Goal: Task Accomplishment & Management: Complete application form

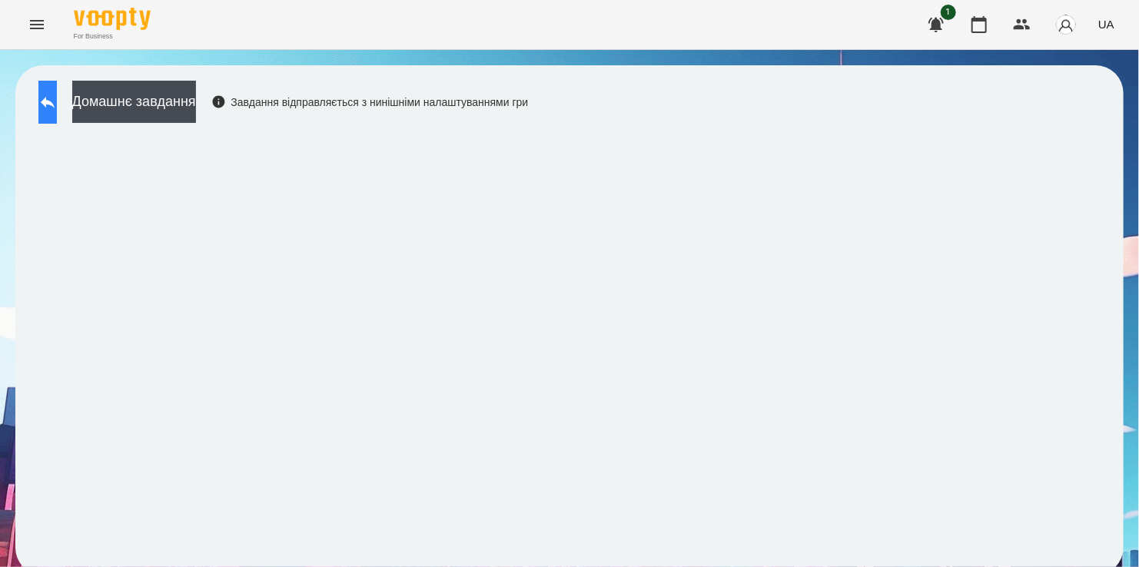
click at [57, 108] on icon at bounding box center [47, 102] width 18 height 18
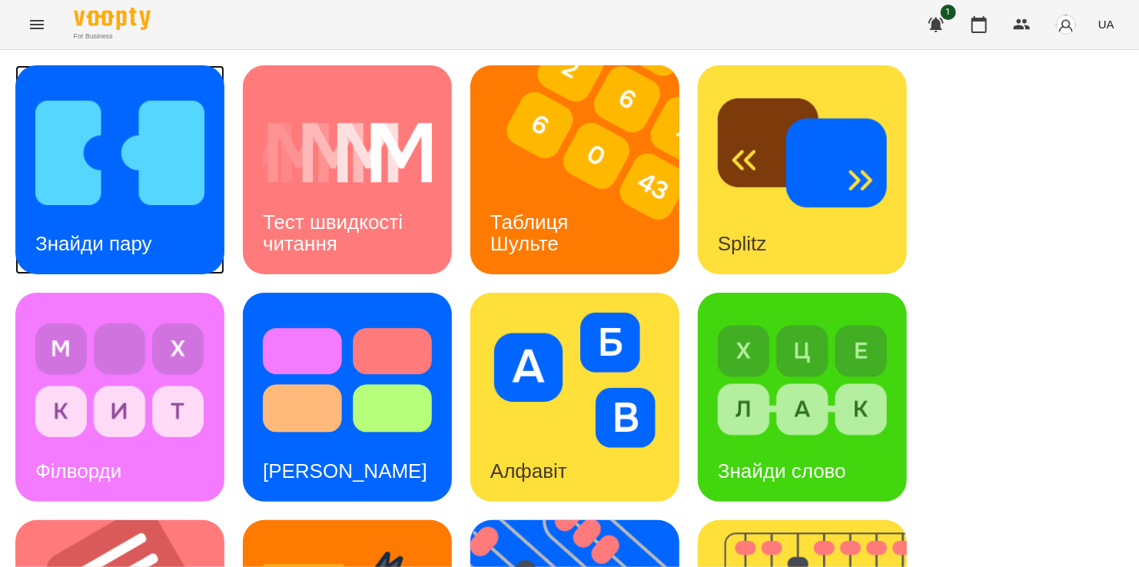
click at [95, 125] on img at bounding box center [119, 152] width 169 height 135
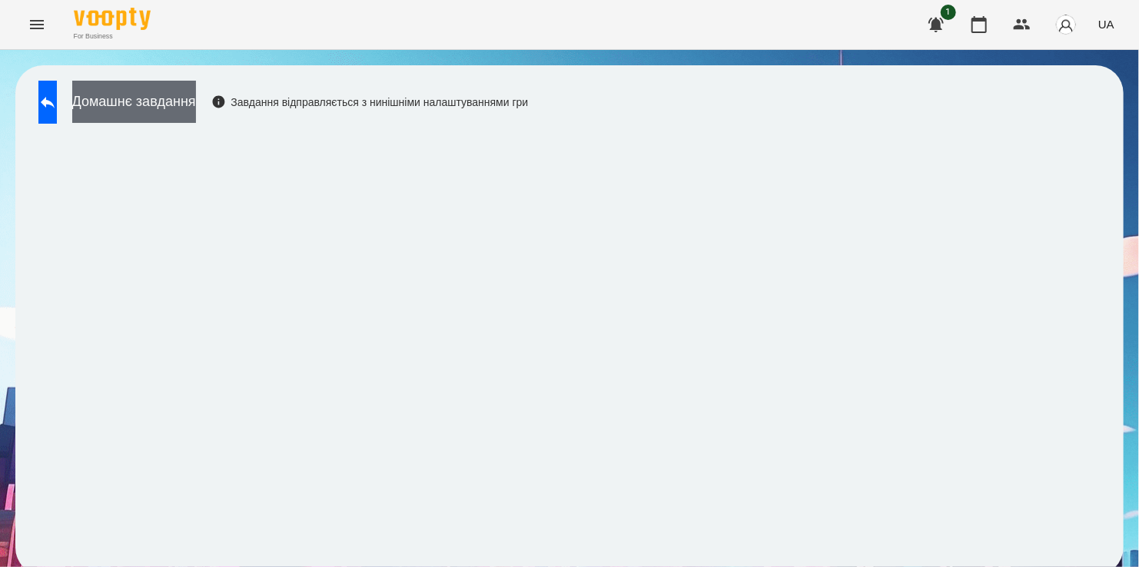
click at [166, 101] on button "Домашнє завдання" at bounding box center [134, 102] width 124 height 42
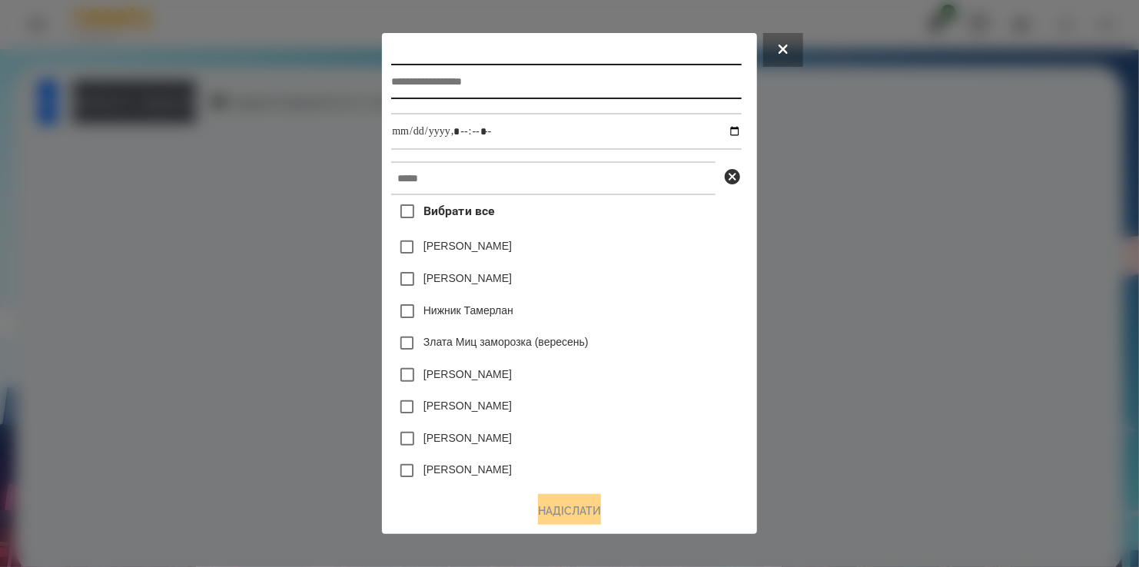
click at [466, 85] on input "text" at bounding box center [566, 81] width 350 height 35
type input "**********"
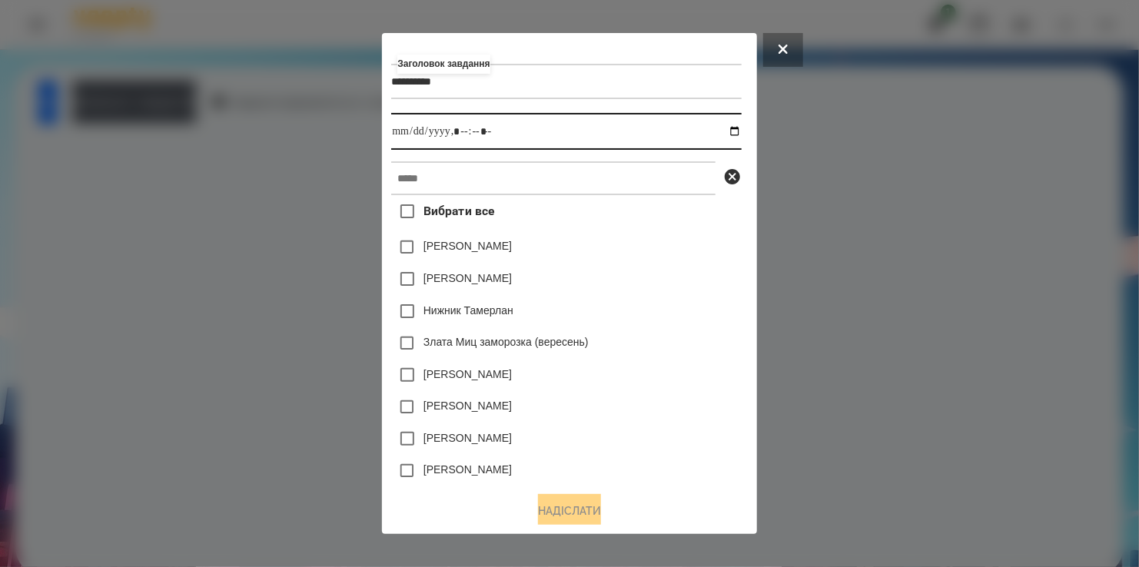
click at [741, 131] on input "datetime-local" at bounding box center [566, 131] width 350 height 37
type input "**********"
drag, startPoint x: 663, startPoint y: 248, endPoint x: 651, endPoint y: 245, distance: 12.7
click at [651, 245] on div "[PERSON_NAME]" at bounding box center [566, 247] width 350 height 32
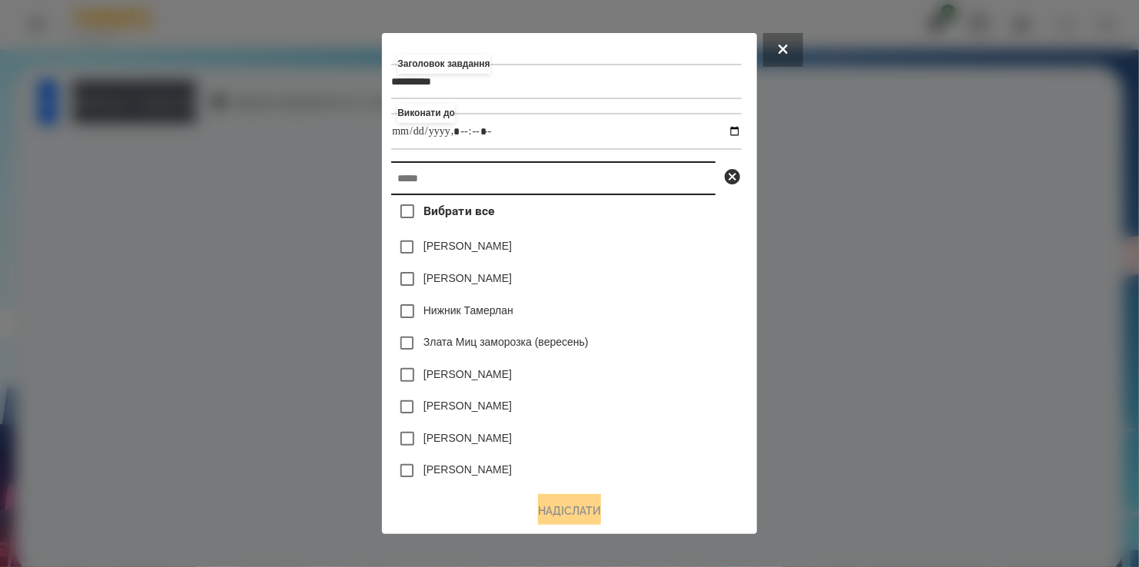
click at [571, 188] on input "text" at bounding box center [553, 178] width 324 height 34
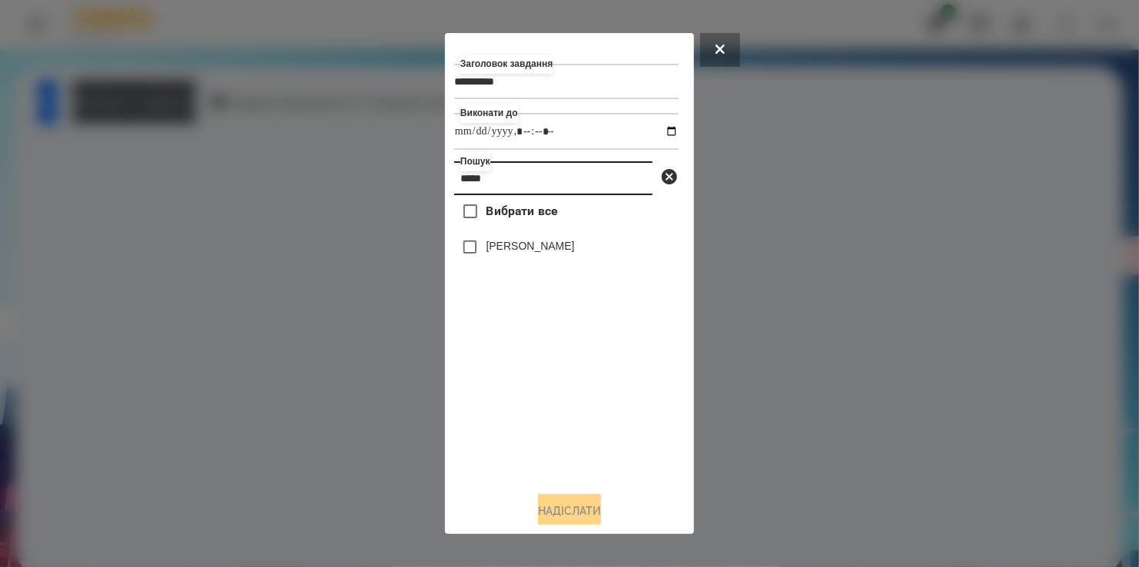
type input "*****"
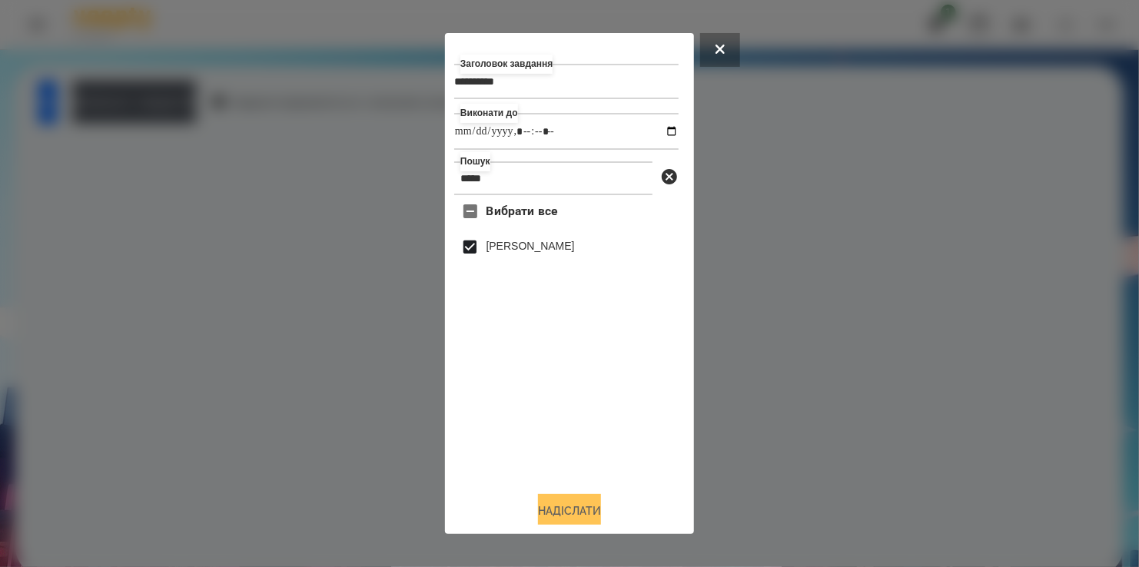
click at [563, 507] on button "Надіслати" at bounding box center [569, 511] width 63 height 34
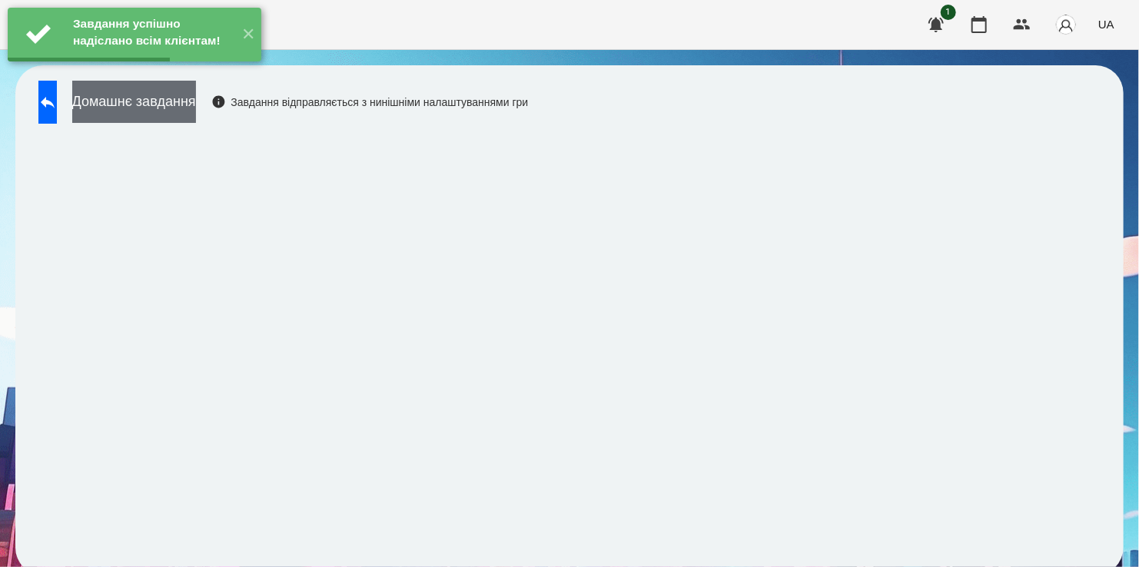
click at [196, 114] on button "Домашнє завдання" at bounding box center [134, 102] width 124 height 42
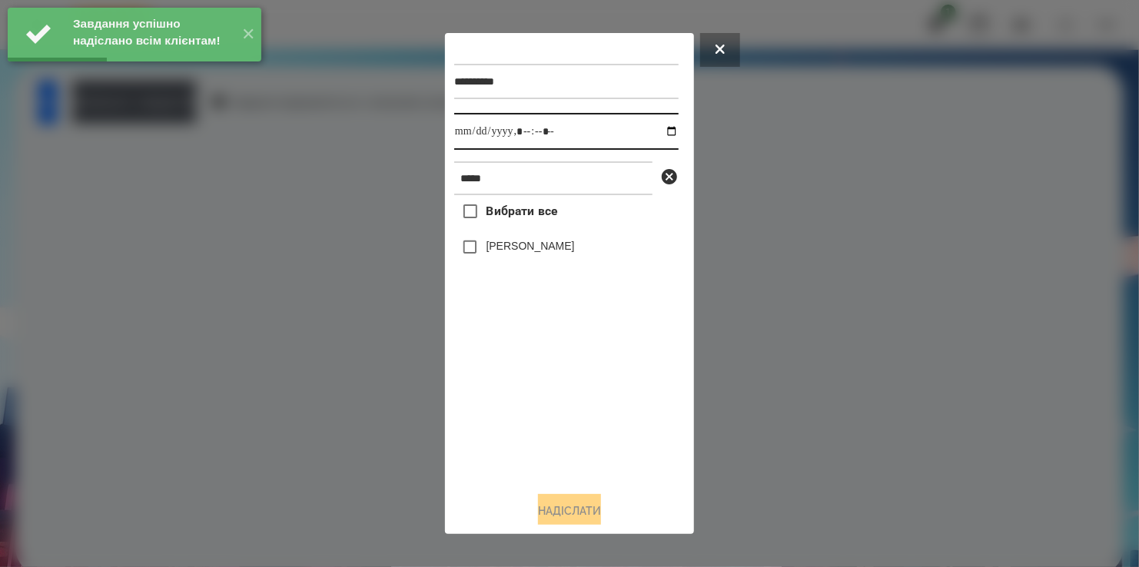
drag, startPoint x: 660, startPoint y: 132, endPoint x: 645, endPoint y: 150, distance: 23.4
click at [660, 132] on input "datetime-local" at bounding box center [566, 131] width 224 height 37
type input "**********"
drag, startPoint x: 539, startPoint y: 397, endPoint x: 492, endPoint y: 323, distance: 87.4
click at [540, 394] on div "Вибрати все [PERSON_NAME]" at bounding box center [566, 337] width 224 height 284
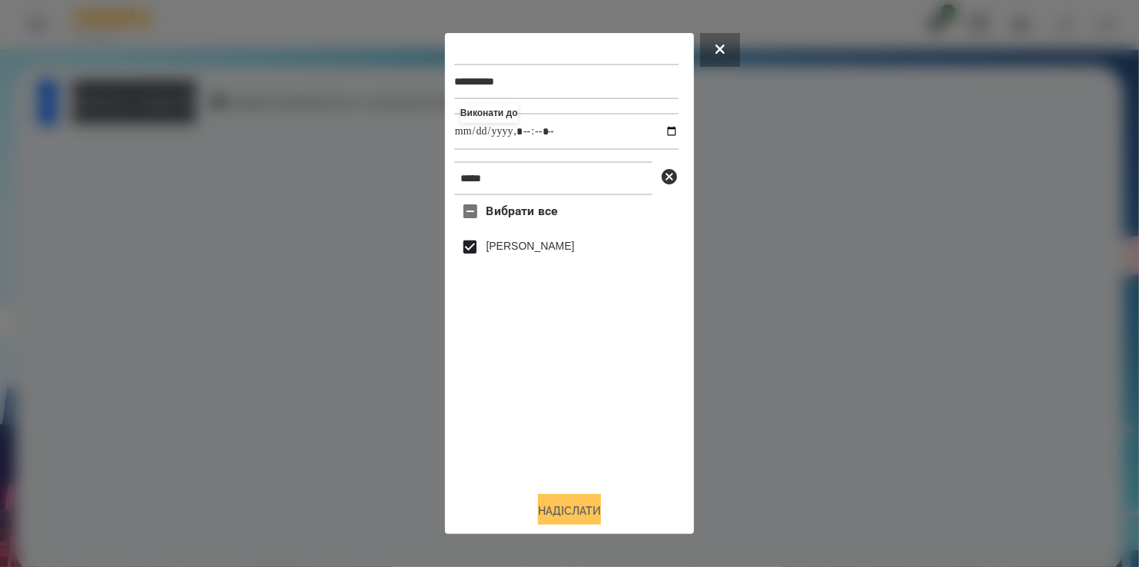
click at [578, 510] on button "Надіслати" at bounding box center [569, 511] width 63 height 34
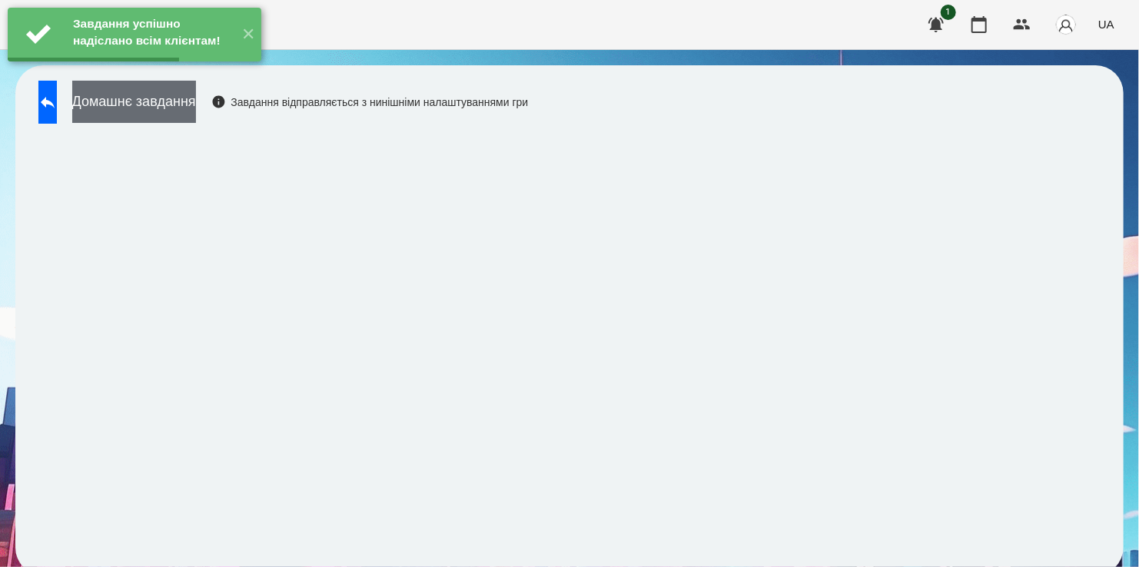
click at [196, 106] on button "Домашнє завдання" at bounding box center [134, 102] width 124 height 42
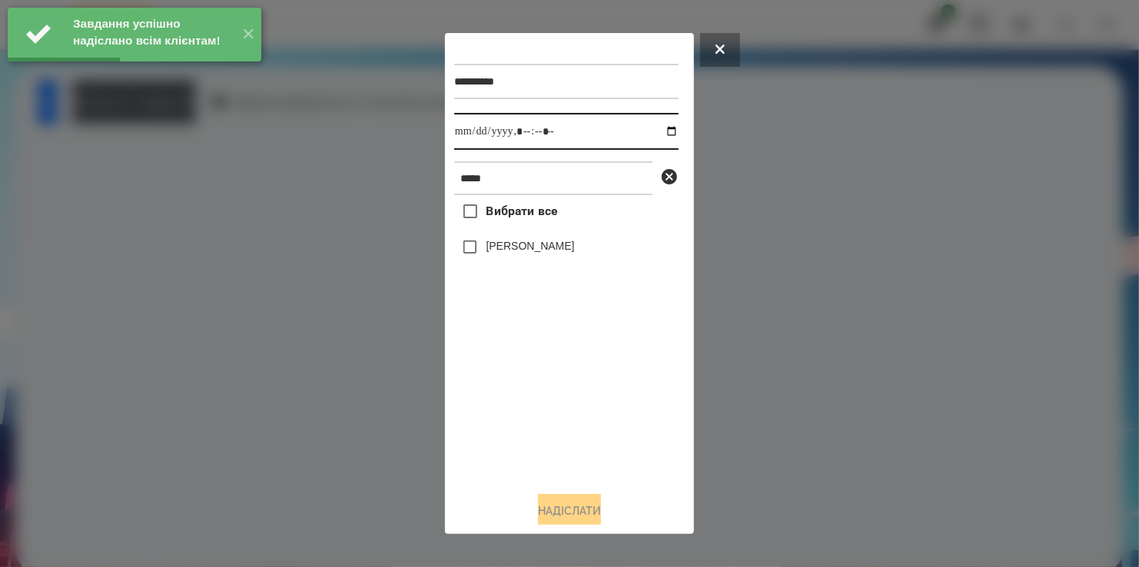
click at [656, 133] on input "datetime-local" at bounding box center [566, 131] width 224 height 37
type input "**********"
drag, startPoint x: 550, startPoint y: 419, endPoint x: 530, endPoint y: 328, distance: 92.7
click at [555, 399] on div "Вибрати все [PERSON_NAME]" at bounding box center [566, 337] width 224 height 284
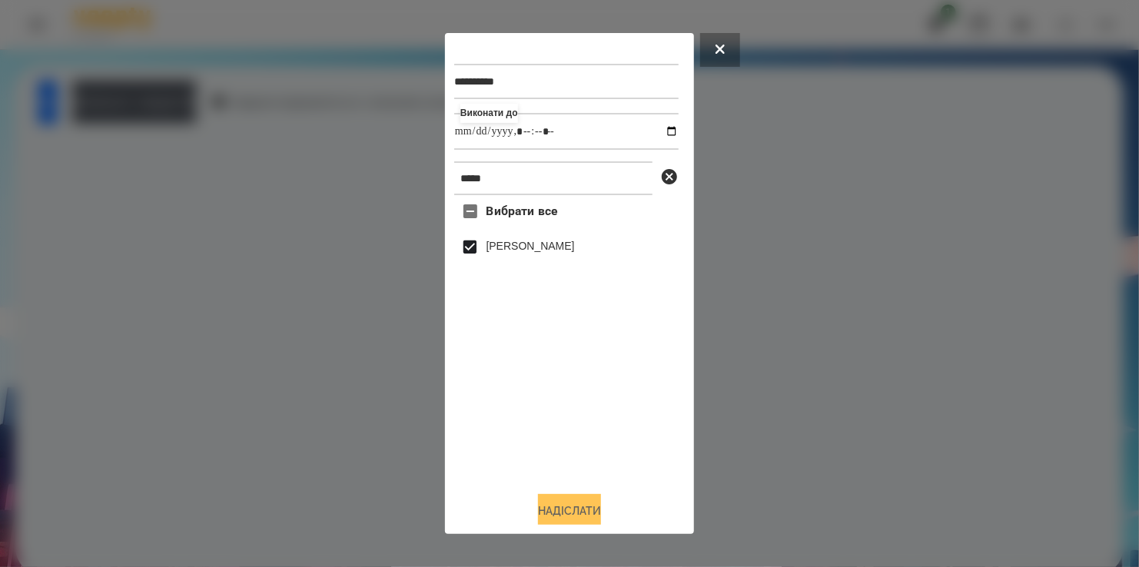
click at [560, 522] on button "Надіслати" at bounding box center [569, 511] width 63 height 34
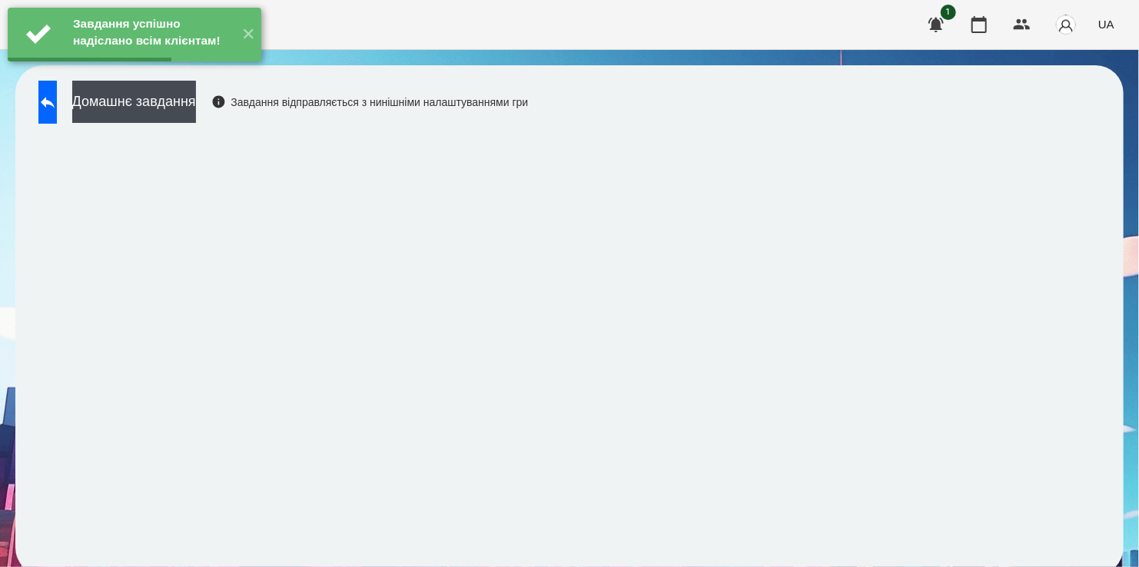
click at [154, 69] on div "Завдання успішно надіслано всім клієнтам! ✕" at bounding box center [134, 34] width 269 height 69
click at [170, 104] on button "Домашнє завдання" at bounding box center [134, 102] width 124 height 42
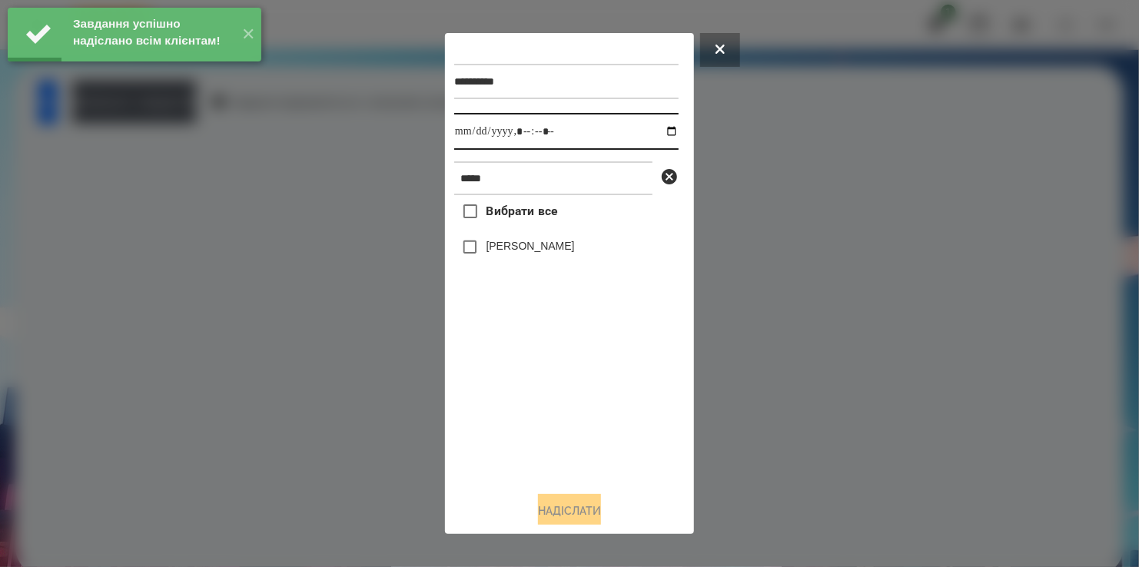
click at [659, 135] on input "datetime-local" at bounding box center [566, 131] width 224 height 37
type input "**********"
drag, startPoint x: 603, startPoint y: 436, endPoint x: 497, endPoint y: 322, distance: 155.0
click at [600, 429] on div "Вибрати все [PERSON_NAME]" at bounding box center [566, 337] width 224 height 284
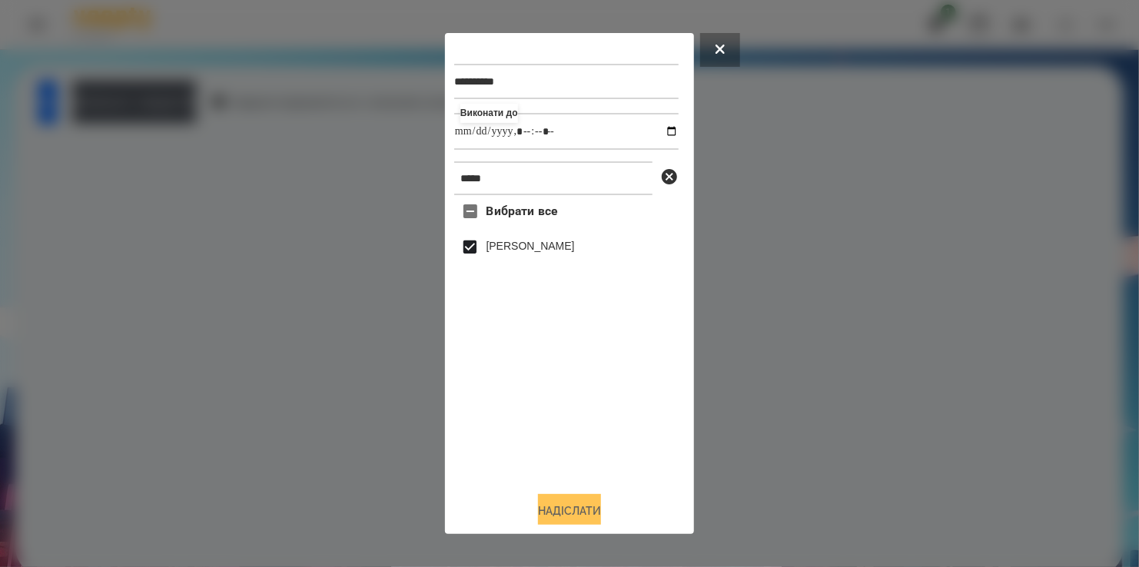
click at [579, 510] on button "Надіслати" at bounding box center [569, 511] width 63 height 34
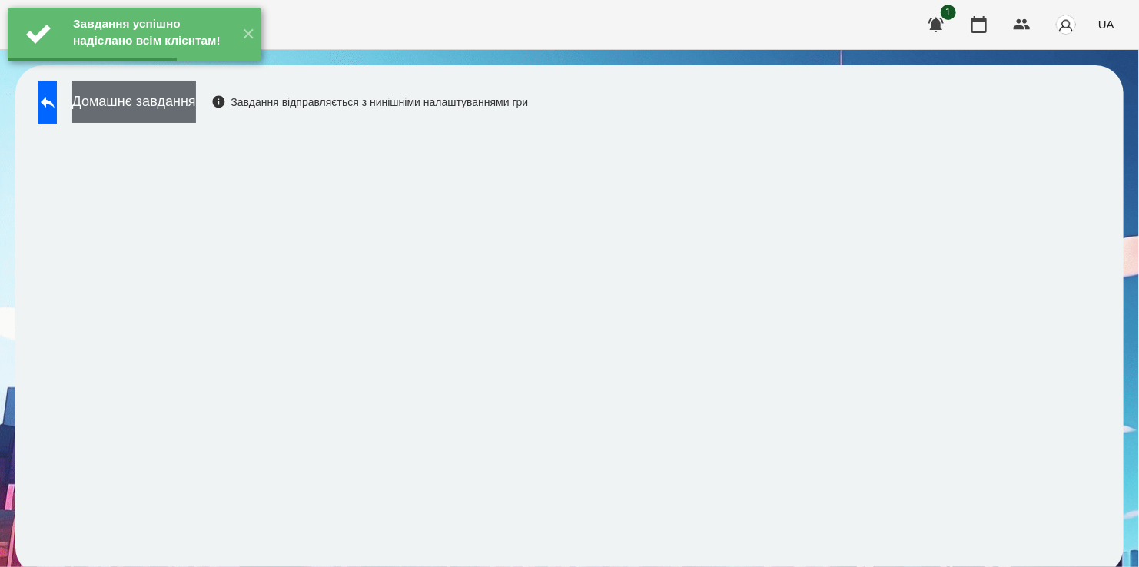
click at [180, 108] on button "Домашнє завдання" at bounding box center [134, 102] width 124 height 42
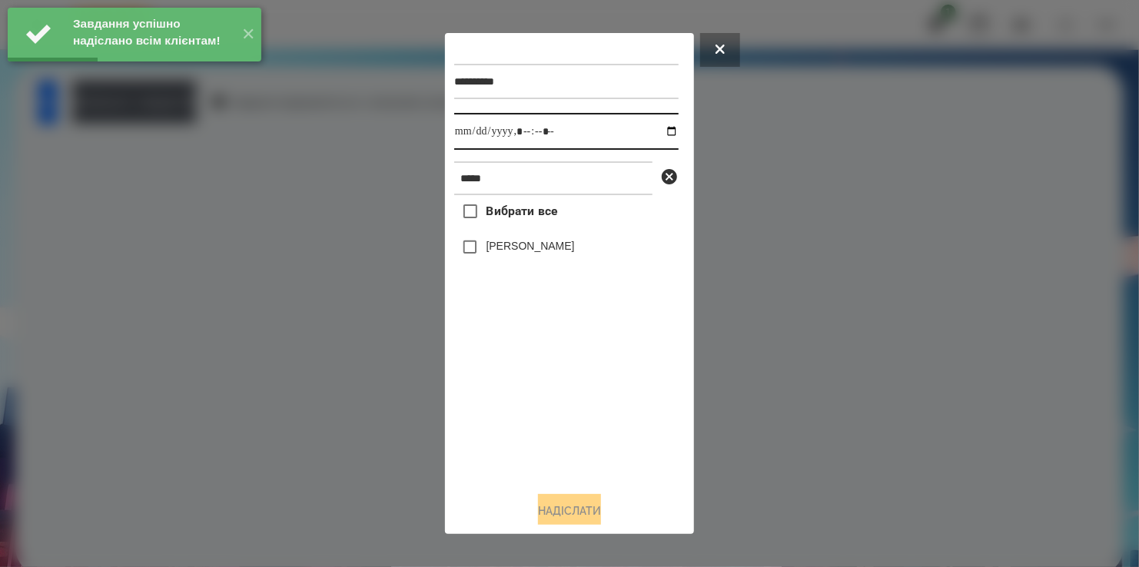
drag, startPoint x: 657, startPoint y: 131, endPoint x: 651, endPoint y: 152, distance: 22.4
click at [657, 131] on input "datetime-local" at bounding box center [566, 131] width 224 height 37
type input "**********"
drag, startPoint x: 592, startPoint y: 442, endPoint x: 528, endPoint y: 350, distance: 112.1
click at [592, 434] on div "Вибрати все [PERSON_NAME]" at bounding box center [566, 337] width 224 height 284
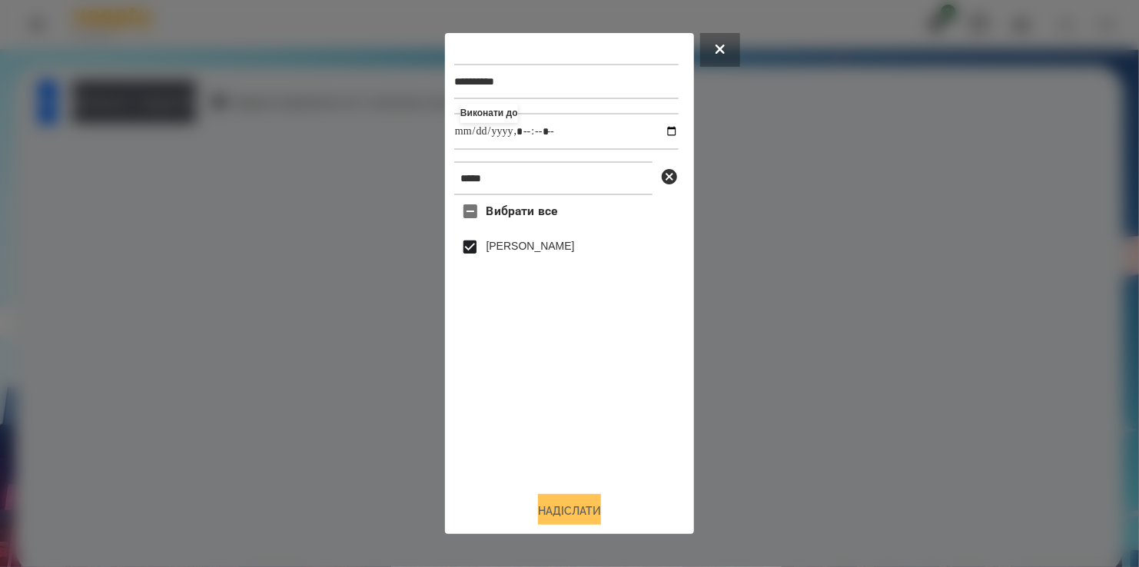
click at [572, 506] on button "Надіслати" at bounding box center [569, 511] width 63 height 34
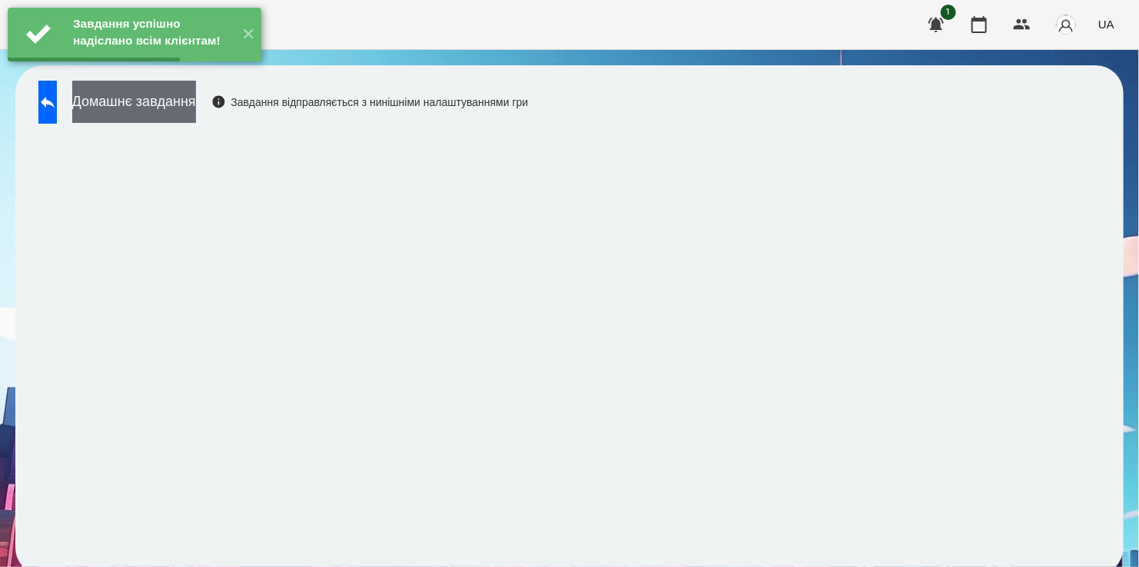
click at [186, 105] on button "Домашнє завдання" at bounding box center [134, 102] width 124 height 42
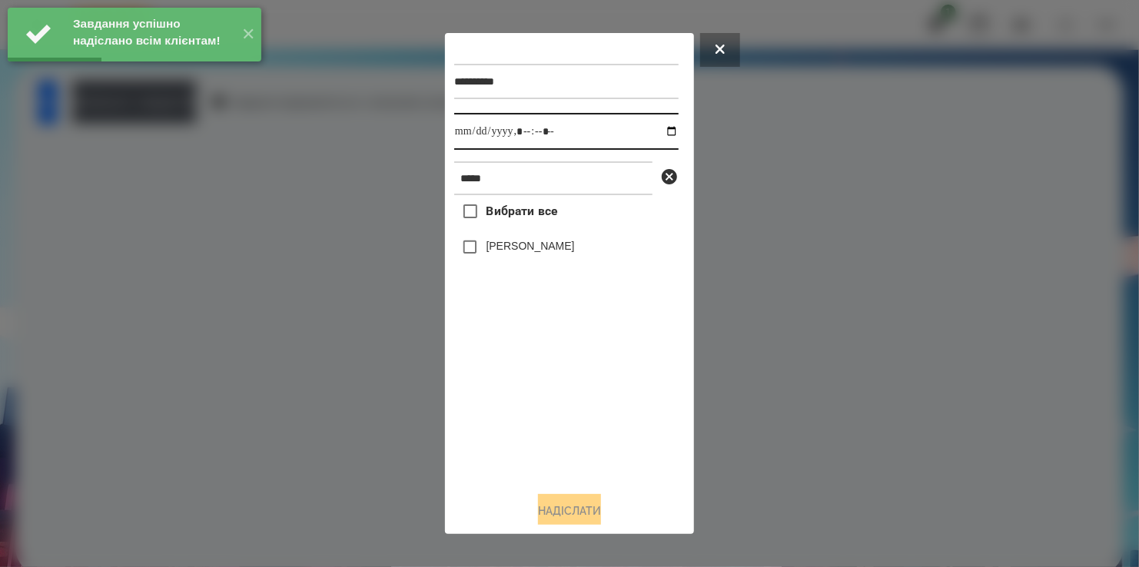
drag, startPoint x: 657, startPoint y: 132, endPoint x: 660, endPoint y: 150, distance: 17.9
click at [657, 135] on input "datetime-local" at bounding box center [566, 131] width 224 height 37
type input "**********"
drag, startPoint x: 568, startPoint y: 453, endPoint x: 568, endPoint y: 437, distance: 16.1
click at [568, 447] on div "Вибрати все [PERSON_NAME]" at bounding box center [566, 337] width 224 height 284
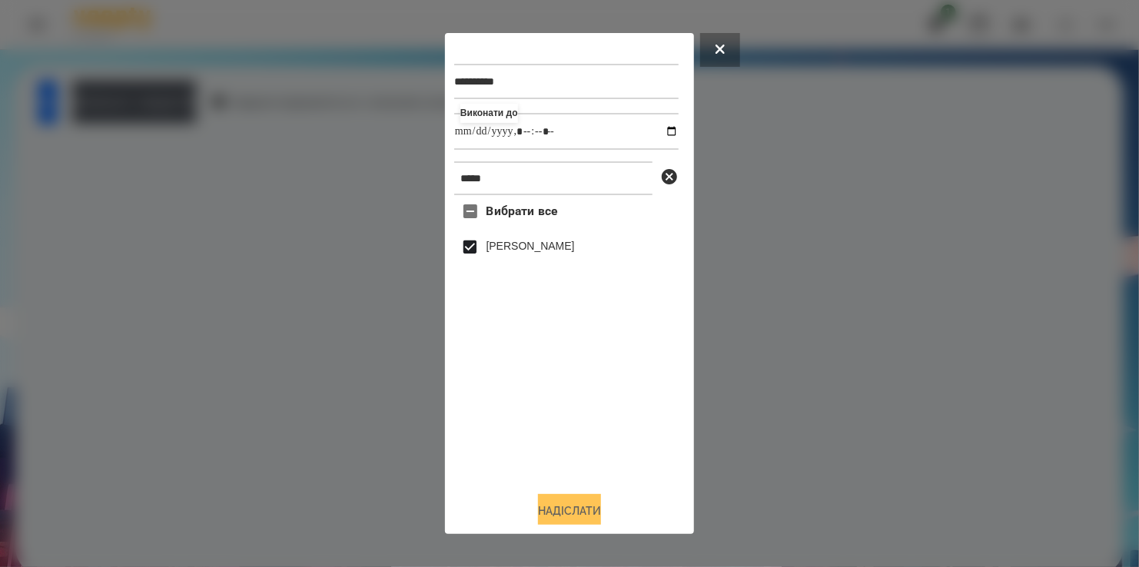
click at [569, 512] on button "Надіслати" at bounding box center [569, 511] width 63 height 34
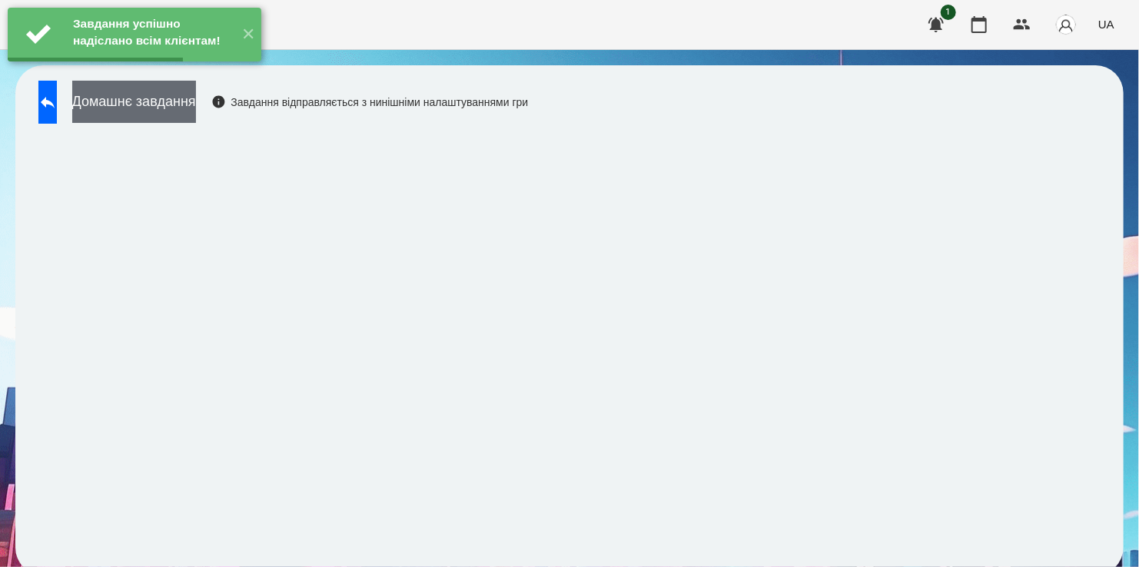
click at [178, 108] on button "Домашнє завдання" at bounding box center [134, 102] width 124 height 42
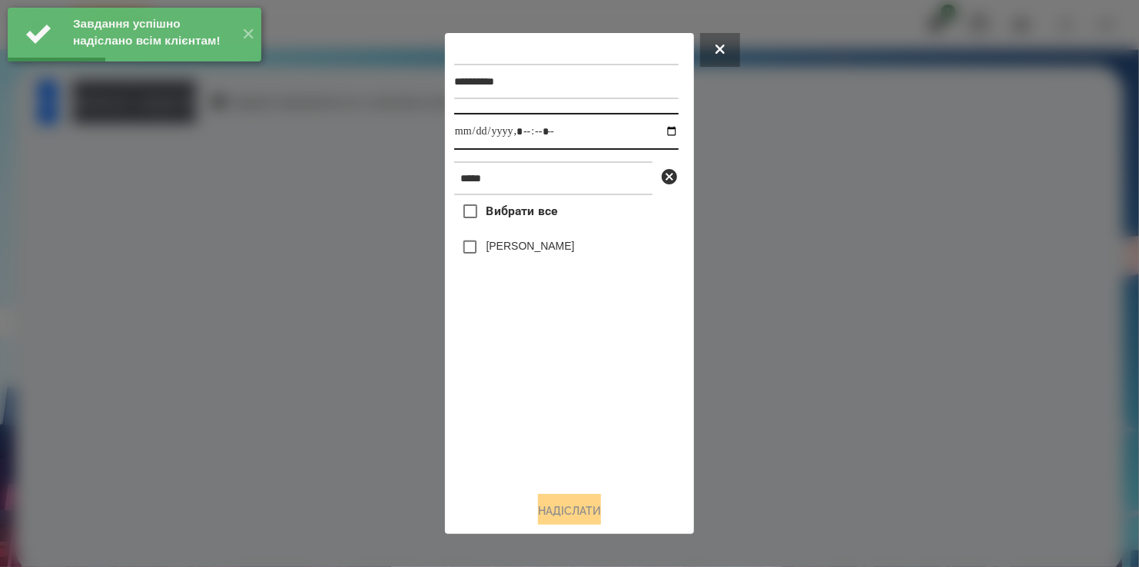
drag, startPoint x: 653, startPoint y: 133, endPoint x: 648, endPoint y: 144, distance: 12.0
click at [653, 134] on input "datetime-local" at bounding box center [566, 131] width 224 height 37
type input "**********"
click at [523, 402] on div "Вибрати все [PERSON_NAME]" at bounding box center [566, 337] width 224 height 284
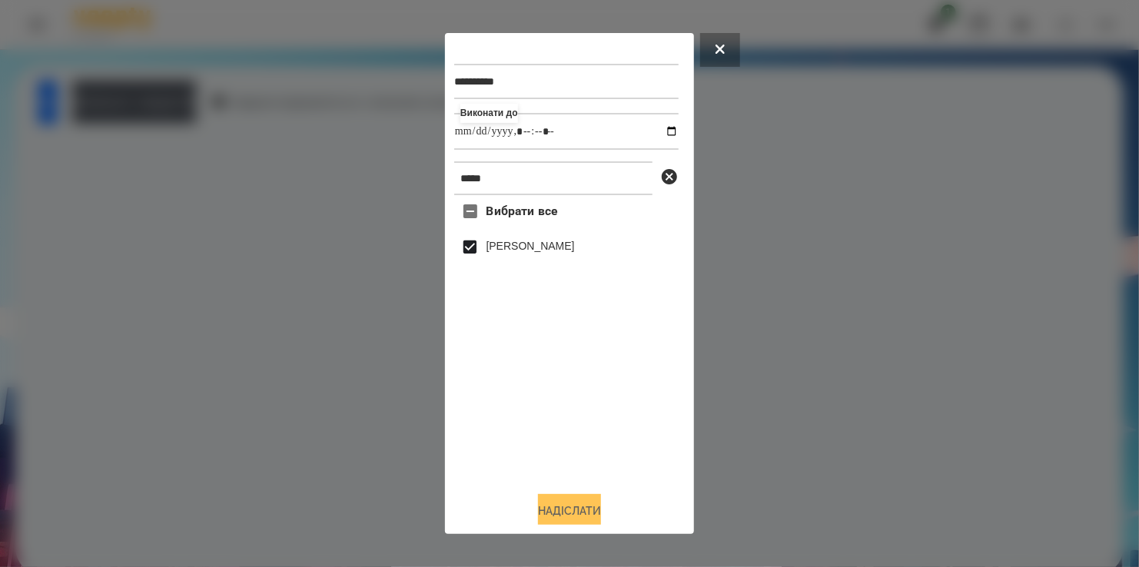
click at [563, 507] on button "Надіслати" at bounding box center [569, 511] width 63 height 34
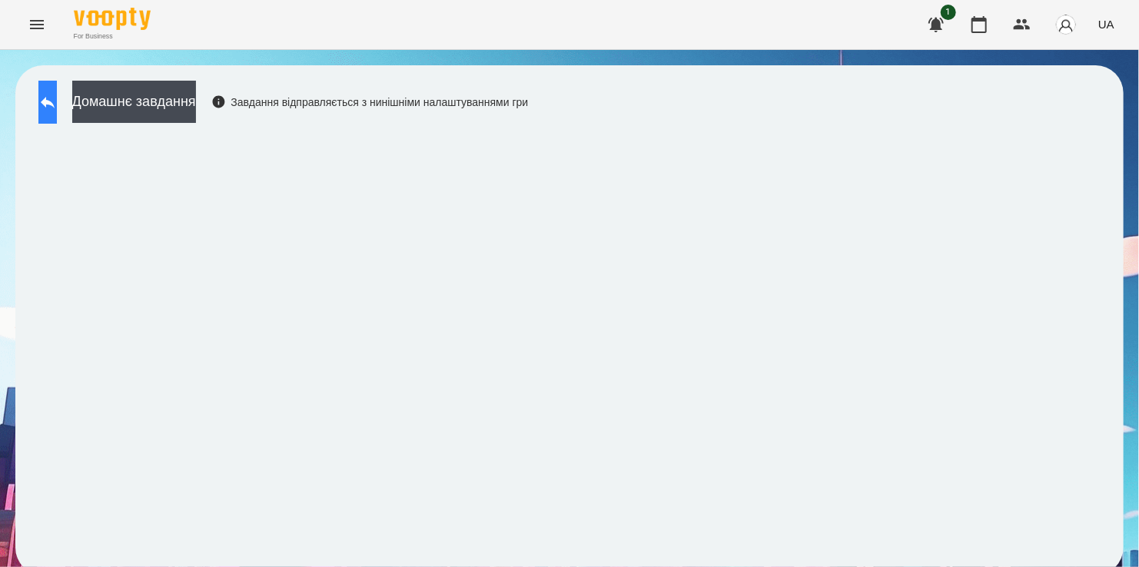
click at [57, 97] on icon at bounding box center [47, 102] width 18 height 18
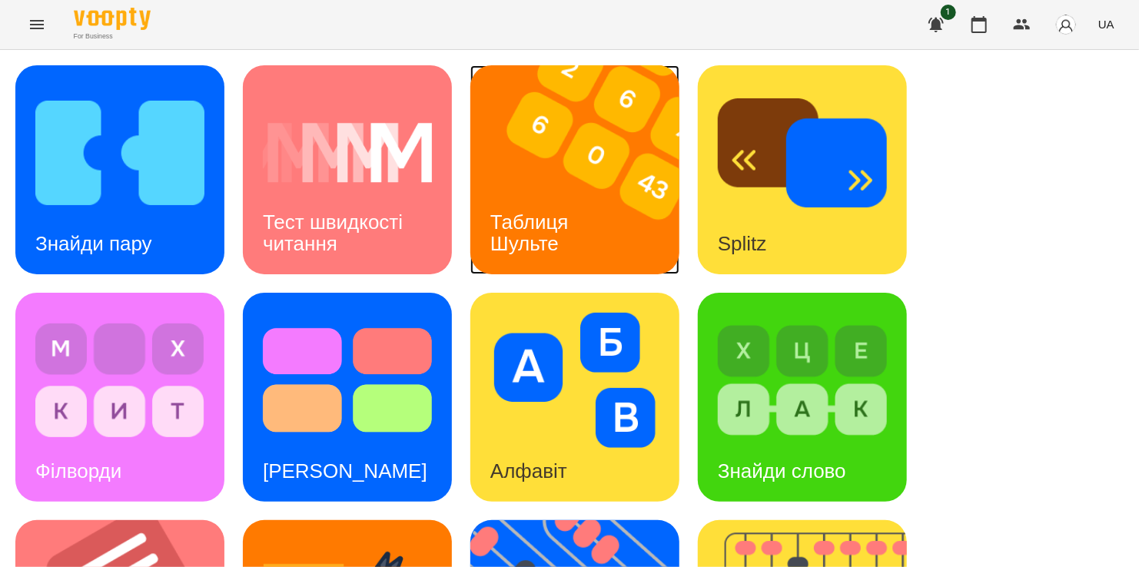
click at [589, 154] on img at bounding box center [584, 169] width 228 height 209
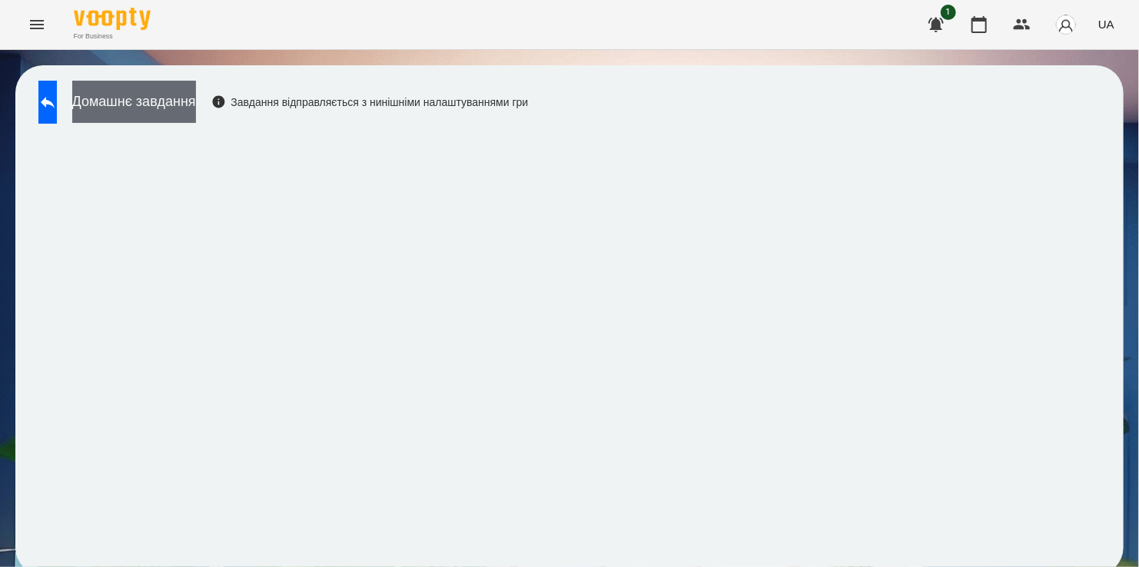
click at [191, 110] on button "Домашнє завдання" at bounding box center [134, 102] width 124 height 42
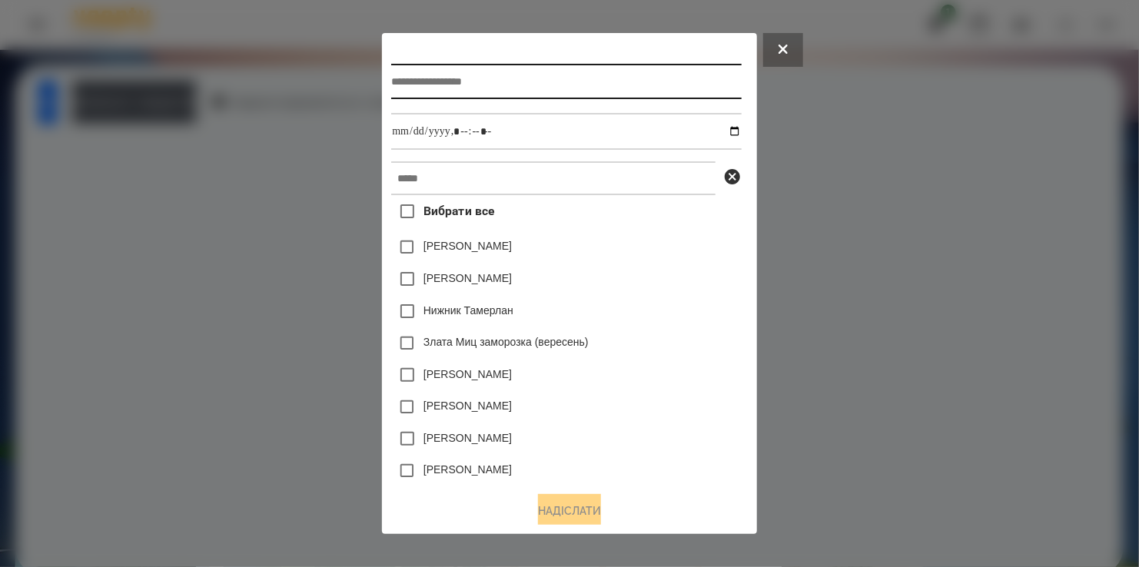
click at [427, 81] on input "text" at bounding box center [566, 81] width 350 height 35
type input "**********"
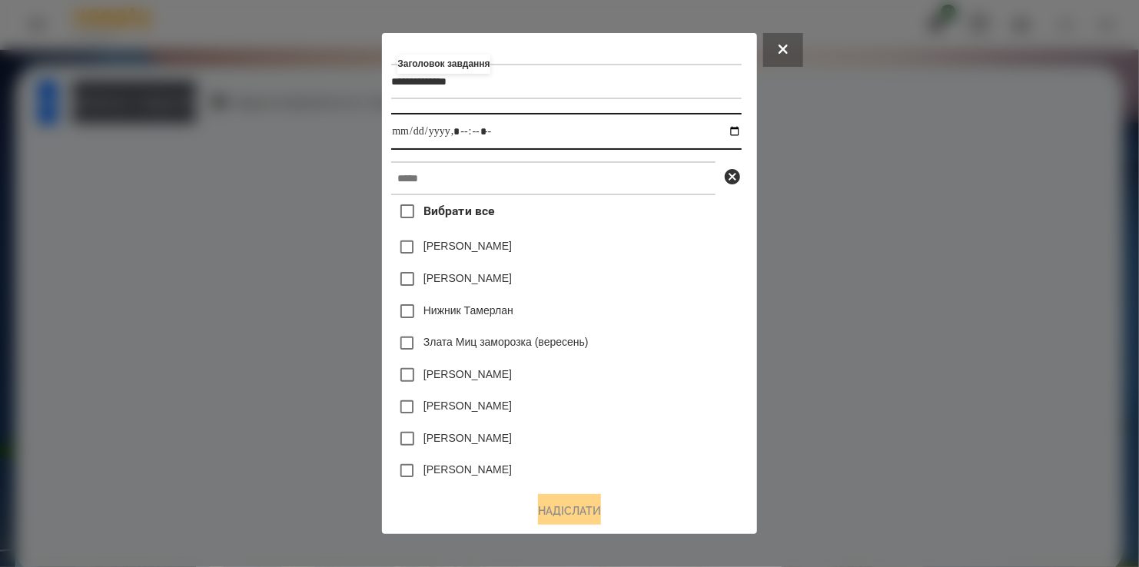
click at [741, 129] on input "datetime-local" at bounding box center [566, 131] width 350 height 37
type input "**********"
drag, startPoint x: 677, startPoint y: 334, endPoint x: 599, endPoint y: 254, distance: 112.0
click at [677, 331] on div "Злата Миц заморозка (вересень)" at bounding box center [566, 343] width 350 height 32
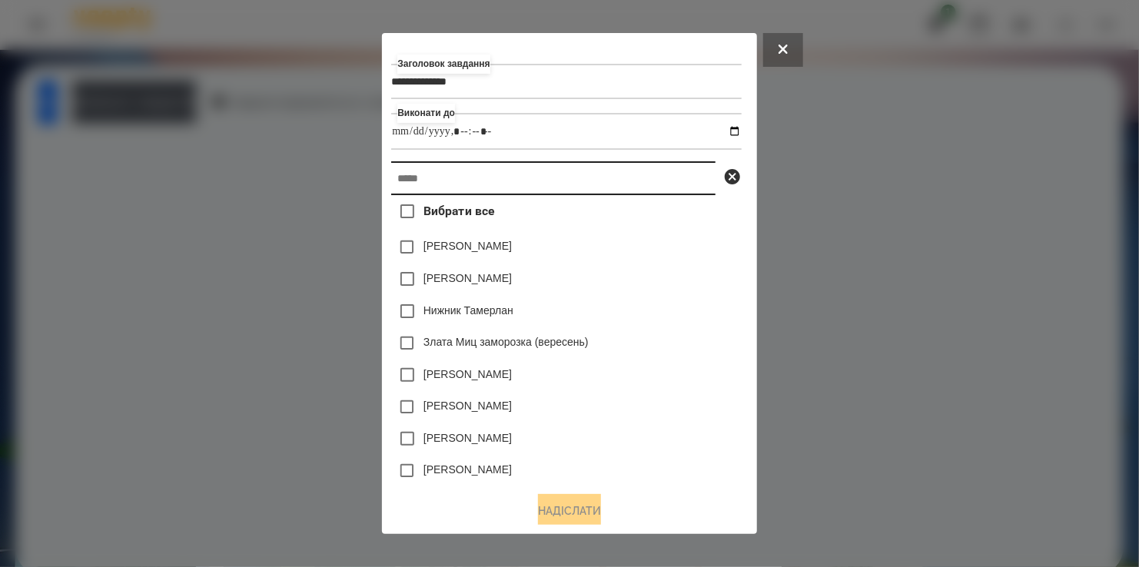
click at [517, 185] on input "text" at bounding box center [553, 178] width 324 height 34
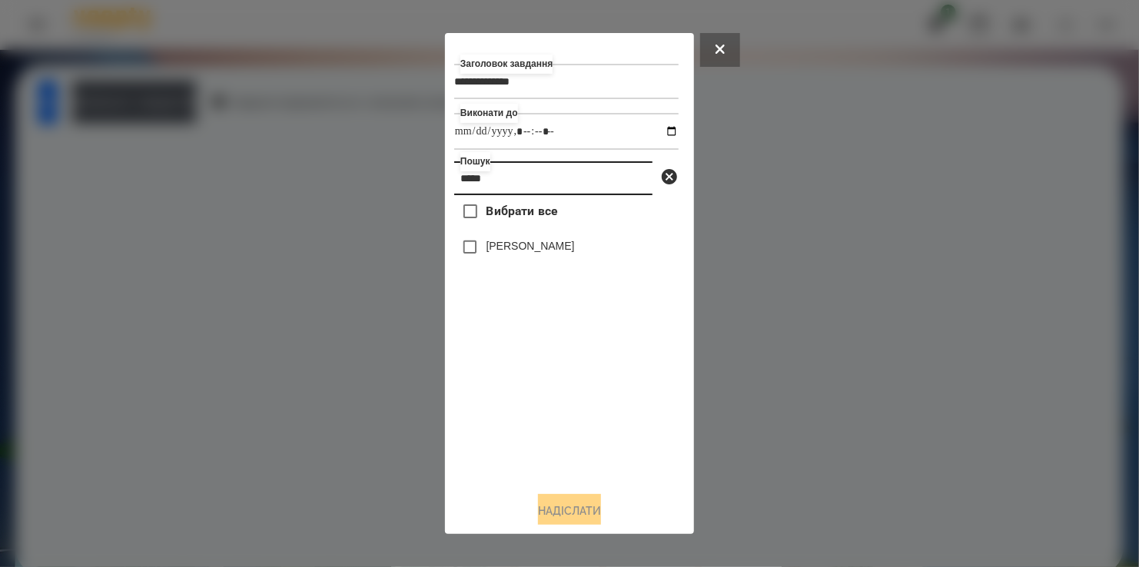
type input "*****"
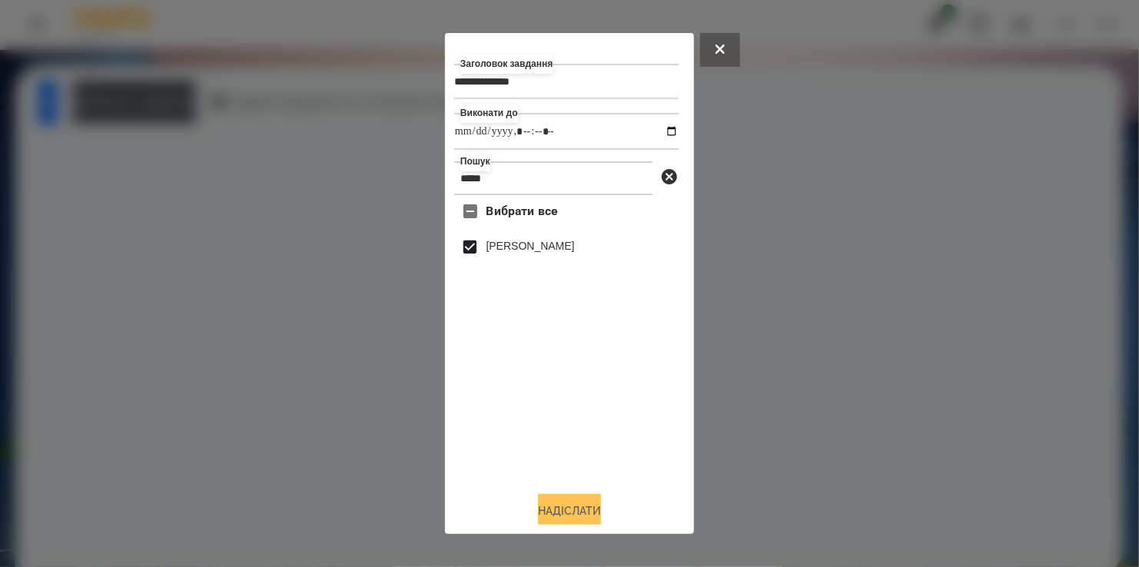
click at [567, 508] on button "Надіслати" at bounding box center [569, 511] width 63 height 34
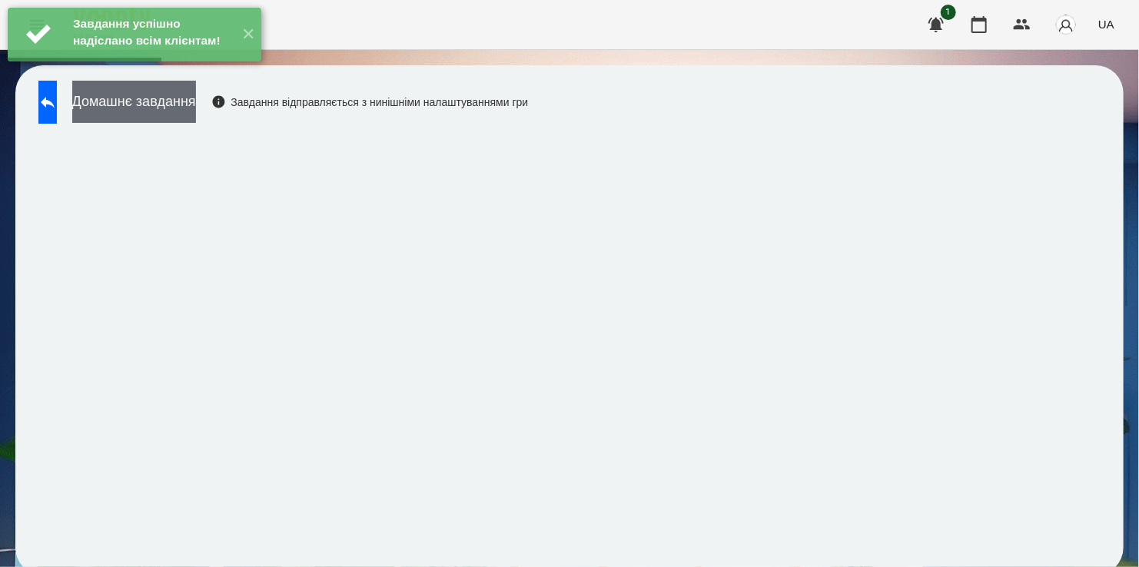
click at [190, 106] on button "Домашнє завдання" at bounding box center [134, 102] width 124 height 42
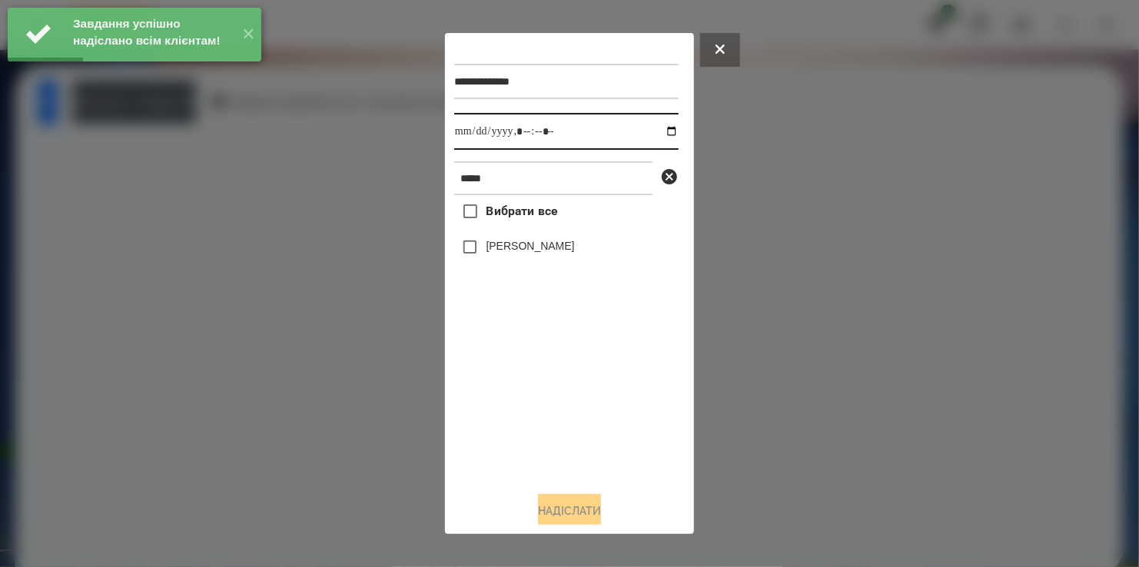
drag, startPoint x: 659, startPoint y: 129, endPoint x: 647, endPoint y: 148, distance: 22.2
click at [659, 131] on input "datetime-local" at bounding box center [566, 131] width 224 height 37
type input "**********"
drag, startPoint x: 540, startPoint y: 408, endPoint x: 507, endPoint y: 314, distance: 100.2
click at [540, 390] on div "Вибрати все [PERSON_NAME]" at bounding box center [566, 337] width 224 height 284
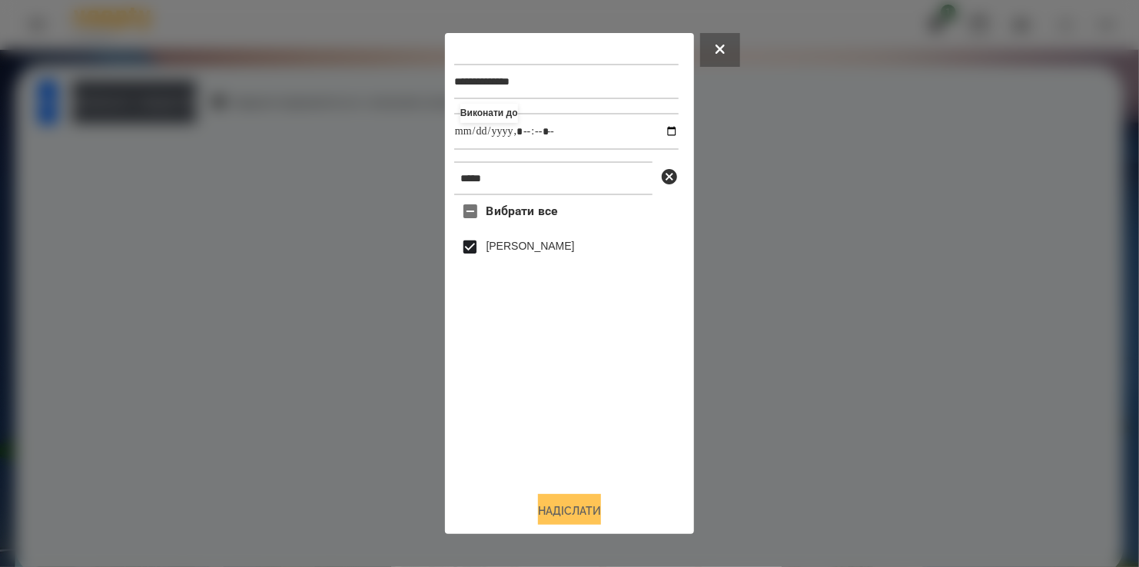
drag, startPoint x: 566, startPoint y: 512, endPoint x: 559, endPoint y: 507, distance: 8.8
click at [566, 512] on button "Надіслати" at bounding box center [569, 511] width 63 height 34
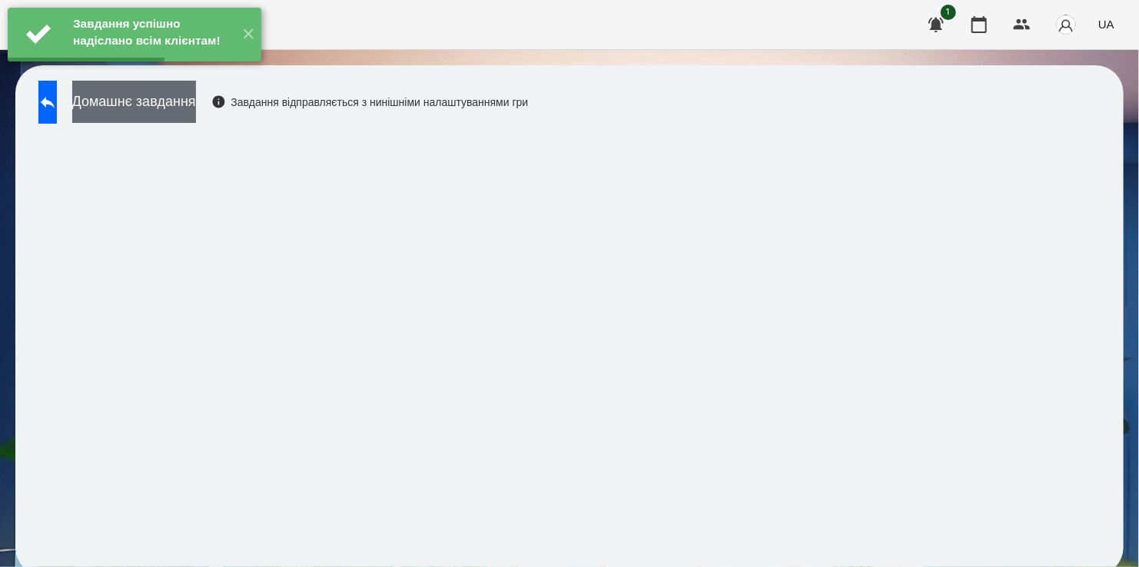
click at [191, 107] on button "Домашнє завдання" at bounding box center [134, 102] width 124 height 42
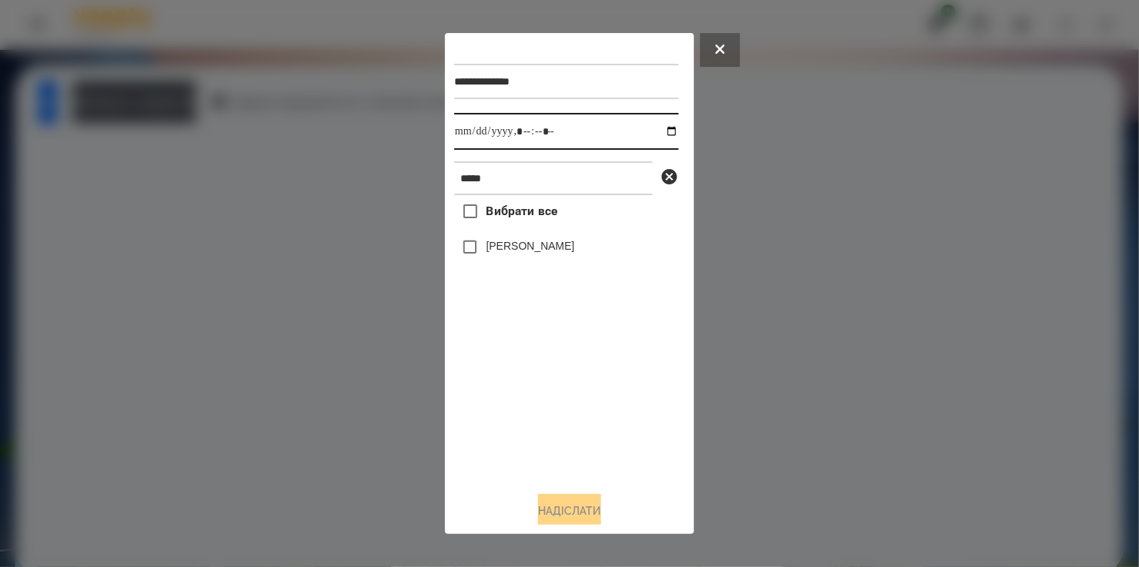
drag, startPoint x: 657, startPoint y: 133, endPoint x: 651, endPoint y: 150, distance: 18.0
click at [657, 140] on input "datetime-local" at bounding box center [566, 131] width 224 height 37
type input "**********"
drag, startPoint x: 571, startPoint y: 427, endPoint x: 526, endPoint y: 297, distance: 138.3
click at [574, 417] on div "Вибрати все [PERSON_NAME]" at bounding box center [566, 337] width 224 height 284
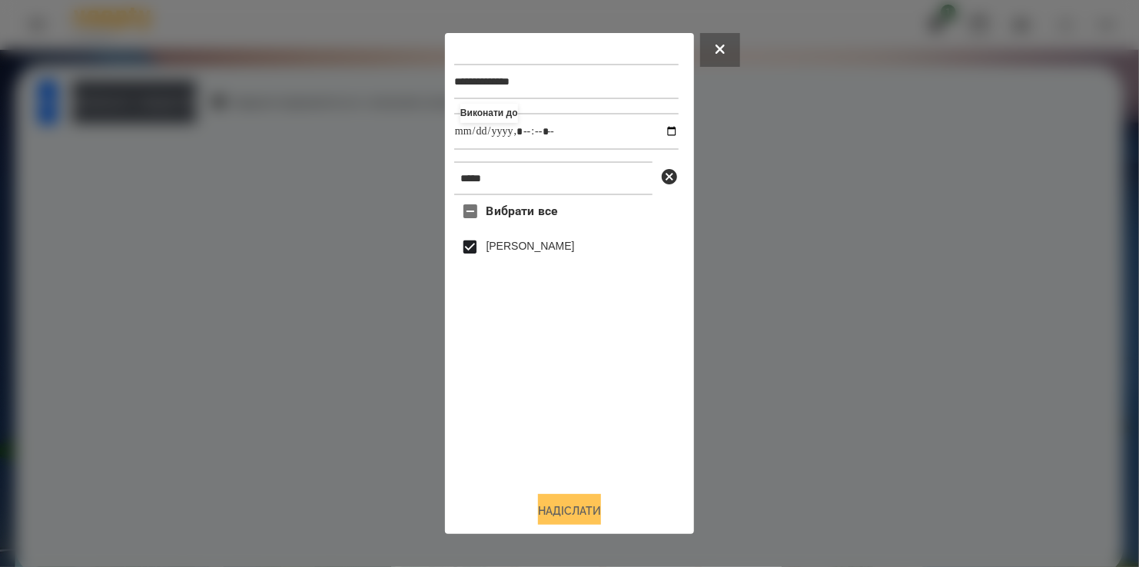
click at [574, 507] on button "Надіслати" at bounding box center [569, 511] width 63 height 34
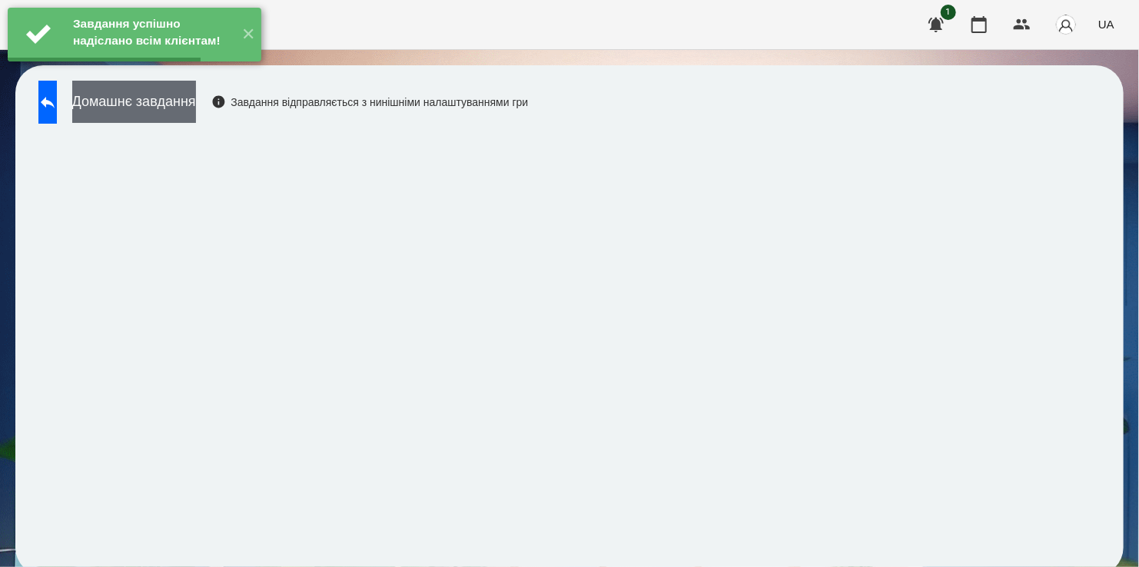
click at [195, 99] on button "Домашнє завдання" at bounding box center [134, 102] width 124 height 42
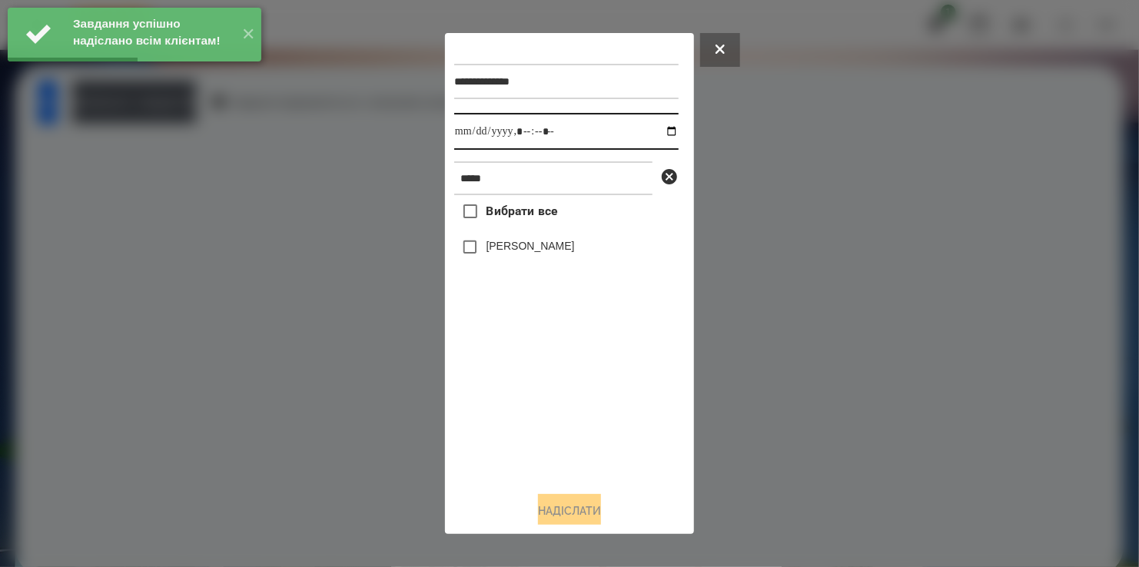
click at [661, 134] on input "datetime-local" at bounding box center [566, 131] width 224 height 37
type input "**********"
drag, startPoint x: 560, startPoint y: 450, endPoint x: 495, endPoint y: 316, distance: 149.2
click at [560, 427] on div "Вибрати все [PERSON_NAME]" at bounding box center [566, 337] width 224 height 284
click at [579, 507] on button "Надіслати" at bounding box center [569, 511] width 63 height 34
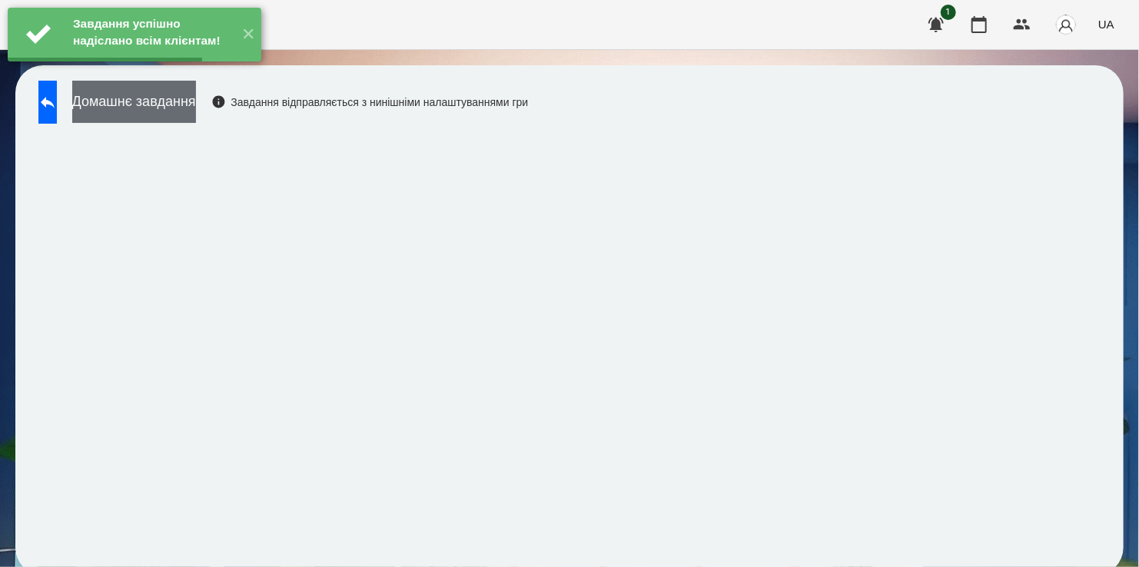
drag, startPoint x: 188, startPoint y: 104, endPoint x: 194, endPoint y: 109, distance: 8.2
click at [194, 109] on button "Домашнє завдання" at bounding box center [134, 102] width 124 height 42
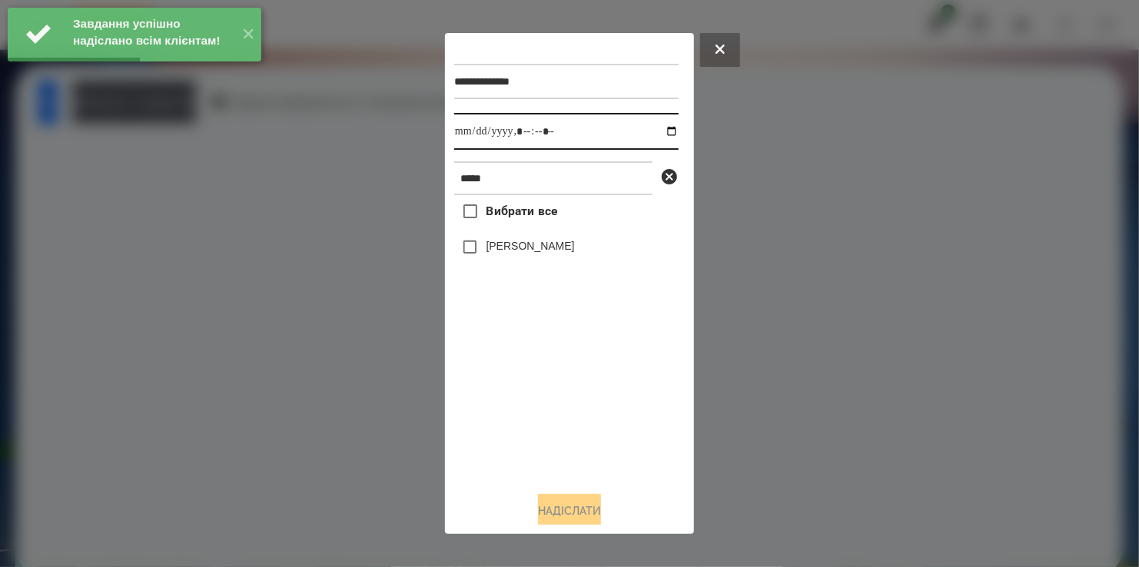
drag, startPoint x: 662, startPoint y: 133, endPoint x: 653, endPoint y: 151, distance: 19.9
click at [659, 139] on input "datetime-local" at bounding box center [566, 131] width 224 height 37
type input "**********"
click at [610, 380] on div "Вибрати все [PERSON_NAME]" at bounding box center [566, 337] width 224 height 284
click at [567, 515] on button "Надіслати" at bounding box center [569, 511] width 63 height 34
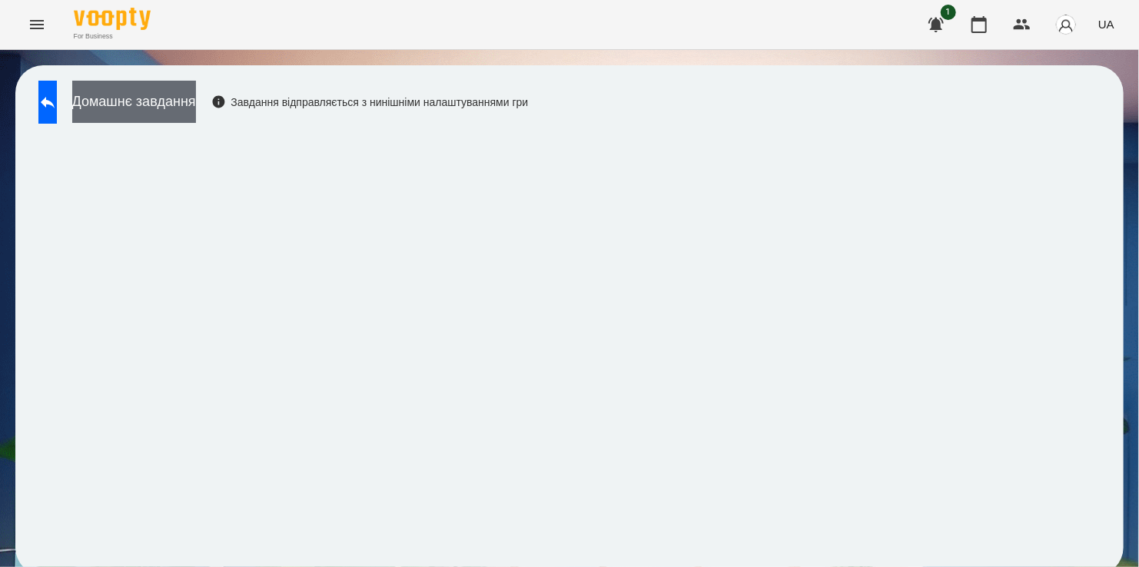
click at [176, 103] on button "Домашнє завдання" at bounding box center [134, 102] width 124 height 42
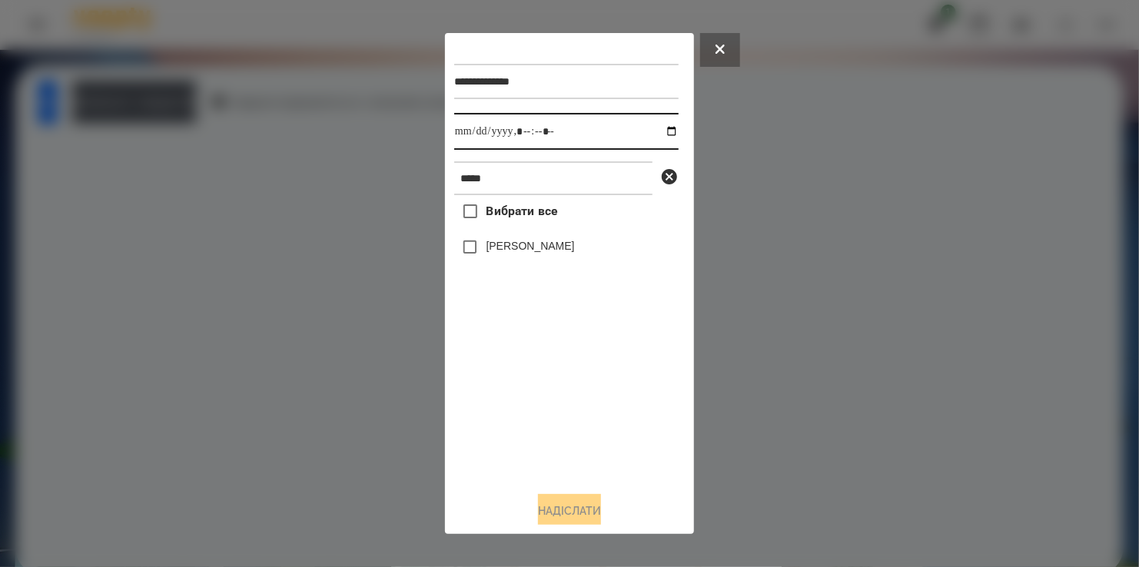
click at [653, 135] on input "datetime-local" at bounding box center [566, 131] width 224 height 37
type input "**********"
drag, startPoint x: 503, startPoint y: 412, endPoint x: 505, endPoint y: 298, distance: 113.8
click at [512, 394] on div "Вибрати все [PERSON_NAME]" at bounding box center [566, 337] width 224 height 284
click at [585, 504] on button "Надіслати" at bounding box center [569, 511] width 63 height 34
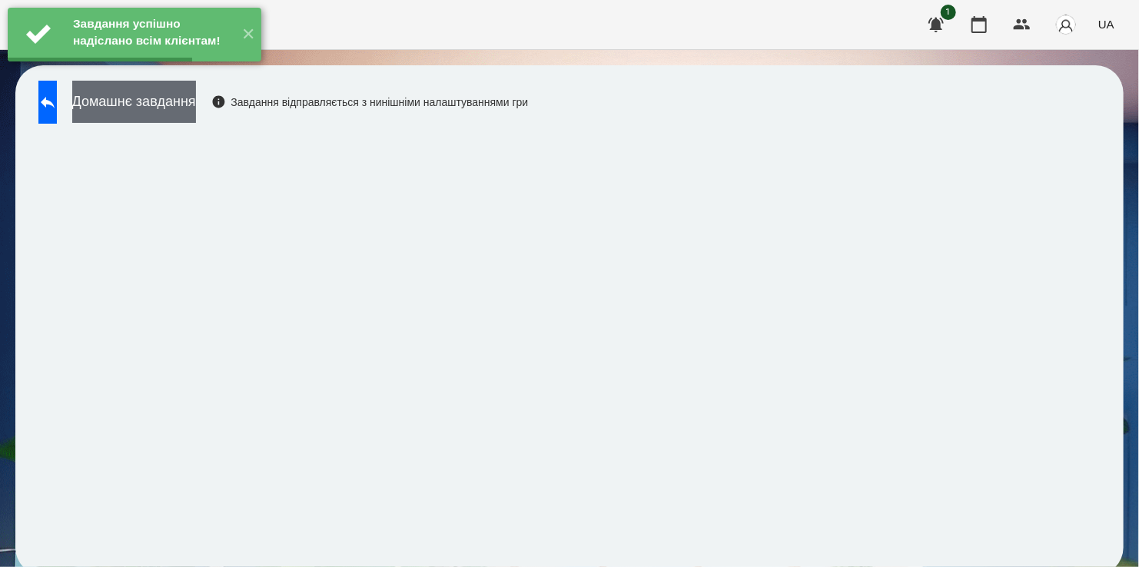
click at [168, 98] on button "Домашнє завдання" at bounding box center [134, 102] width 124 height 42
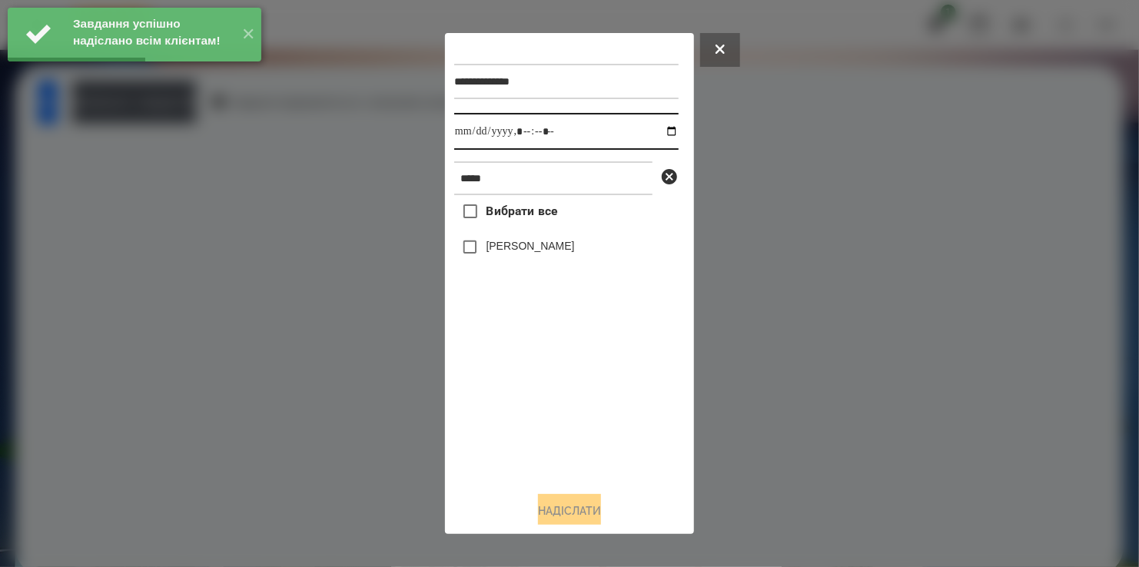
click at [660, 131] on input "datetime-local" at bounding box center [566, 131] width 224 height 37
type input "**********"
drag, startPoint x: 503, startPoint y: 434, endPoint x: 493, endPoint y: 295, distance: 138.7
click at [515, 395] on div "Вибрати все [PERSON_NAME]" at bounding box center [566, 337] width 224 height 284
click at [577, 507] on button "Надіслати" at bounding box center [569, 511] width 63 height 34
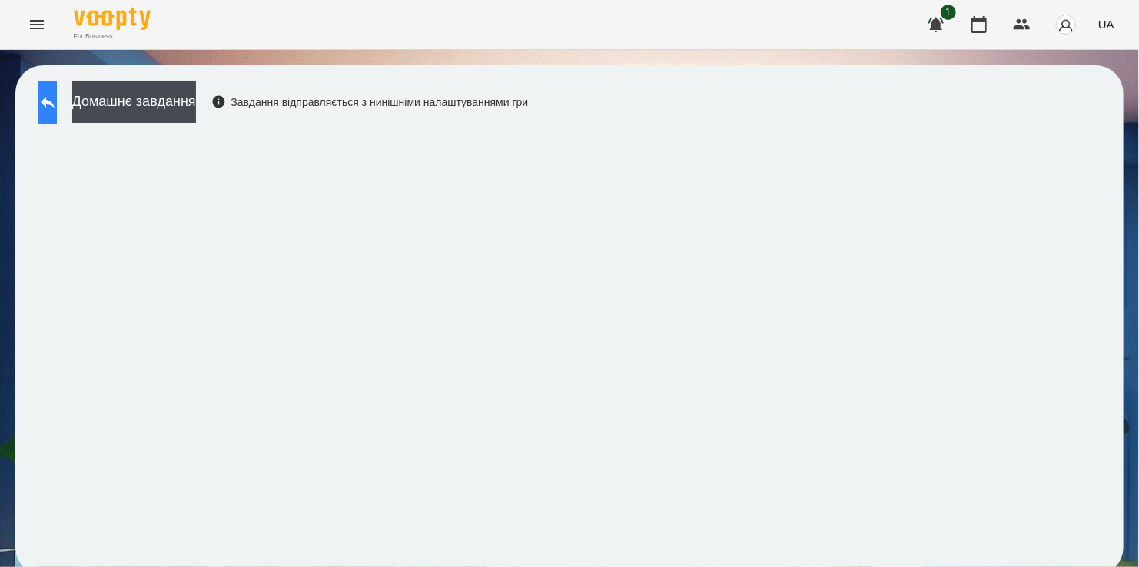
click at [55, 106] on icon at bounding box center [47, 102] width 18 height 18
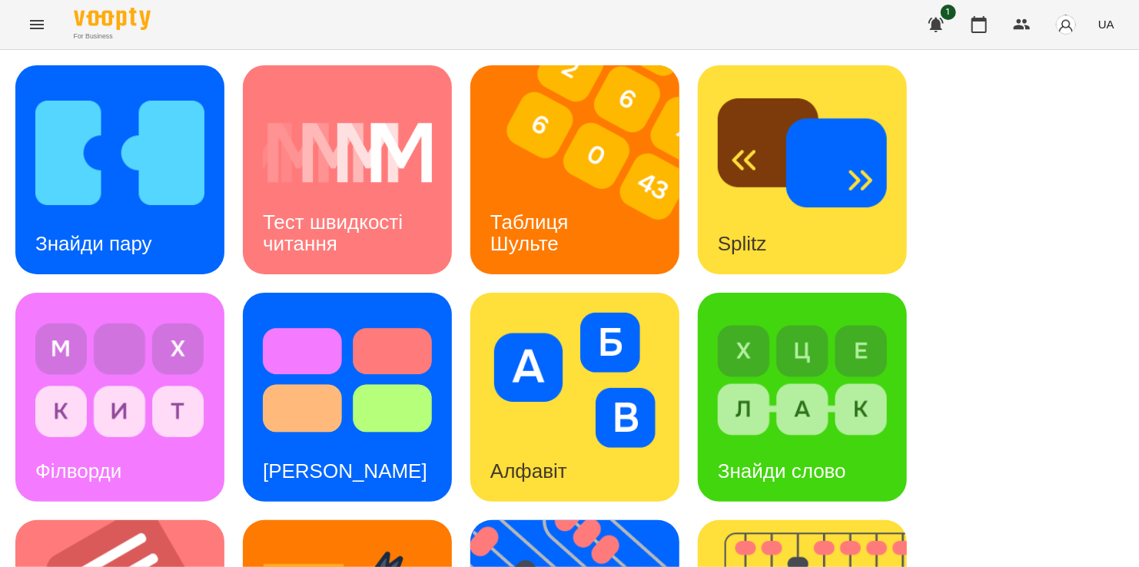
scroll to position [538, 0]
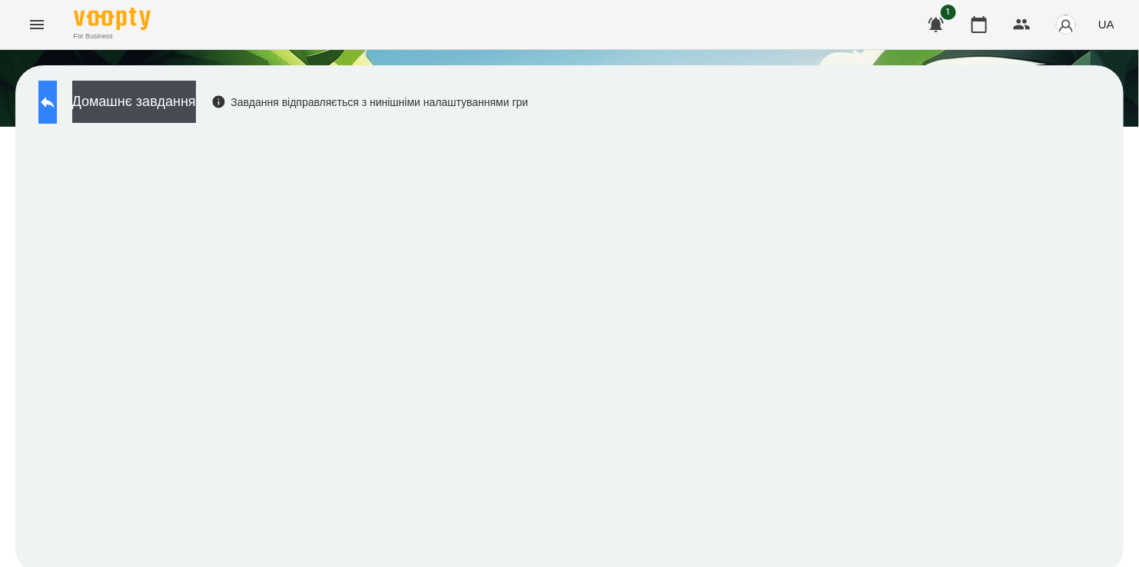
click at [57, 94] on button at bounding box center [47, 102] width 18 height 43
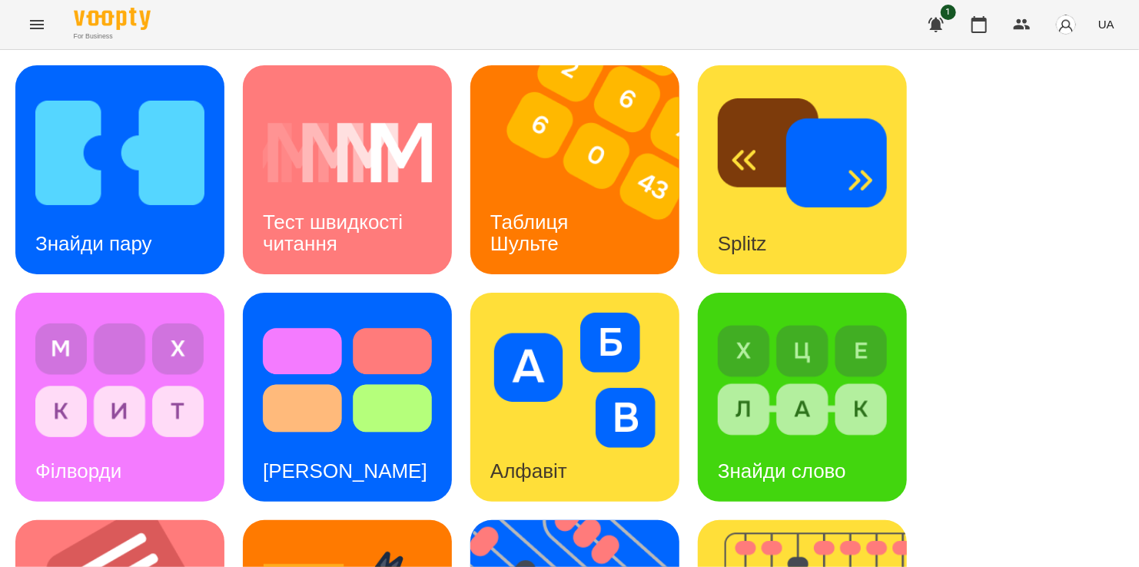
scroll to position [461, 0]
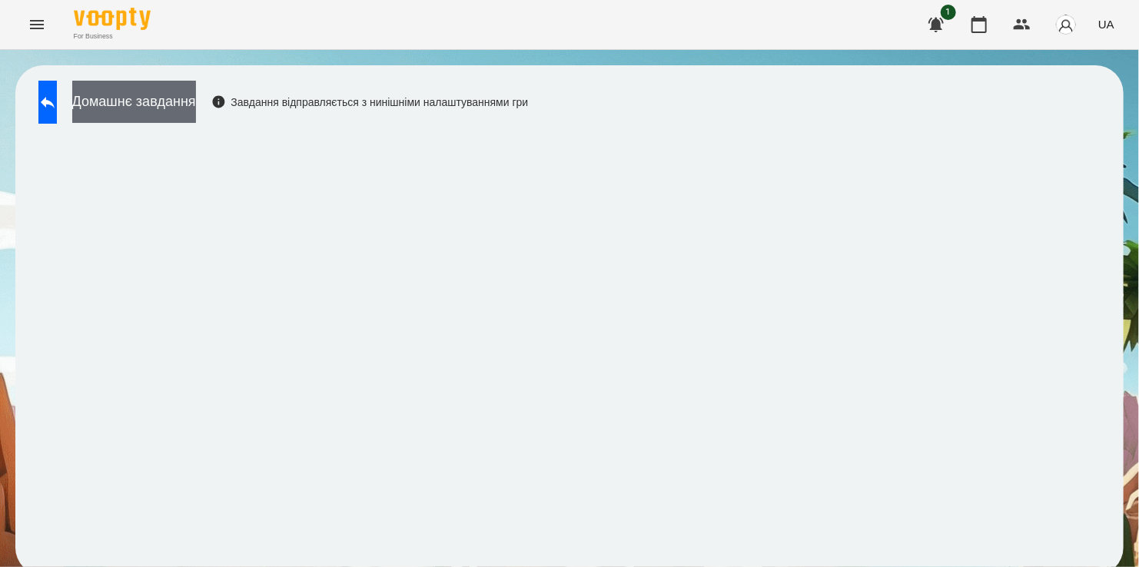
click at [192, 93] on button "Домашнє завдання" at bounding box center [134, 102] width 124 height 42
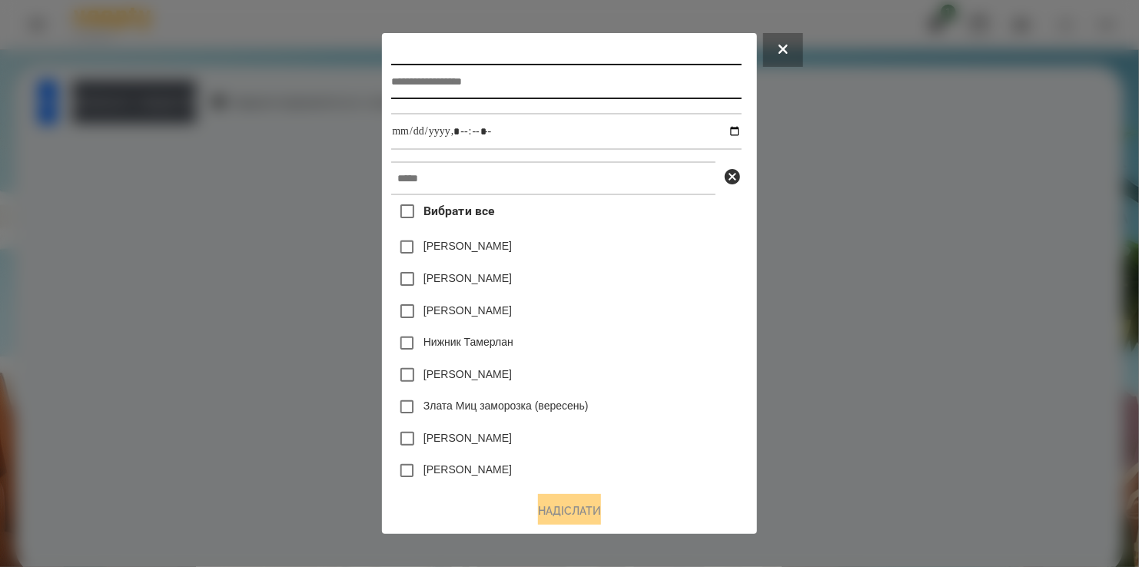
click at [425, 80] on input "text" at bounding box center [566, 81] width 350 height 35
type input "**********"
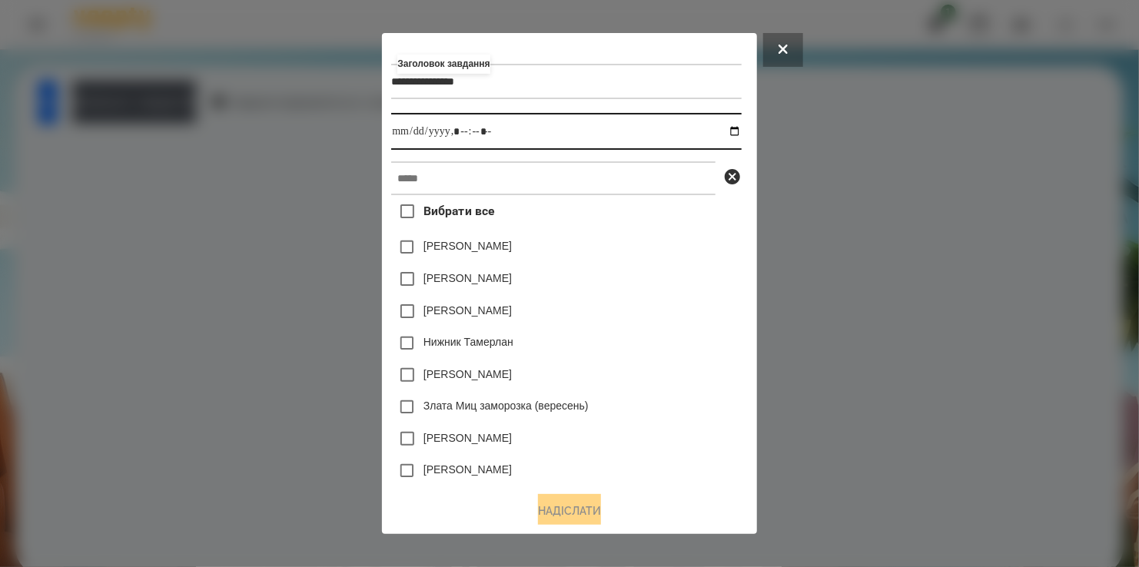
click at [736, 131] on input "datetime-local" at bounding box center [566, 131] width 350 height 37
type input "**********"
drag, startPoint x: 743, startPoint y: 305, endPoint x: 716, endPoint y: 291, distance: 30.9
click at [741, 305] on div "[PERSON_NAME]" at bounding box center [566, 311] width 350 height 32
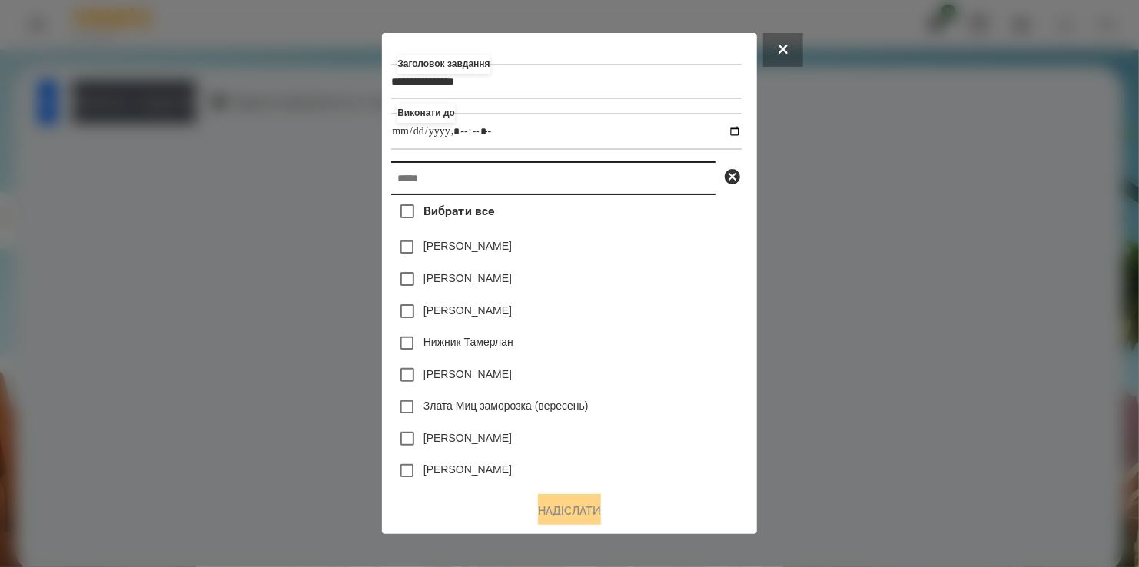
click at [519, 184] on input "text" at bounding box center [553, 178] width 324 height 34
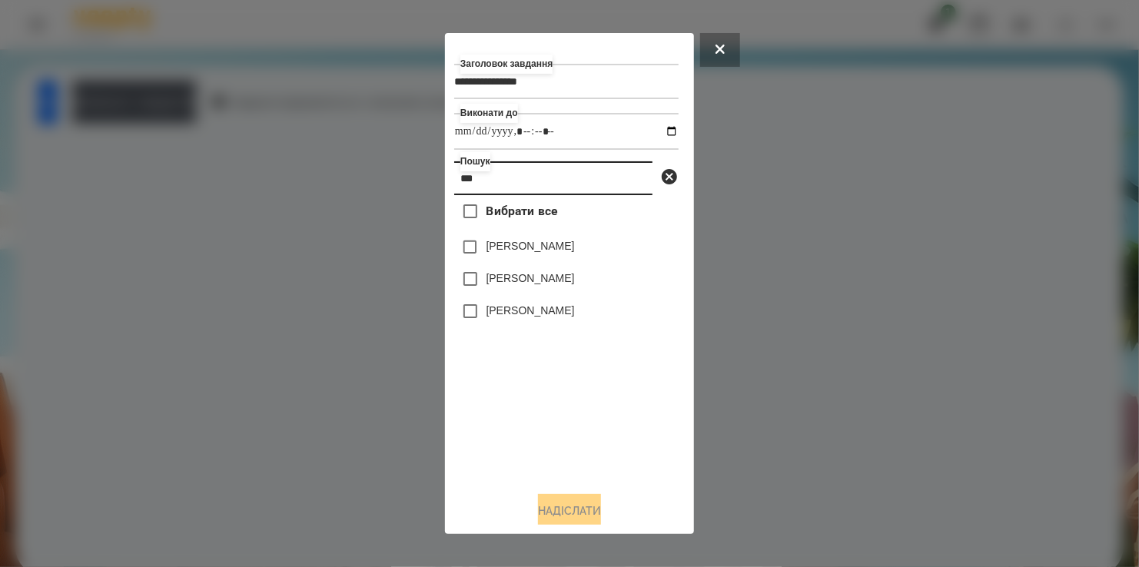
type input "***"
click at [500, 318] on label "[PERSON_NAME]" at bounding box center [531, 310] width 88 height 15
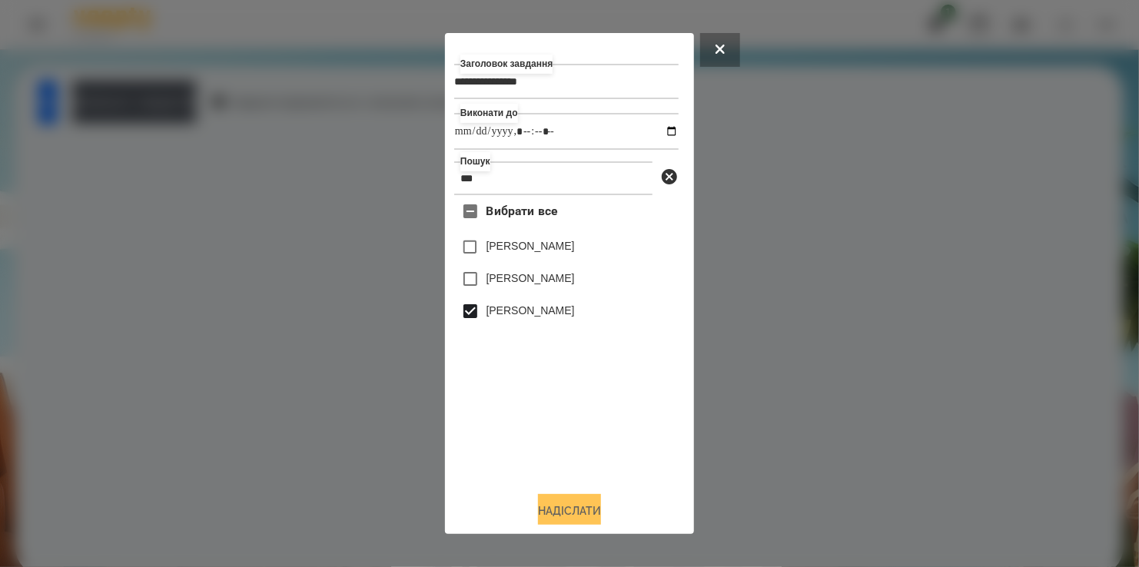
click at [570, 511] on button "Надіслати" at bounding box center [569, 511] width 63 height 34
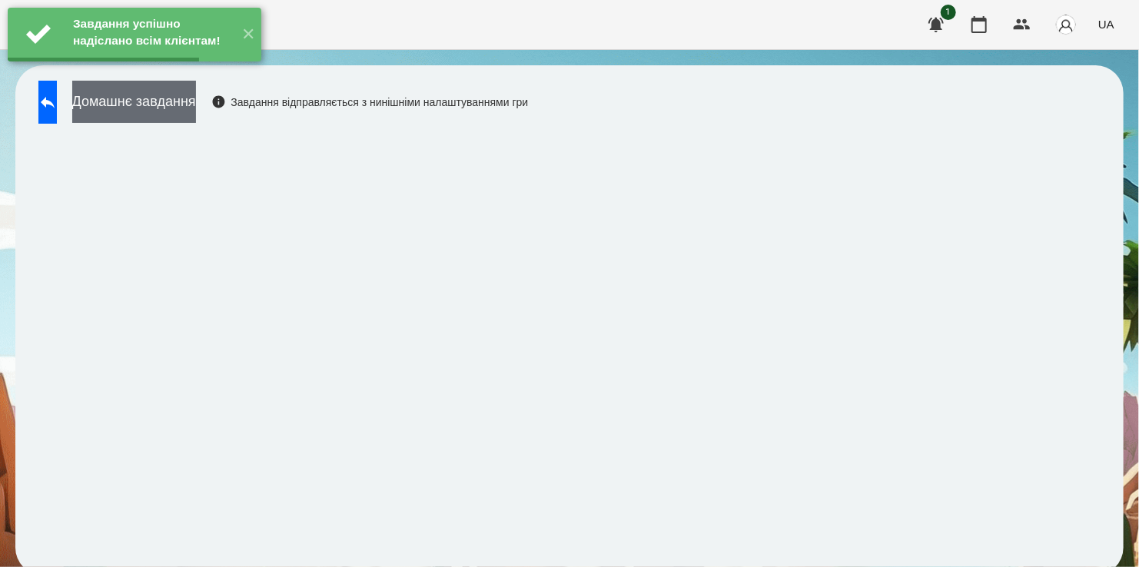
click at [167, 98] on button "Домашнє завдання" at bounding box center [134, 102] width 124 height 42
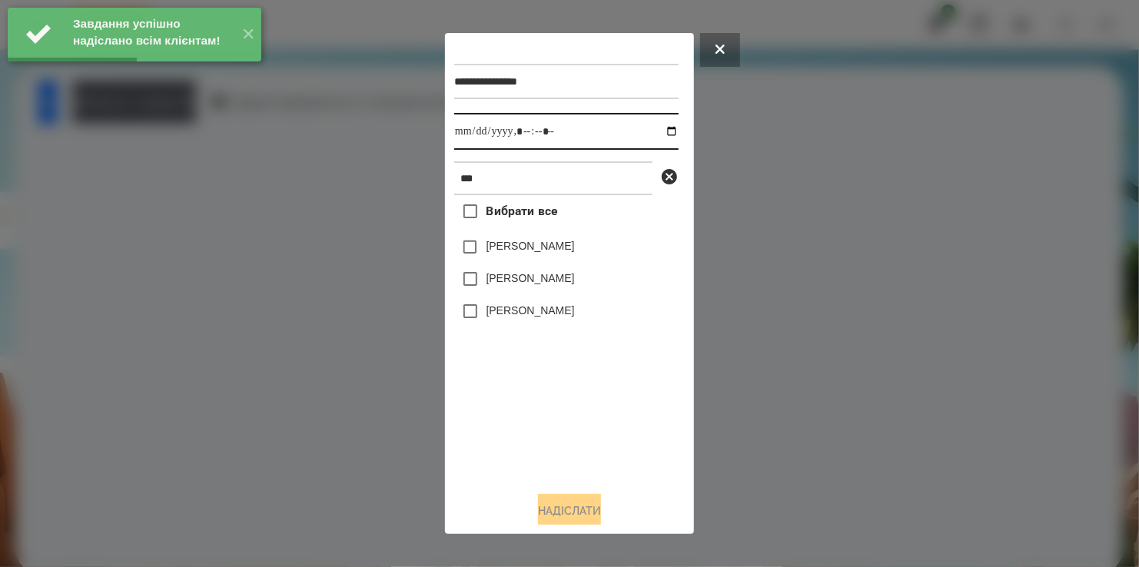
drag, startPoint x: 658, startPoint y: 134, endPoint x: 643, endPoint y: 150, distance: 22.3
click at [658, 135] on input "datetime-local" at bounding box center [566, 131] width 224 height 37
type input "**********"
drag, startPoint x: 522, startPoint y: 414, endPoint x: 494, endPoint y: 337, distance: 81.0
click at [525, 400] on div "Вибрати все [PERSON_NAME] [PERSON_NAME] Міра [PERSON_NAME]" at bounding box center [566, 337] width 224 height 284
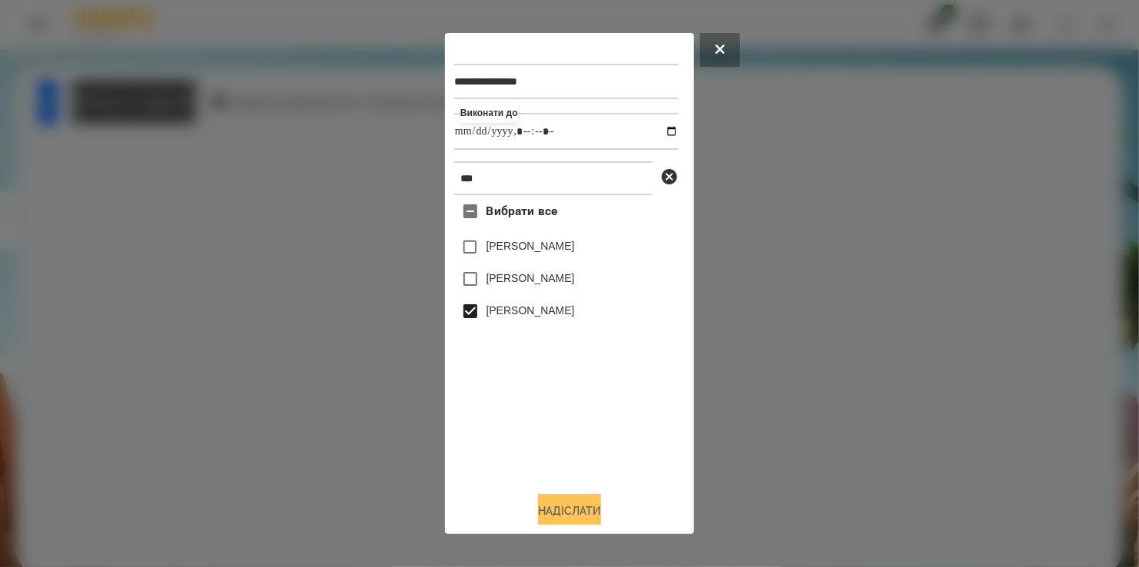
click at [580, 513] on button "Надіслати" at bounding box center [569, 511] width 63 height 34
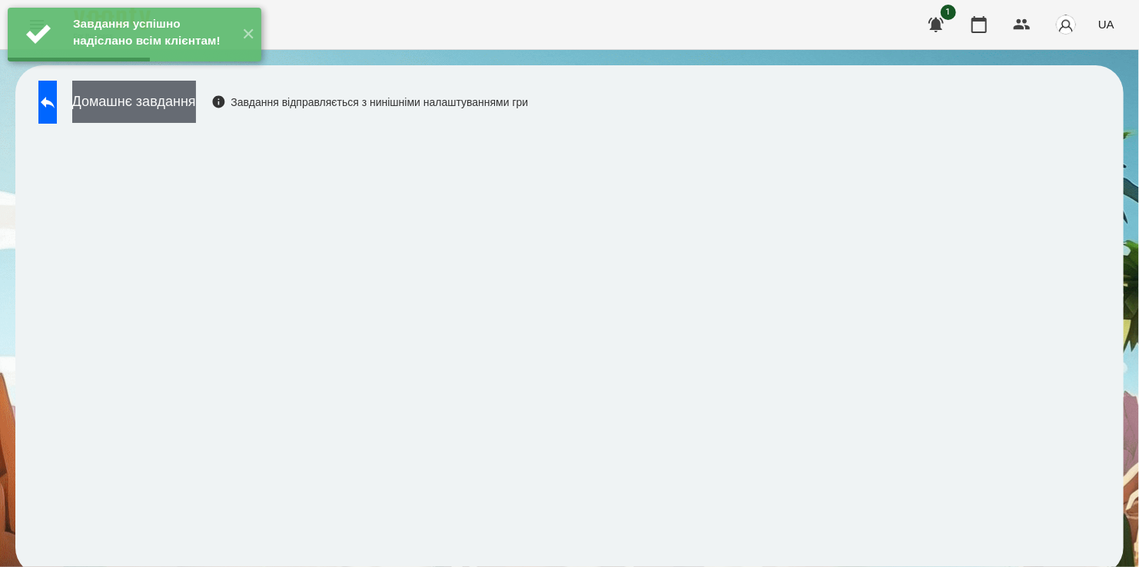
click at [196, 93] on button "Домашнє завдання" at bounding box center [134, 102] width 124 height 42
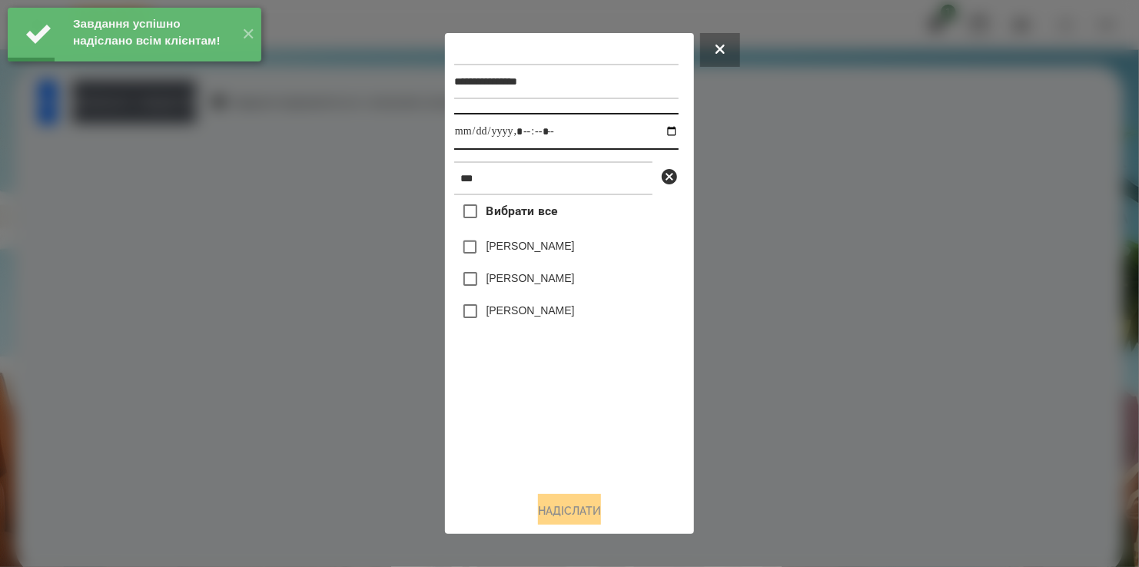
drag, startPoint x: 655, startPoint y: 131, endPoint x: 651, endPoint y: 148, distance: 17.3
click at [656, 131] on input "datetime-local" at bounding box center [566, 131] width 224 height 37
type input "**********"
click at [568, 451] on div "**********" at bounding box center [569, 283] width 231 height 482
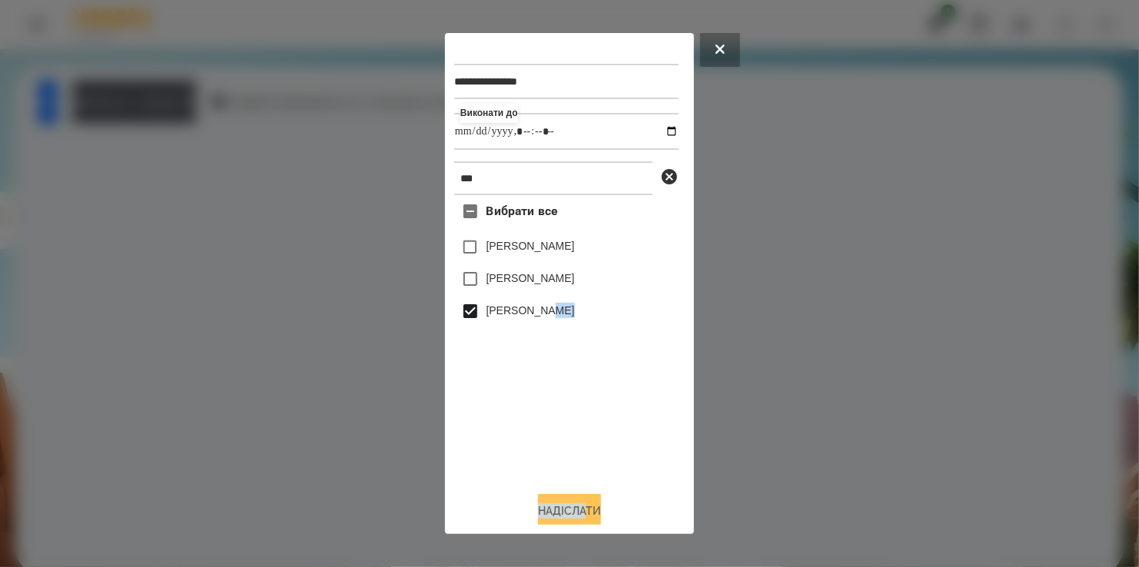
click at [585, 513] on button "Надіслати" at bounding box center [569, 511] width 63 height 34
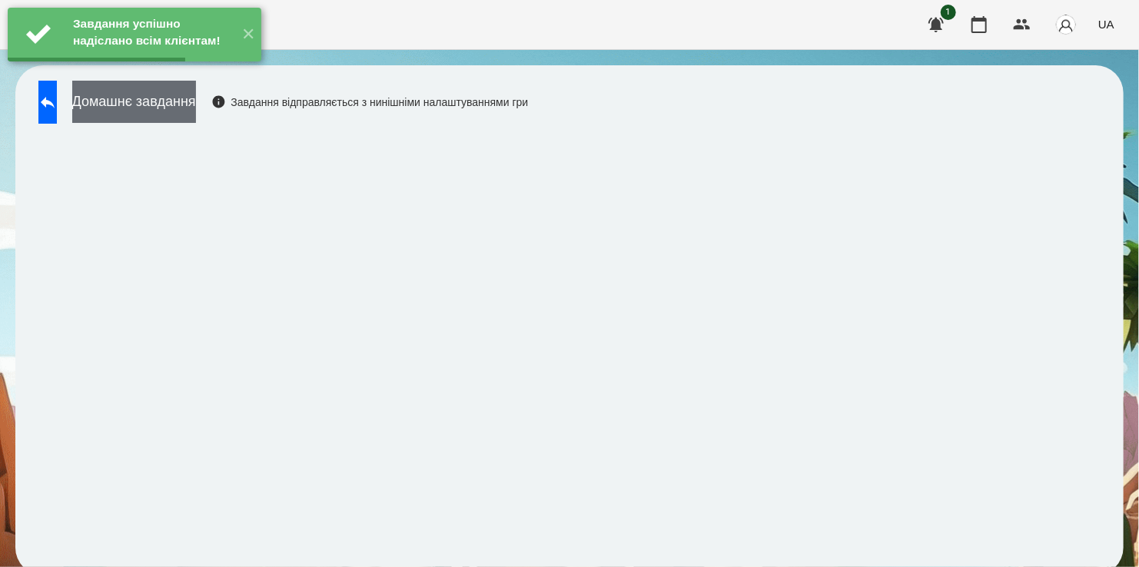
drag, startPoint x: 195, startPoint y: 109, endPoint x: 205, endPoint y: 109, distance: 10.0
click at [196, 109] on button "Домашнє завдання" at bounding box center [134, 102] width 124 height 42
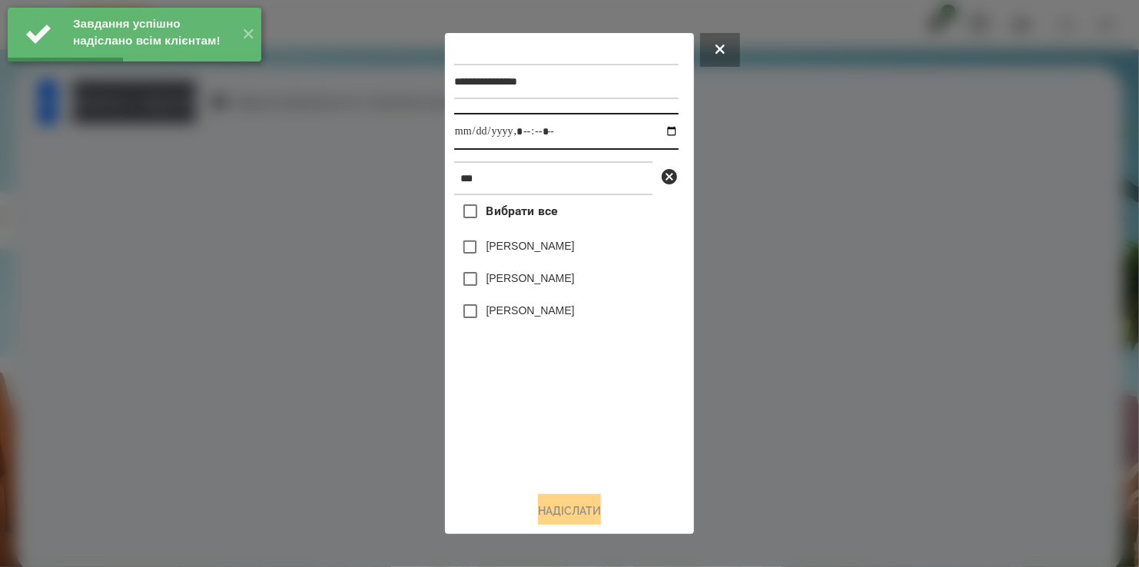
click at [660, 129] on input "datetime-local" at bounding box center [566, 131] width 224 height 37
type input "**********"
drag, startPoint x: 570, startPoint y: 398, endPoint x: 571, endPoint y: 388, distance: 10.1
click at [571, 388] on div "Вибрати все [PERSON_NAME] [PERSON_NAME] Міра [PERSON_NAME]" at bounding box center [566, 337] width 224 height 284
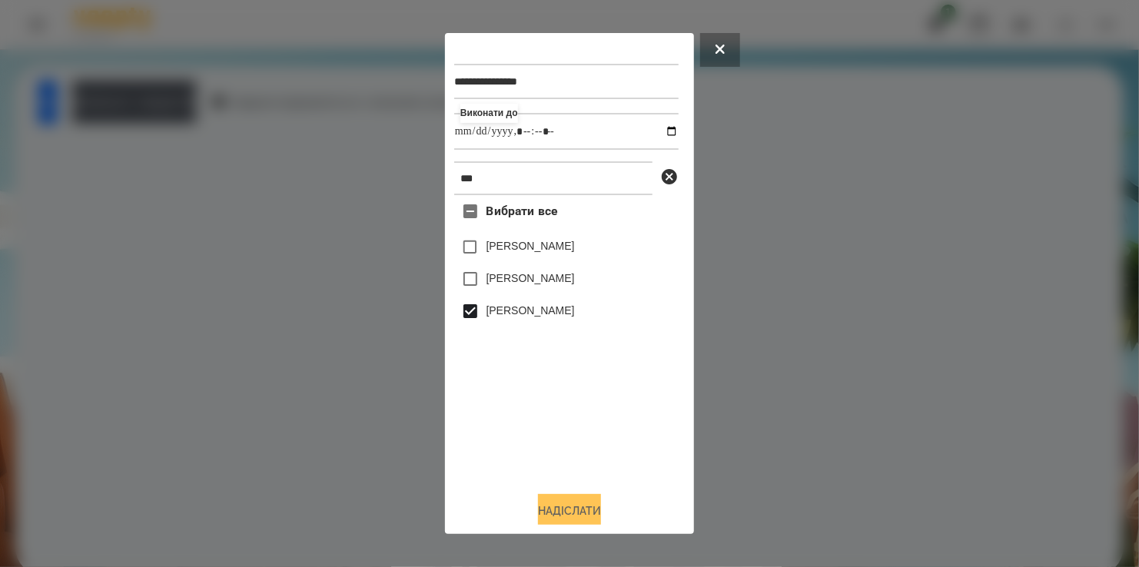
click at [571, 510] on button "Надіслати" at bounding box center [569, 511] width 63 height 34
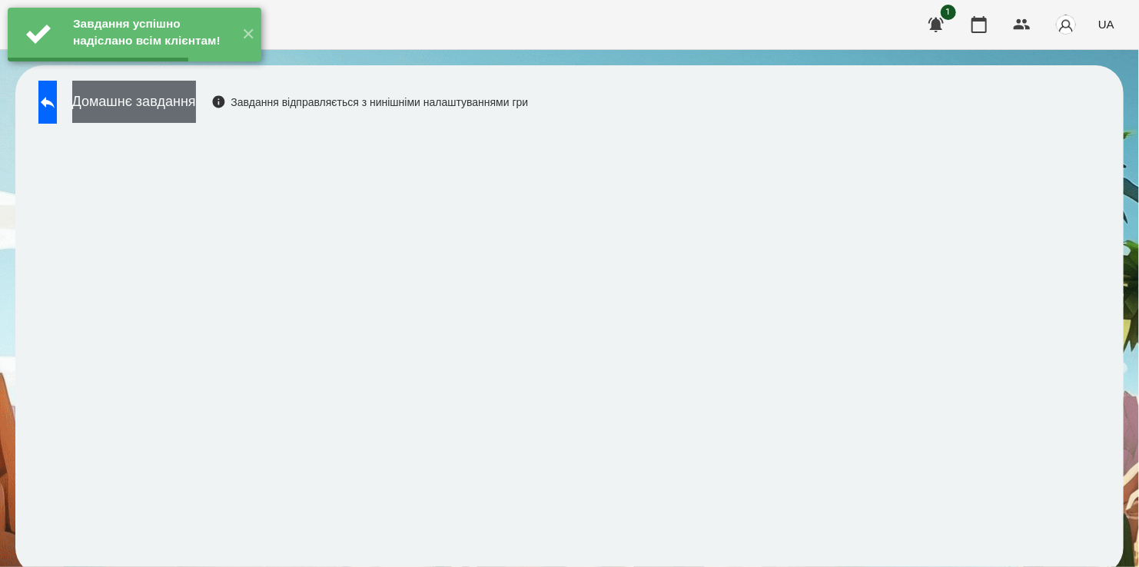
click at [164, 97] on button "Домашнє завдання" at bounding box center [134, 102] width 124 height 42
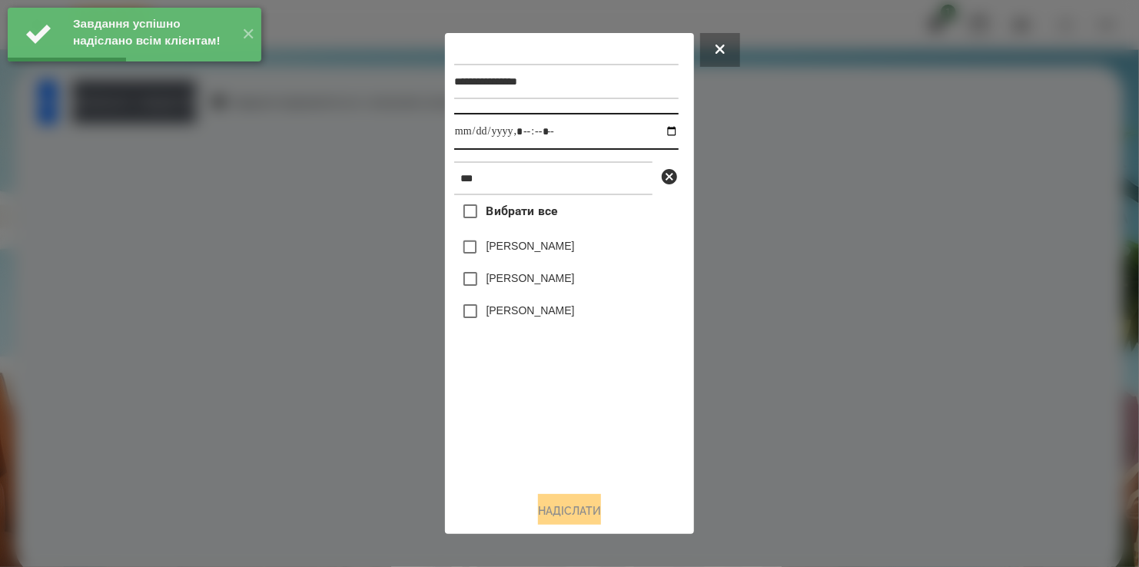
drag, startPoint x: 656, startPoint y: 131, endPoint x: 651, endPoint y: 148, distance: 17.0
click at [657, 134] on input "datetime-local" at bounding box center [566, 131] width 224 height 37
type input "**********"
drag, startPoint x: 553, startPoint y: 417, endPoint x: 517, endPoint y: 347, distance: 79.4
click at [553, 414] on div "Вибрати все [PERSON_NAME] [PERSON_NAME] Міра [PERSON_NAME]" at bounding box center [566, 337] width 224 height 284
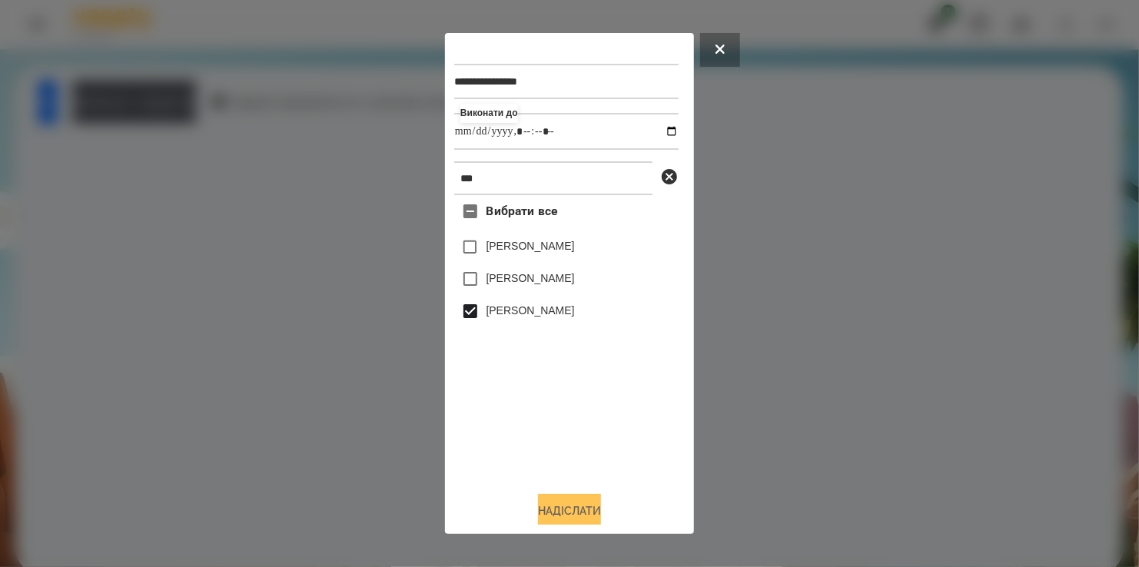
click at [583, 513] on button "Надіслати" at bounding box center [569, 511] width 63 height 34
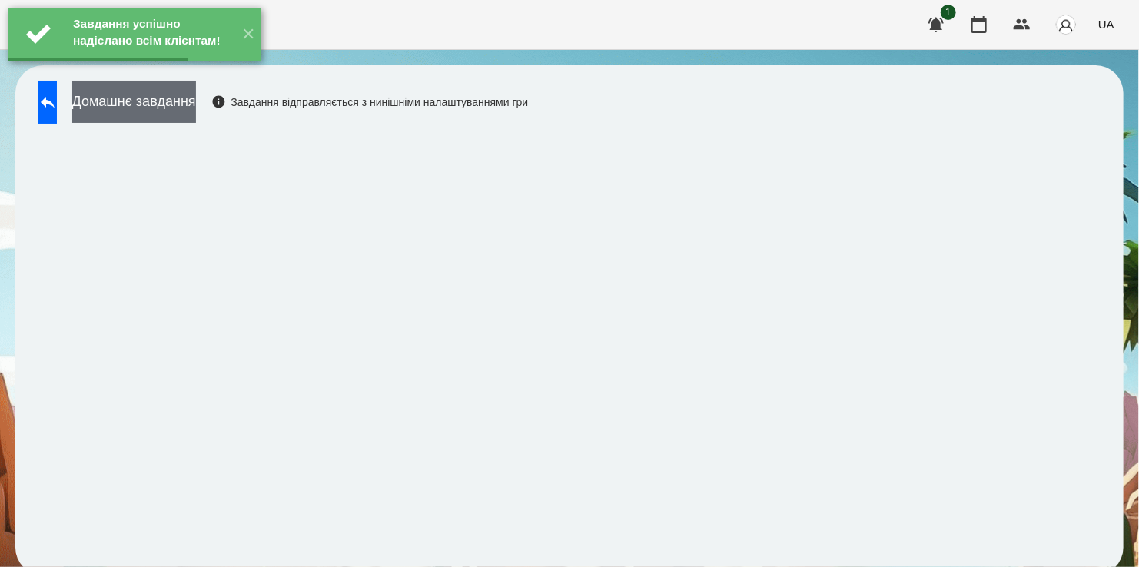
click at [165, 111] on button "Домашнє завдання" at bounding box center [134, 102] width 124 height 42
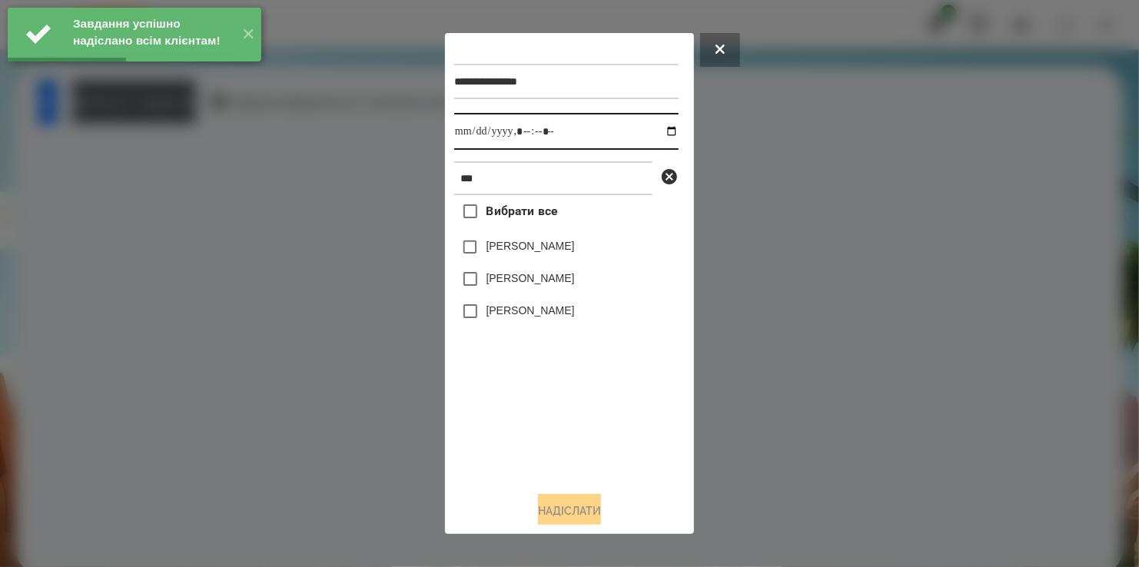
click at [660, 131] on input "datetime-local" at bounding box center [566, 131] width 224 height 37
type input "**********"
drag, startPoint x: 507, startPoint y: 427, endPoint x: 485, endPoint y: 323, distance: 106.7
click at [507, 426] on div "Вибрати все [PERSON_NAME] [PERSON_NAME] Міра [PERSON_NAME]" at bounding box center [566, 337] width 224 height 284
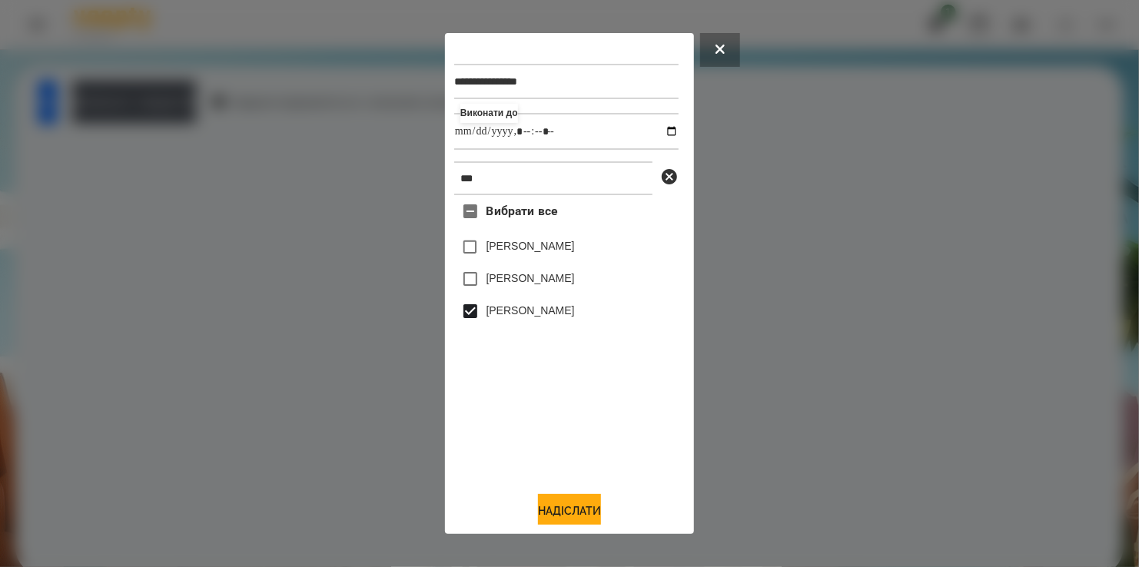
drag, startPoint x: 570, startPoint y: 510, endPoint x: 654, endPoint y: 490, distance: 86.9
click at [571, 510] on button "Надіслати" at bounding box center [569, 511] width 63 height 34
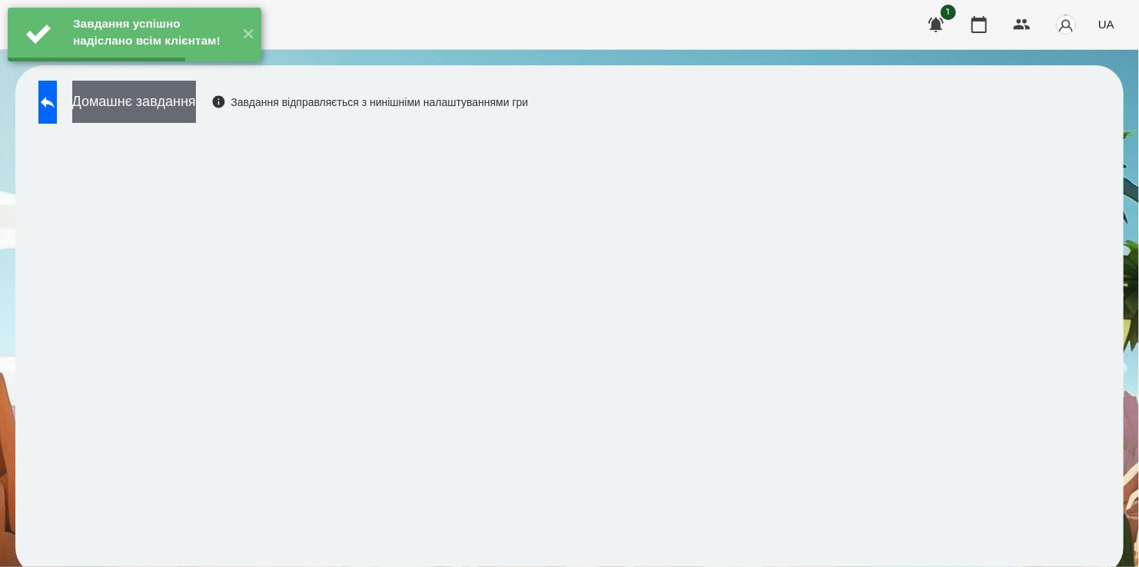
click at [173, 100] on button "Домашнє завдання" at bounding box center [134, 102] width 124 height 42
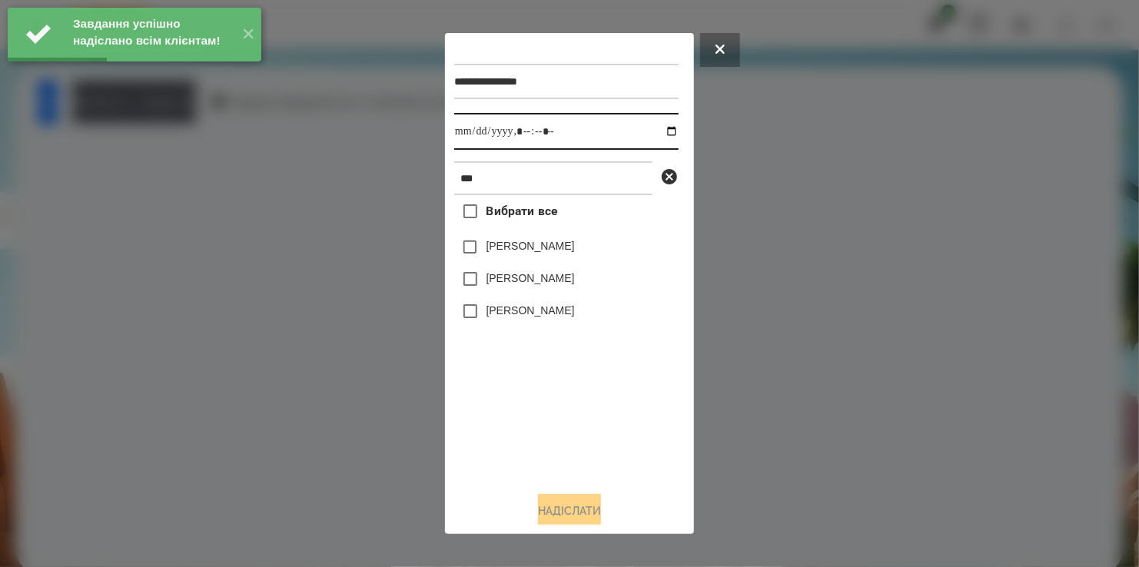
click at [660, 132] on input "datetime-local" at bounding box center [566, 131] width 224 height 37
type input "**********"
click at [513, 405] on div "Вибрати все [PERSON_NAME] [PERSON_NAME] Міра [PERSON_NAME]" at bounding box center [566, 337] width 224 height 284
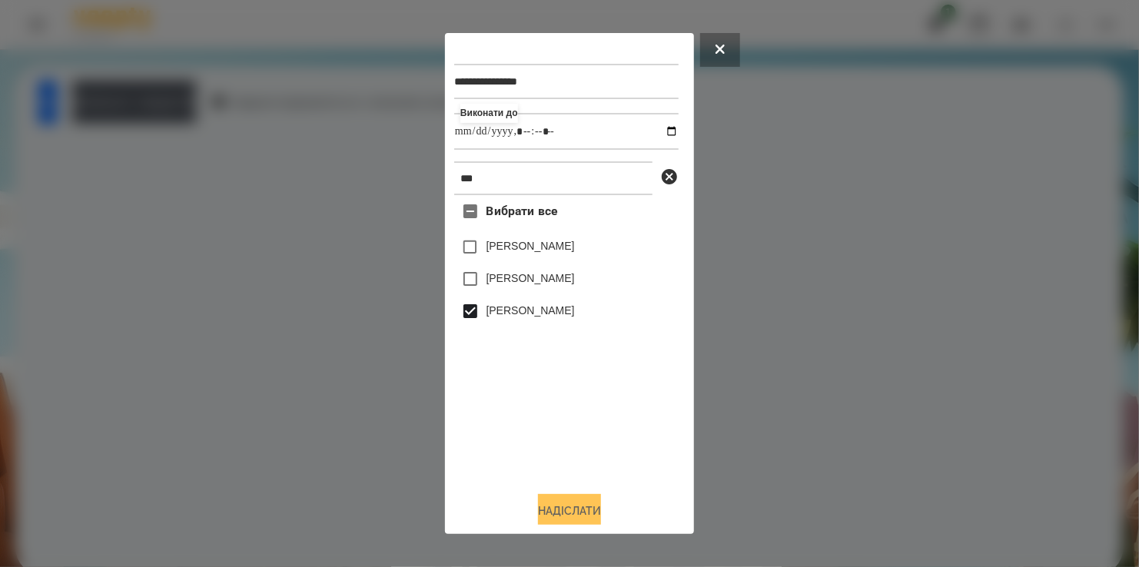
click at [580, 509] on button "Надіслати" at bounding box center [569, 511] width 63 height 34
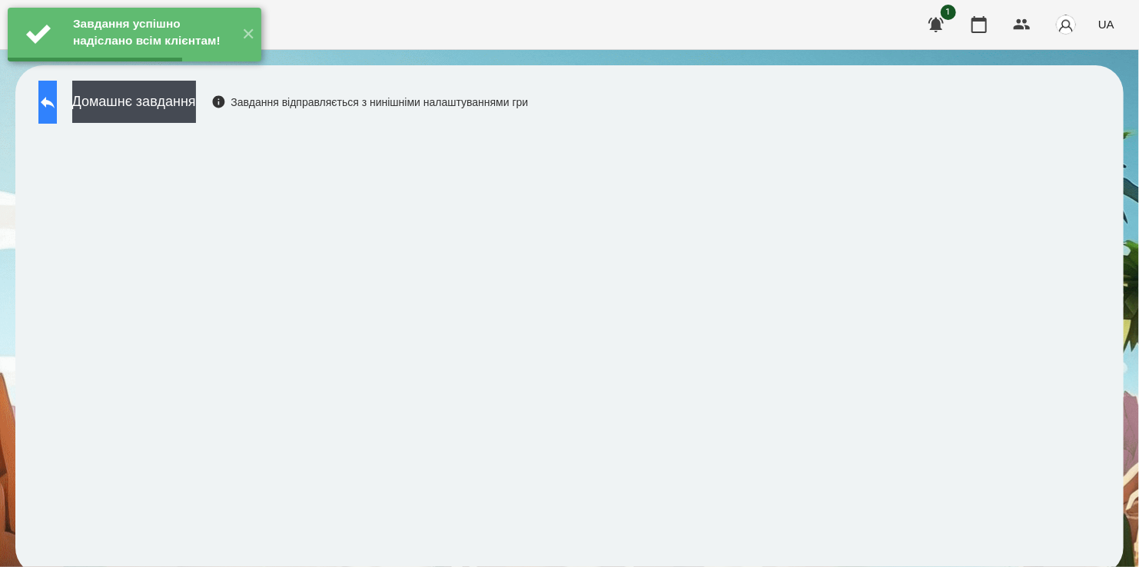
click at [57, 105] on icon at bounding box center [47, 102] width 18 height 18
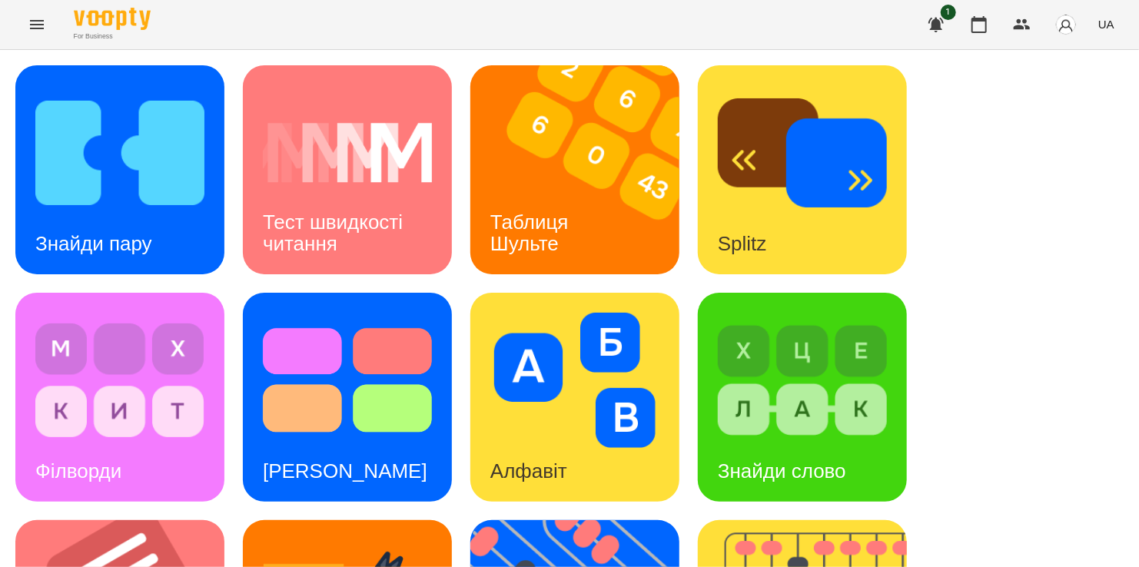
scroll to position [632, 0]
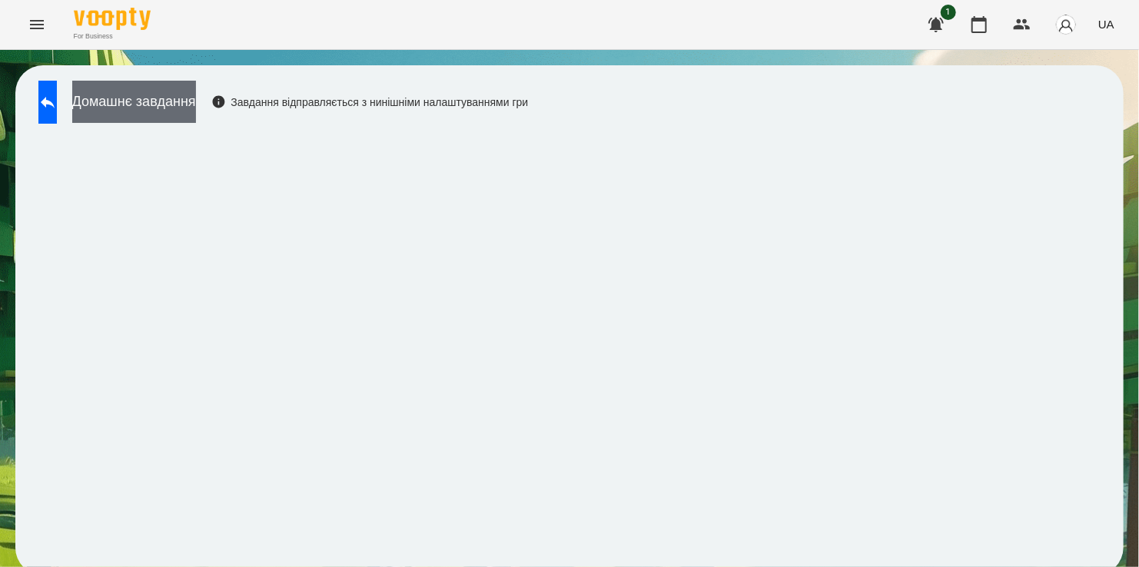
click at [187, 103] on button "Домашнє завдання" at bounding box center [134, 102] width 124 height 42
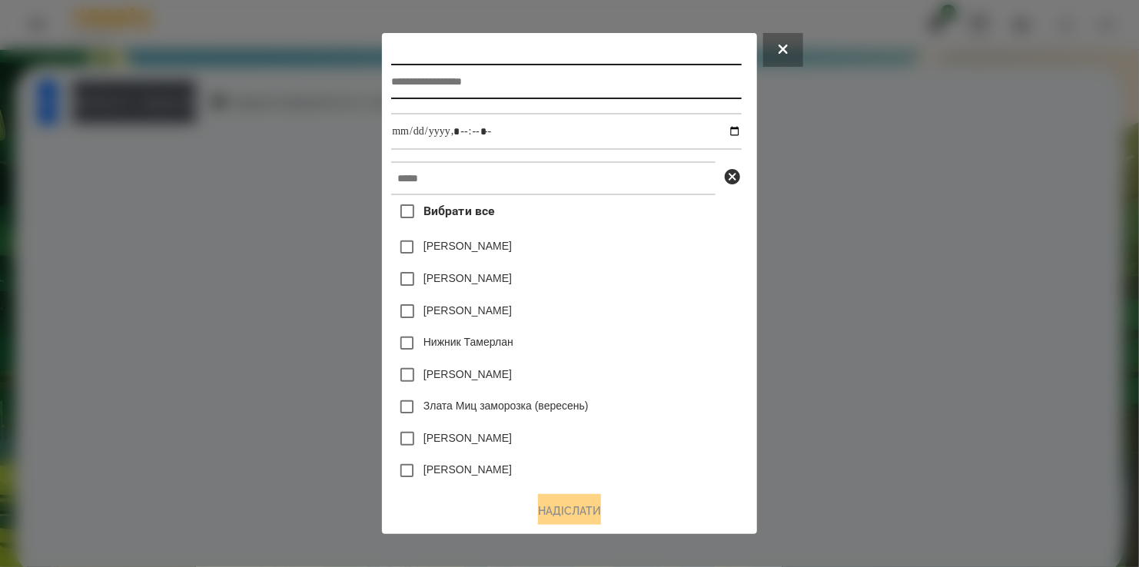
click at [437, 88] on input "text" at bounding box center [566, 81] width 350 height 35
type input "**********"
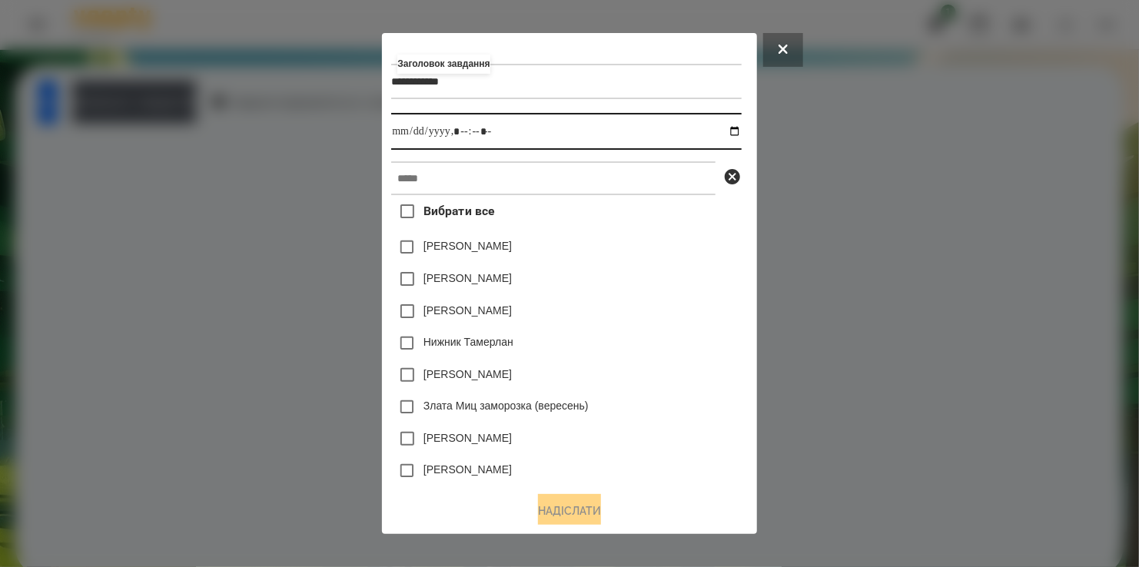
click at [738, 132] on input "datetime-local" at bounding box center [566, 131] width 350 height 37
type input "**********"
drag, startPoint x: 683, startPoint y: 273, endPoint x: 523, endPoint y: 218, distance: 169.9
click at [677, 271] on div "[PERSON_NAME]" at bounding box center [566, 279] width 350 height 32
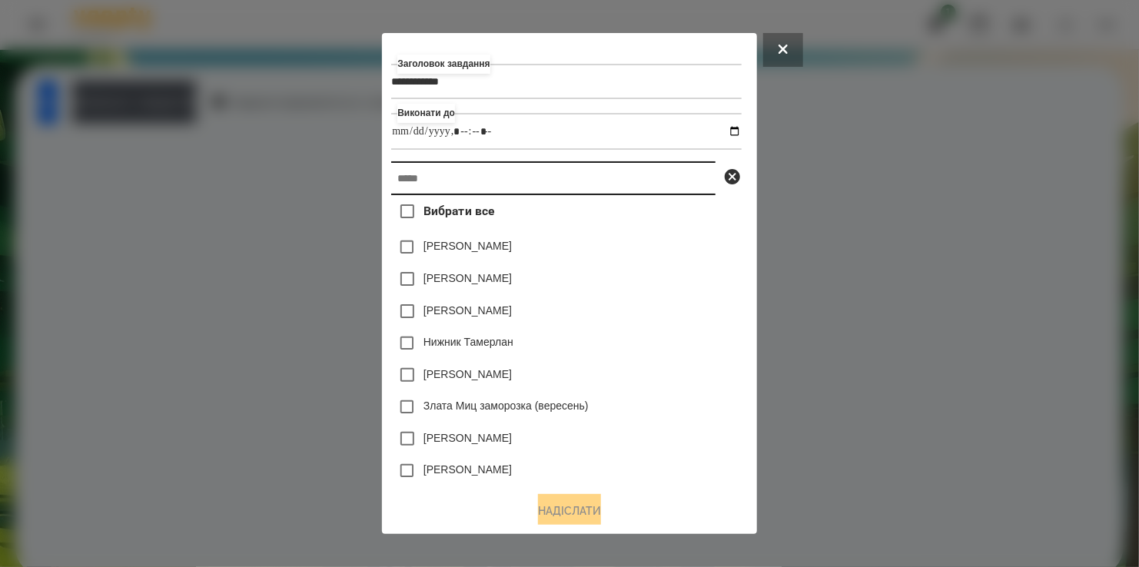
click at [493, 187] on input "text" at bounding box center [553, 178] width 324 height 34
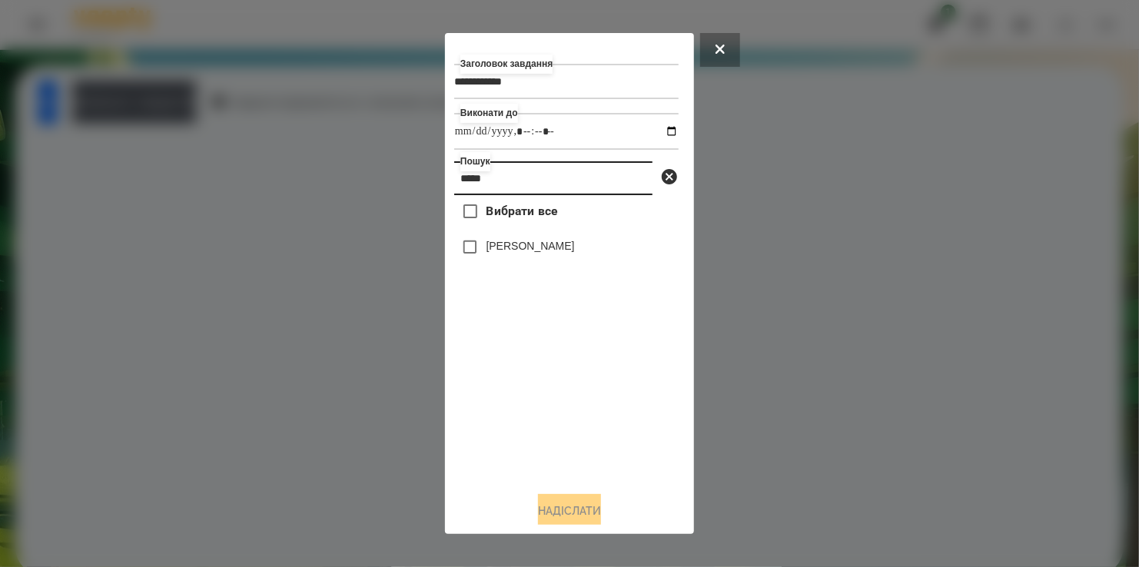
type input "*****"
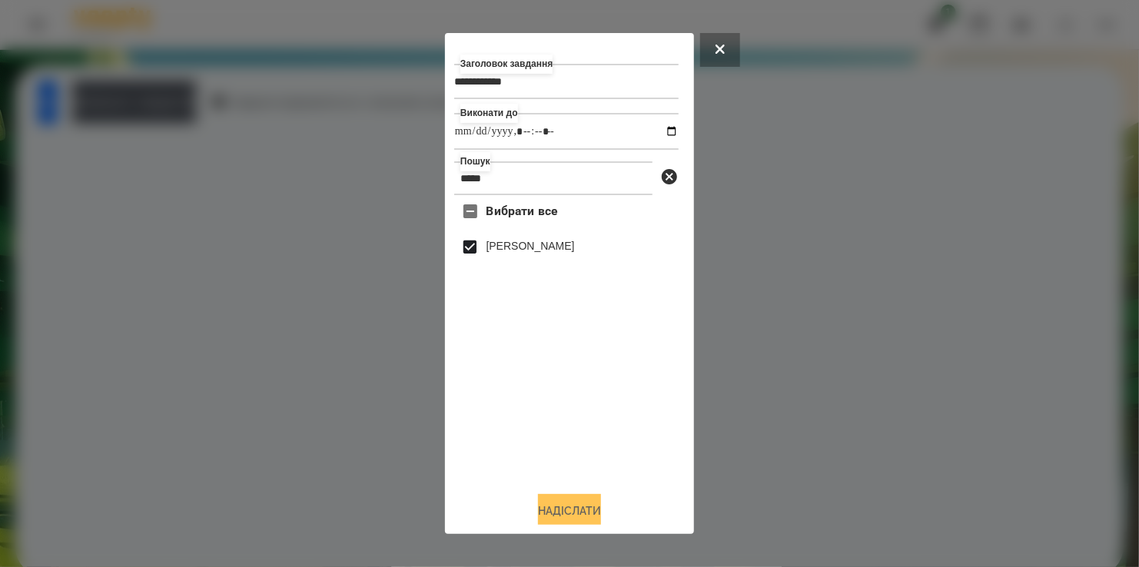
click at [586, 507] on button "Надіслати" at bounding box center [569, 511] width 63 height 34
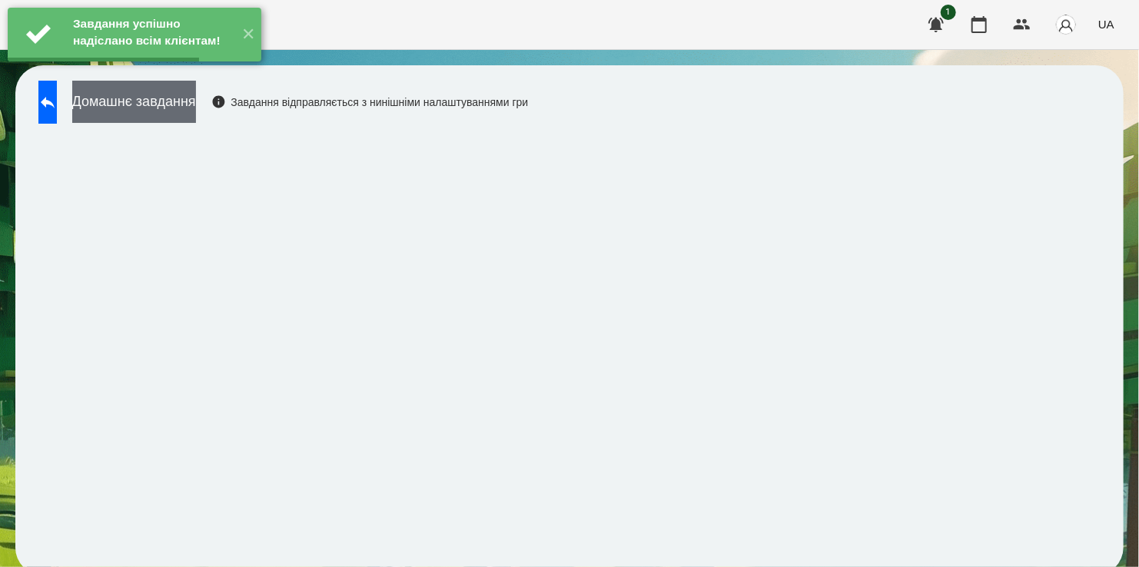
click at [187, 98] on button "Домашнє завдання" at bounding box center [134, 102] width 124 height 42
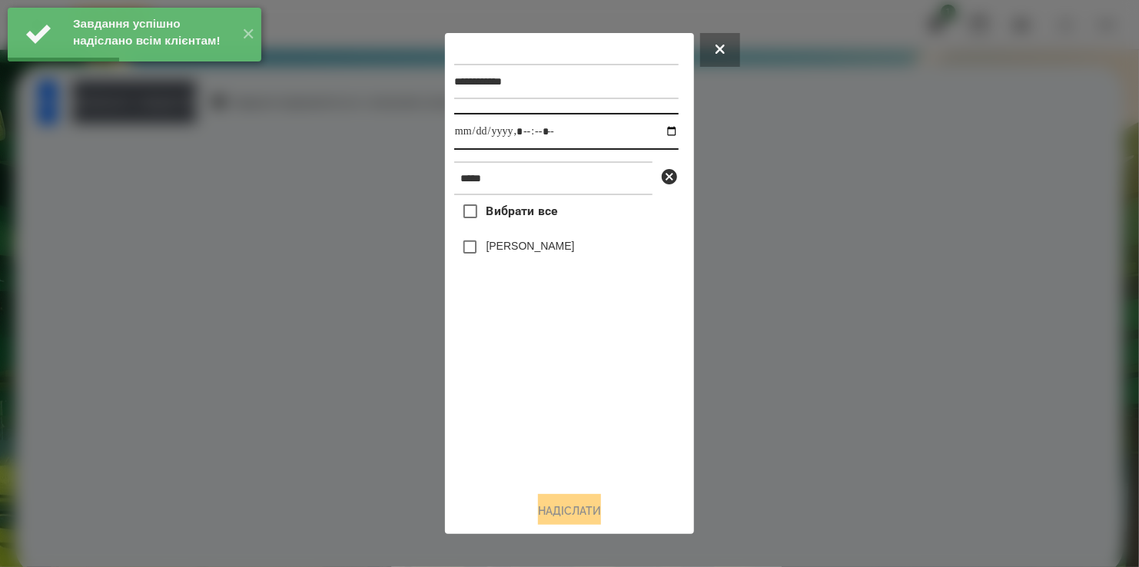
click at [659, 135] on input "datetime-local" at bounding box center [566, 131] width 224 height 37
type input "**********"
drag, startPoint x: 590, startPoint y: 423, endPoint x: 583, endPoint y: 398, distance: 25.6
click at [588, 408] on div "Вибрати все [PERSON_NAME]" at bounding box center [566, 337] width 224 height 284
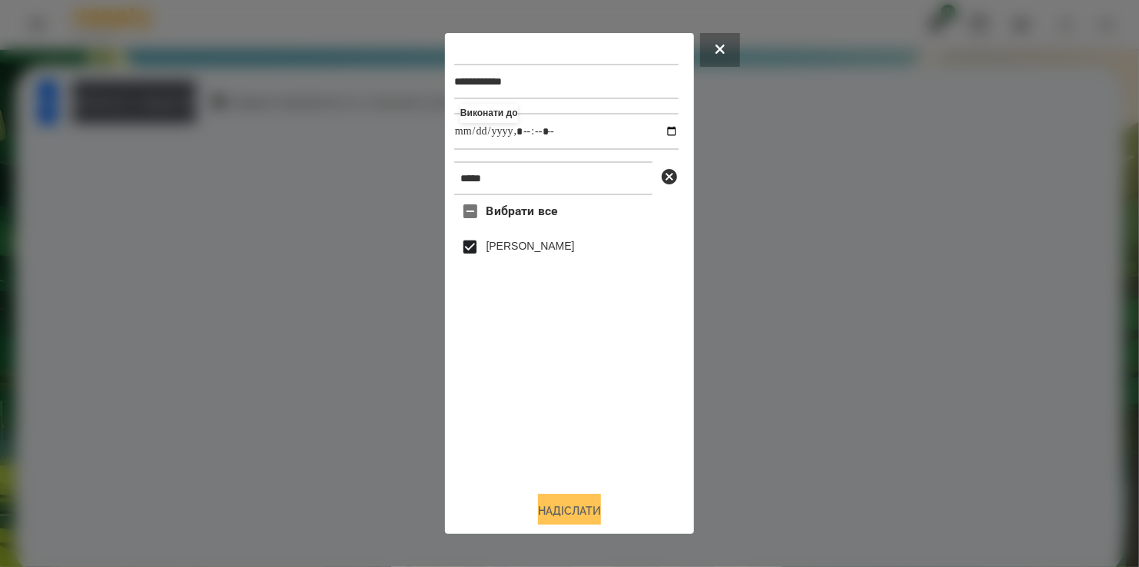
click at [584, 514] on button "Надіслати" at bounding box center [569, 511] width 63 height 34
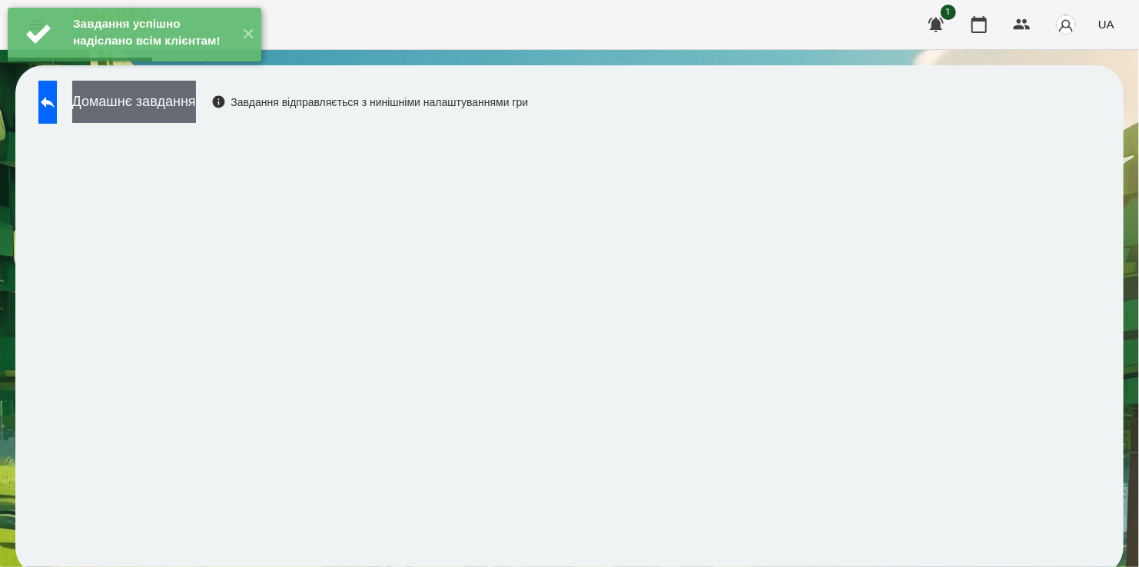
click at [193, 101] on button "Домашнє завдання" at bounding box center [134, 102] width 124 height 42
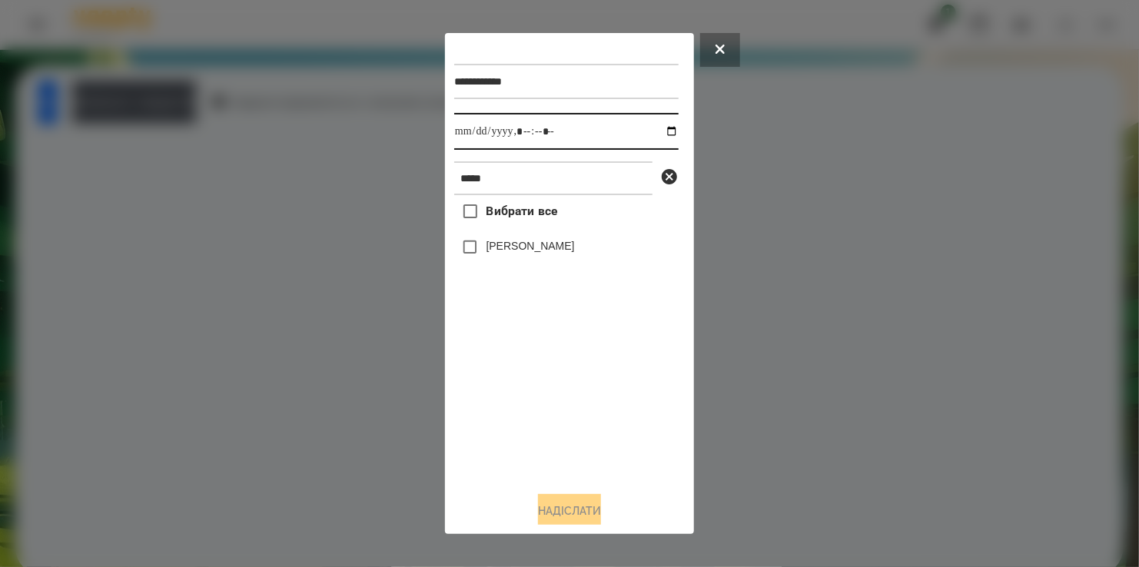
drag, startPoint x: 657, startPoint y: 131, endPoint x: 642, endPoint y: 148, distance: 23.4
click at [656, 131] on input "datetime-local" at bounding box center [566, 131] width 224 height 37
type input "**********"
drag, startPoint x: 566, startPoint y: 395, endPoint x: 553, endPoint y: 359, distance: 38.7
click at [570, 393] on div "Вибрати все [PERSON_NAME]" at bounding box center [566, 337] width 224 height 284
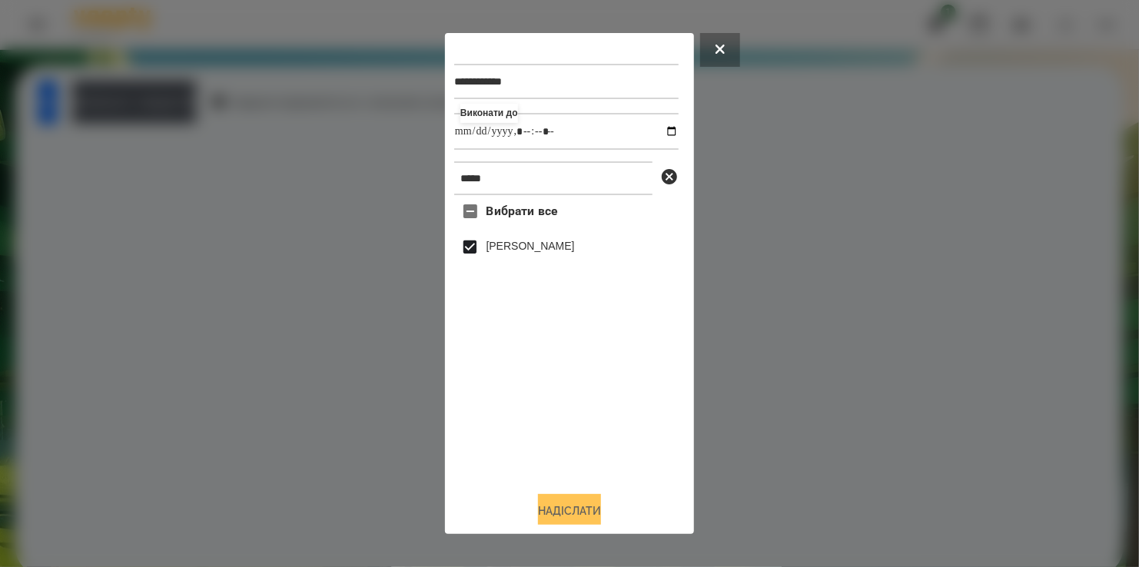
click at [574, 504] on button "Надіслати" at bounding box center [569, 511] width 63 height 34
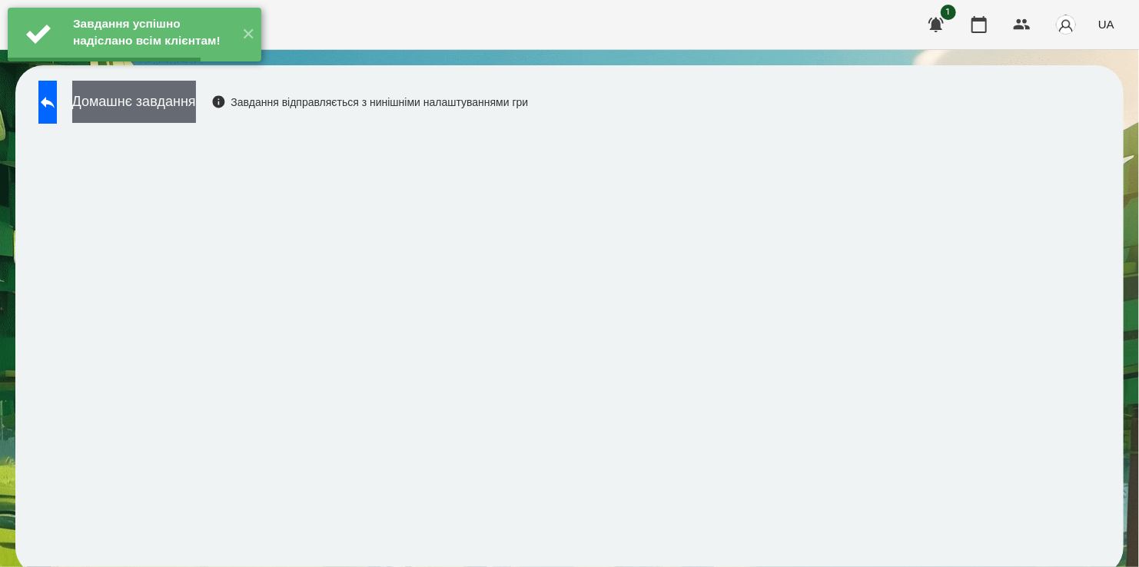
click at [168, 101] on button "Домашнє завдання" at bounding box center [134, 102] width 124 height 42
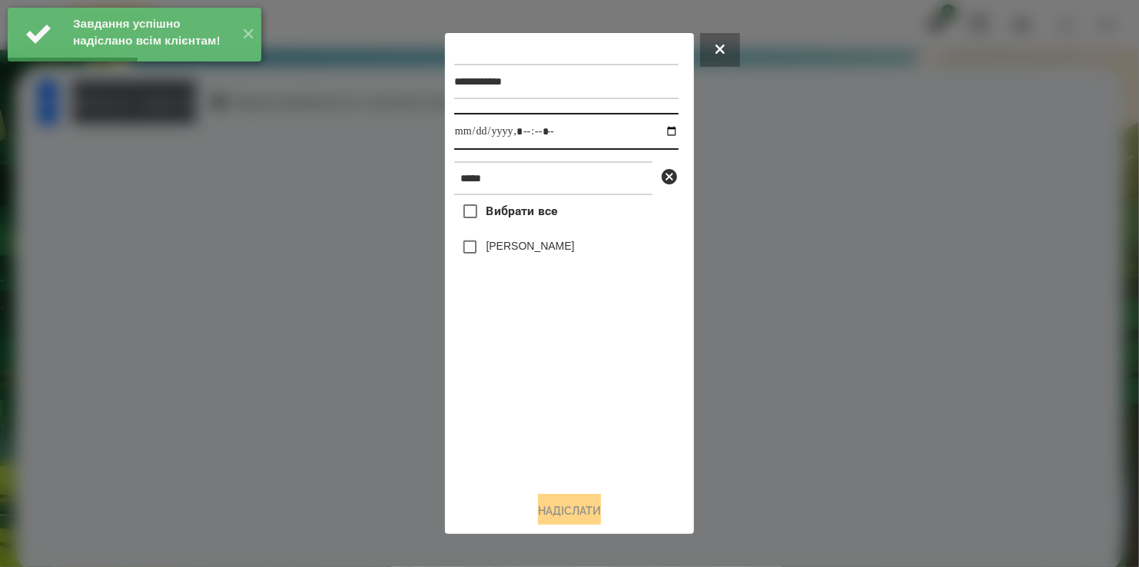
click at [660, 133] on input "datetime-local" at bounding box center [566, 131] width 224 height 37
type input "**********"
drag, startPoint x: 546, startPoint y: 458, endPoint x: 558, endPoint y: 443, distance: 19.2
click at [558, 443] on div "Вибрати все [PERSON_NAME]" at bounding box center [566, 337] width 224 height 284
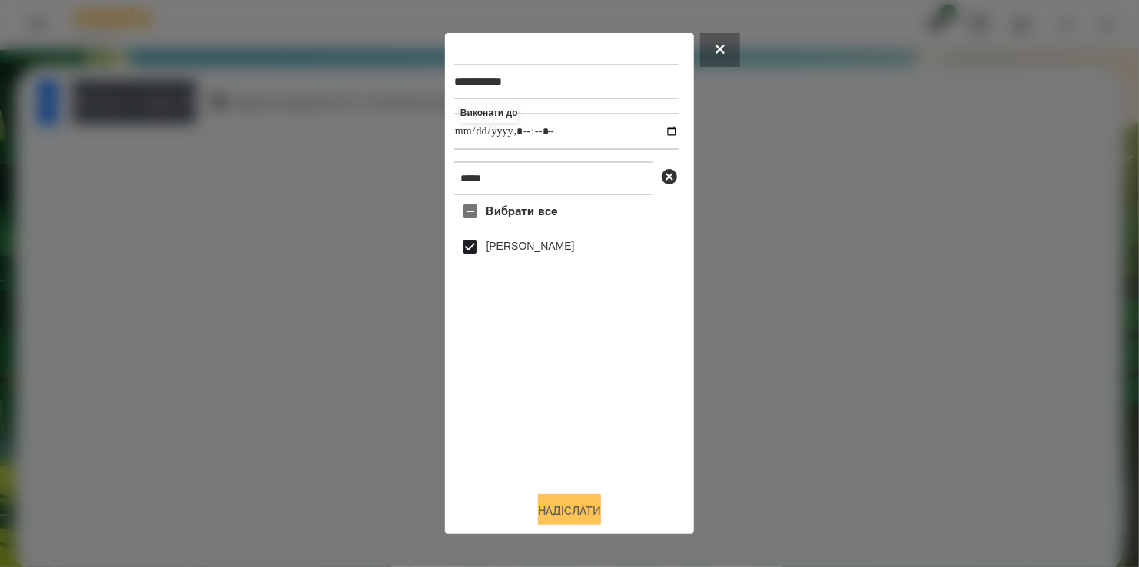
click at [580, 512] on button "Надіслати" at bounding box center [569, 511] width 63 height 34
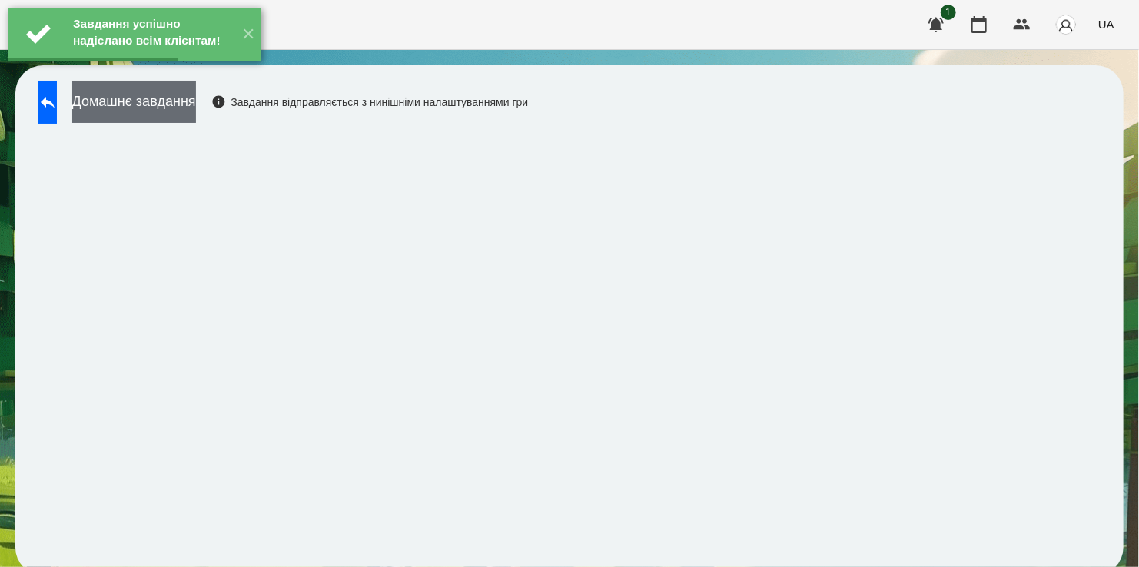
click at [196, 100] on button "Домашнє завдання" at bounding box center [134, 102] width 124 height 42
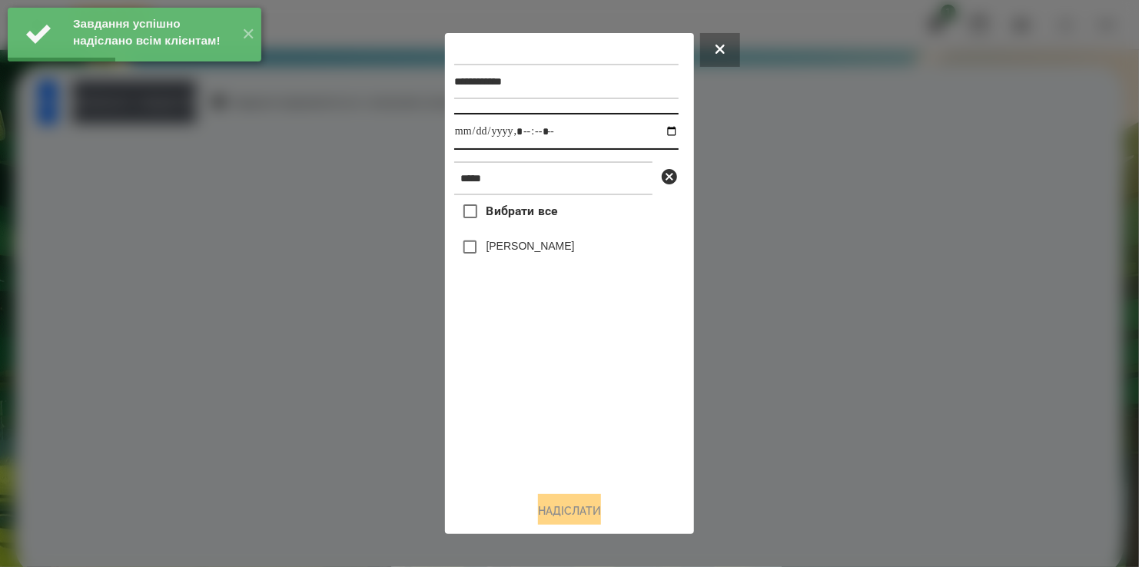
click at [653, 133] on input "datetime-local" at bounding box center [566, 131] width 224 height 37
type input "**********"
drag, startPoint x: 577, startPoint y: 443, endPoint x: 543, endPoint y: 381, distance: 70.9
click at [577, 435] on div "Вибрати все [PERSON_NAME]" at bounding box center [566, 337] width 224 height 284
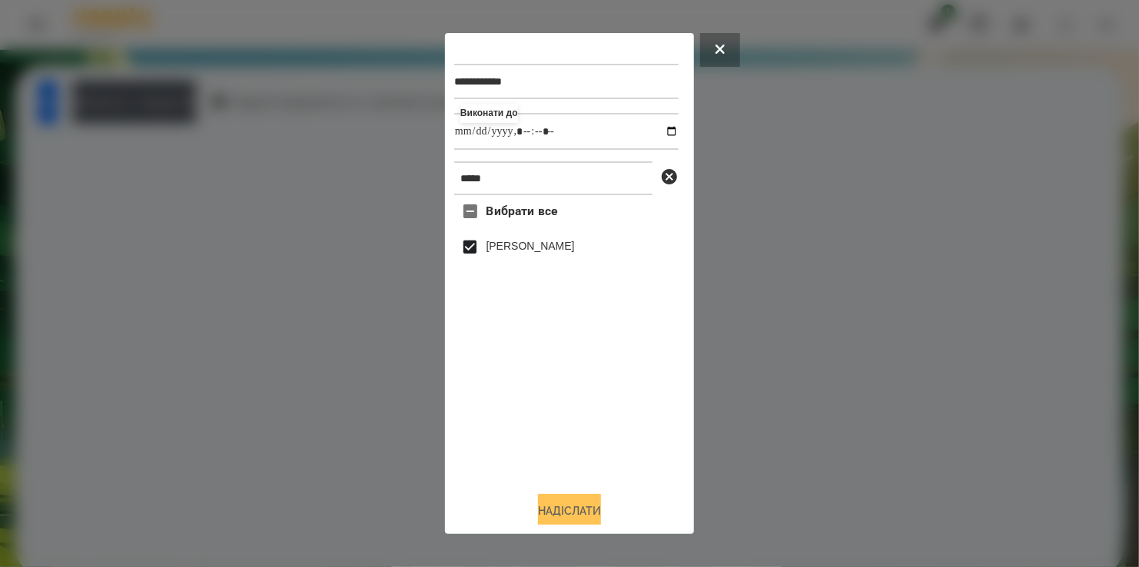
click at [583, 513] on button "Надіслати" at bounding box center [569, 511] width 63 height 34
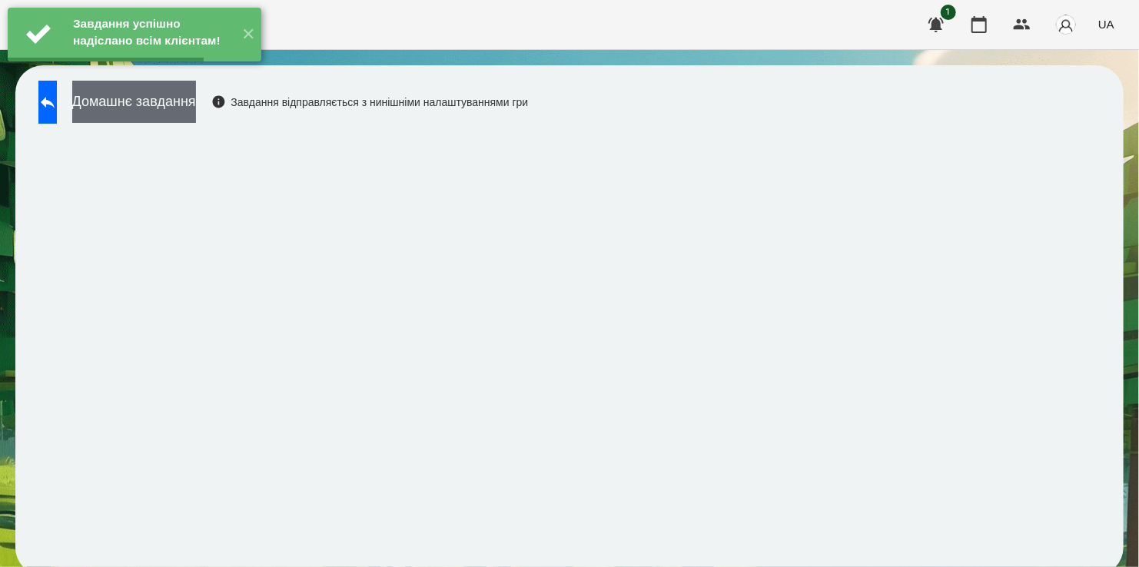
click at [186, 104] on button "Домашнє завдання" at bounding box center [134, 102] width 124 height 42
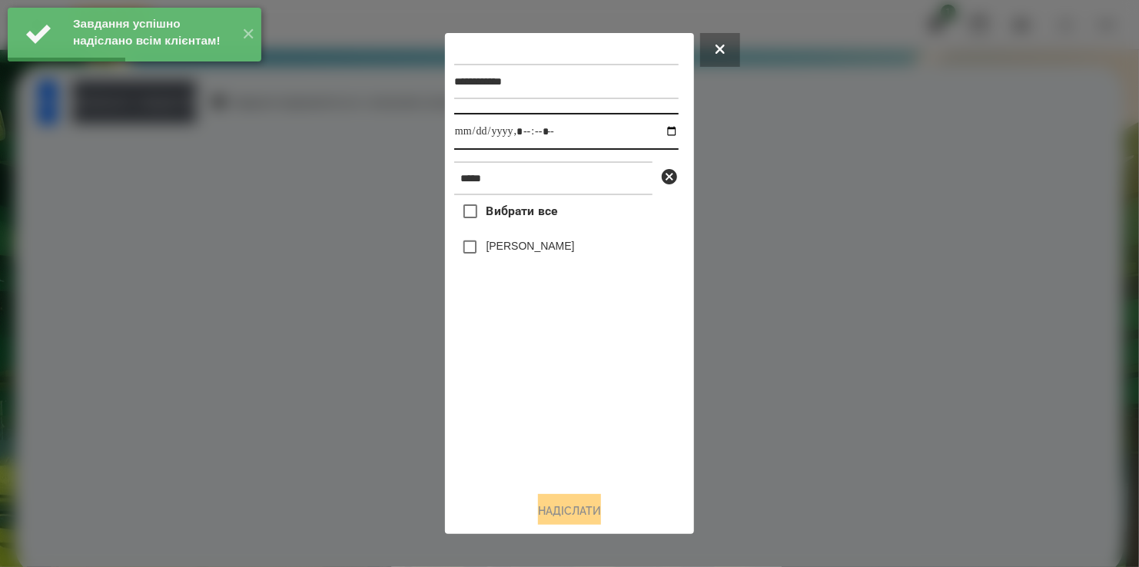
click at [656, 131] on input "datetime-local" at bounding box center [566, 131] width 224 height 37
type input "**********"
drag, startPoint x: 541, startPoint y: 467, endPoint x: 525, endPoint y: 382, distance: 86.1
click at [543, 453] on div "Вибрати все [PERSON_NAME]" at bounding box center [566, 337] width 224 height 284
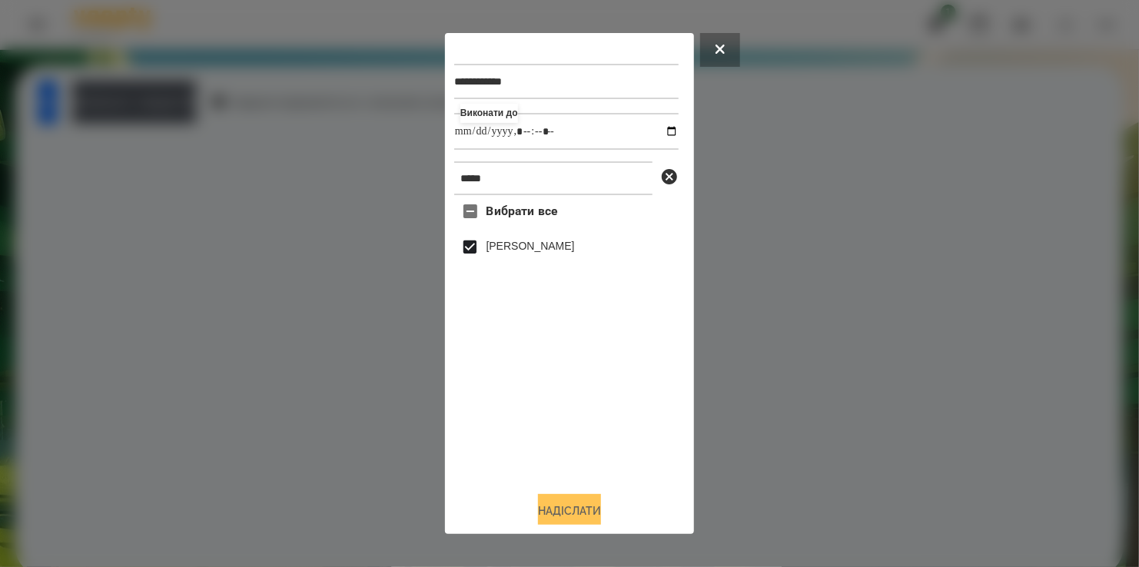
click at [566, 506] on button "Надіслати" at bounding box center [569, 511] width 63 height 34
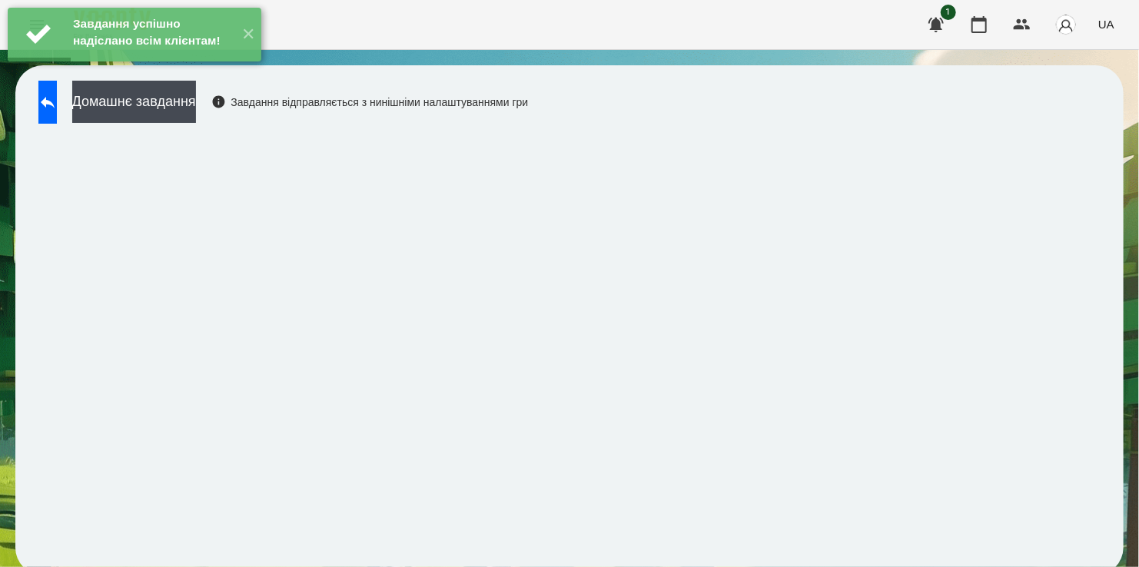
click at [169, 69] on div "Завдання успішно надіслано всім клієнтам! ✕" at bounding box center [134, 34] width 269 height 69
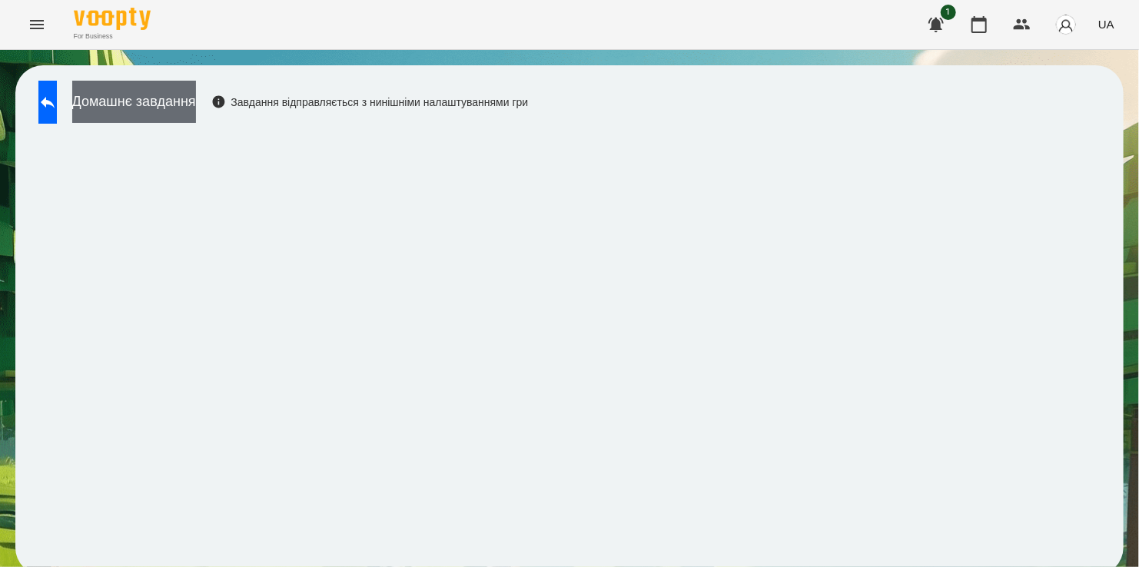
click at [171, 96] on button "Домашнє завдання" at bounding box center [134, 102] width 124 height 42
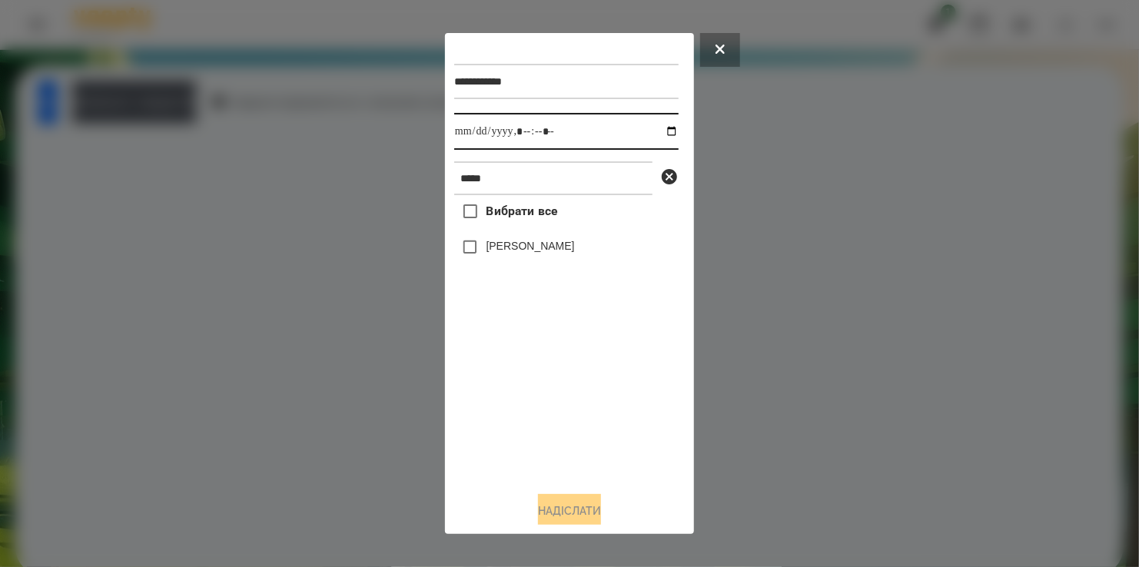
click at [656, 136] on input "datetime-local" at bounding box center [566, 131] width 224 height 37
type input "**********"
drag, startPoint x: 522, startPoint y: 431, endPoint x: 516, endPoint y: 387, distance: 45.0
click at [523, 427] on div "Вибрати все [PERSON_NAME]" at bounding box center [566, 337] width 224 height 284
click at [574, 513] on button "Надіслати" at bounding box center [569, 511] width 63 height 34
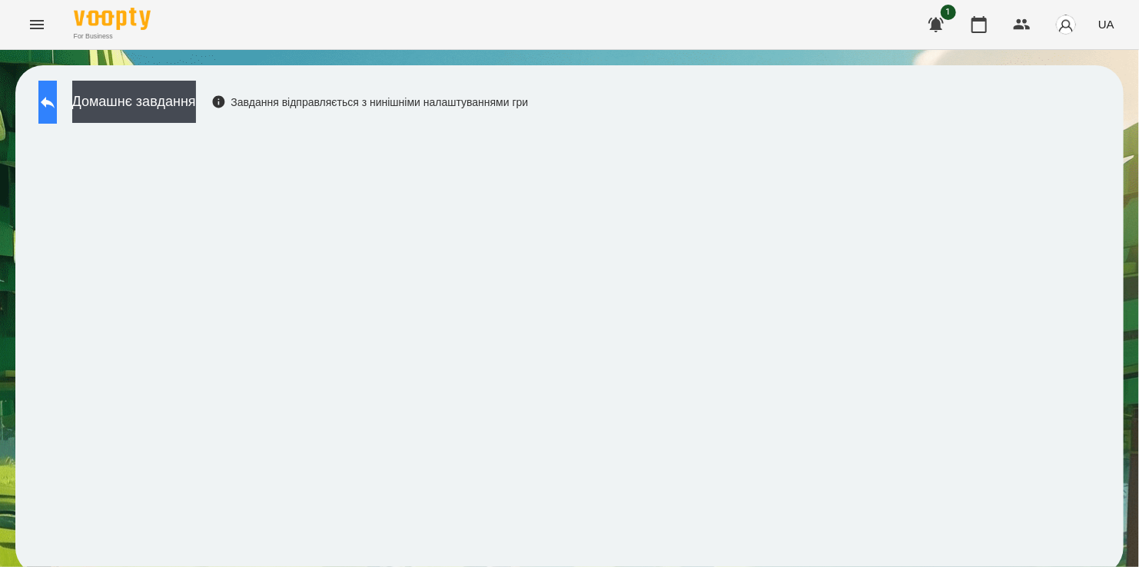
click at [51, 102] on button at bounding box center [47, 102] width 18 height 43
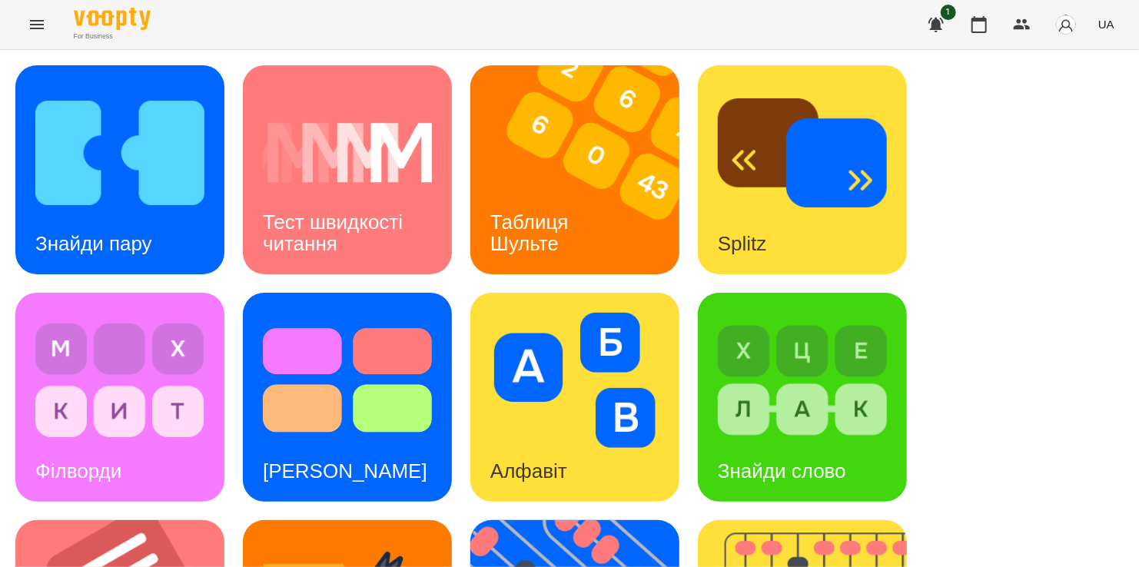
scroll to position [538, 0]
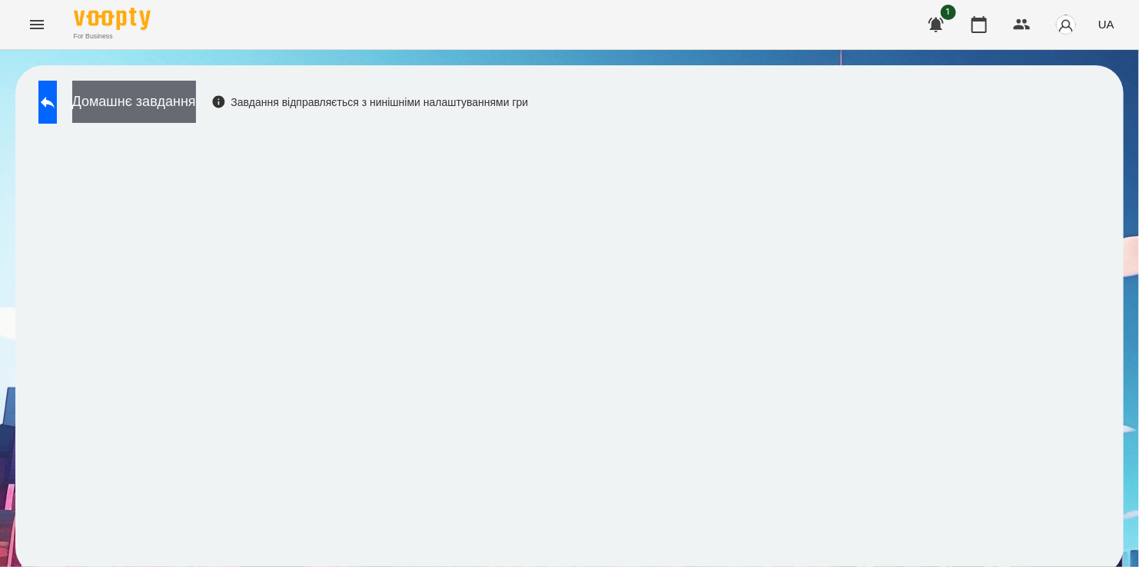
click at [196, 101] on button "Домашнє завдання" at bounding box center [134, 102] width 124 height 42
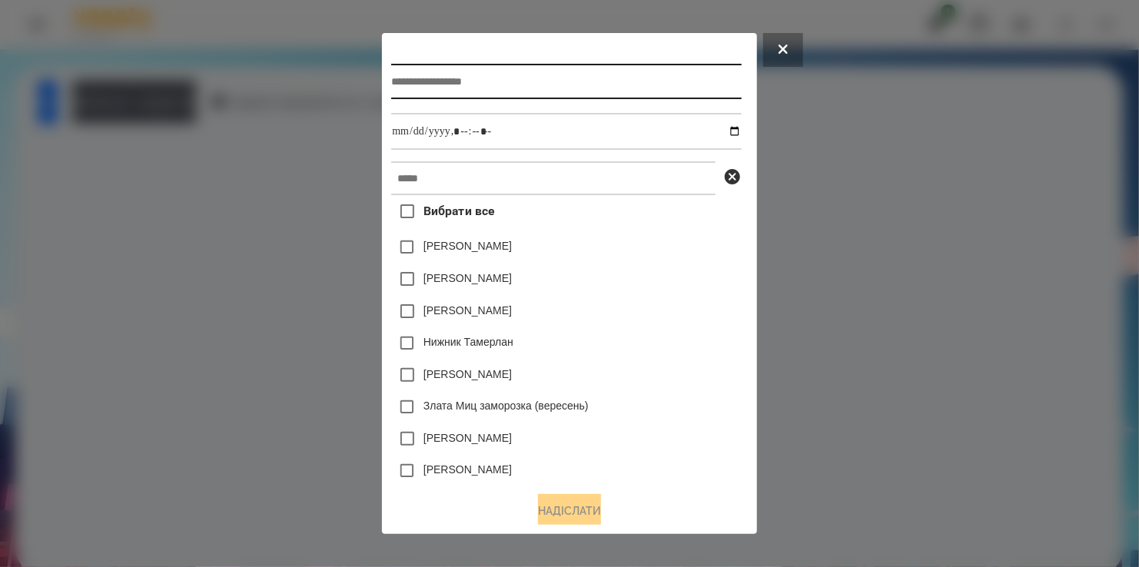
click at [434, 78] on input "text" at bounding box center [566, 81] width 350 height 35
type input "*******"
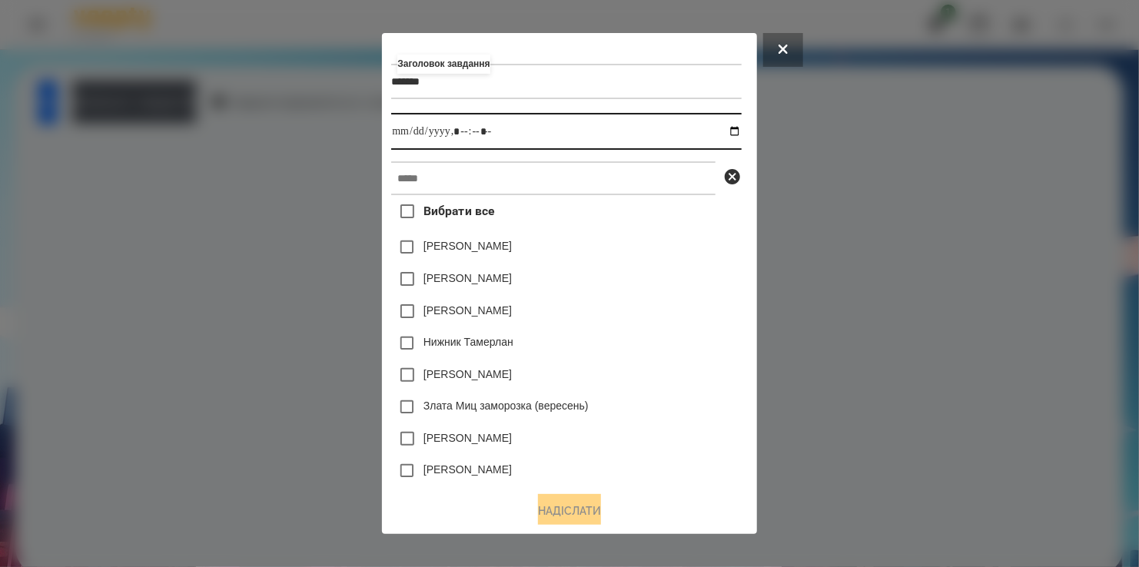
click at [735, 131] on input "datetime-local" at bounding box center [566, 131] width 350 height 37
type input "**********"
drag, startPoint x: 697, startPoint y: 250, endPoint x: 620, endPoint y: 218, distance: 83.8
click at [686, 244] on div "[PERSON_NAME]" at bounding box center [566, 247] width 350 height 32
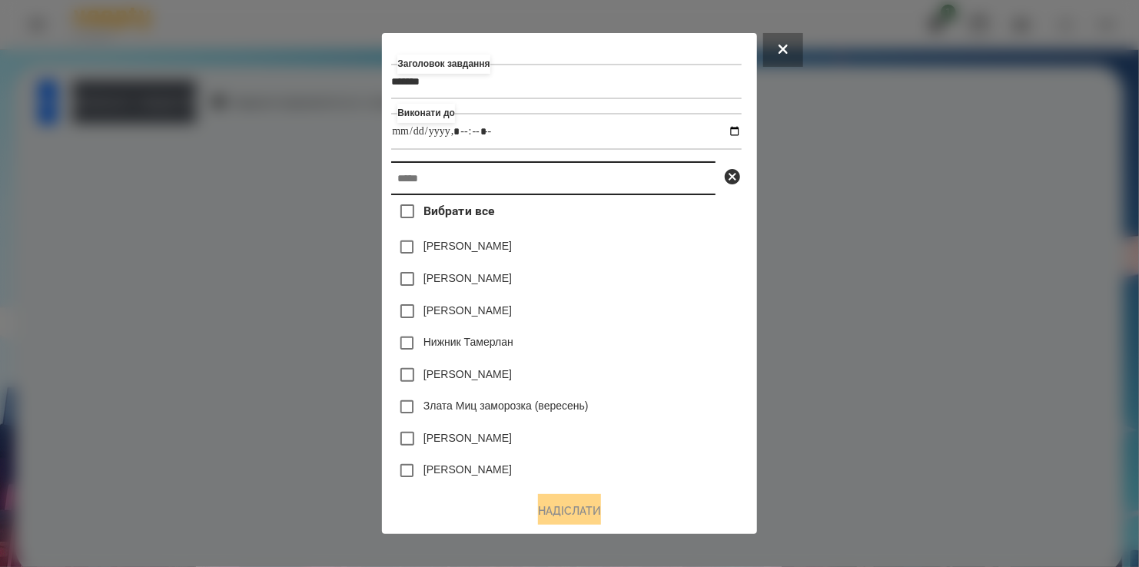
drag, startPoint x: 563, startPoint y: 189, endPoint x: 549, endPoint y: 196, distance: 15.5
click at [562, 189] on input "text" at bounding box center [553, 178] width 324 height 34
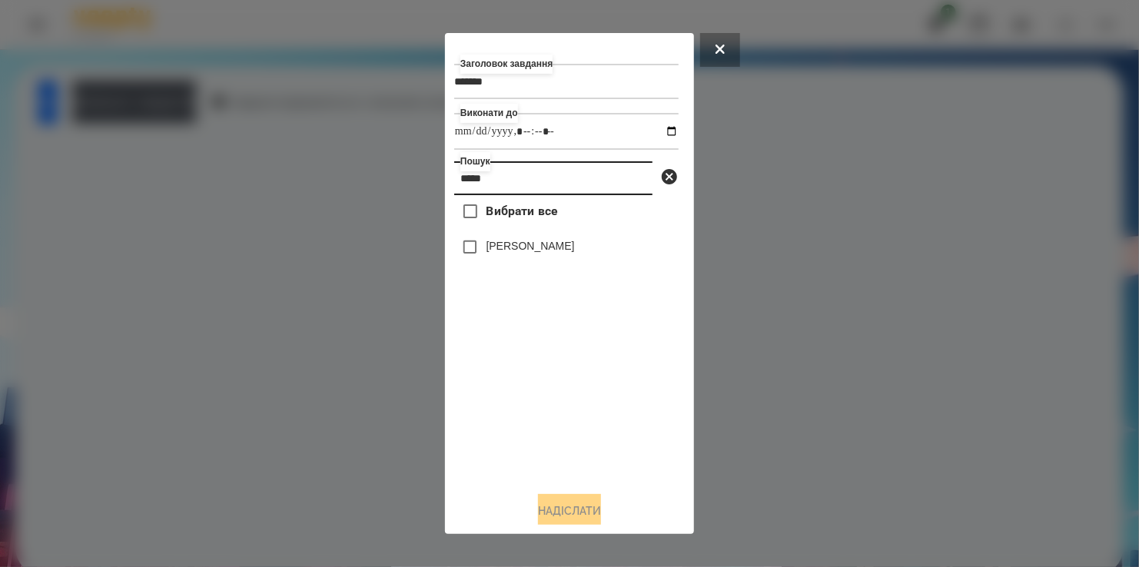
type input "*****"
click at [512, 246] on label "[PERSON_NAME]" at bounding box center [531, 245] width 88 height 15
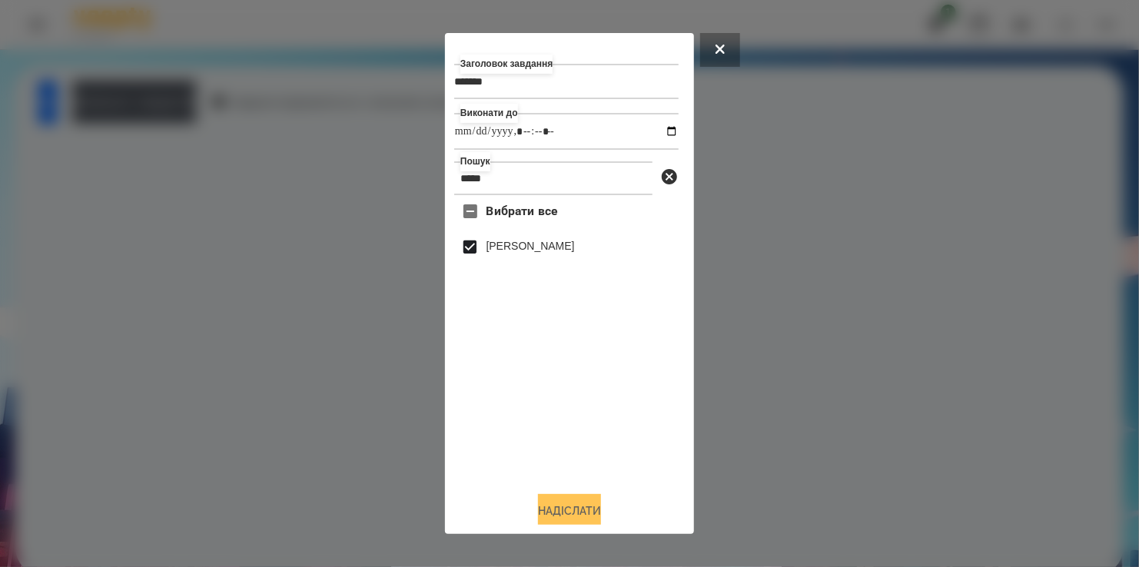
click at [576, 516] on button "Надіслати" at bounding box center [569, 511] width 63 height 34
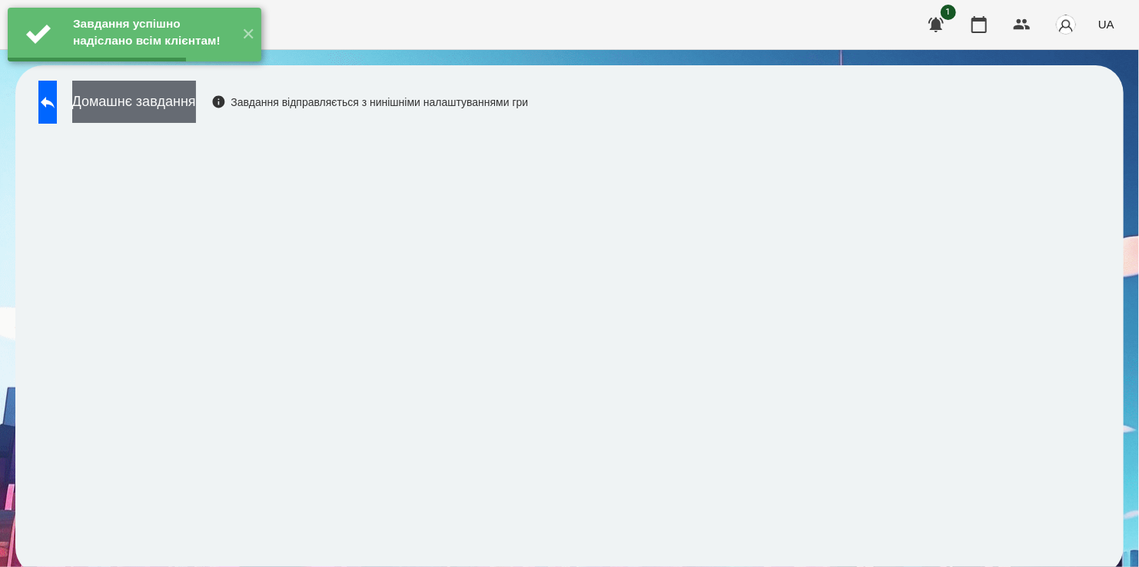
click at [181, 106] on button "Домашнє завдання" at bounding box center [134, 102] width 124 height 42
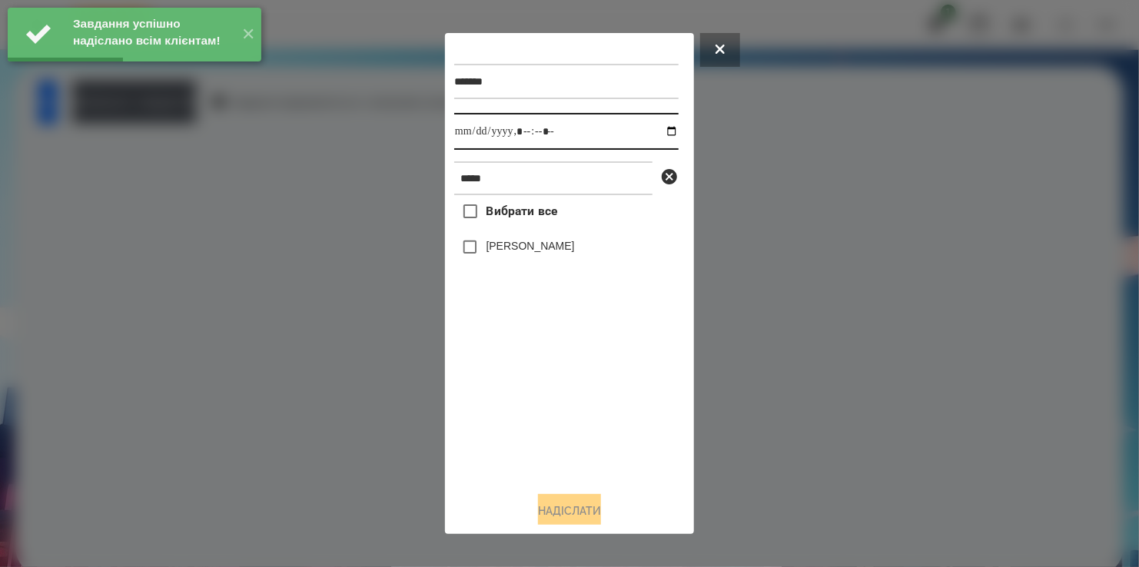
drag, startPoint x: 658, startPoint y: 133, endPoint x: 644, endPoint y: 151, distance: 22.4
click at [658, 134] on input "datetime-local" at bounding box center [566, 131] width 224 height 37
type input "**********"
drag, startPoint x: 540, startPoint y: 426, endPoint x: 505, endPoint y: 353, distance: 81.1
click at [543, 412] on div "Вибрати все [PERSON_NAME]" at bounding box center [566, 337] width 224 height 284
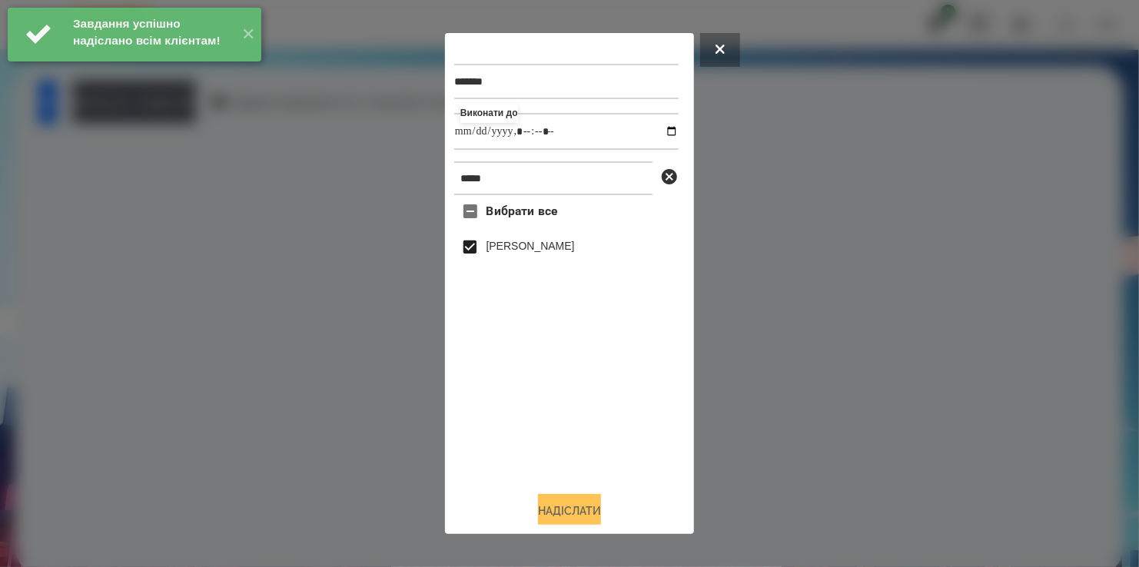
click at [583, 513] on button "Надіслати" at bounding box center [569, 511] width 63 height 34
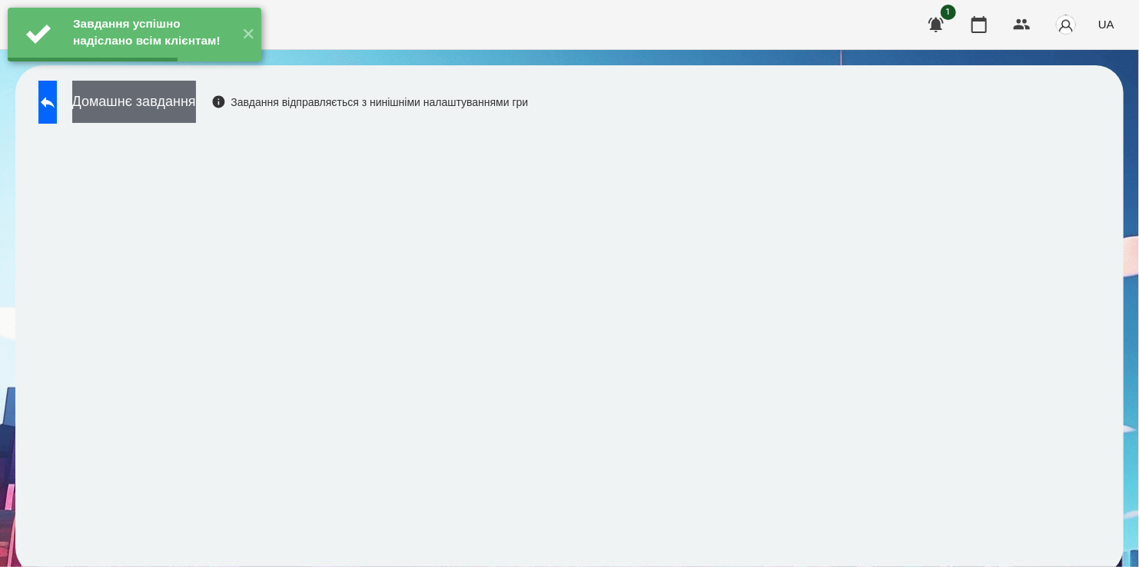
click at [185, 108] on button "Домашнє завдання" at bounding box center [134, 102] width 124 height 42
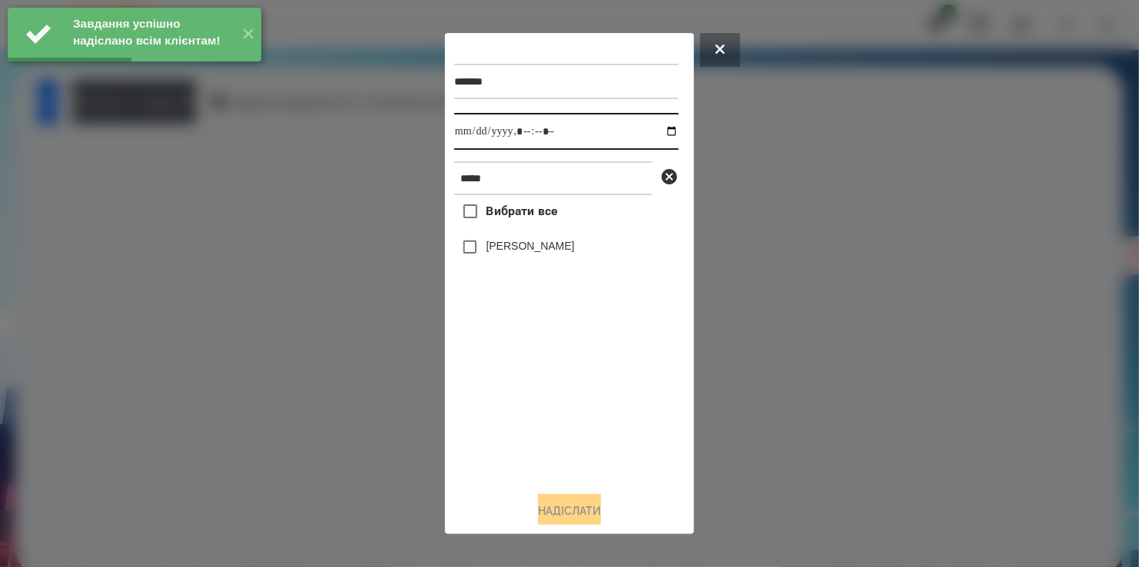
click at [661, 131] on input "datetime-local" at bounding box center [566, 131] width 224 height 37
type input "**********"
drag, startPoint x: 553, startPoint y: 427, endPoint x: 555, endPoint y: 417, distance: 9.5
click at [555, 417] on div "Вибрати все [PERSON_NAME]" at bounding box center [566, 337] width 224 height 284
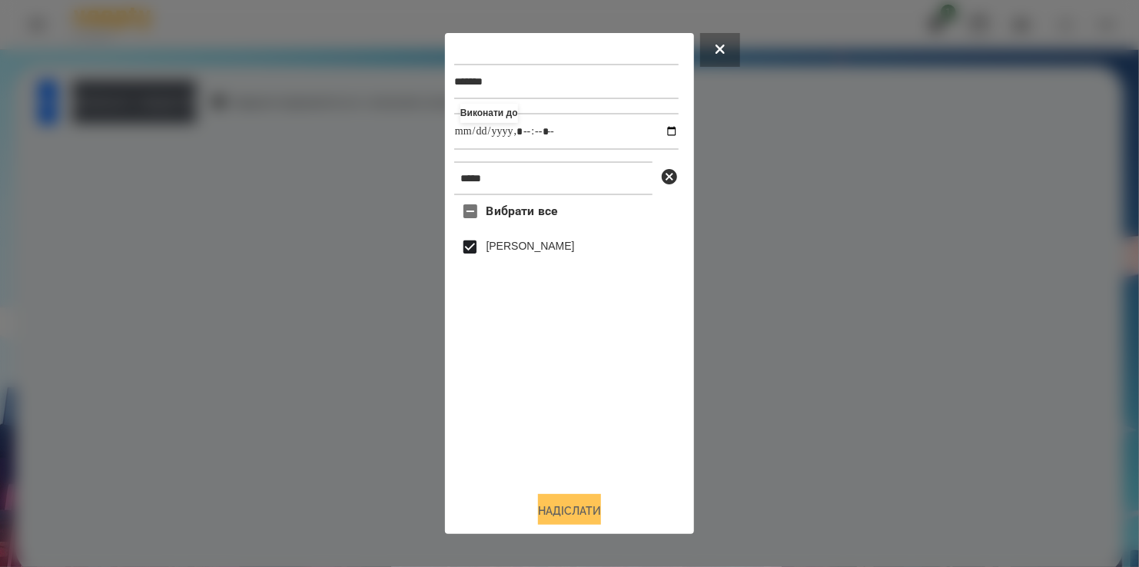
click at [568, 503] on button "Надіслати" at bounding box center [569, 511] width 63 height 34
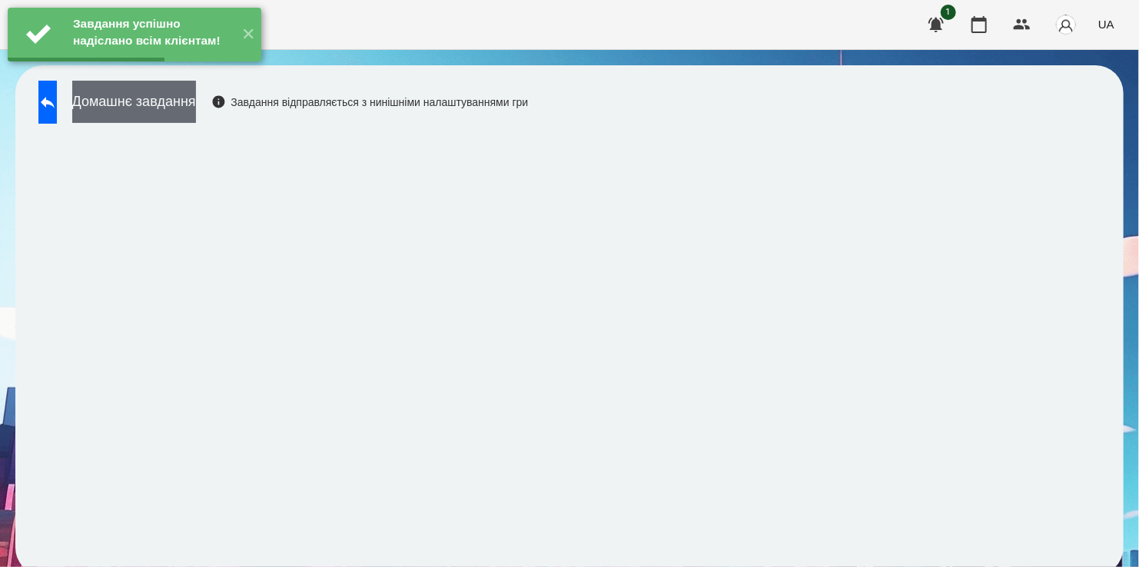
click at [178, 104] on button "Домашнє завдання" at bounding box center [134, 102] width 124 height 42
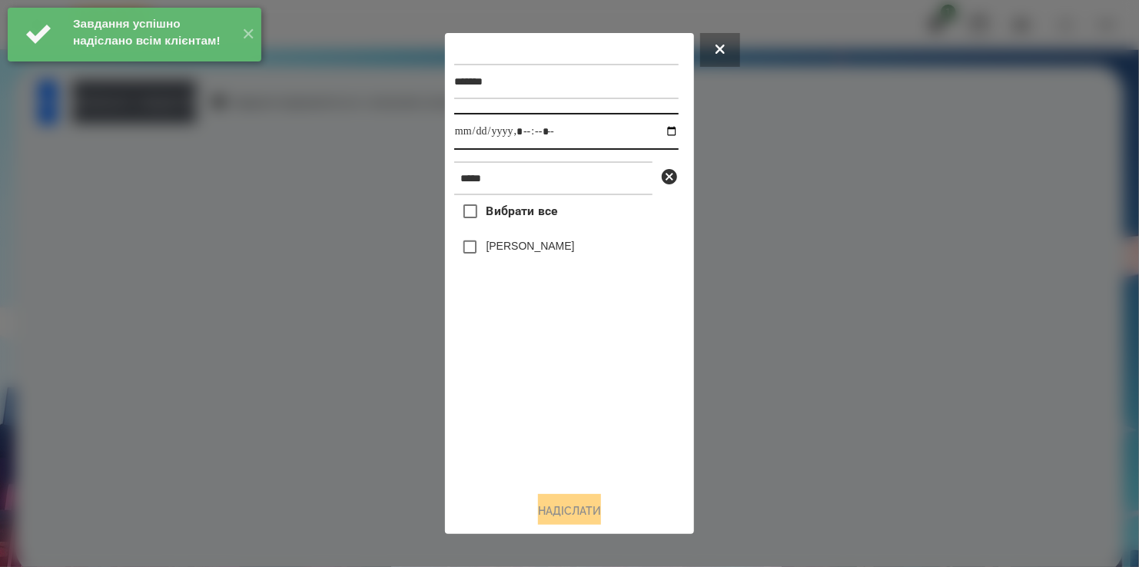
click at [656, 134] on input "datetime-local" at bounding box center [566, 131] width 224 height 37
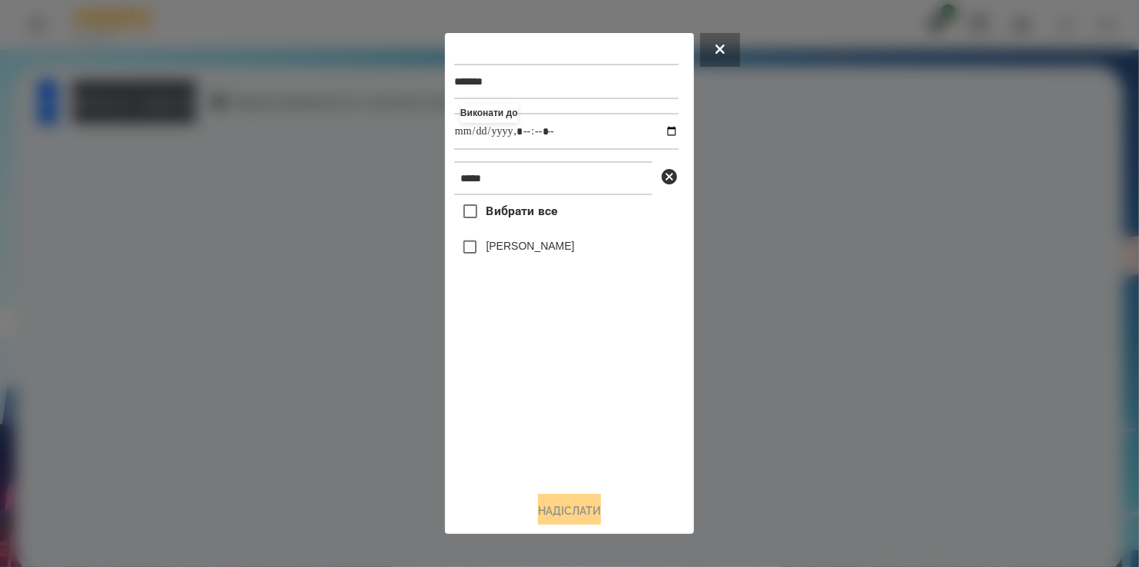
type input "**********"
drag, startPoint x: 576, startPoint y: 427, endPoint x: 546, endPoint y: 359, distance: 73.7
click at [576, 417] on div "Вибрати все [PERSON_NAME]" at bounding box center [566, 337] width 224 height 284
click at [560, 520] on button "Надіслати" at bounding box center [569, 511] width 63 height 34
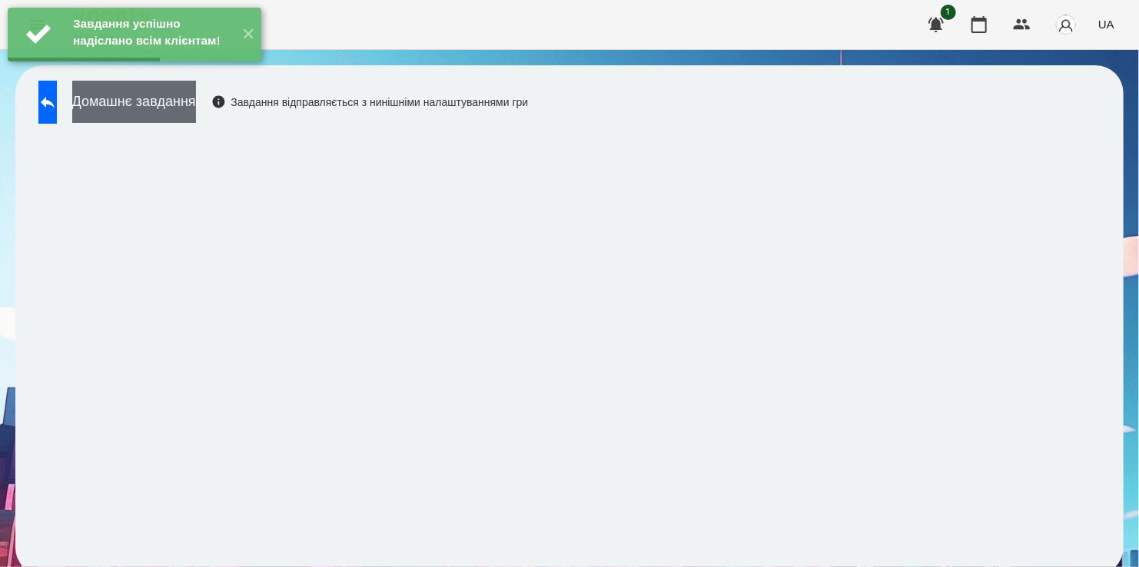
click at [196, 113] on button "Домашнє завдання" at bounding box center [134, 102] width 124 height 42
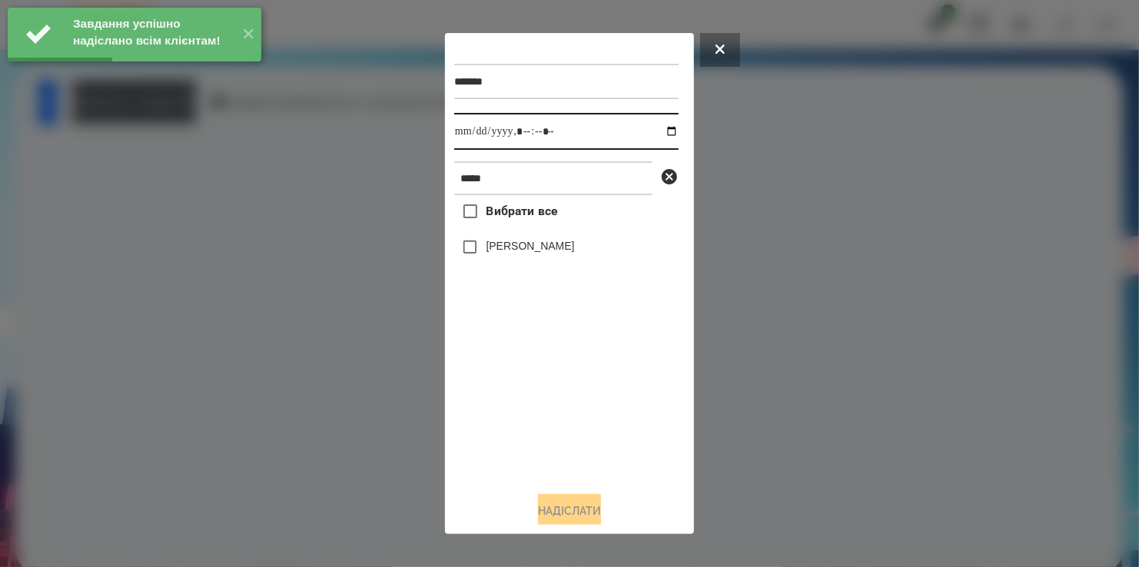
click at [657, 129] on input "datetime-local" at bounding box center [566, 131] width 224 height 37
type input "**********"
drag, startPoint x: 592, startPoint y: 417, endPoint x: 547, endPoint y: 341, distance: 87.5
click at [589, 396] on div "Вибрати все [PERSON_NAME]" at bounding box center [566, 337] width 224 height 284
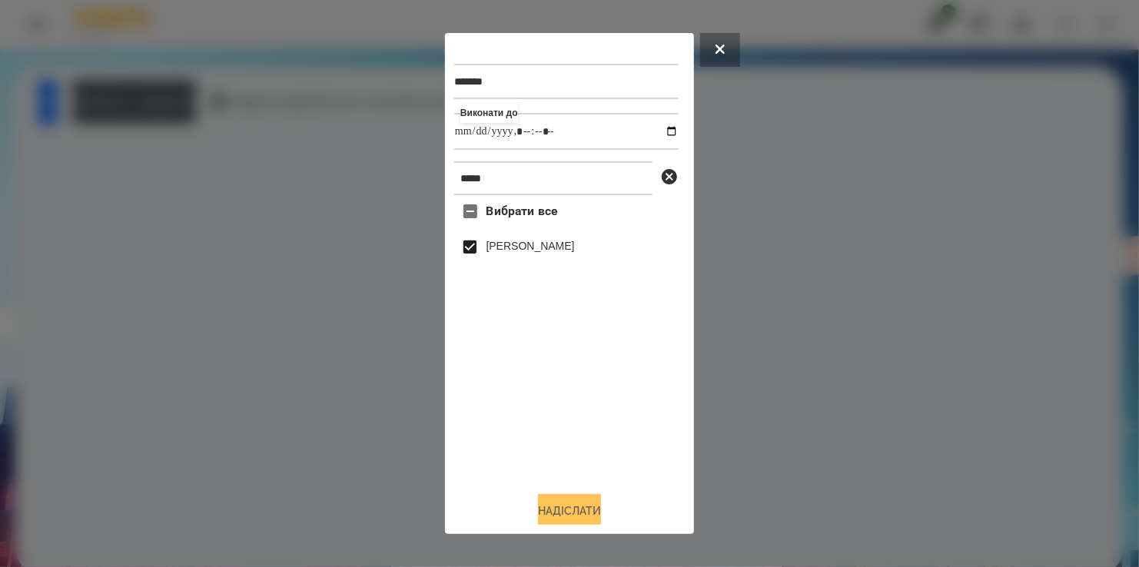
click at [586, 513] on button "Надіслати" at bounding box center [569, 511] width 63 height 34
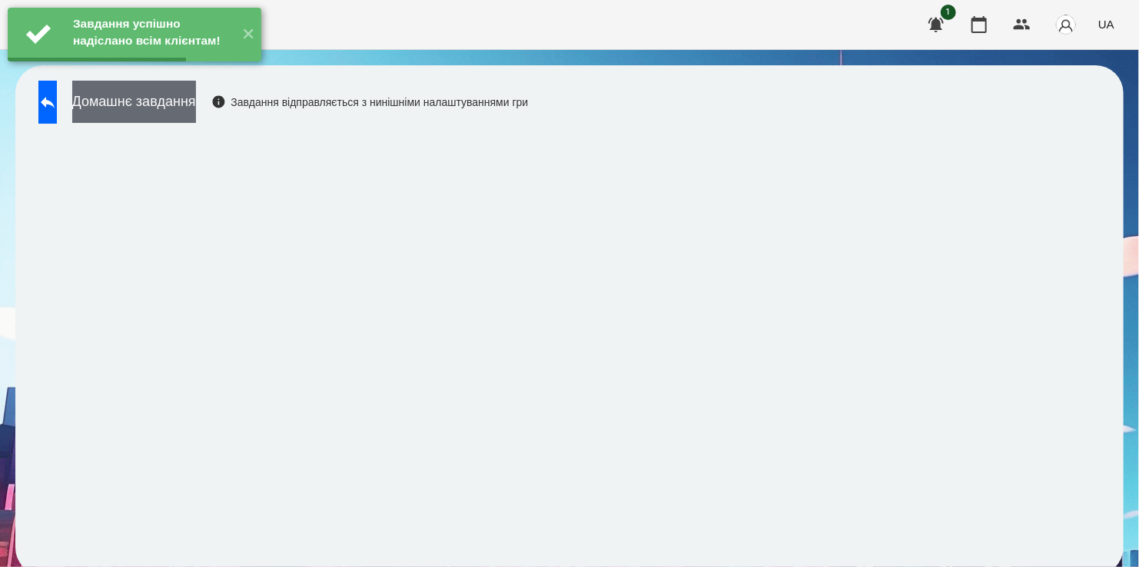
click at [194, 105] on button "Домашнє завдання" at bounding box center [134, 102] width 124 height 42
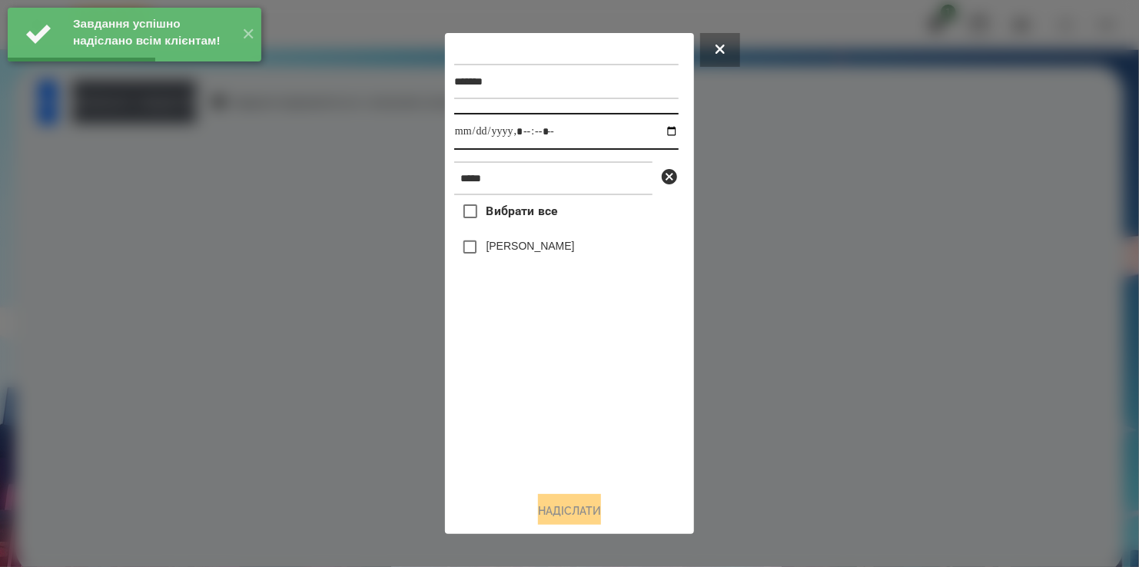
click at [657, 135] on input "datetime-local" at bounding box center [566, 131] width 224 height 37
type input "**********"
drag, startPoint x: 501, startPoint y: 447, endPoint x: 491, endPoint y: 366, distance: 81.3
click at [507, 434] on div "Вибрати все [PERSON_NAME]" at bounding box center [566, 337] width 224 height 284
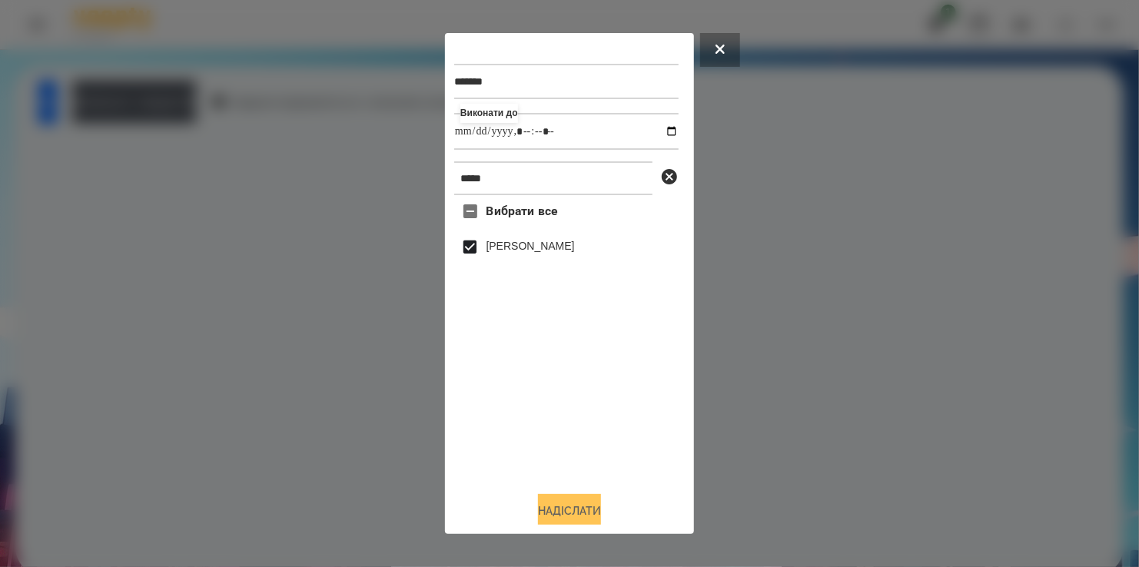
drag, startPoint x: 599, startPoint y: 516, endPoint x: 589, endPoint y: 513, distance: 10.5
click at [590, 513] on button "Надіслати" at bounding box center [569, 511] width 63 height 34
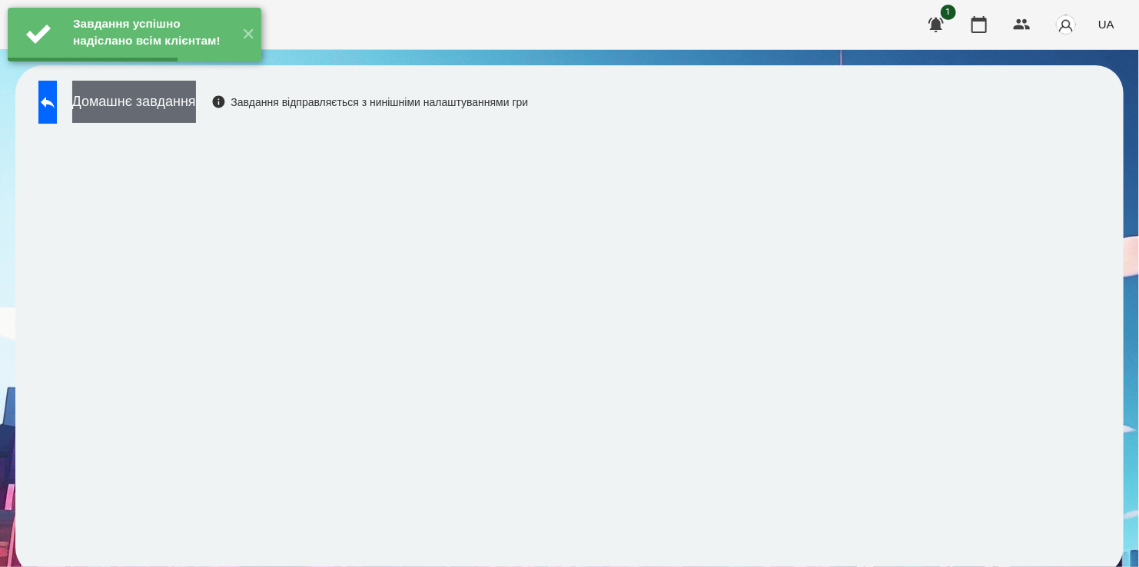
click at [196, 100] on button "Домашнє завдання" at bounding box center [134, 102] width 124 height 42
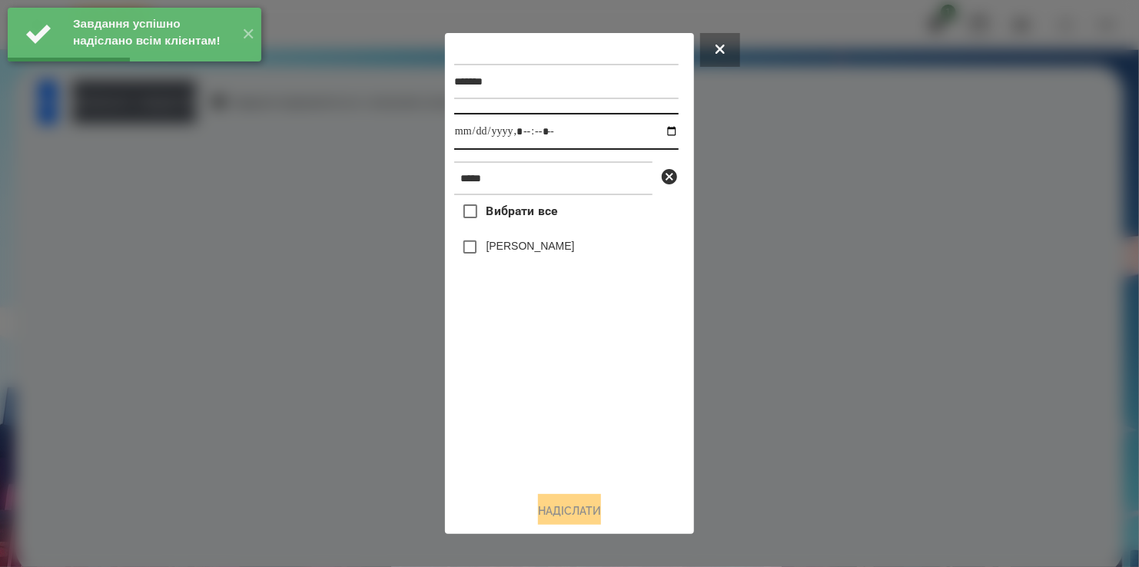
drag, startPoint x: 655, startPoint y: 130, endPoint x: 634, endPoint y: 145, distance: 25.4
click at [653, 131] on input "datetime-local" at bounding box center [566, 131] width 224 height 37
type input "**********"
drag, startPoint x: 531, startPoint y: 405, endPoint x: 531, endPoint y: 394, distance: 10.8
click at [531, 394] on div "Вибрати все [PERSON_NAME]" at bounding box center [566, 337] width 224 height 284
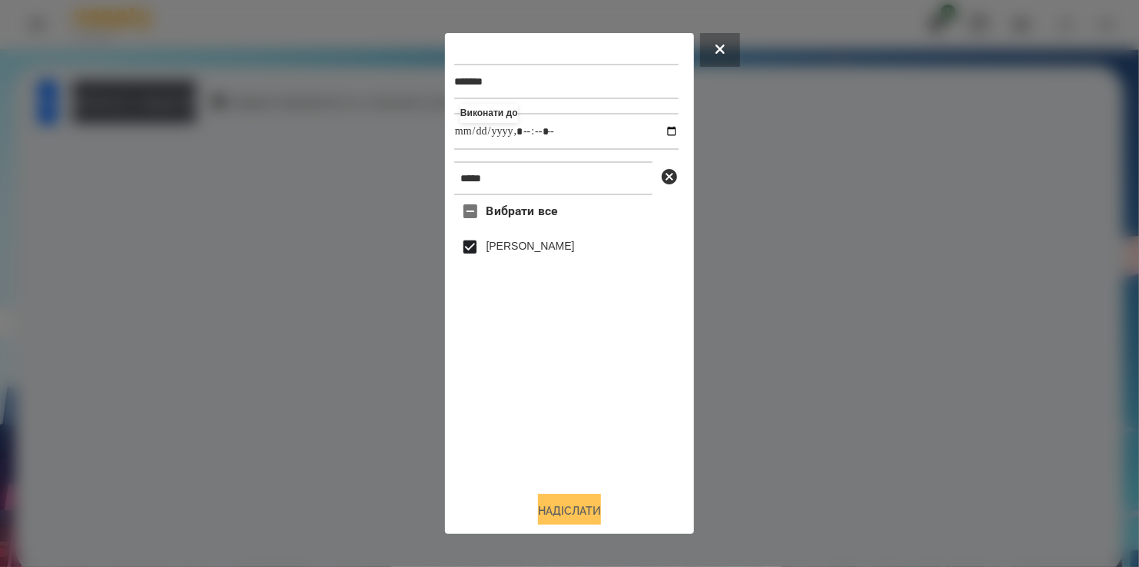
click at [563, 509] on button "Надіслати" at bounding box center [569, 511] width 63 height 34
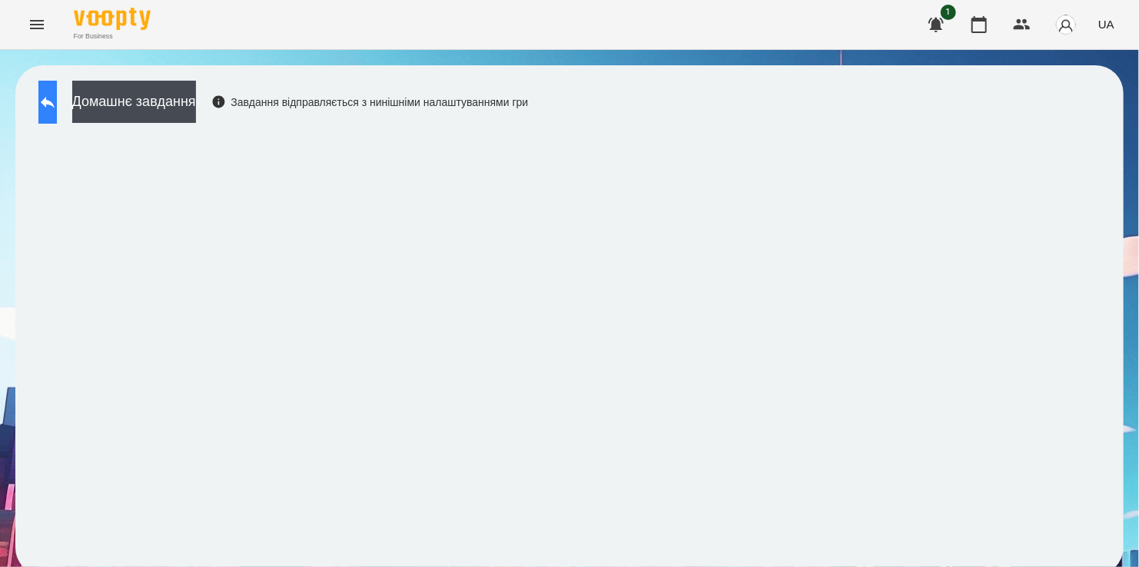
click at [57, 101] on icon at bounding box center [47, 102] width 18 height 18
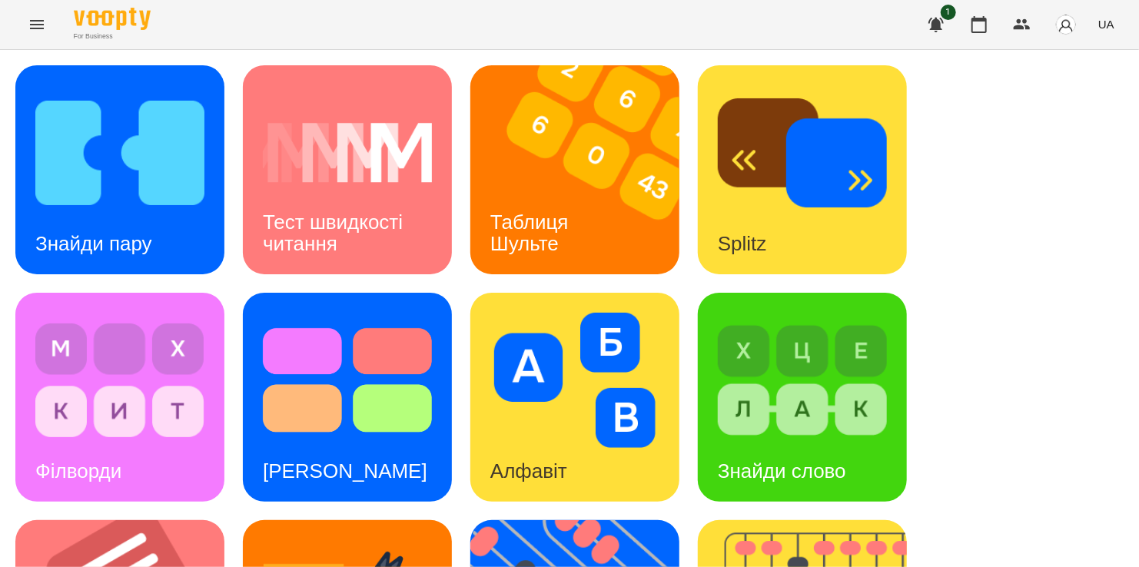
scroll to position [632, 0]
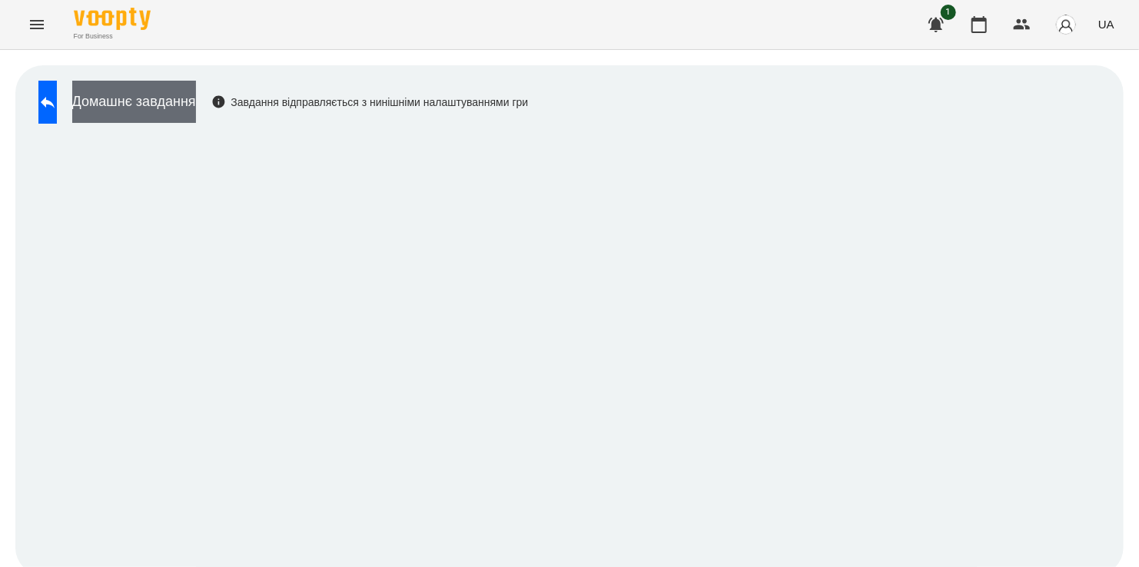
click at [177, 95] on button "Домашнє завдання" at bounding box center [134, 102] width 124 height 42
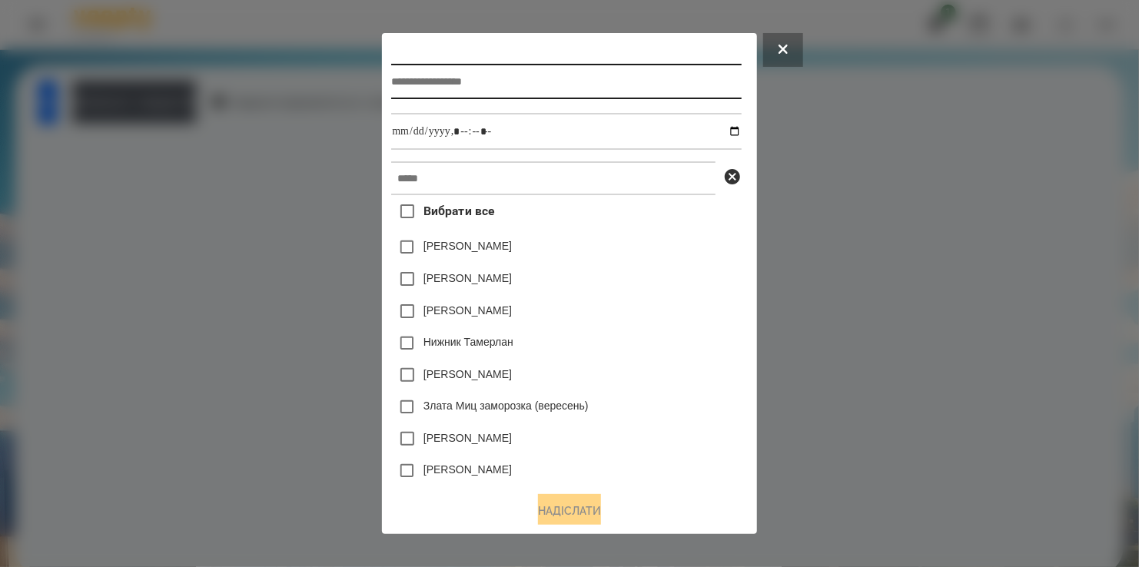
click at [391, 82] on input "text" at bounding box center [566, 81] width 350 height 35
type input "**********"
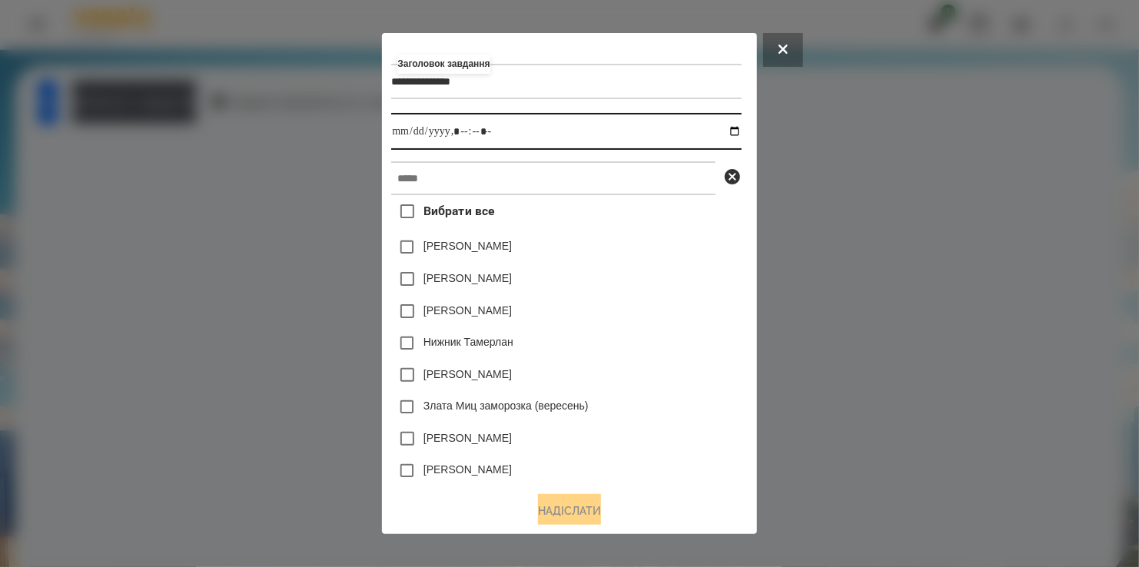
click at [741, 133] on input "datetime-local" at bounding box center [566, 131] width 350 height 37
type input "**********"
drag, startPoint x: 689, startPoint y: 284, endPoint x: 630, endPoint y: 248, distance: 68.3
click at [690, 281] on div "[PERSON_NAME]" at bounding box center [566, 279] width 350 height 32
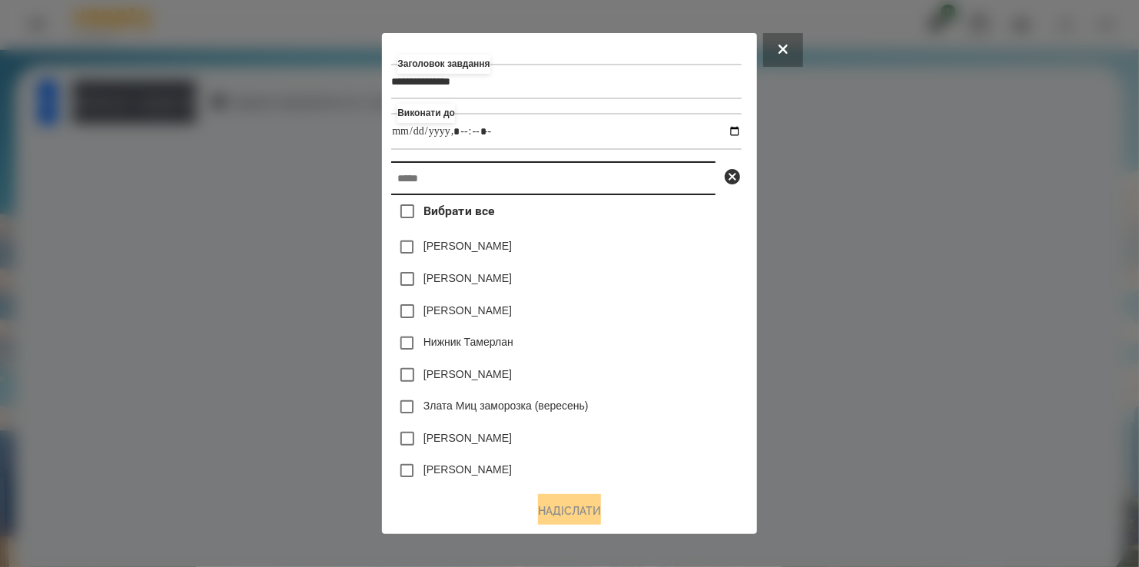
click at [546, 174] on input "text" at bounding box center [553, 178] width 324 height 34
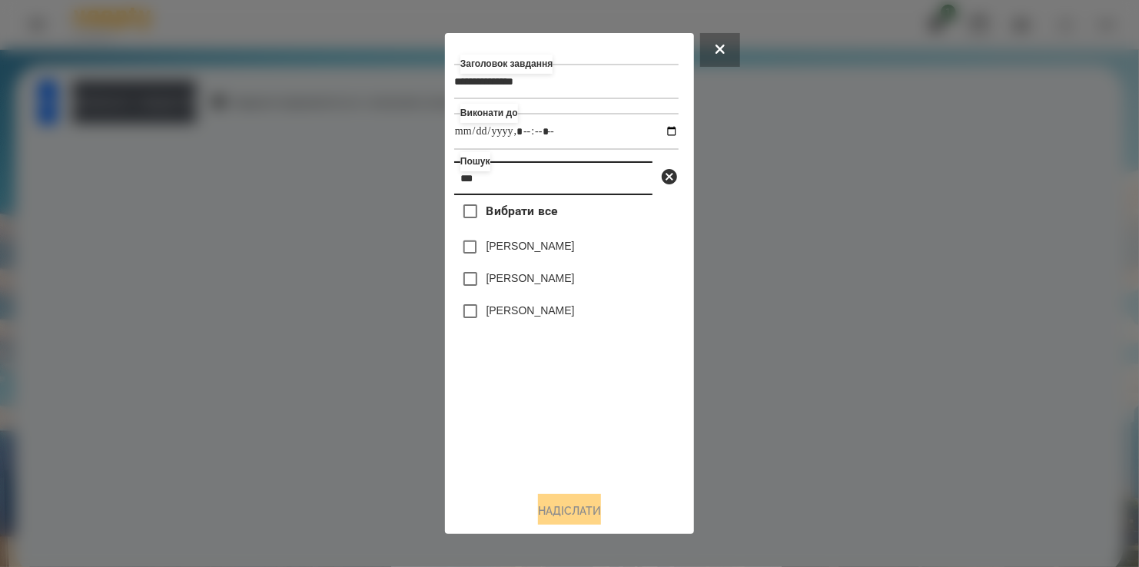
type input "***"
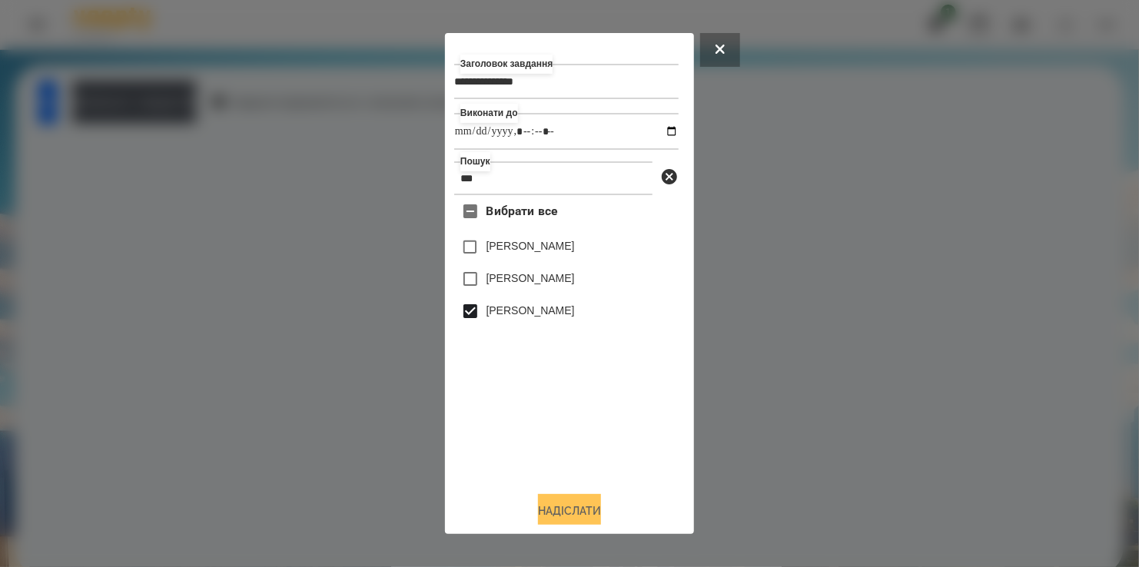
click at [580, 507] on button "Надіслати" at bounding box center [569, 511] width 63 height 34
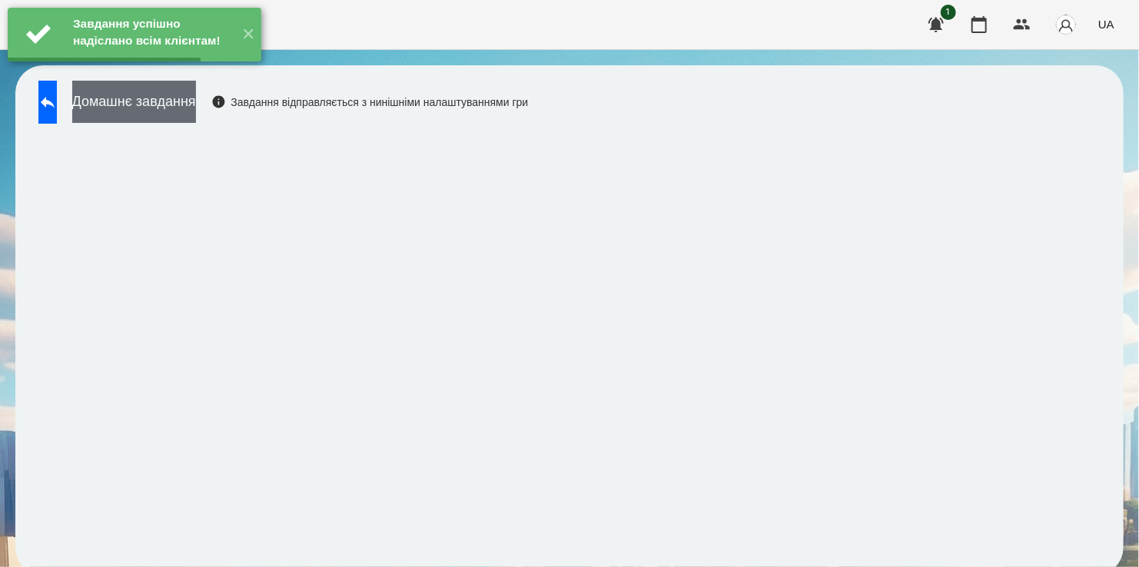
click at [184, 107] on button "Домашнє завдання" at bounding box center [134, 102] width 124 height 42
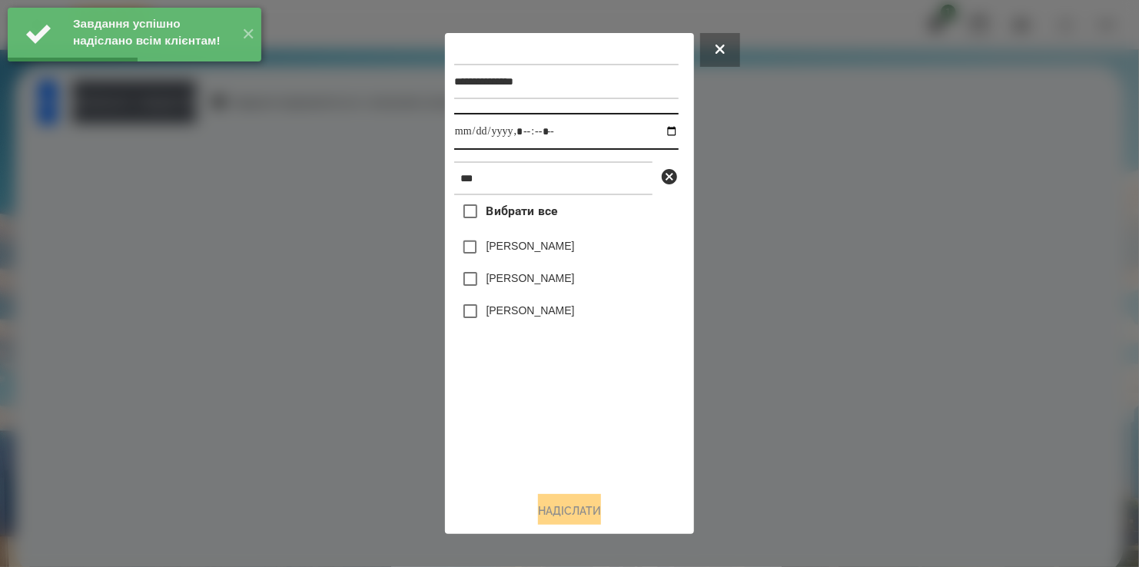
drag, startPoint x: 657, startPoint y: 131, endPoint x: 653, endPoint y: 140, distance: 9.3
click at [657, 131] on input "datetime-local" at bounding box center [566, 131] width 224 height 37
type input "**********"
drag, startPoint x: 553, startPoint y: 472, endPoint x: 499, endPoint y: 351, distance: 132.4
click at [550, 443] on div "Вибрати все [PERSON_NAME] [PERSON_NAME] Міра [PERSON_NAME]" at bounding box center [566, 337] width 224 height 284
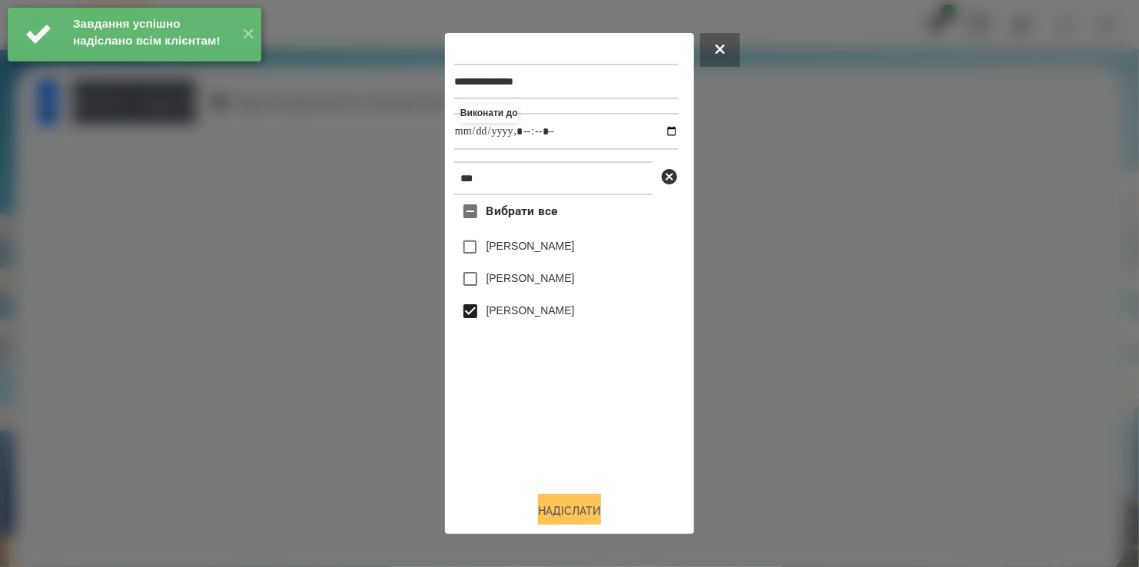
click at [574, 513] on button "Надіслати" at bounding box center [569, 511] width 63 height 34
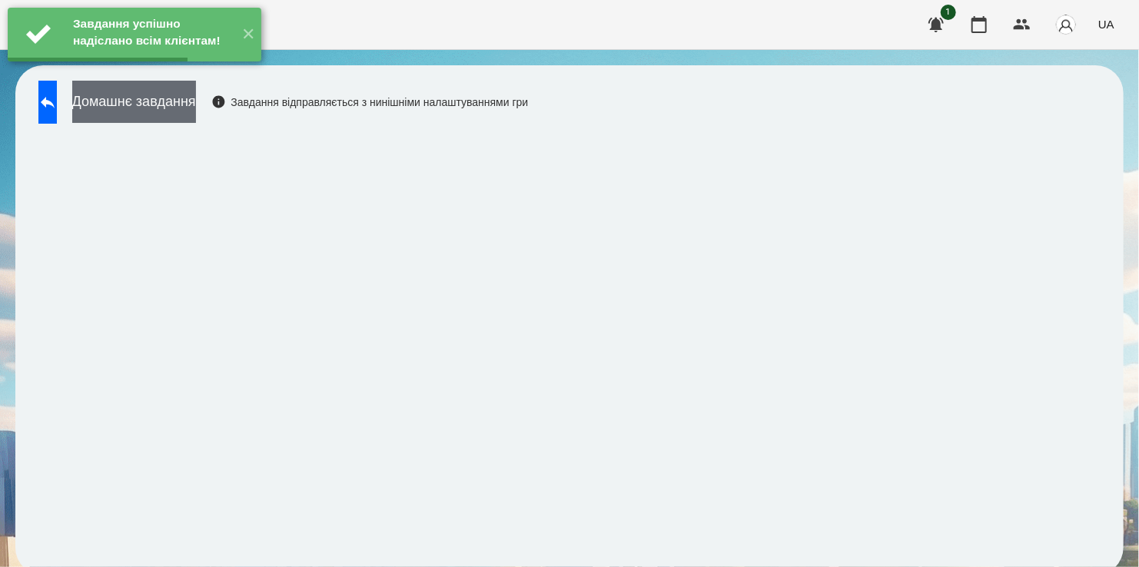
click at [196, 98] on button "Домашнє завдання" at bounding box center [134, 102] width 124 height 42
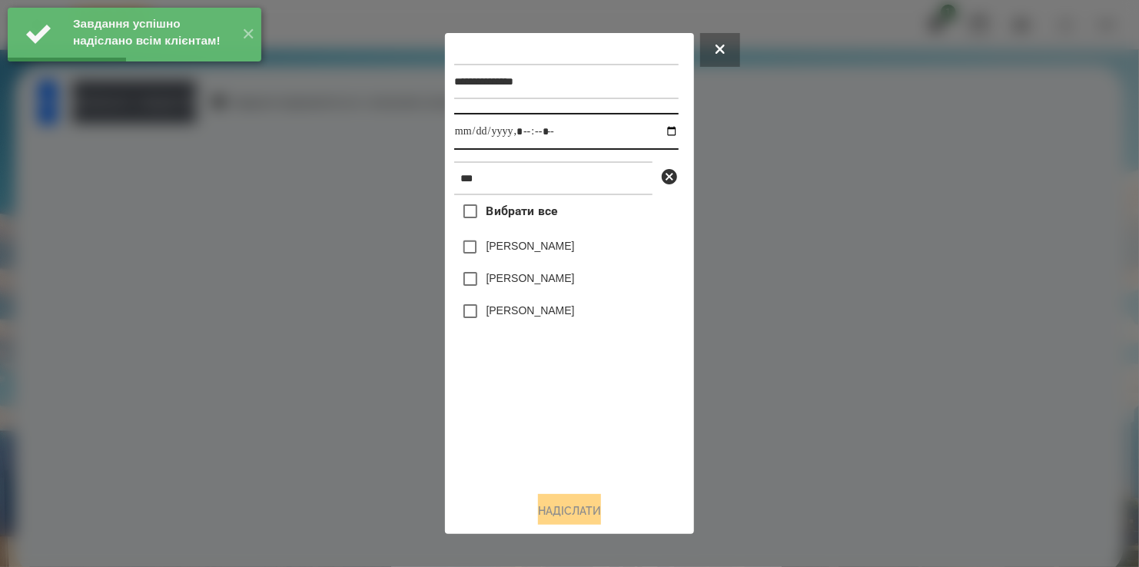
click at [656, 129] on input "datetime-local" at bounding box center [566, 131] width 224 height 37
type input "**********"
drag, startPoint x: 593, startPoint y: 399, endPoint x: 577, endPoint y: 380, distance: 24.0
click at [593, 398] on div "Вибрати все [PERSON_NAME] [PERSON_NAME] Міра [PERSON_NAME]" at bounding box center [566, 337] width 224 height 284
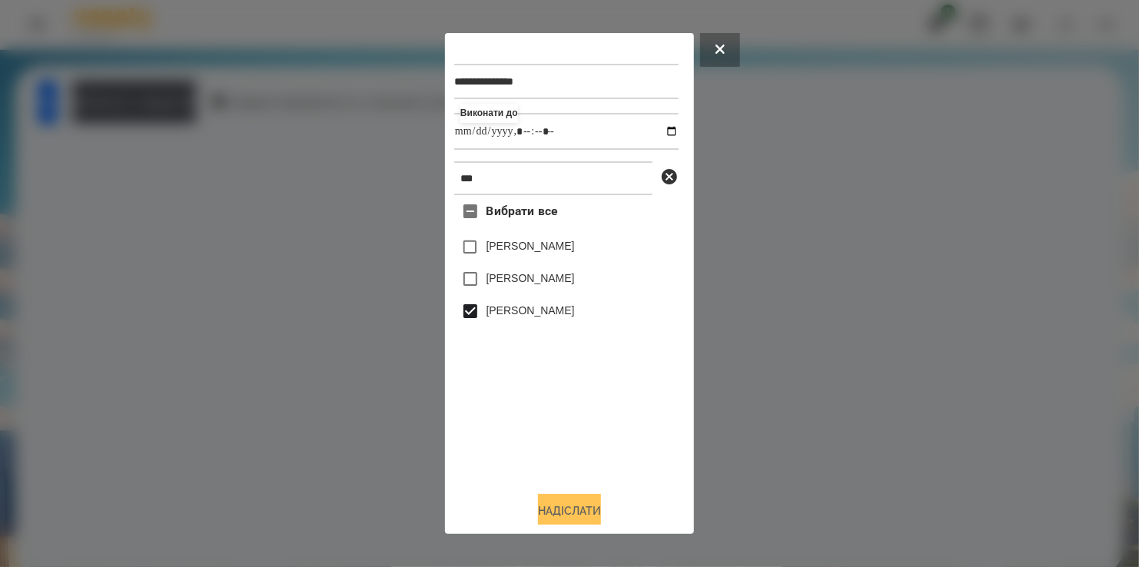
click at [561, 507] on button "Надіслати" at bounding box center [569, 511] width 63 height 34
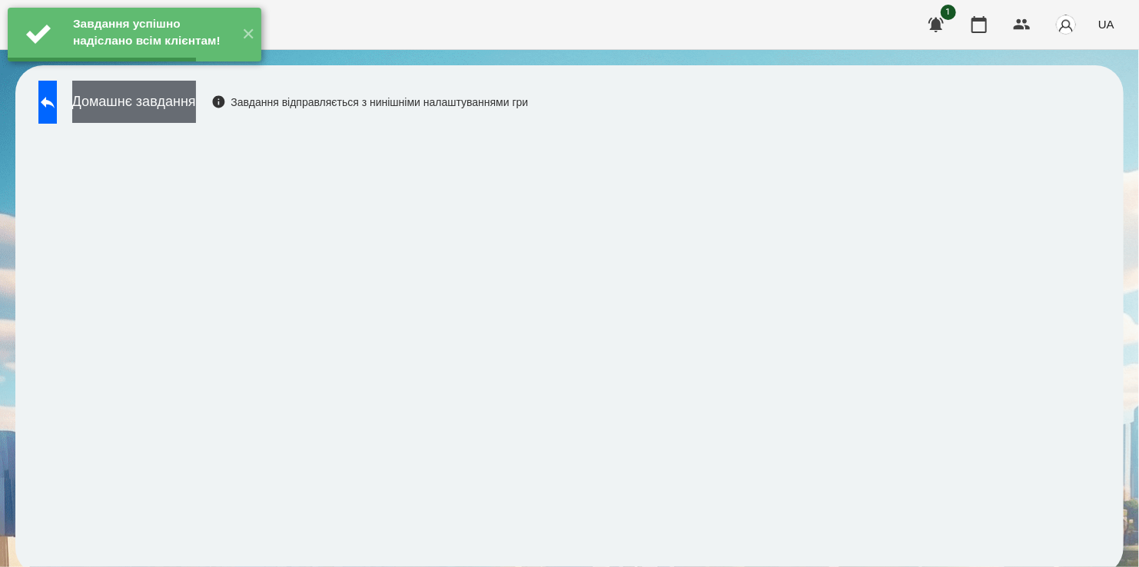
click at [168, 105] on button "Домашнє завдання" at bounding box center [134, 102] width 124 height 42
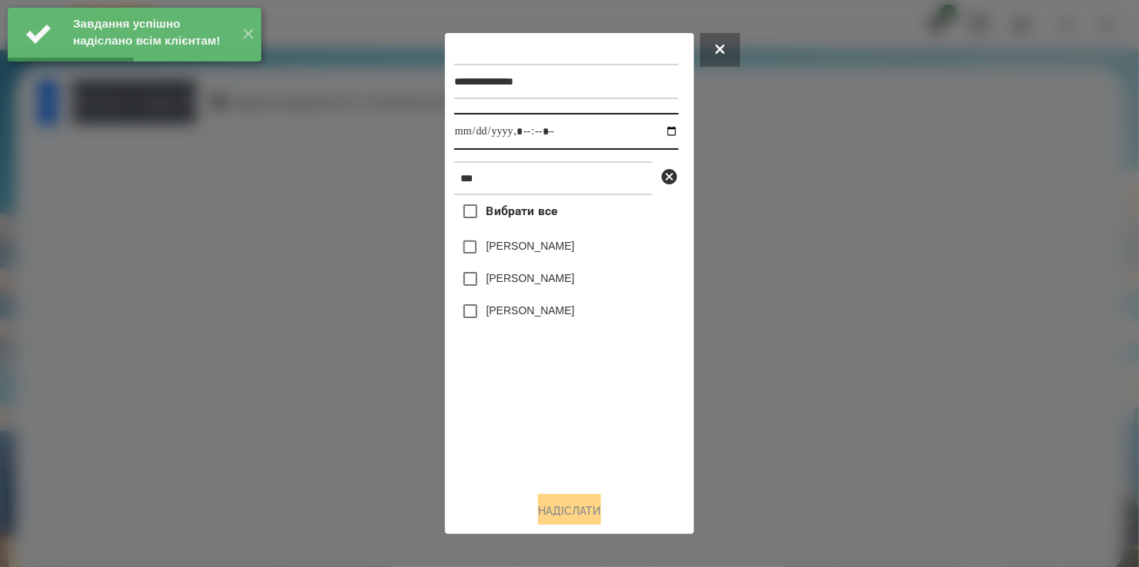
click at [660, 135] on input "datetime-local" at bounding box center [566, 131] width 224 height 37
type input "**********"
click at [558, 427] on div "Вибрати все [PERSON_NAME] [PERSON_NAME] Міра [PERSON_NAME]" at bounding box center [566, 337] width 224 height 284
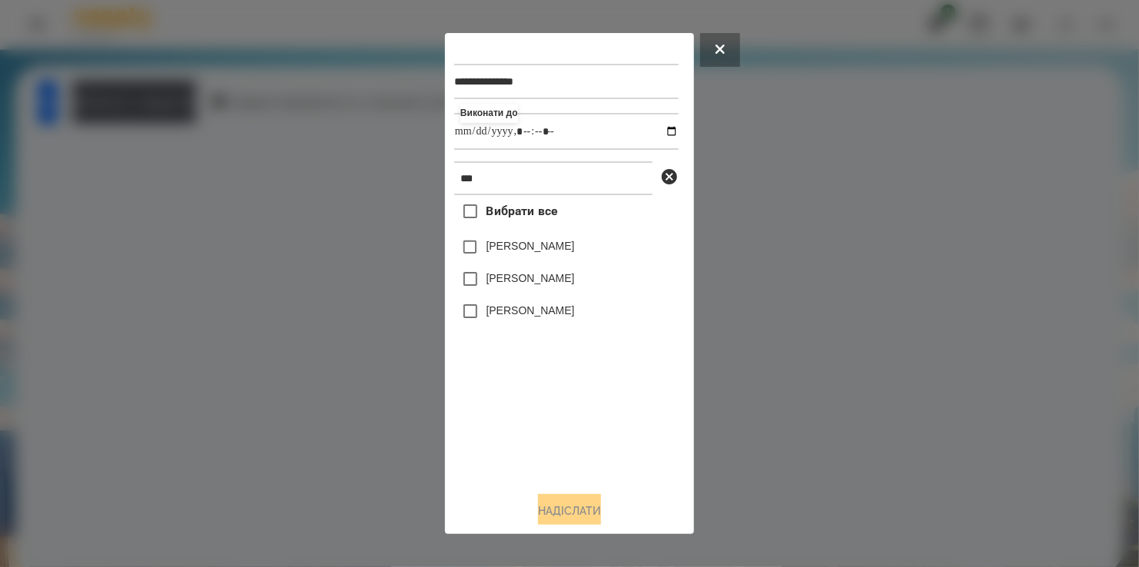
click at [491, 306] on label "[PERSON_NAME]" at bounding box center [531, 310] width 88 height 15
click at [577, 515] on button "Надіслати" at bounding box center [569, 511] width 63 height 34
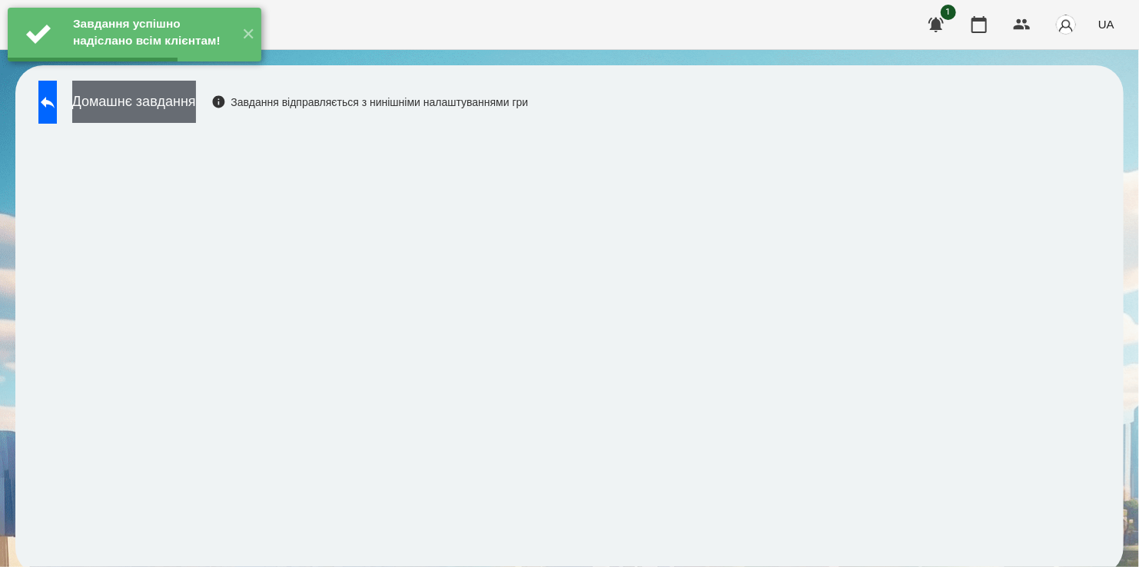
drag, startPoint x: 174, startPoint y: 101, endPoint x: 184, endPoint y: 104, distance: 10.3
click at [184, 104] on button "Домашнє завдання" at bounding box center [134, 102] width 124 height 42
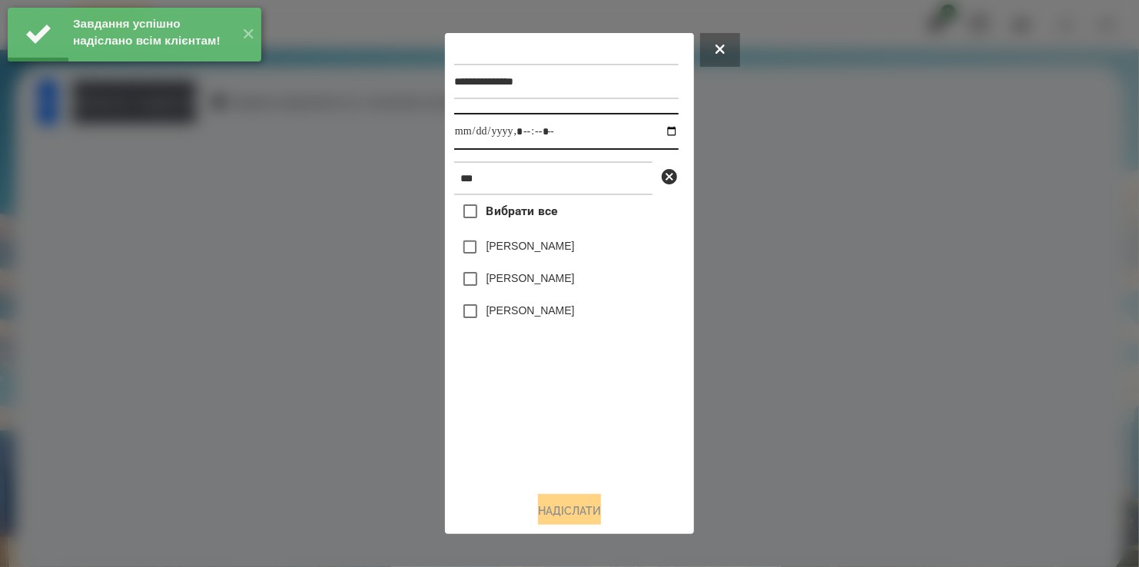
drag, startPoint x: 656, startPoint y: 131, endPoint x: 657, endPoint y: 151, distance: 20.0
click at [656, 135] on input "datetime-local" at bounding box center [566, 131] width 224 height 37
type input "**********"
drag, startPoint x: 599, startPoint y: 408, endPoint x: 540, endPoint y: 351, distance: 81.5
click at [597, 405] on div "Вибрати все [PERSON_NAME] [PERSON_NAME] Міра [PERSON_NAME]" at bounding box center [566, 337] width 224 height 284
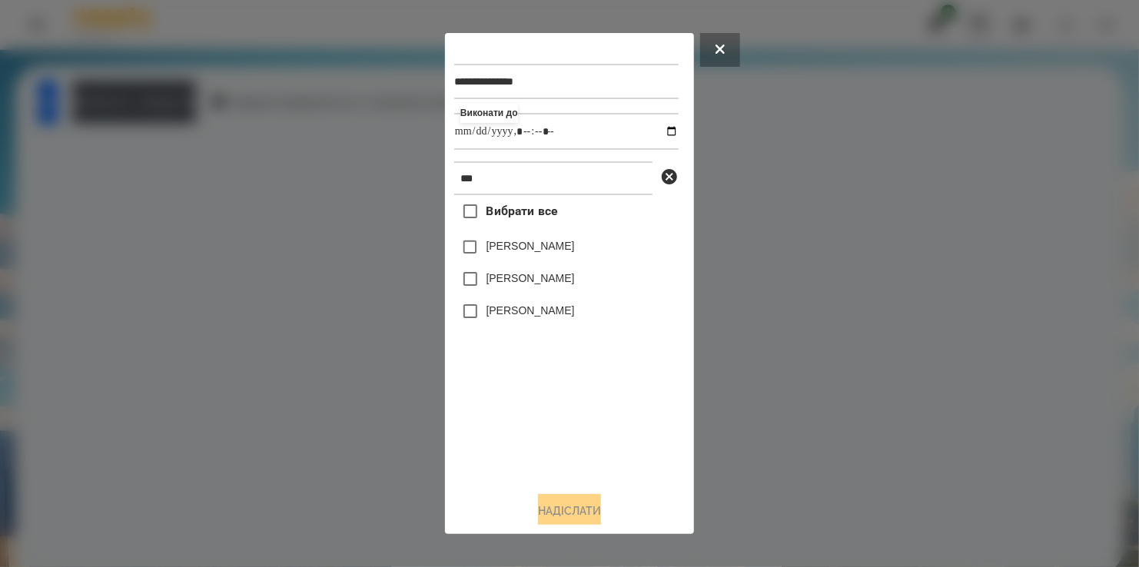
drag, startPoint x: 490, startPoint y: 316, endPoint x: 530, endPoint y: 420, distance: 111.9
click at [494, 334] on div "Вибрати все [PERSON_NAME] [PERSON_NAME] Міра [PERSON_NAME]" at bounding box center [566, 337] width 224 height 284
click at [567, 507] on button "Надіслати" at bounding box center [569, 511] width 63 height 34
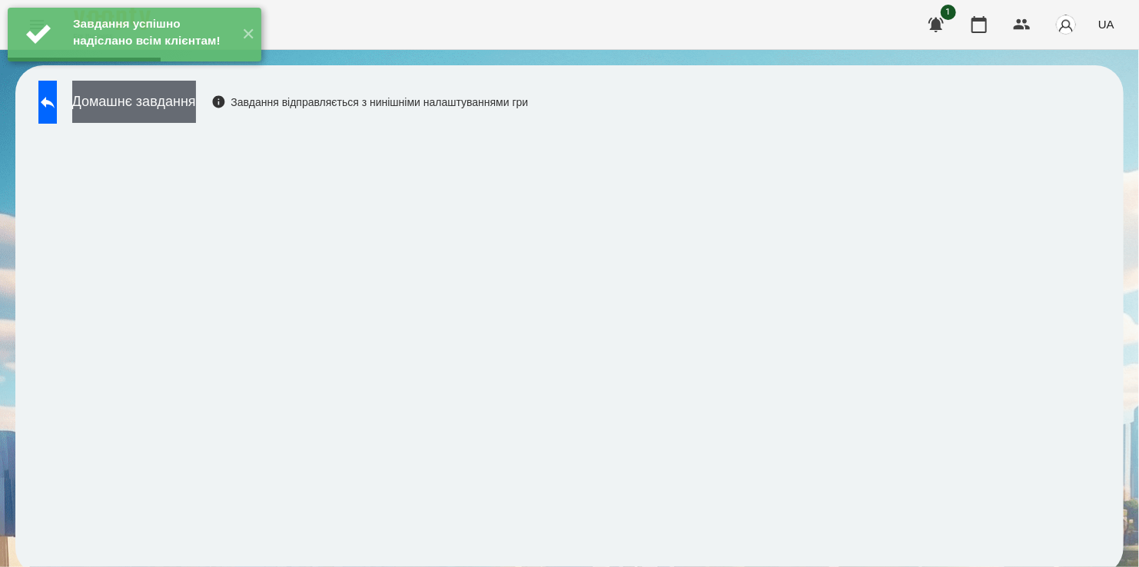
click at [194, 101] on button "Домашнє завдання" at bounding box center [134, 102] width 124 height 42
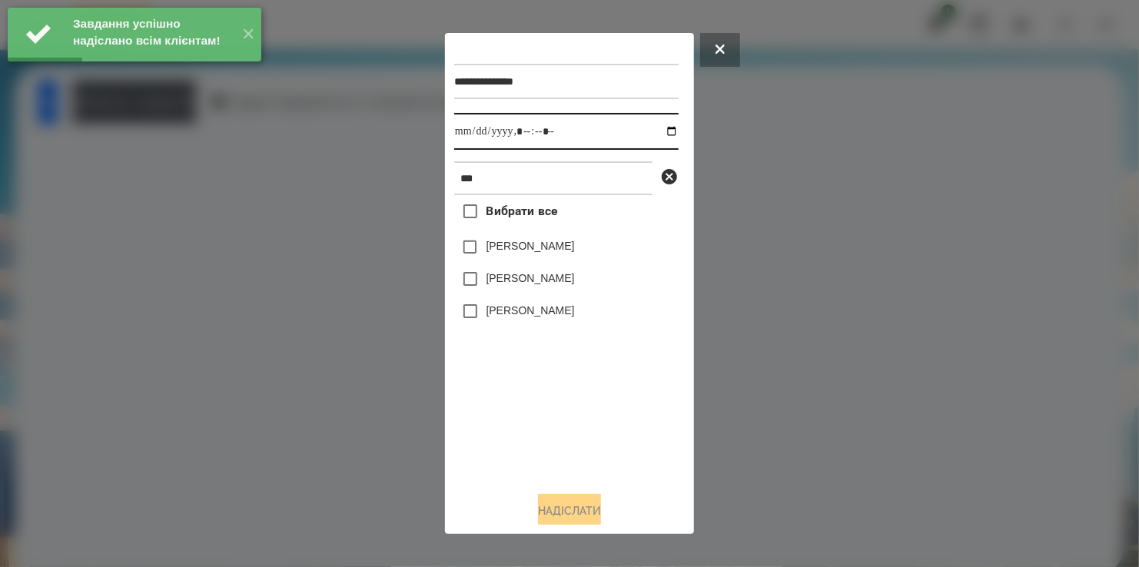
click at [659, 132] on input "datetime-local" at bounding box center [566, 131] width 224 height 37
type input "**********"
drag, startPoint x: 483, startPoint y: 405, endPoint x: 482, endPoint y: 364, distance: 40.8
click at [485, 405] on div "Вибрати все [PERSON_NAME] [PERSON_NAME] Міра [PERSON_NAME]" at bounding box center [566, 337] width 224 height 284
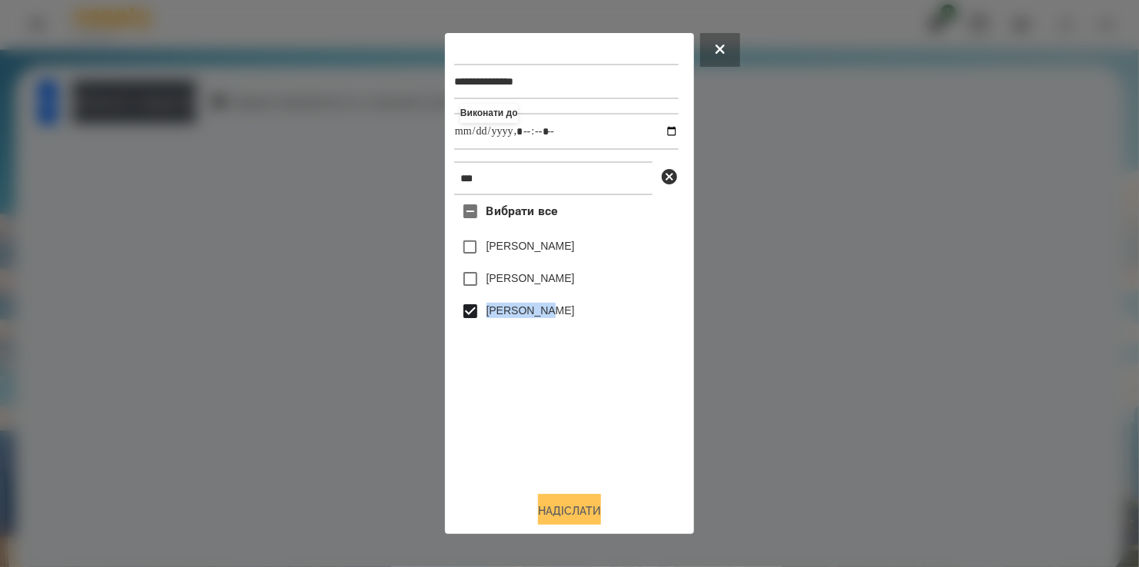
click at [573, 505] on button "Надіслати" at bounding box center [569, 511] width 63 height 34
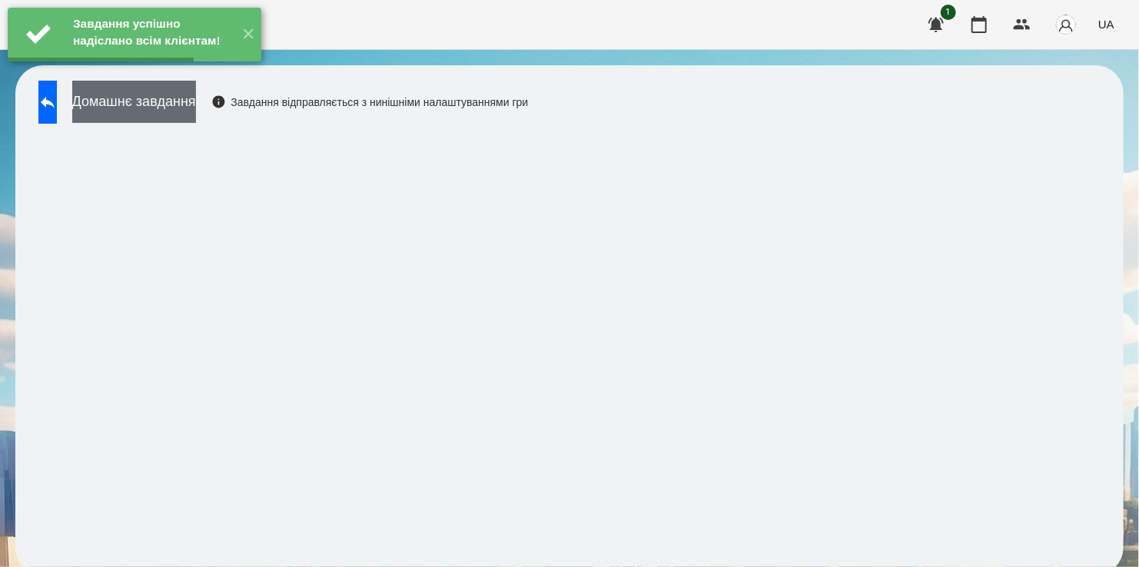
click at [189, 104] on button "Домашнє завдання" at bounding box center [134, 102] width 124 height 42
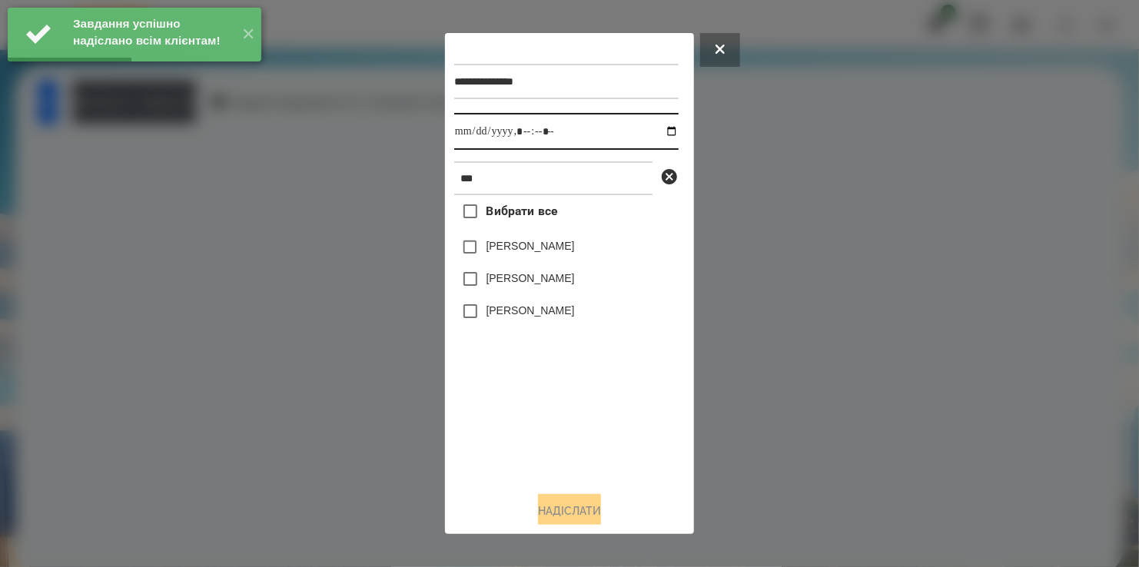
click at [661, 131] on input "datetime-local" at bounding box center [566, 131] width 224 height 37
type input "**********"
click at [526, 424] on div "Вибрати все [PERSON_NAME] [PERSON_NAME] Міра [PERSON_NAME]" at bounding box center [566, 337] width 224 height 284
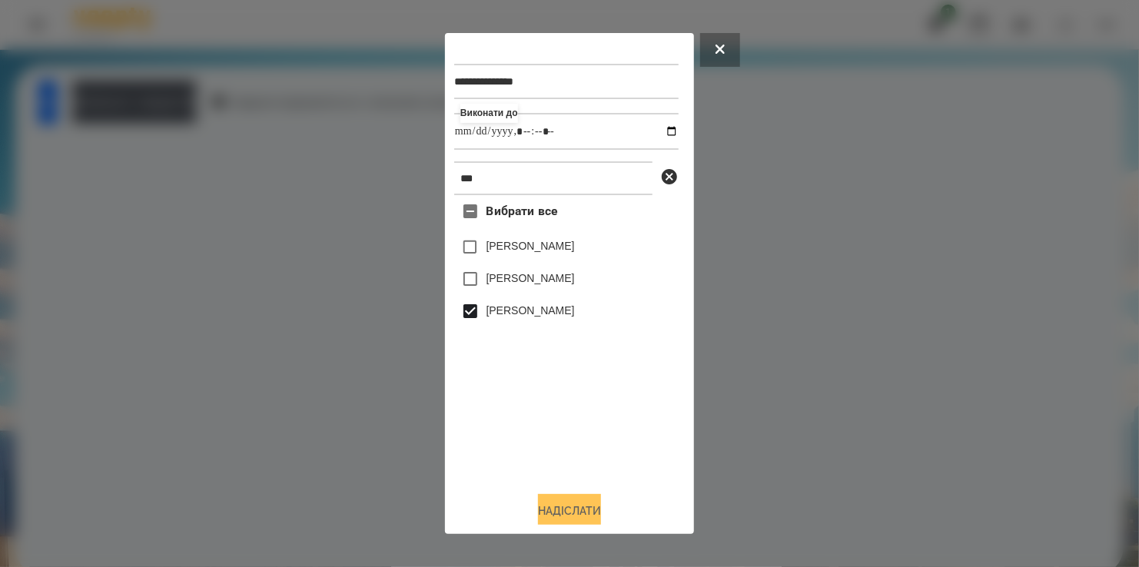
click at [566, 513] on button "Надіслати" at bounding box center [569, 511] width 63 height 34
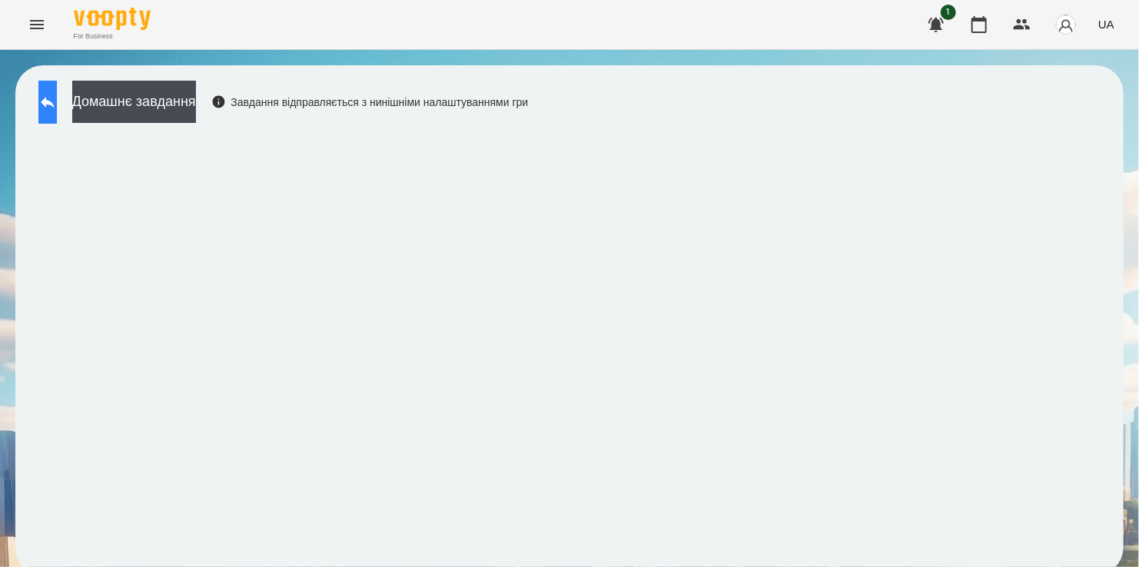
click at [55, 107] on icon at bounding box center [48, 103] width 14 height 12
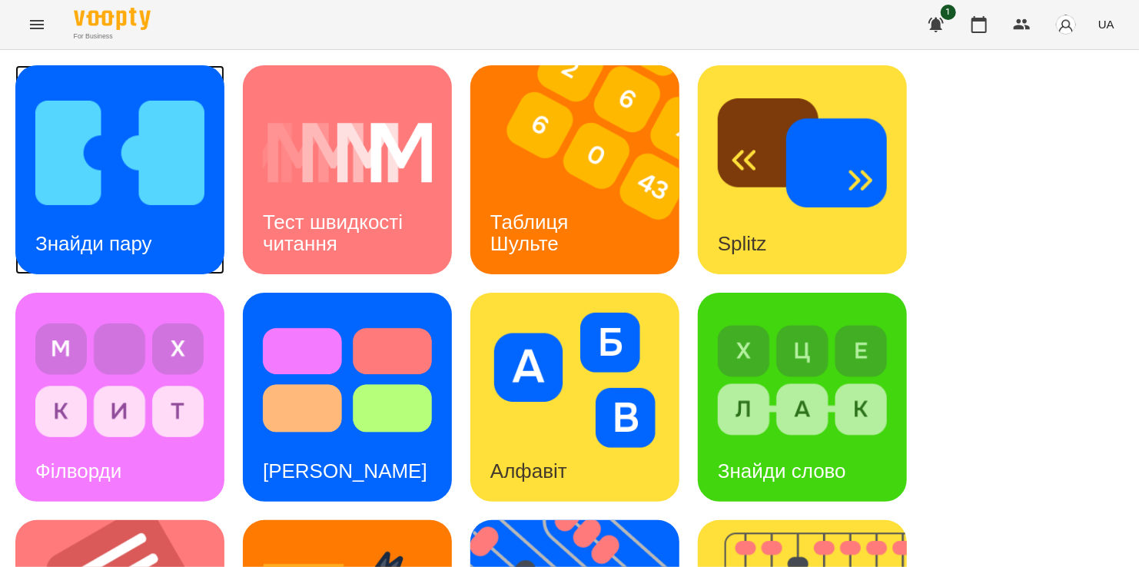
click at [111, 171] on img at bounding box center [119, 152] width 169 height 135
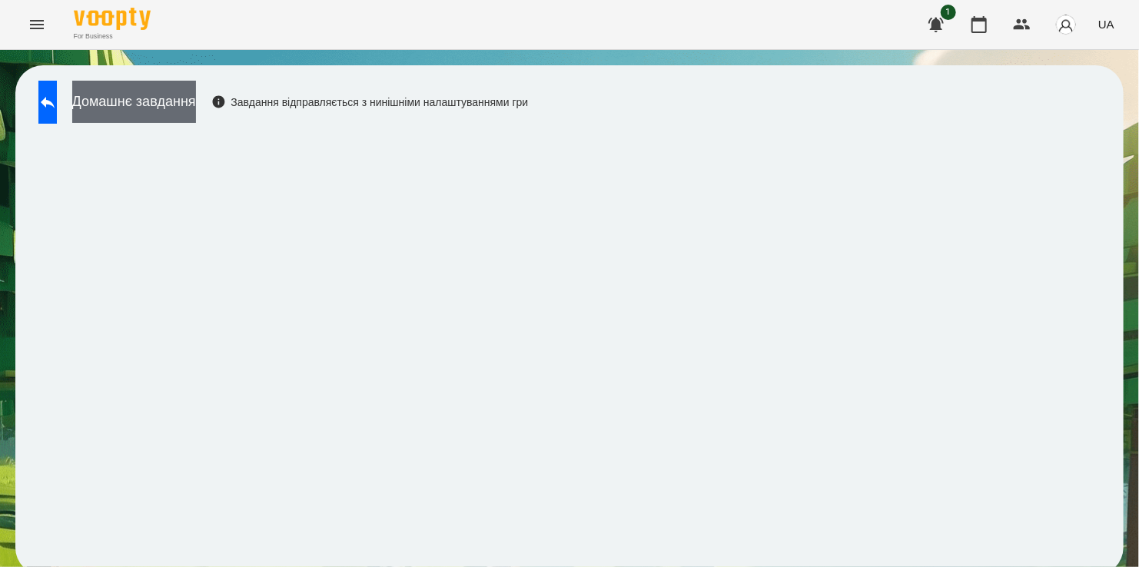
click at [174, 101] on button "Домашнє завдання" at bounding box center [134, 102] width 124 height 42
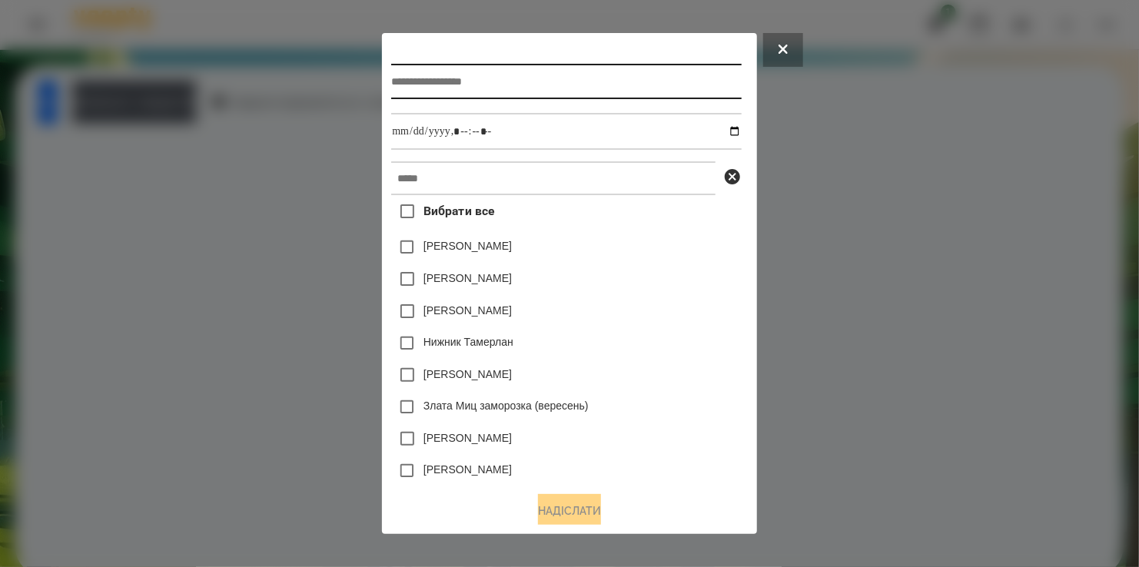
click at [499, 79] on input "text" at bounding box center [566, 81] width 350 height 35
type input "**********"
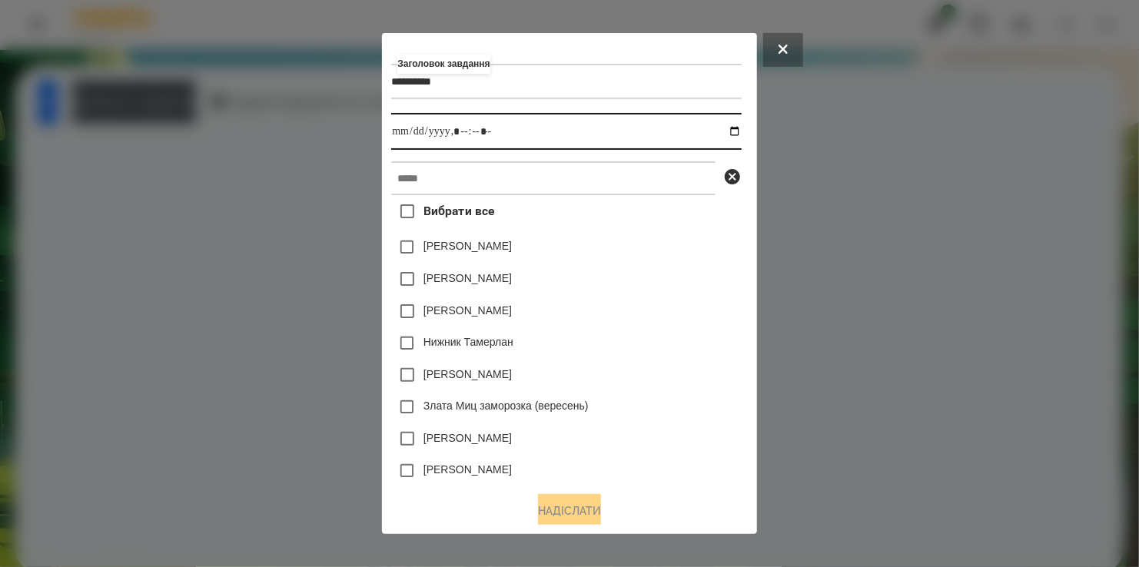
click at [740, 136] on input "datetime-local" at bounding box center [566, 131] width 350 height 37
type input "**********"
drag, startPoint x: 632, startPoint y: 286, endPoint x: 658, endPoint y: 291, distance: 26.5
click at [658, 291] on div "[PERSON_NAME]" at bounding box center [566, 279] width 350 height 32
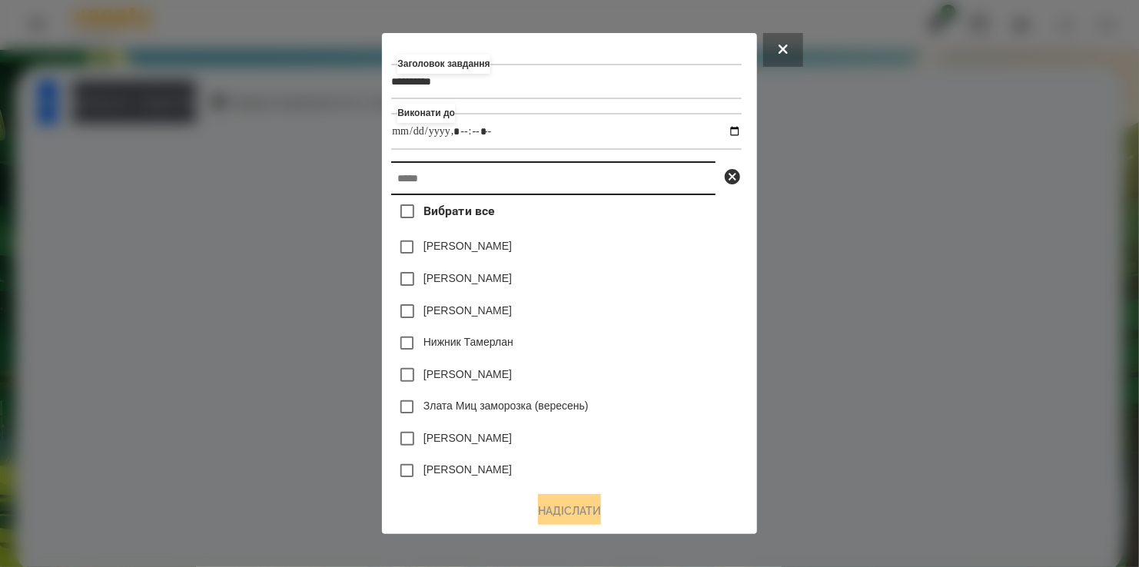
click at [543, 178] on input "text" at bounding box center [553, 178] width 324 height 34
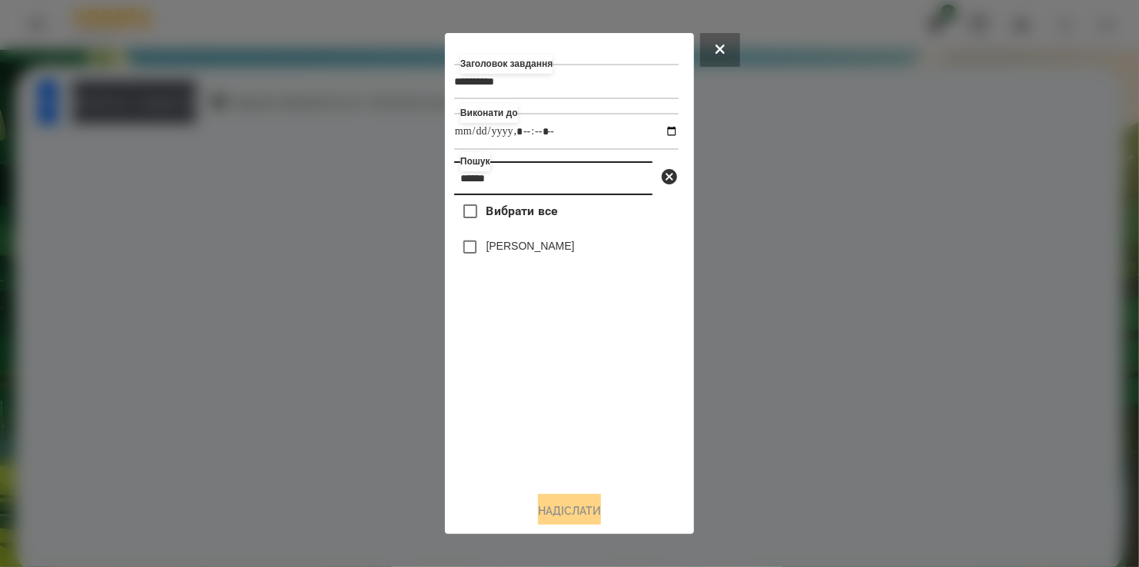
type input "******"
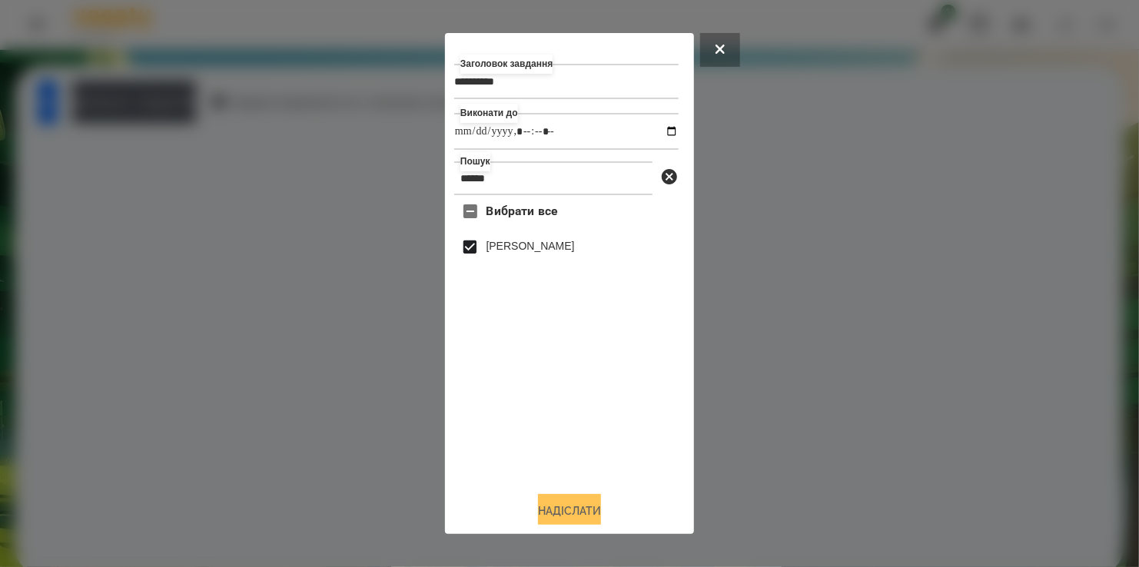
click at [559, 507] on button "Надіслати" at bounding box center [569, 511] width 63 height 34
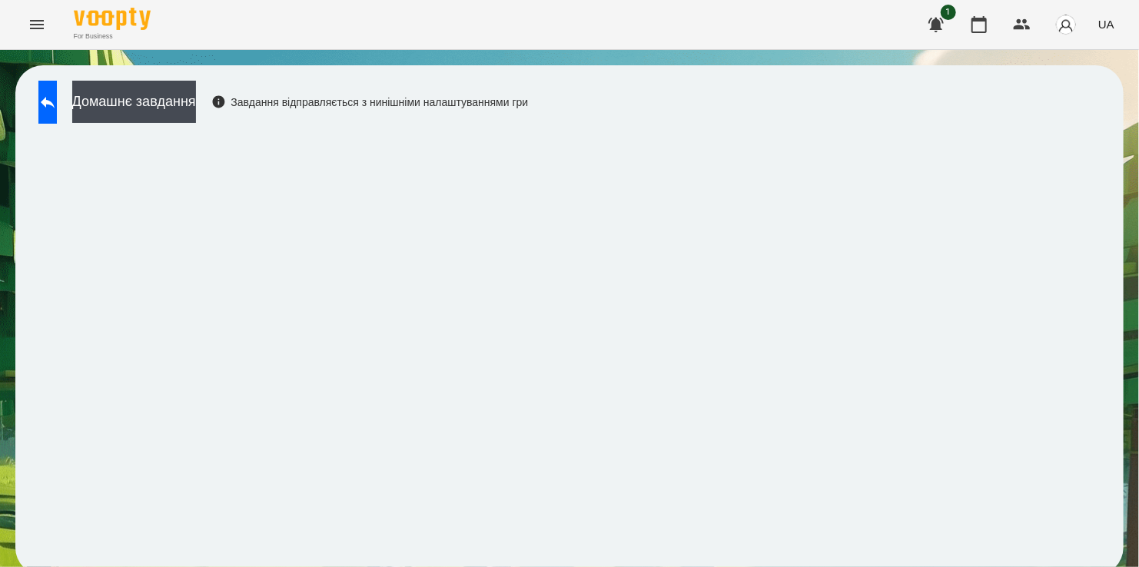
click at [150, 79] on div "Домашнє завдання Завдання відправляється з нинішніми налаштуваннями гри" at bounding box center [569, 320] width 1108 height 510
click at [162, 101] on button "Домашнє завдання" at bounding box center [134, 102] width 124 height 42
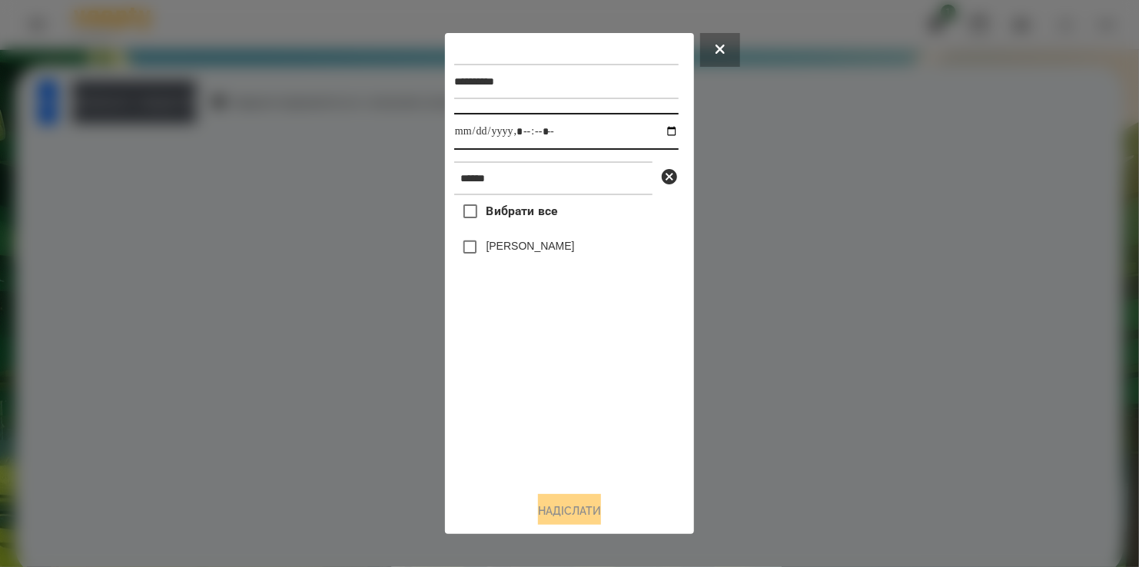
drag, startPoint x: 657, startPoint y: 130, endPoint x: 644, endPoint y: 148, distance: 22.6
click at [658, 130] on input "datetime-local" at bounding box center [566, 131] width 224 height 37
type input "**********"
drag, startPoint x: 577, startPoint y: 431, endPoint x: 553, endPoint y: 387, distance: 50.5
click at [580, 424] on div "Вибрати все [PERSON_NAME]" at bounding box center [566, 337] width 224 height 284
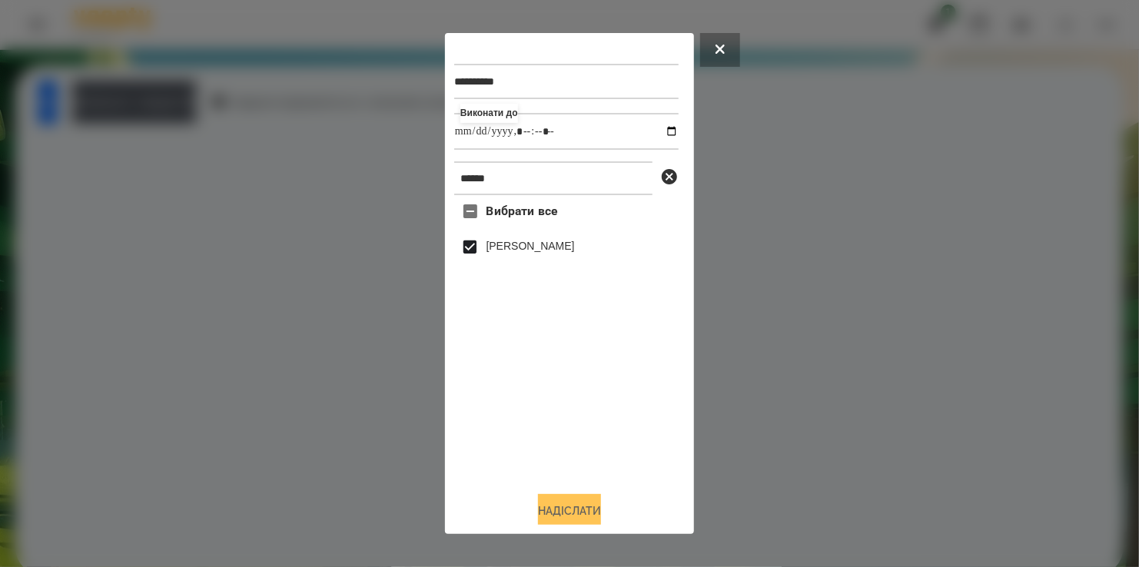
click at [577, 503] on button "Надіслати" at bounding box center [569, 511] width 63 height 34
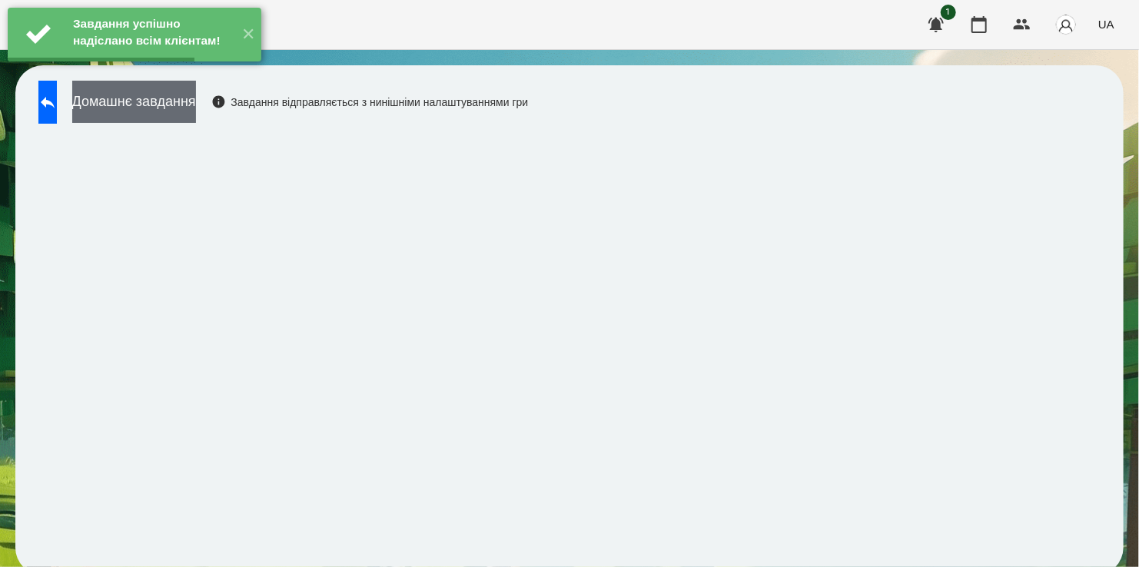
click at [185, 109] on button "Домашнє завдання" at bounding box center [134, 102] width 124 height 42
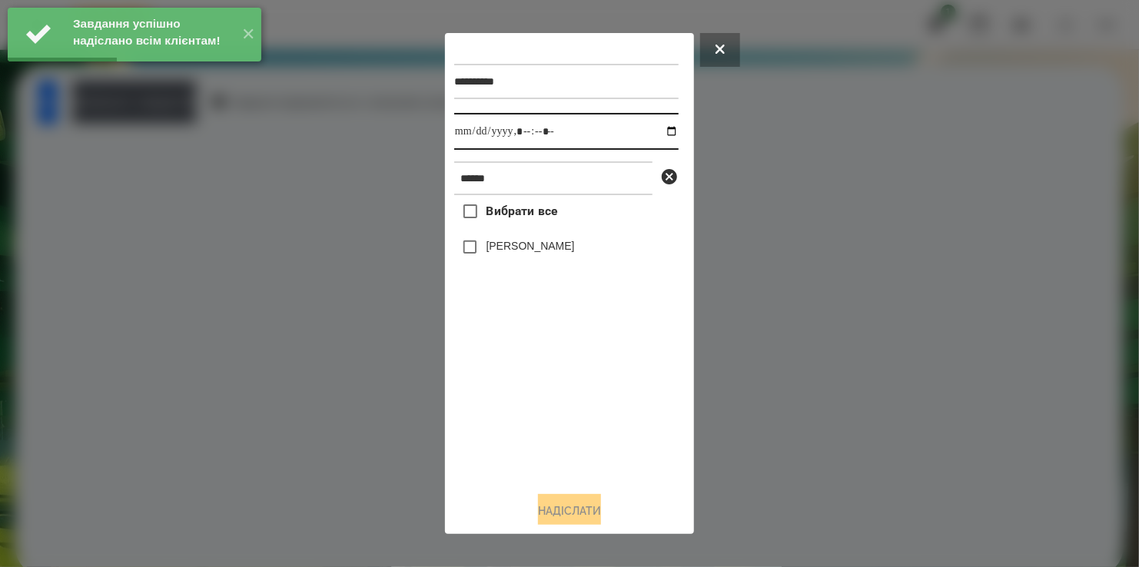
drag, startPoint x: 656, startPoint y: 131, endPoint x: 651, endPoint y: 138, distance: 8.8
click at [656, 131] on input "datetime-local" at bounding box center [566, 131] width 224 height 37
type input "**********"
drag, startPoint x: 531, startPoint y: 442, endPoint x: 525, endPoint y: 381, distance: 61.0
click at [538, 417] on div "Вибрати все [PERSON_NAME]" at bounding box center [566, 337] width 224 height 284
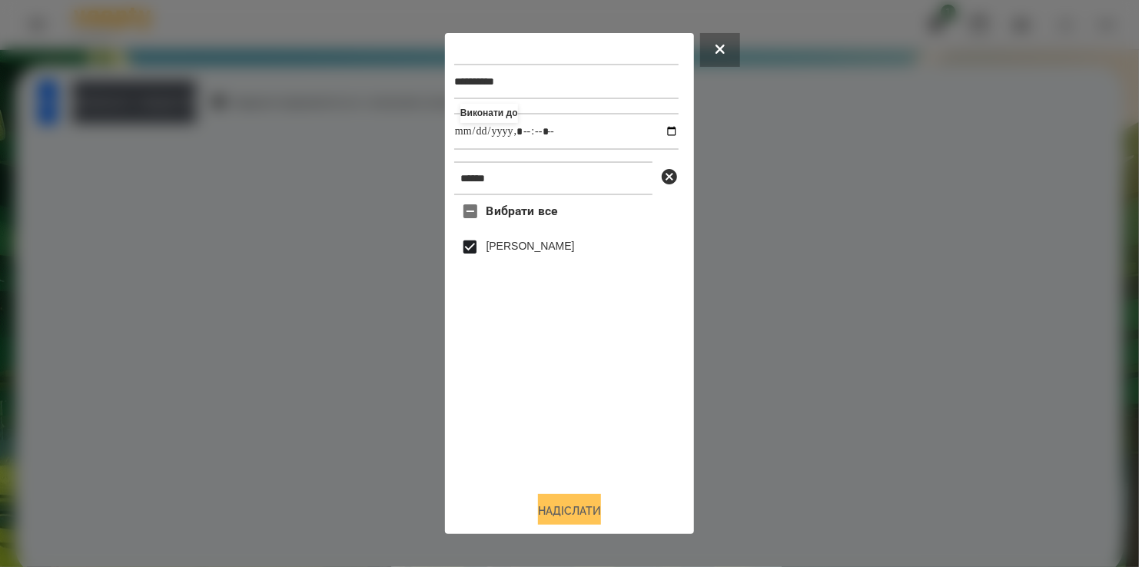
click at [573, 505] on button "Надіслати" at bounding box center [569, 511] width 63 height 34
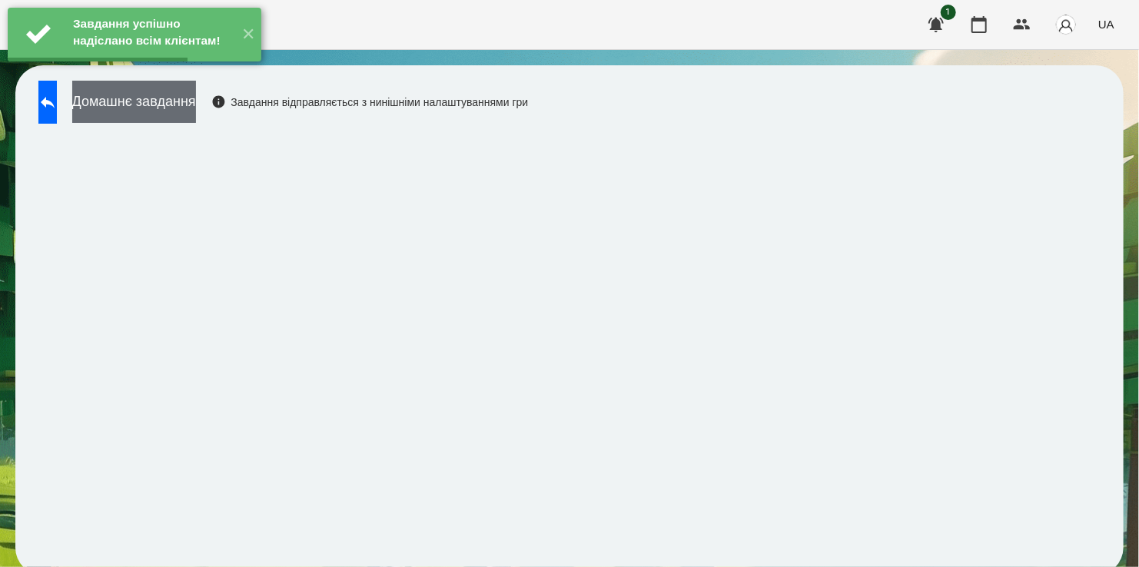
click at [193, 108] on button "Домашнє завдання" at bounding box center [134, 102] width 124 height 42
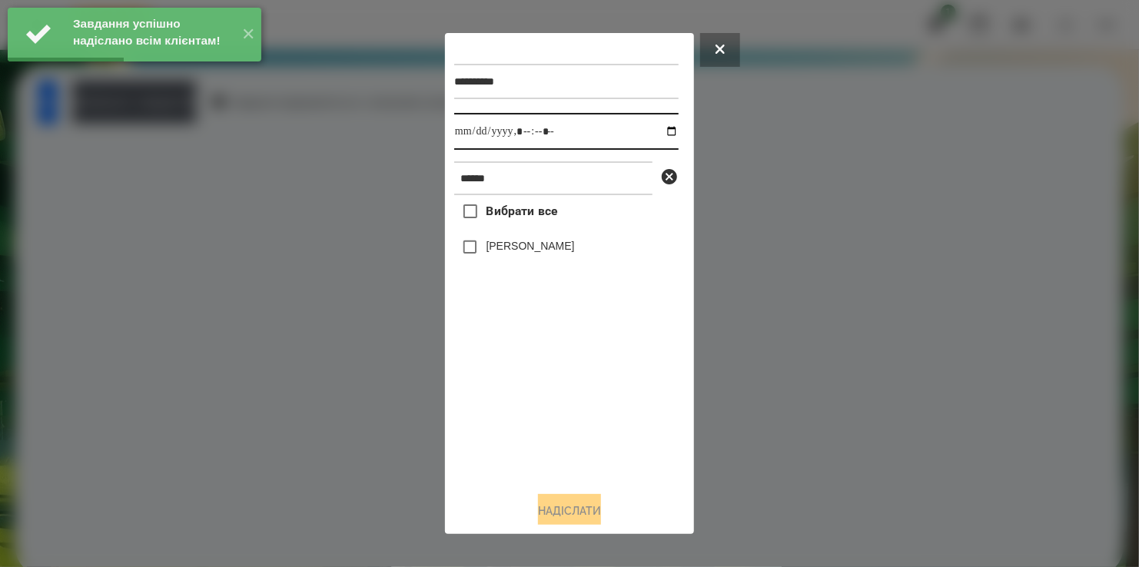
click at [648, 128] on input "datetime-local" at bounding box center [566, 131] width 224 height 37
click at [655, 135] on input "datetime-local" at bounding box center [566, 131] width 224 height 37
type input "**********"
drag, startPoint x: 563, startPoint y: 457, endPoint x: 547, endPoint y: 411, distance: 48.6
click at [563, 450] on div "Вибрати все [PERSON_NAME]" at bounding box center [566, 337] width 224 height 284
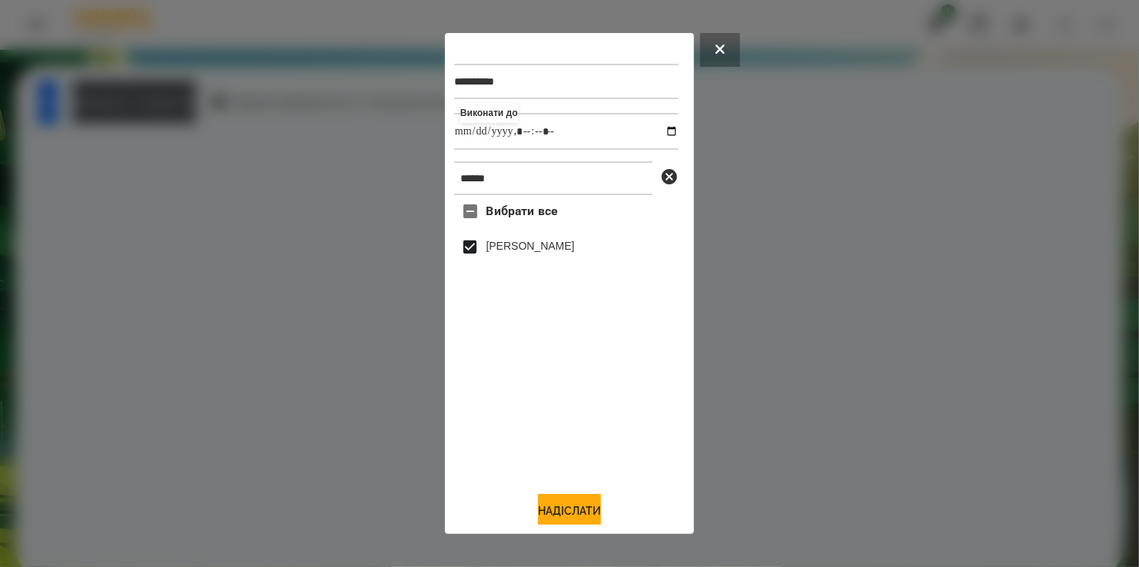
drag, startPoint x: 576, startPoint y: 514, endPoint x: 520, endPoint y: 497, distance: 58.6
click at [575, 514] on button "Надіслати" at bounding box center [569, 511] width 63 height 34
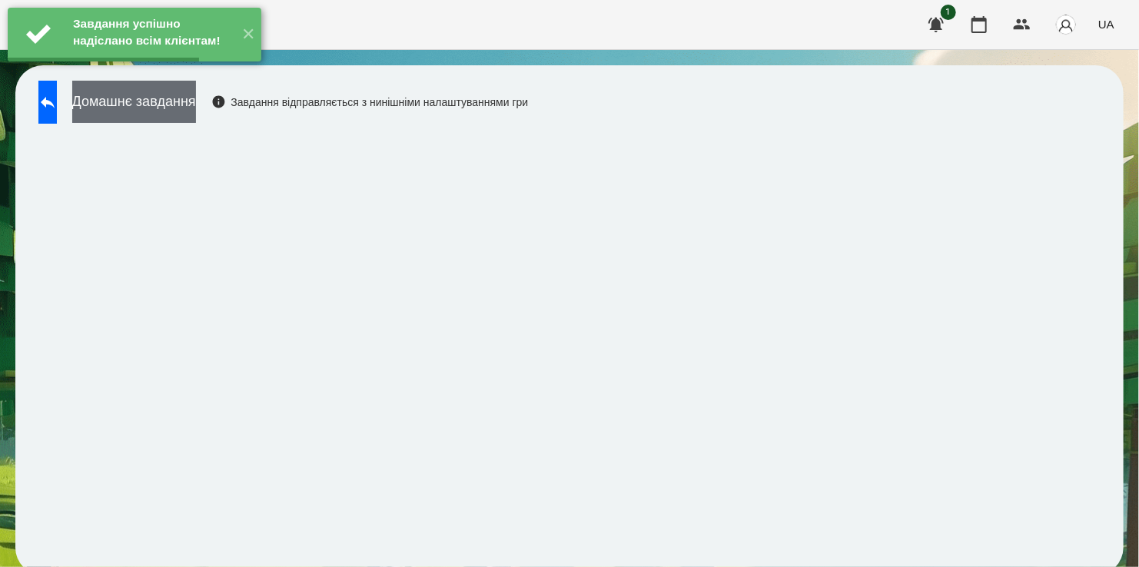
click at [181, 111] on button "Домашнє завдання" at bounding box center [134, 102] width 124 height 42
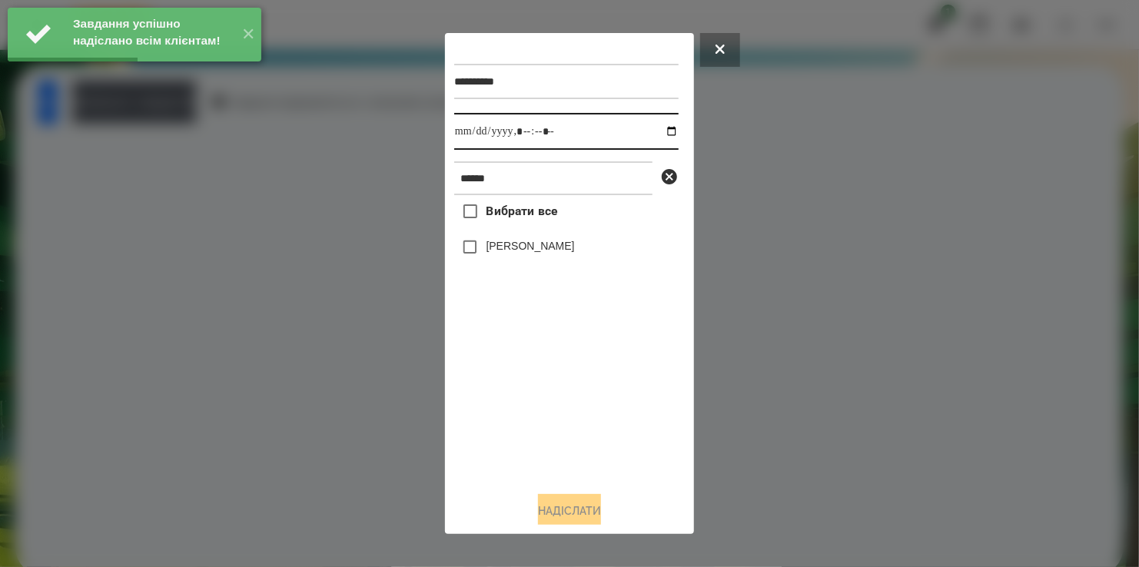
click at [660, 135] on input "datetime-local" at bounding box center [566, 131] width 224 height 37
type input "**********"
click at [528, 445] on div "Вибрати все [PERSON_NAME]" at bounding box center [566, 337] width 224 height 284
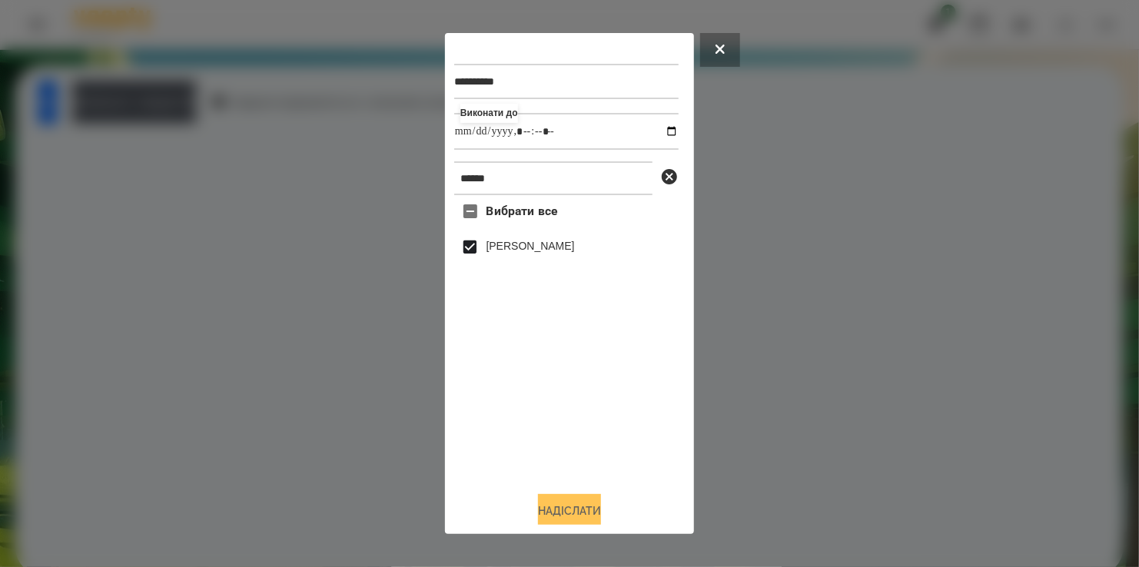
click at [573, 511] on button "Надіслати" at bounding box center [569, 511] width 63 height 34
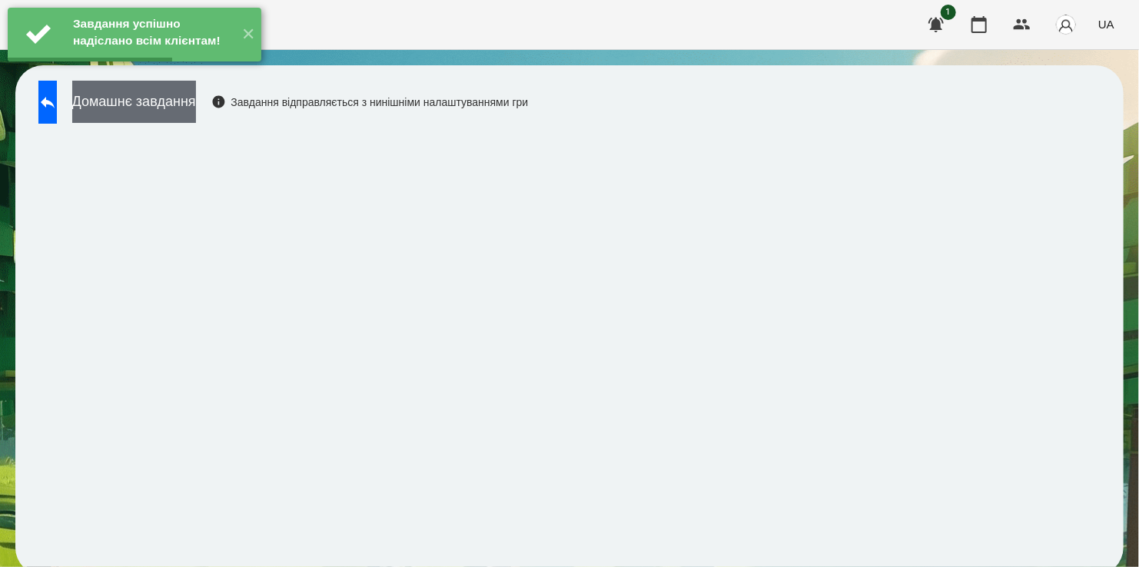
click at [196, 108] on button "Домашнє завдання" at bounding box center [134, 102] width 124 height 42
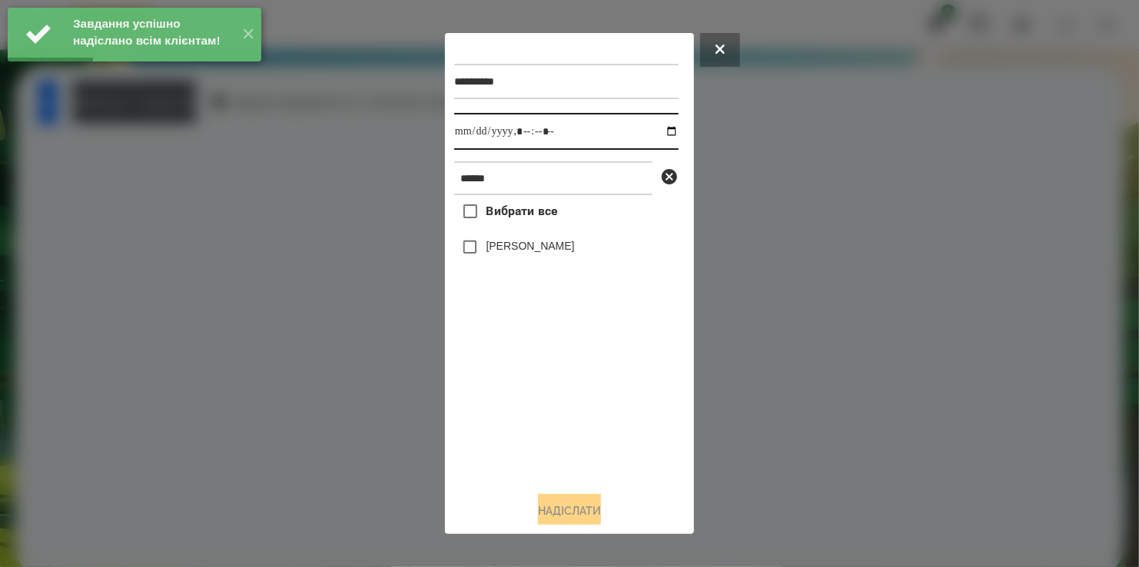
drag, startPoint x: 656, startPoint y: 134, endPoint x: 647, endPoint y: 149, distance: 17.5
click at [656, 135] on input "datetime-local" at bounding box center [566, 131] width 224 height 37
type input "**********"
drag, startPoint x: 497, startPoint y: 412, endPoint x: 481, endPoint y: 334, distance: 79.1
click at [499, 403] on div "Вибрати все [PERSON_NAME]" at bounding box center [566, 337] width 224 height 284
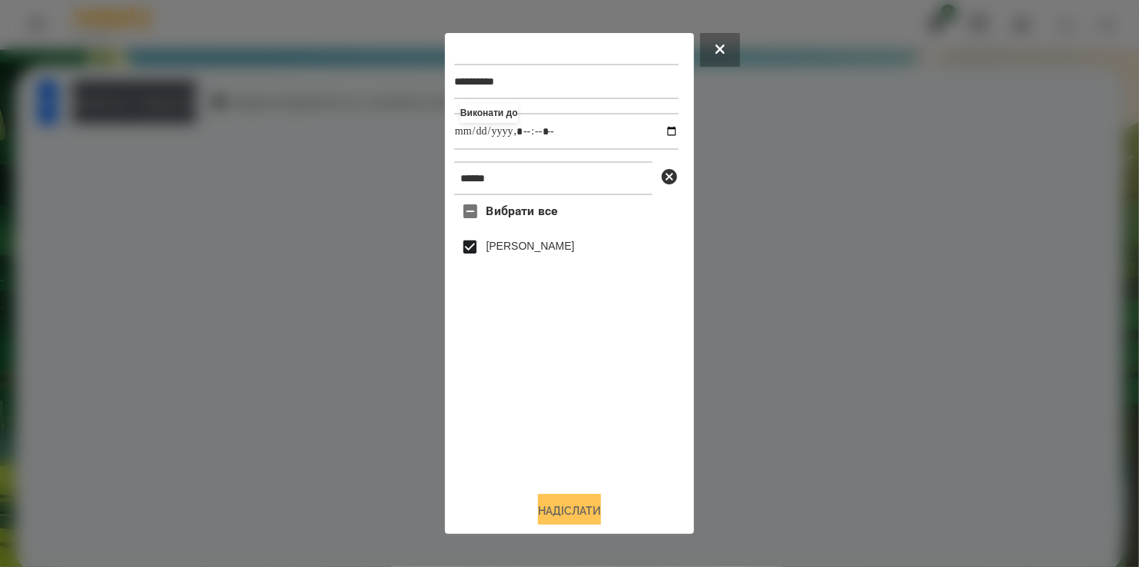
click at [577, 506] on button "Надіслати" at bounding box center [569, 511] width 63 height 34
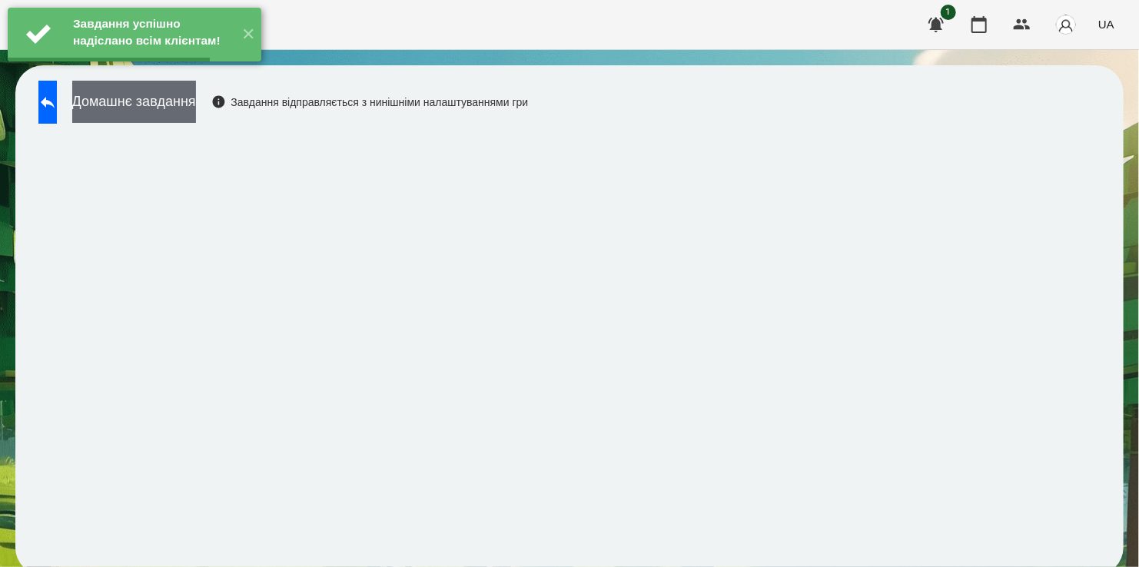
click at [188, 105] on button "Домашнє завдання" at bounding box center [134, 102] width 124 height 42
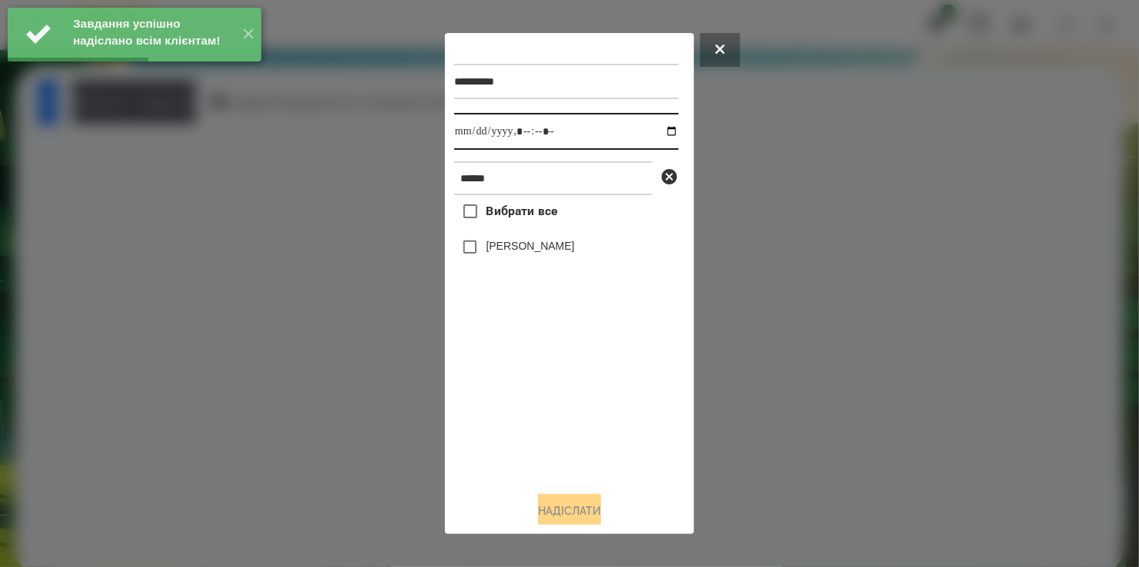
drag, startPoint x: 657, startPoint y: 131, endPoint x: 633, endPoint y: 152, distance: 32.2
click at [654, 135] on input "datetime-local" at bounding box center [566, 131] width 224 height 37
type input "**********"
click at [539, 458] on div "Вибрати все [PERSON_NAME]" at bounding box center [566, 337] width 224 height 284
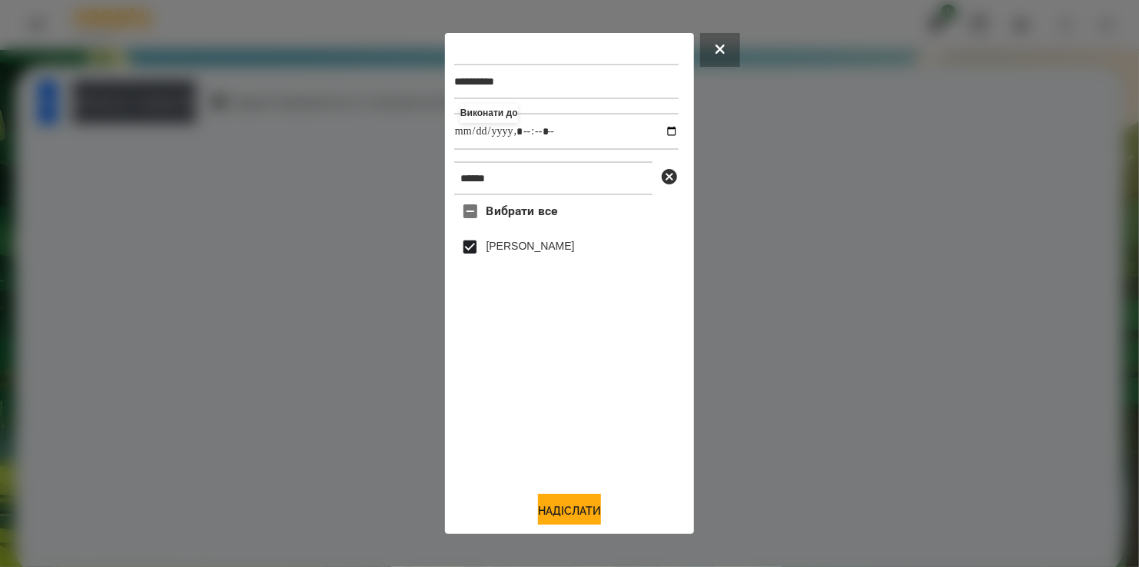
click at [559, 492] on div "**********" at bounding box center [569, 283] width 231 height 482
click at [559, 516] on button "Надіслати" at bounding box center [569, 511] width 63 height 34
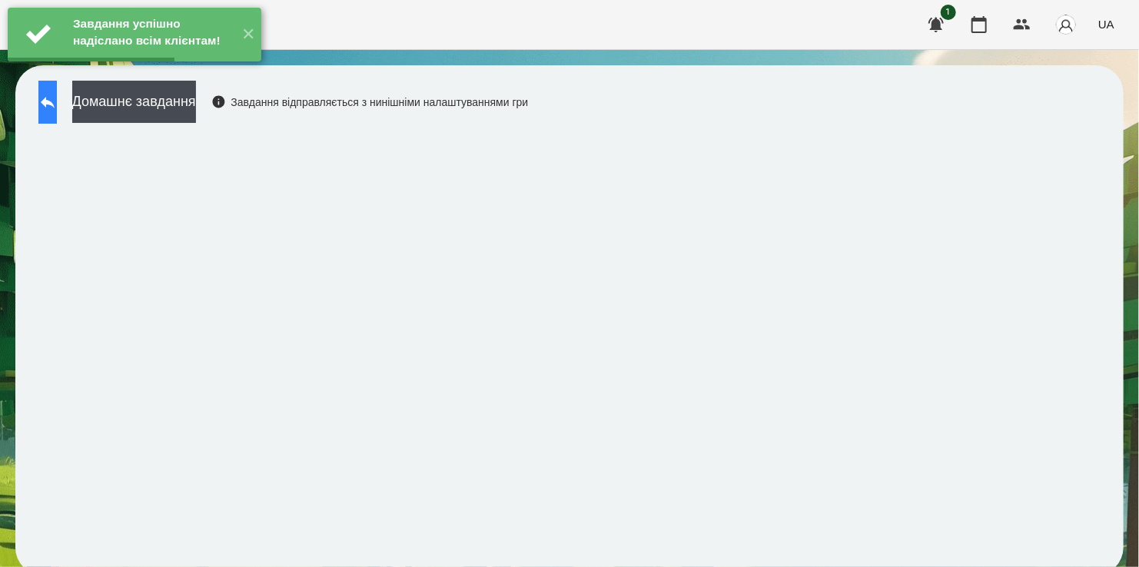
click at [52, 98] on button at bounding box center [47, 102] width 18 height 43
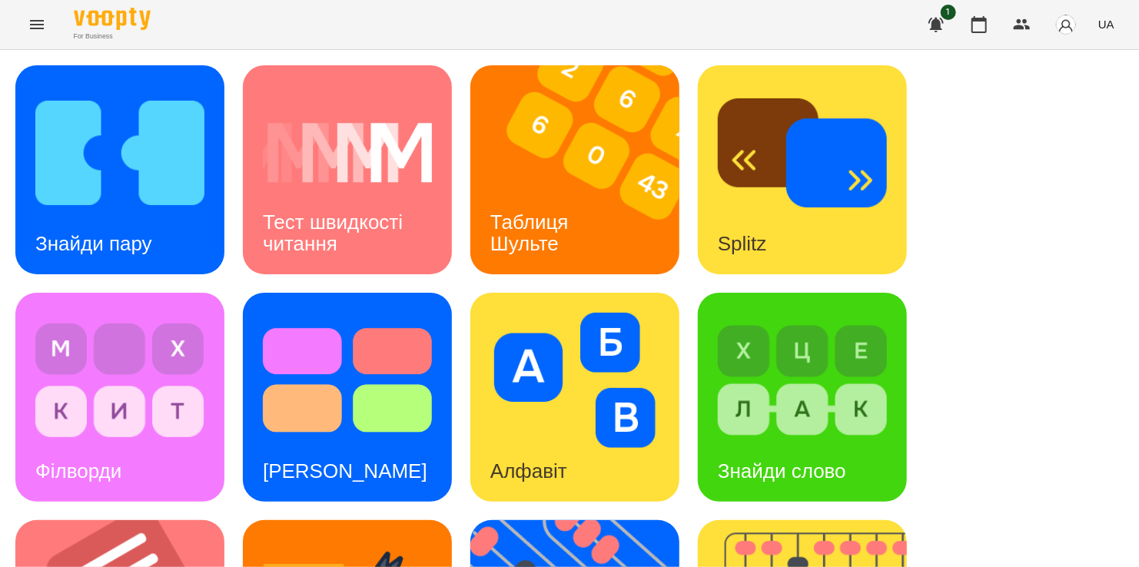
scroll to position [615, 0]
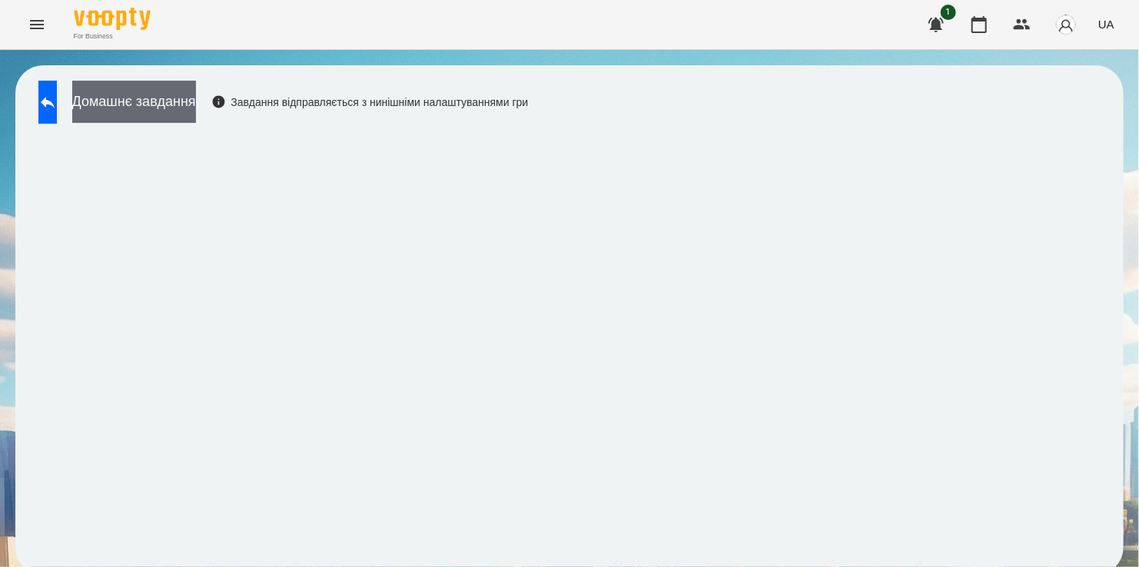
click at [182, 101] on button "Домашнє завдання" at bounding box center [134, 102] width 124 height 42
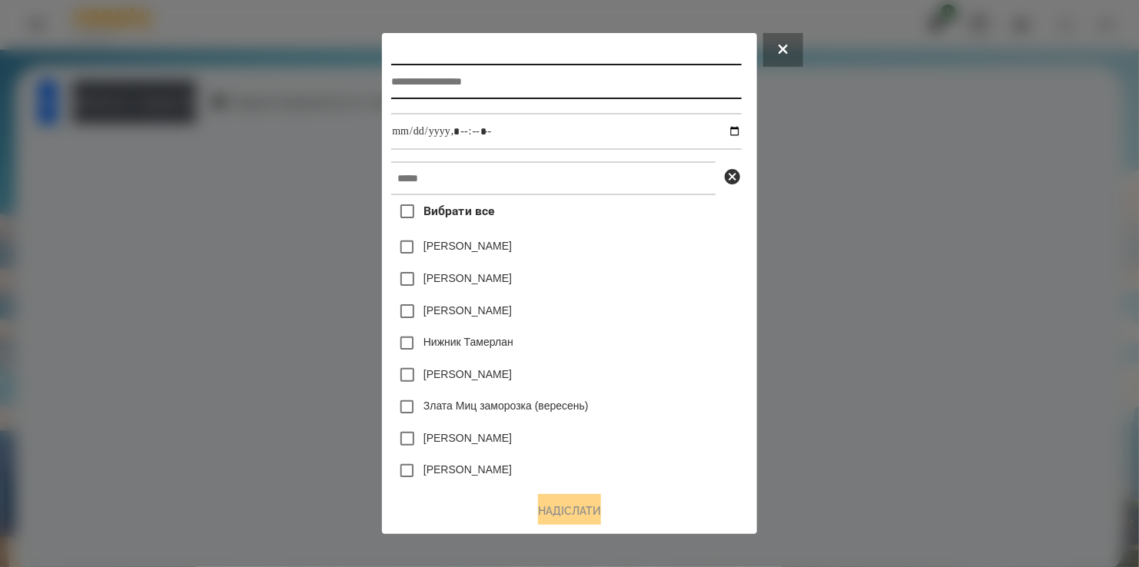
click at [467, 95] on input "text" at bounding box center [566, 81] width 350 height 35
type input "**********"
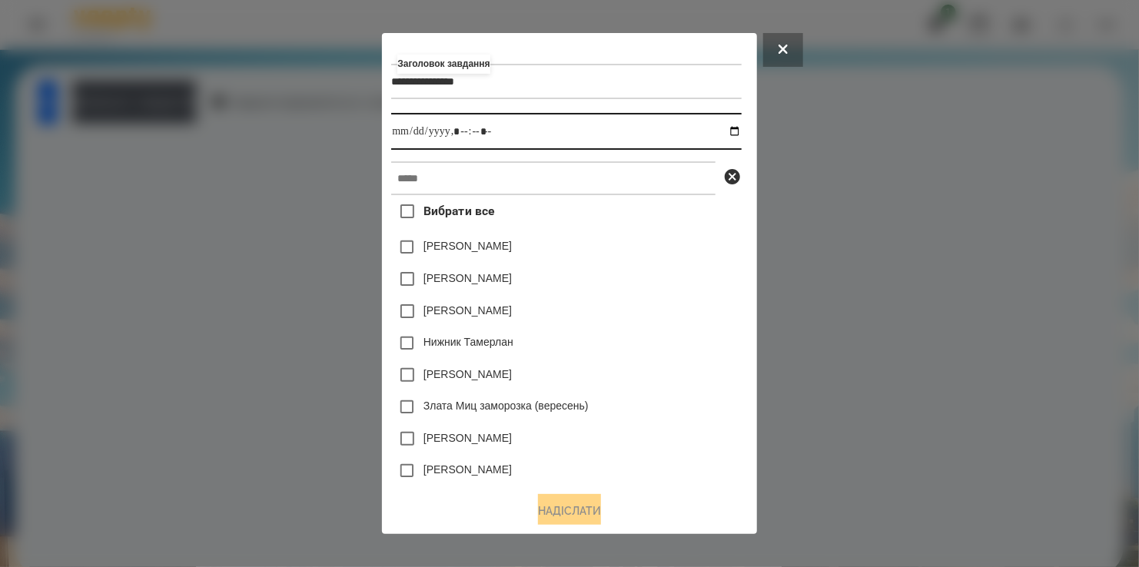
click at [740, 136] on input "datetime-local" at bounding box center [566, 131] width 350 height 37
type input "**********"
click at [659, 292] on div "[PERSON_NAME]" at bounding box center [566, 279] width 350 height 32
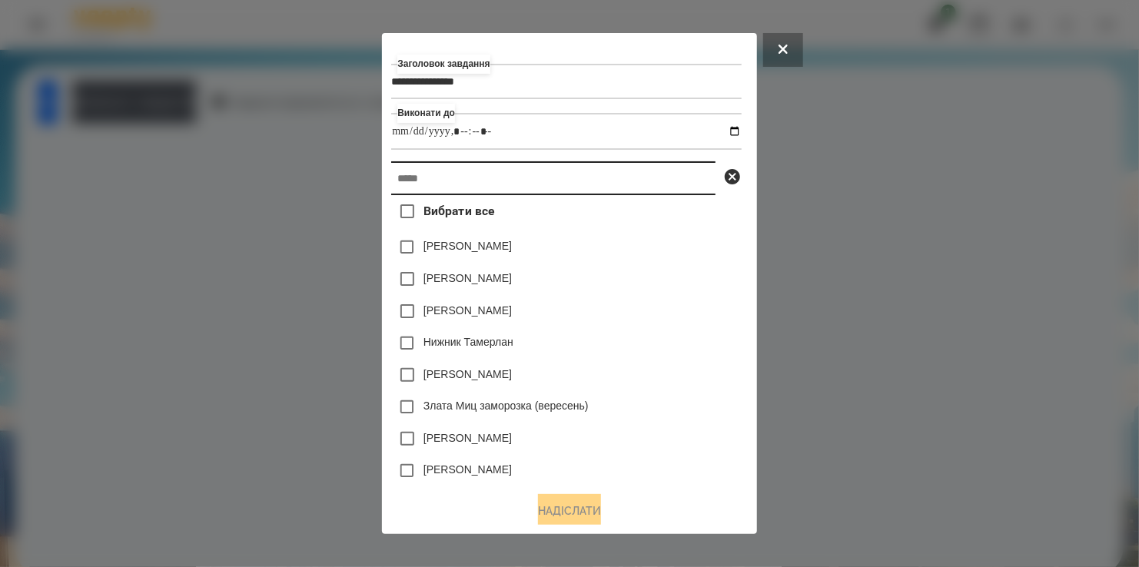
click at [494, 188] on input "text" at bounding box center [553, 178] width 324 height 34
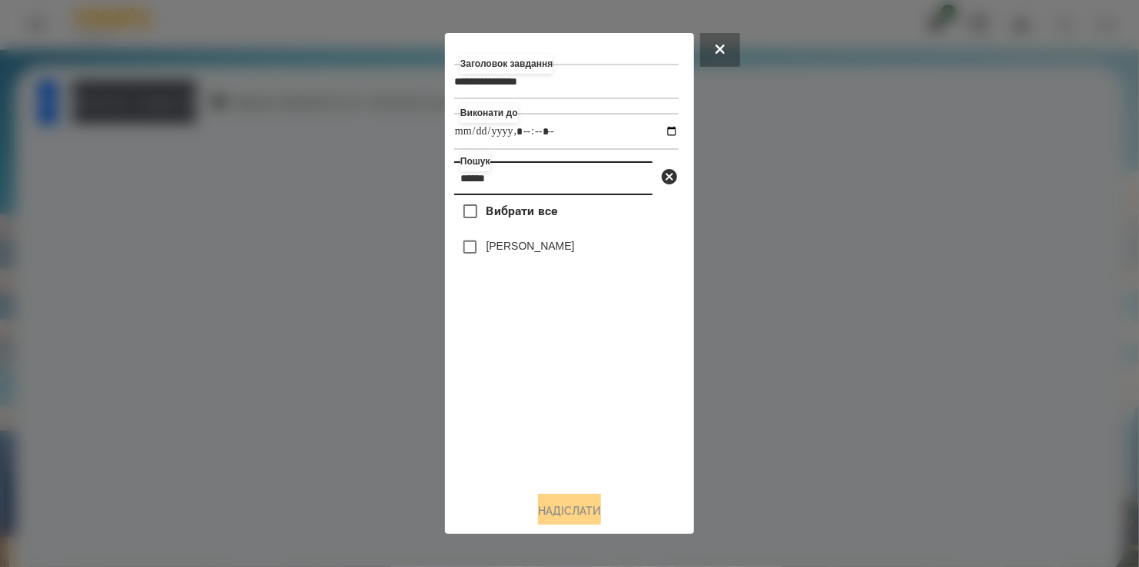
type input "******"
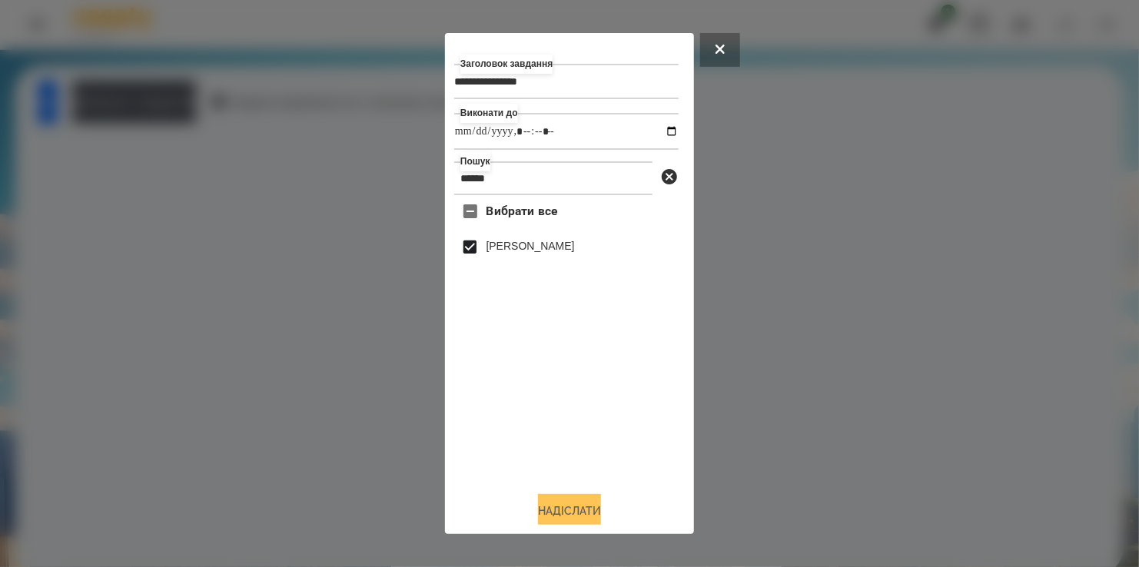
click at [575, 508] on button "Надіслати" at bounding box center [569, 511] width 63 height 34
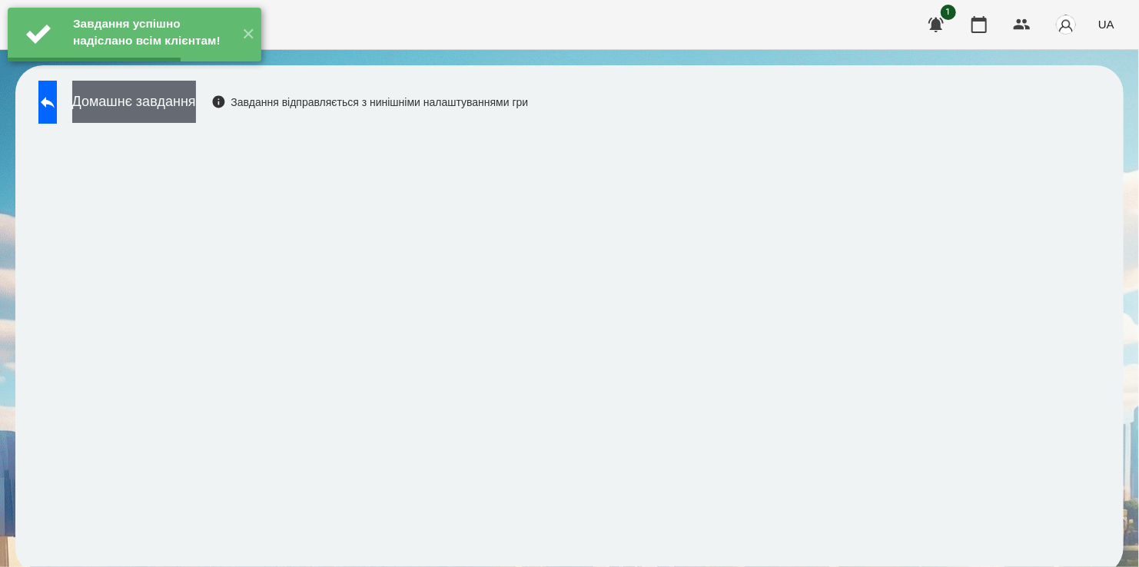
click at [190, 106] on button "Домашнє завдання" at bounding box center [134, 102] width 124 height 42
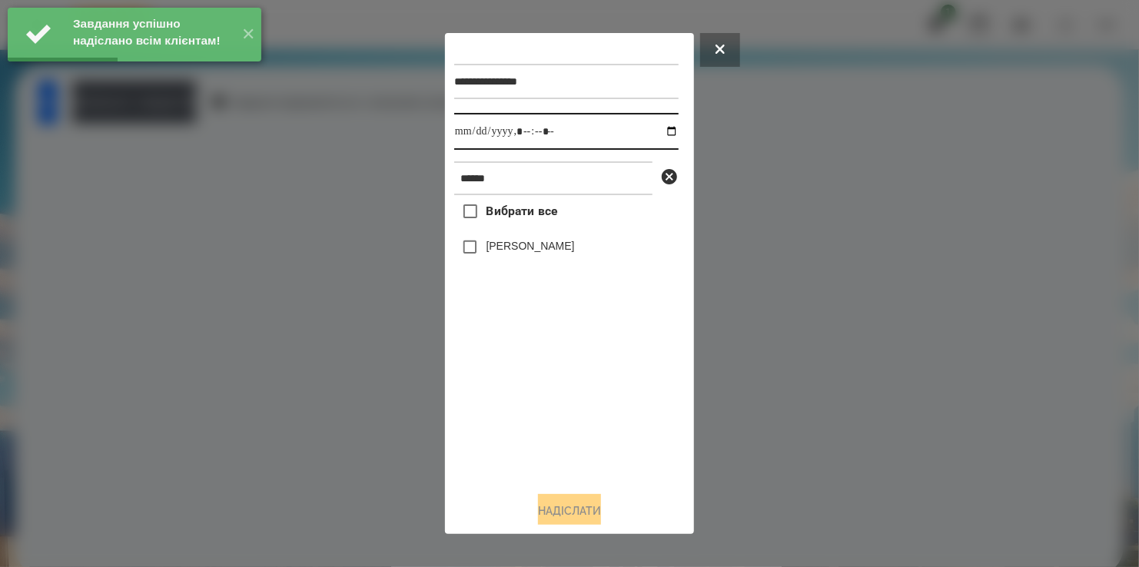
click at [655, 135] on input "datetime-local" at bounding box center [566, 131] width 224 height 37
type input "**********"
drag, startPoint x: 550, startPoint y: 427, endPoint x: 450, endPoint y: 292, distance: 167.6
click at [535, 400] on div "Вибрати все [PERSON_NAME]" at bounding box center [566, 337] width 224 height 284
click at [468, 239] on span at bounding box center [470, 247] width 32 height 32
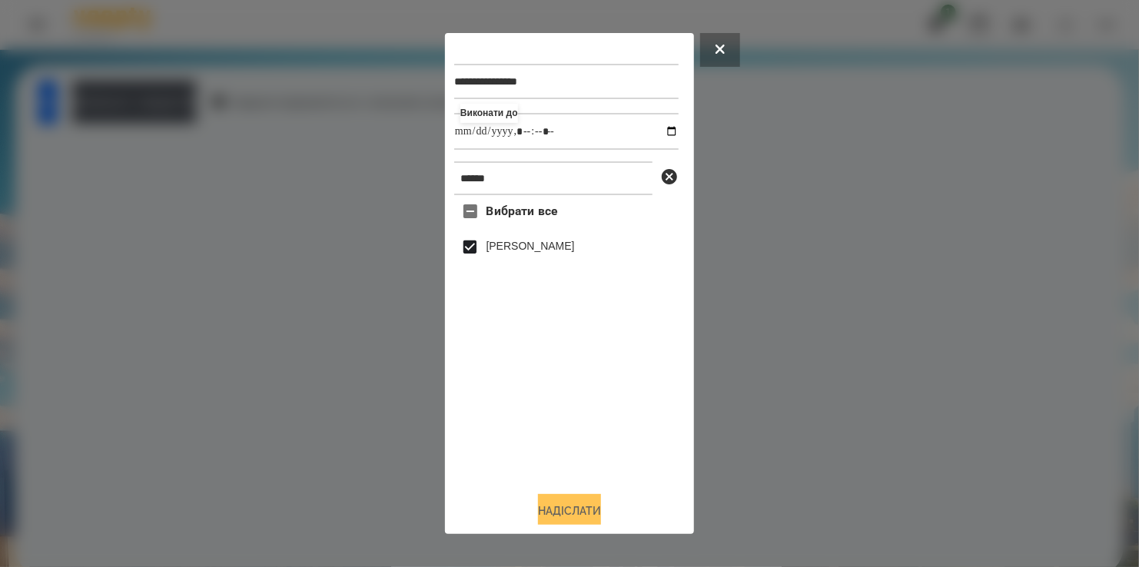
click at [562, 500] on button "Надіслати" at bounding box center [569, 511] width 63 height 34
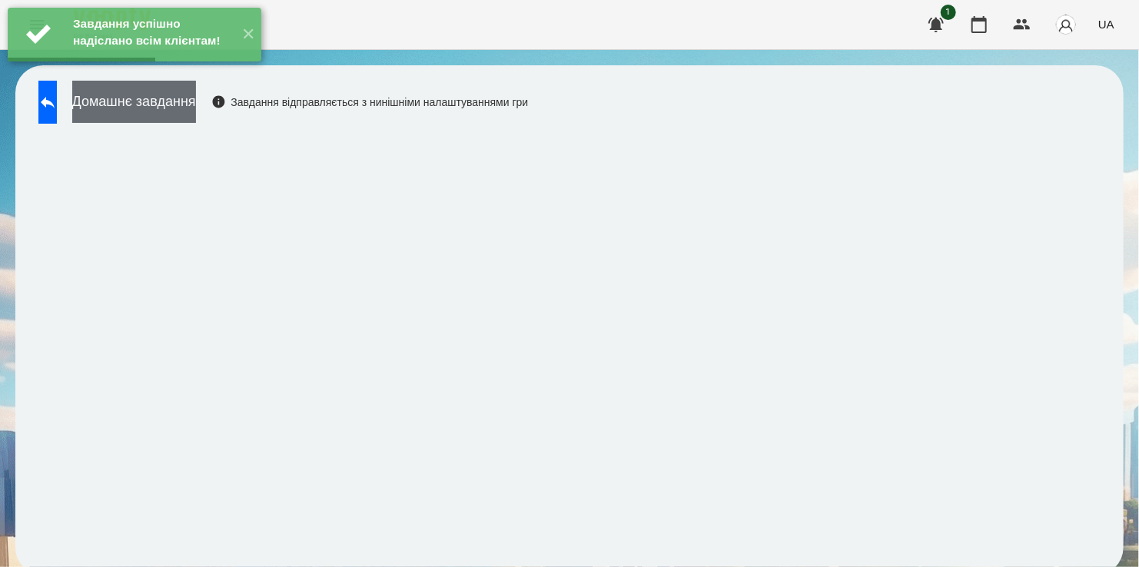
click at [161, 101] on button "Домашнє завдання" at bounding box center [134, 102] width 124 height 42
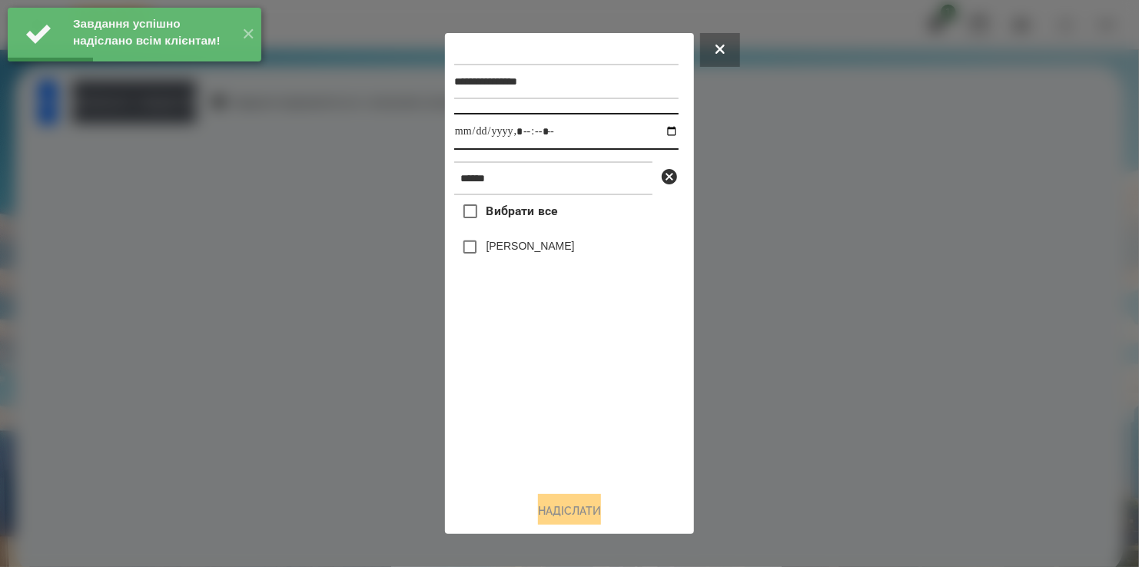
drag, startPoint x: 661, startPoint y: 131, endPoint x: 649, endPoint y: 150, distance: 22.8
click at [660, 131] on input "datetime-local" at bounding box center [566, 131] width 224 height 37
type input "**********"
drag, startPoint x: 531, startPoint y: 417, endPoint x: 500, endPoint y: 295, distance: 126.0
click at [537, 397] on div "Вибрати все [PERSON_NAME]" at bounding box center [566, 337] width 224 height 284
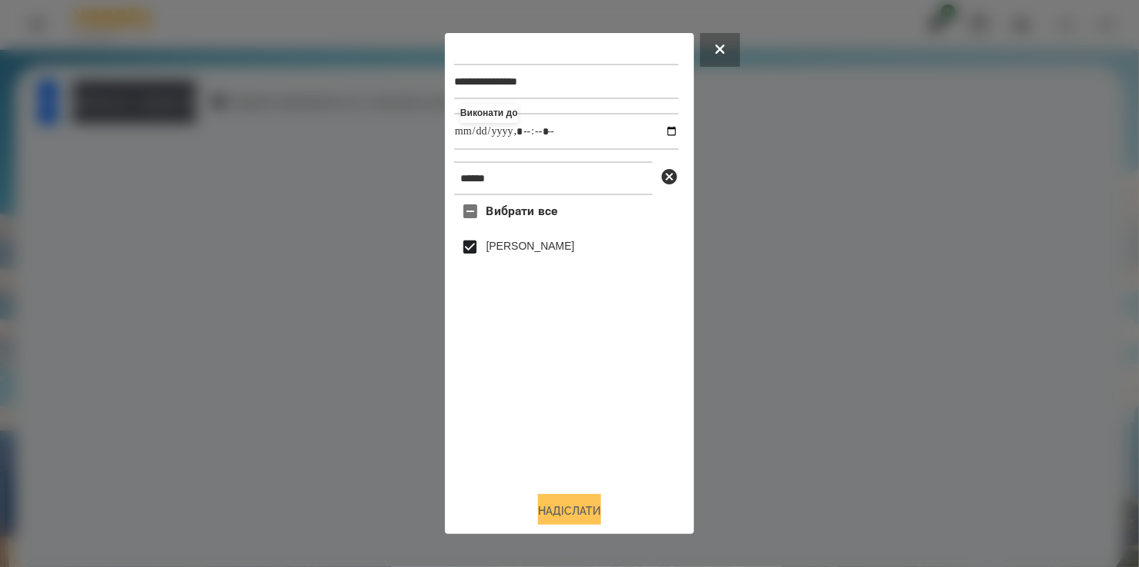
click at [566, 510] on button "Надіслати" at bounding box center [569, 511] width 63 height 34
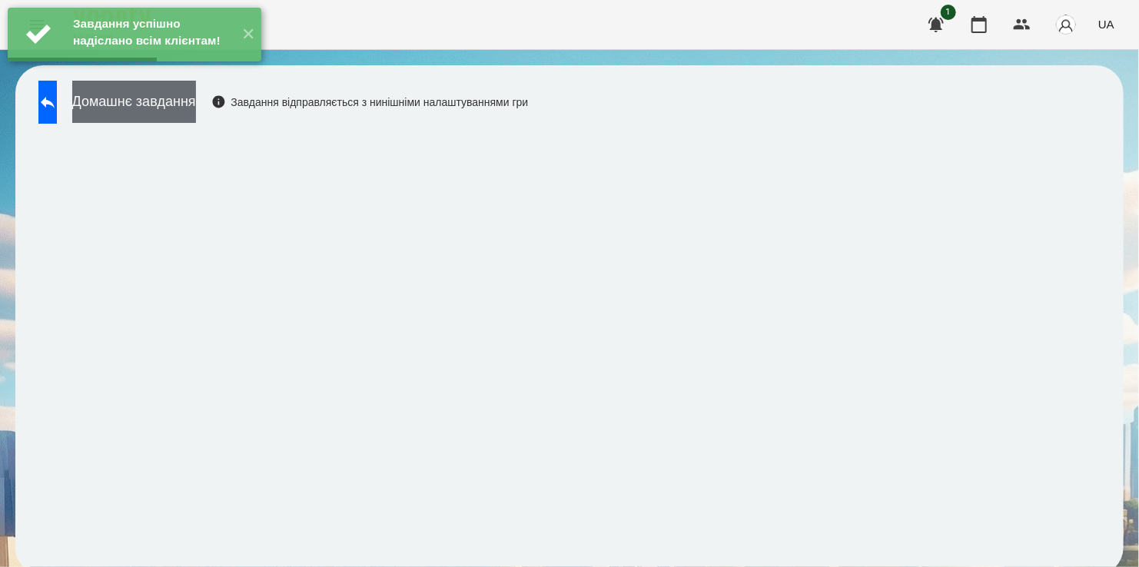
click at [182, 97] on button "Домашнє завдання" at bounding box center [134, 102] width 124 height 42
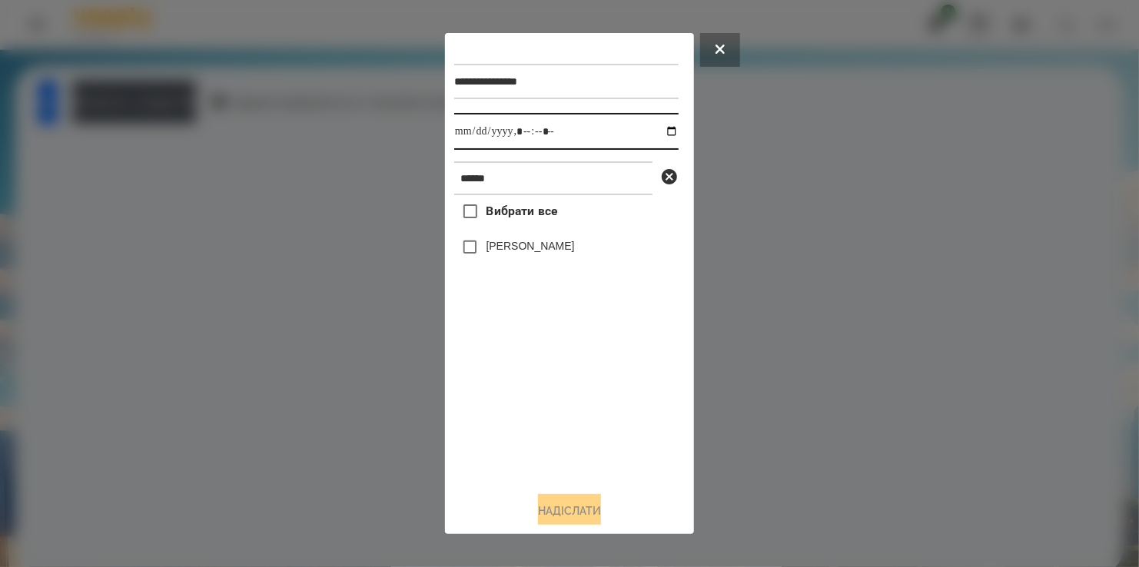
click at [655, 132] on input "datetime-local" at bounding box center [566, 131] width 224 height 37
type input "**********"
drag, startPoint x: 510, startPoint y: 432, endPoint x: 517, endPoint y: 377, distance: 55.1
click at [515, 414] on div "Вибрати все [PERSON_NAME]" at bounding box center [566, 337] width 224 height 284
click at [574, 517] on button "Надіслати" at bounding box center [569, 511] width 63 height 34
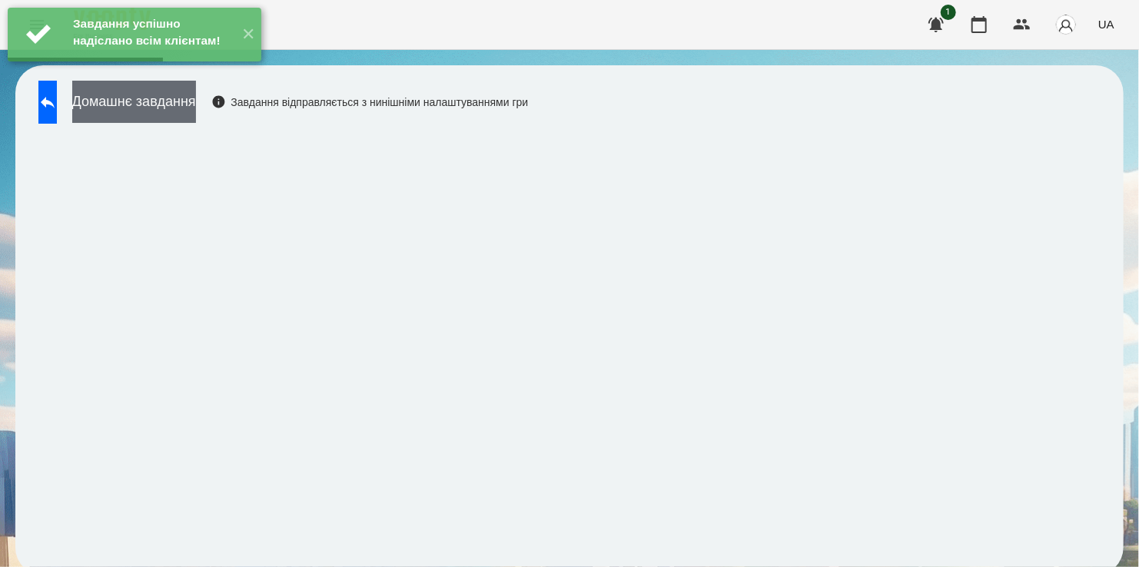
click at [187, 110] on button "Домашнє завдання" at bounding box center [134, 102] width 124 height 42
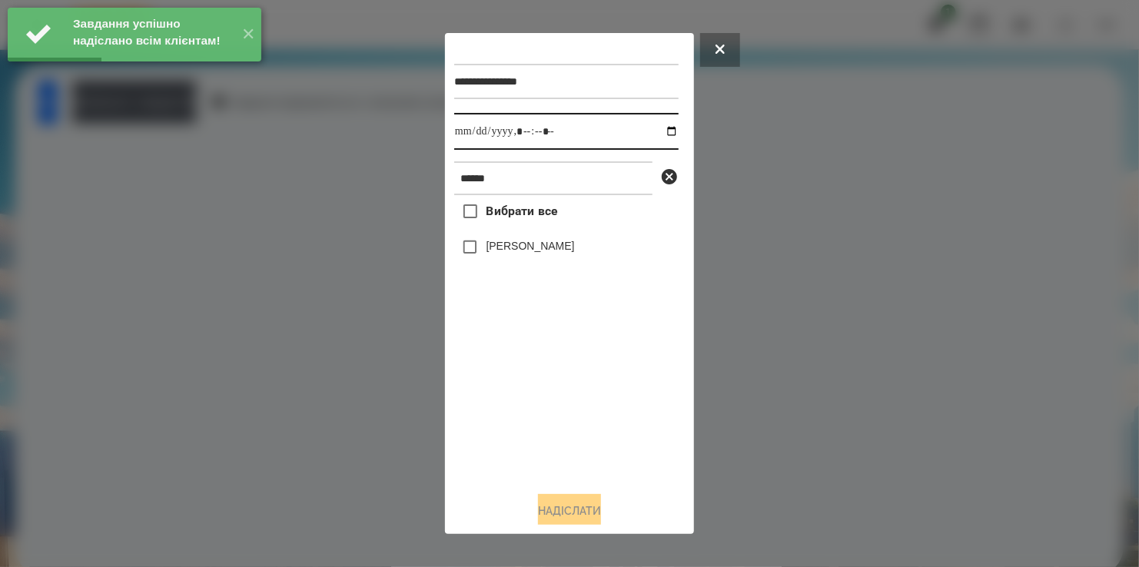
click at [659, 133] on input "datetime-local" at bounding box center [566, 131] width 224 height 37
type input "**********"
drag, startPoint x: 553, startPoint y: 435, endPoint x: 525, endPoint y: 378, distance: 63.3
click at [550, 427] on div "Вибрати все [PERSON_NAME]" at bounding box center [566, 337] width 224 height 284
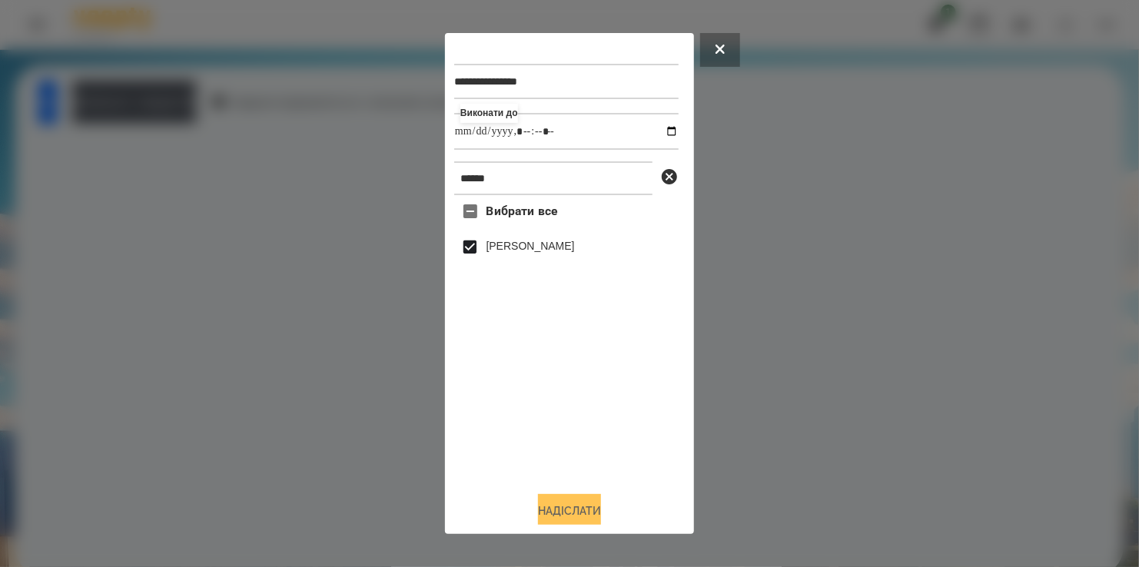
click at [574, 519] on button "Надіслати" at bounding box center [569, 511] width 63 height 34
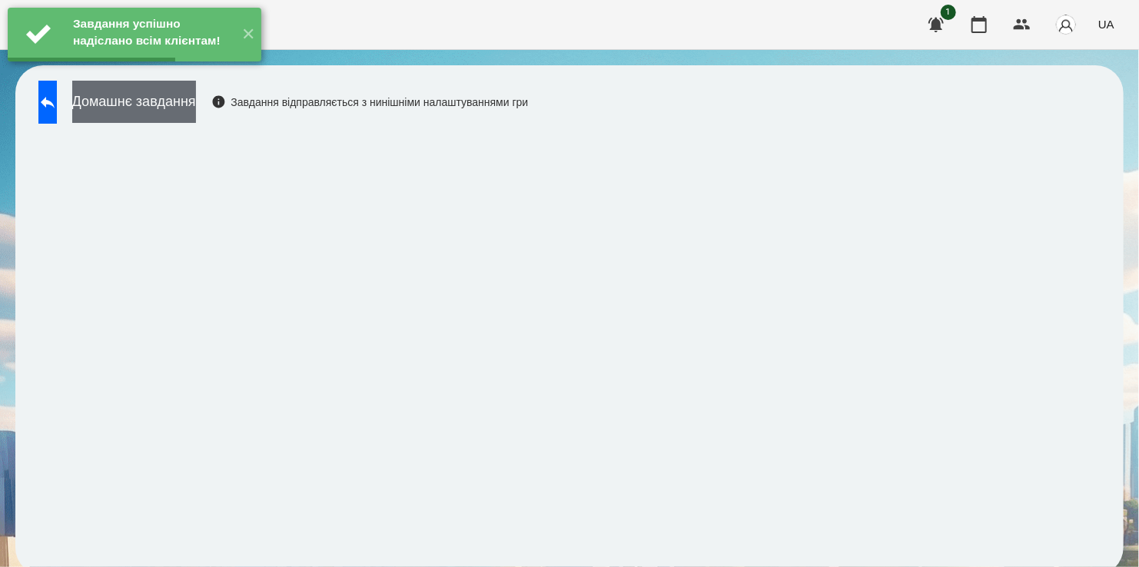
click at [168, 110] on button "Домашнє завдання" at bounding box center [134, 102] width 124 height 42
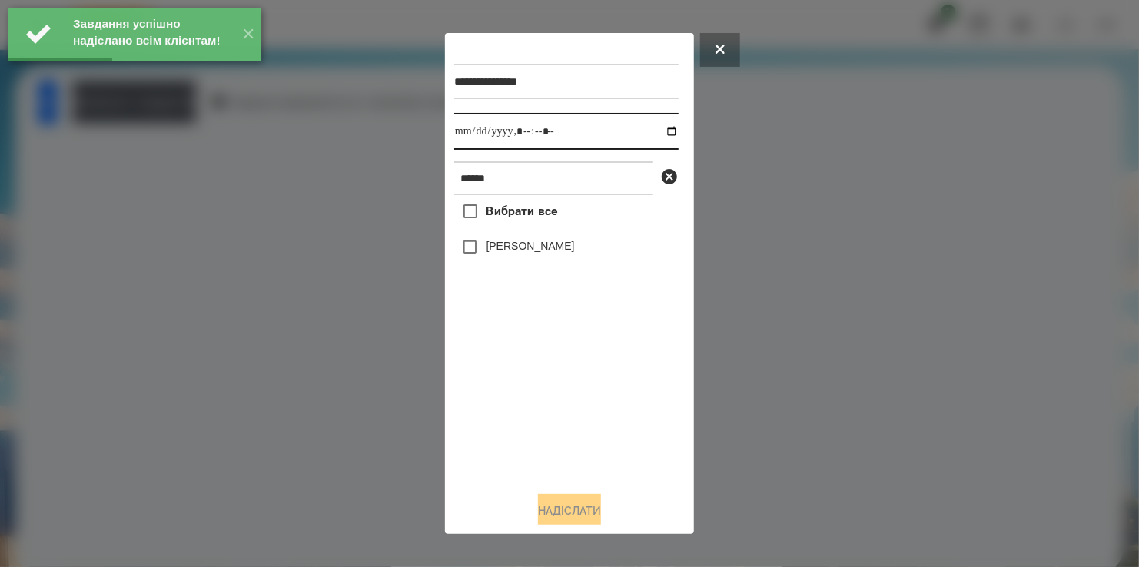
click at [660, 128] on input "datetime-local" at bounding box center [566, 131] width 224 height 37
type input "**********"
drag, startPoint x: 513, startPoint y: 443, endPoint x: 509, endPoint y: 406, distance: 37.9
click at [516, 430] on div "Вибрати все [PERSON_NAME]" at bounding box center [566, 337] width 224 height 284
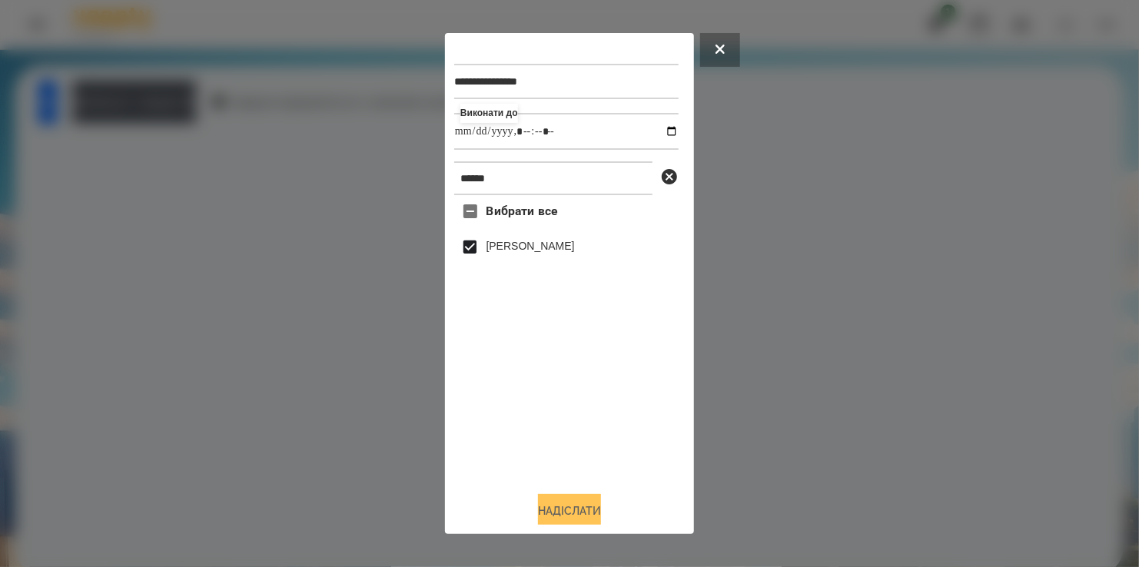
click at [589, 507] on button "Надіслати" at bounding box center [569, 511] width 63 height 34
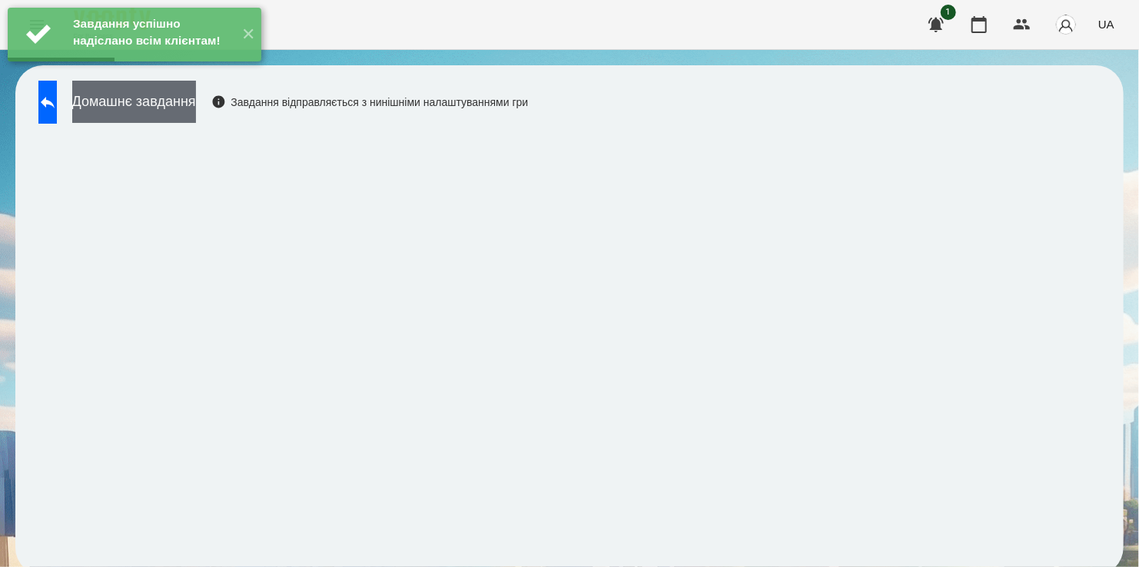
click at [141, 110] on button "Домашнє завдання" at bounding box center [134, 102] width 124 height 42
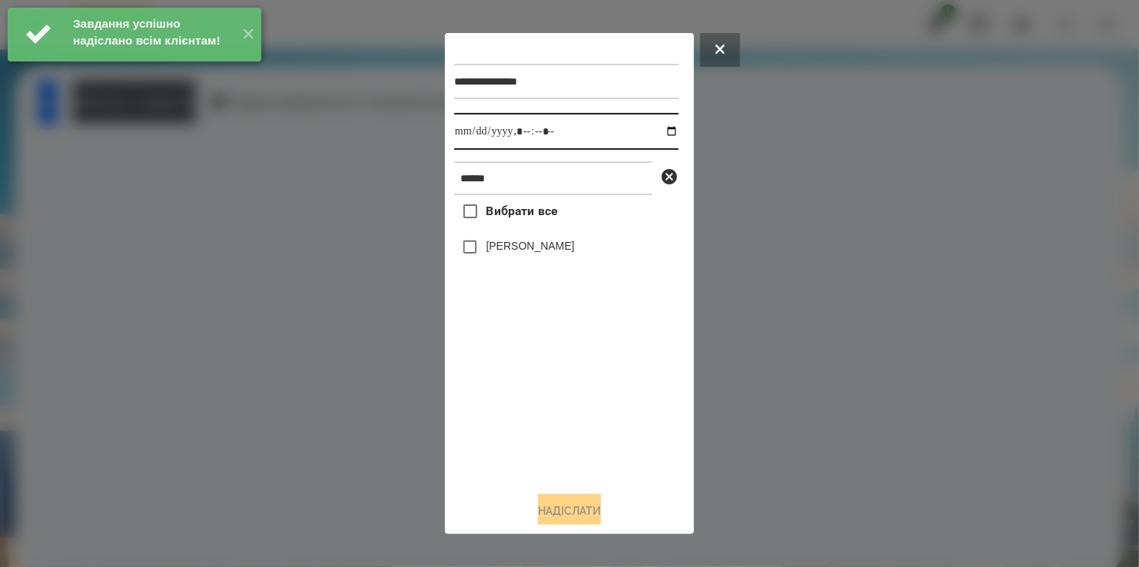
click at [660, 128] on input "datetime-local" at bounding box center [566, 131] width 224 height 37
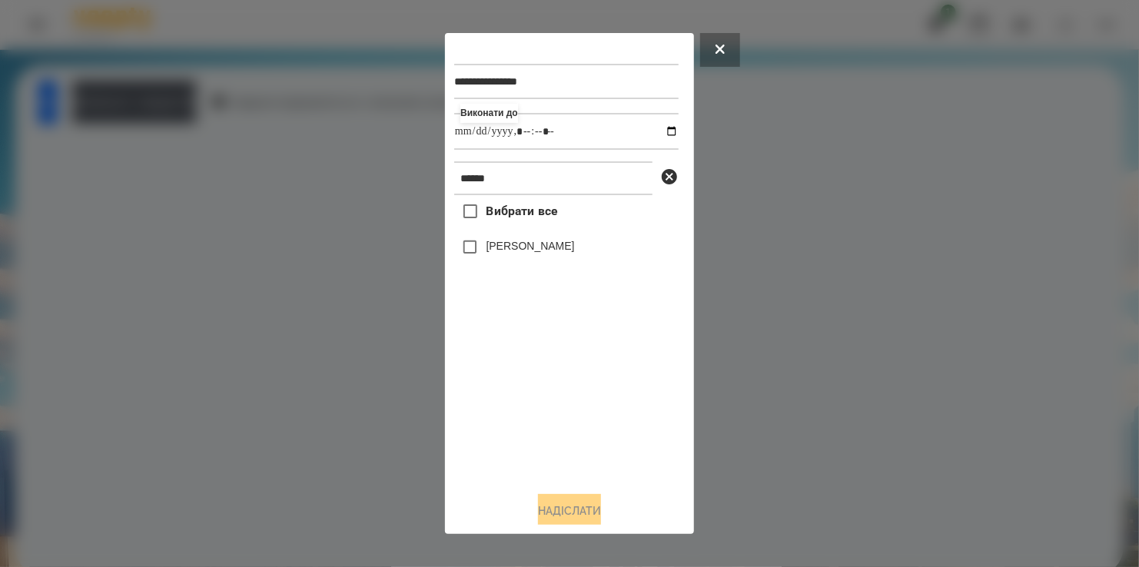
type input "**********"
drag, startPoint x: 523, startPoint y: 409, endPoint x: 493, endPoint y: 329, distance: 85.4
click at [523, 402] on div "Вибрати все [PERSON_NAME]" at bounding box center [566, 337] width 224 height 284
click at [576, 512] on button "Надіслати" at bounding box center [569, 511] width 63 height 34
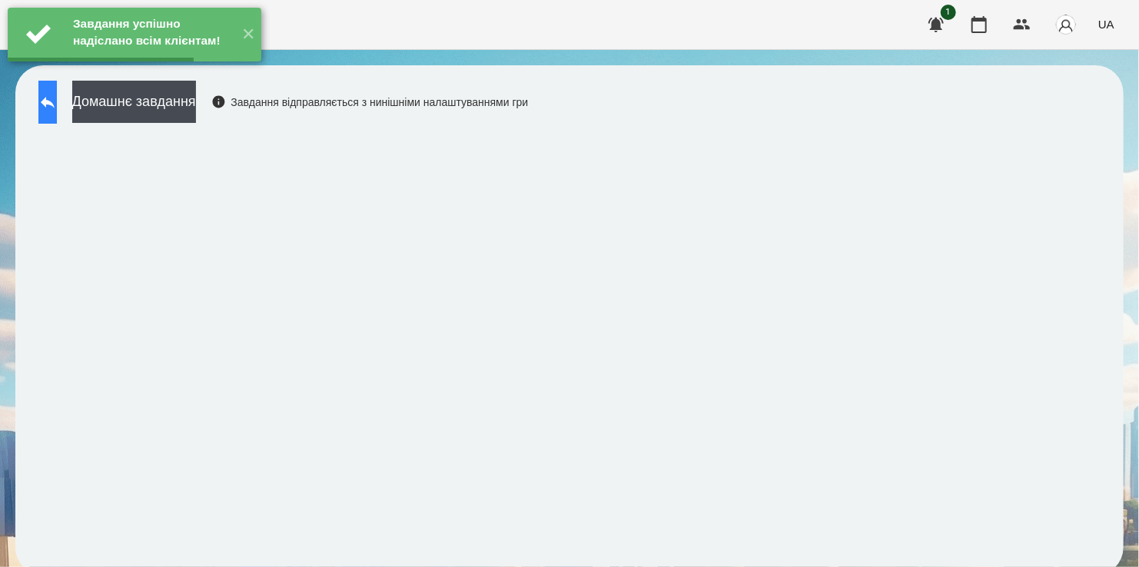
click at [57, 105] on button at bounding box center [47, 102] width 18 height 43
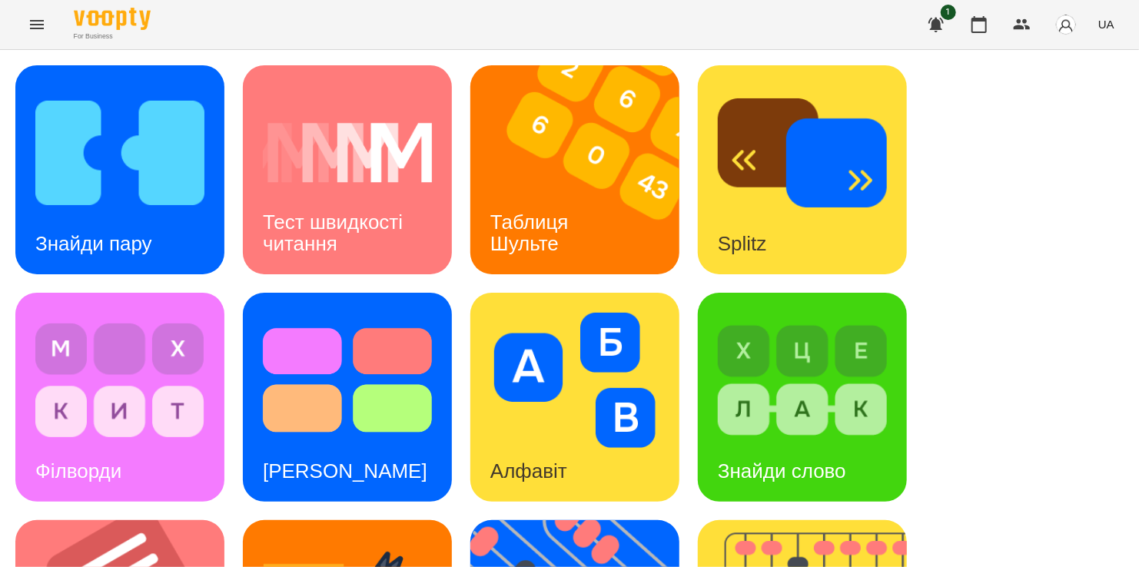
scroll to position [632, 0]
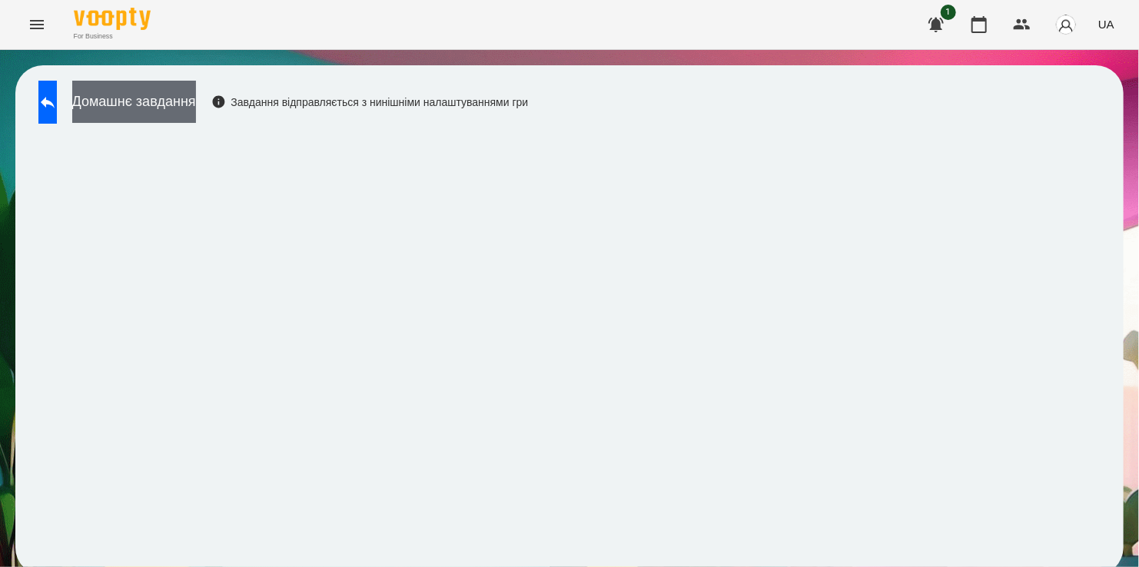
click at [168, 101] on button "Домашнє завдання" at bounding box center [134, 102] width 124 height 42
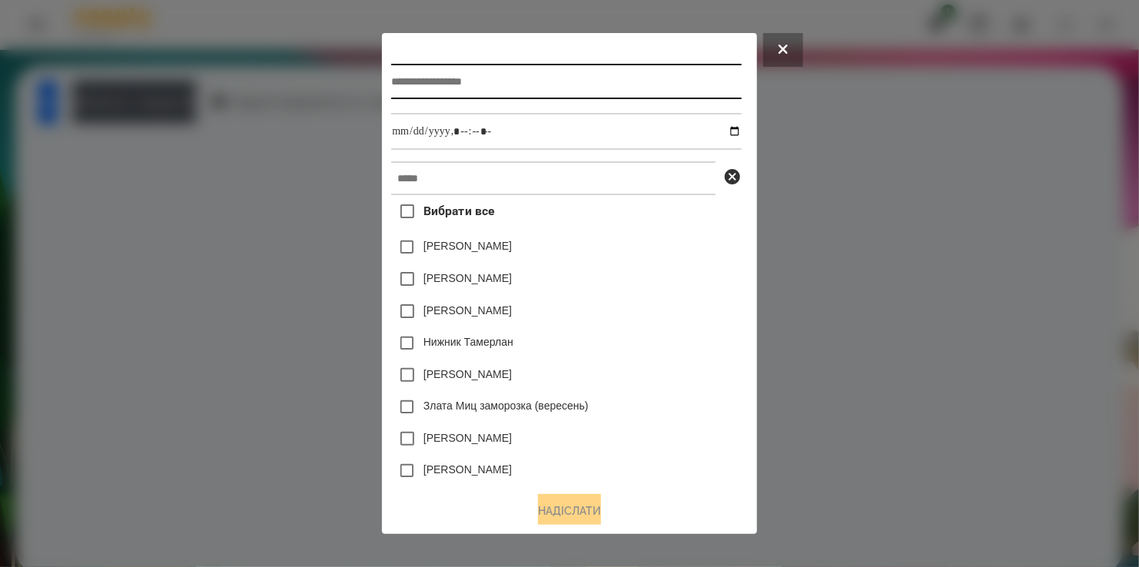
click at [411, 73] on input "text" at bounding box center [566, 81] width 350 height 35
type input "**********"
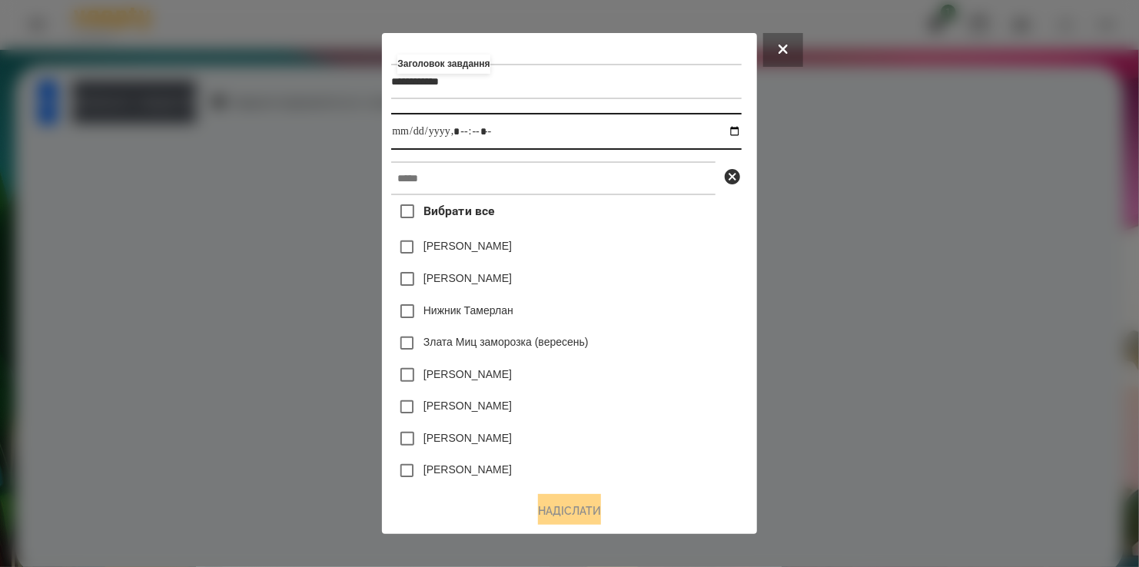
click at [737, 132] on input "datetime-local" at bounding box center [566, 131] width 350 height 37
type input "**********"
drag, startPoint x: 663, startPoint y: 288, endPoint x: 538, endPoint y: 222, distance: 141.7
click at [652, 282] on div "[PERSON_NAME]" at bounding box center [566, 279] width 350 height 32
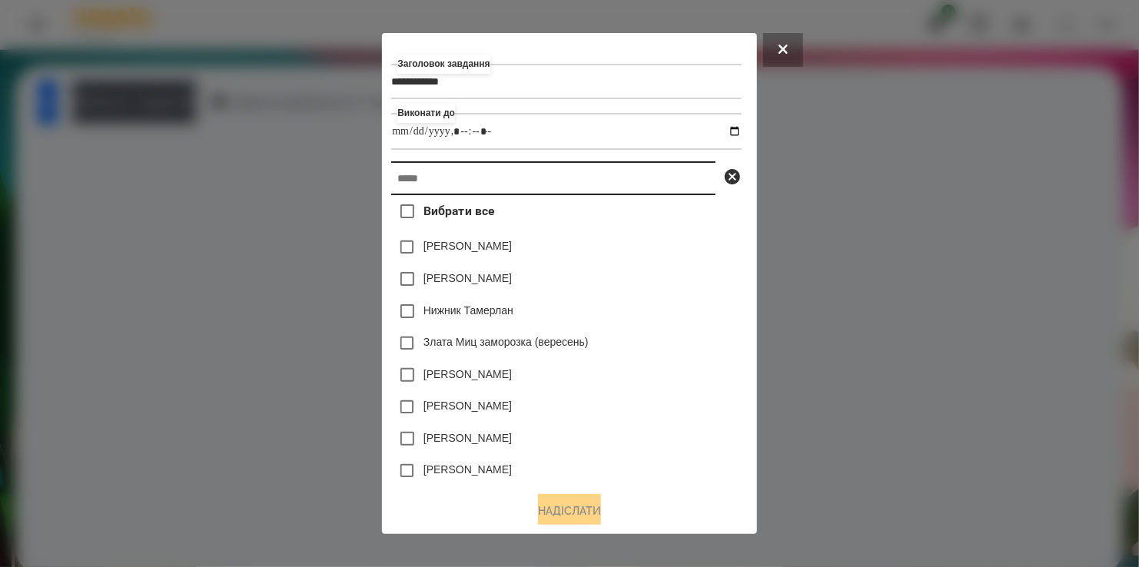
click at [529, 194] on input "text" at bounding box center [553, 178] width 324 height 34
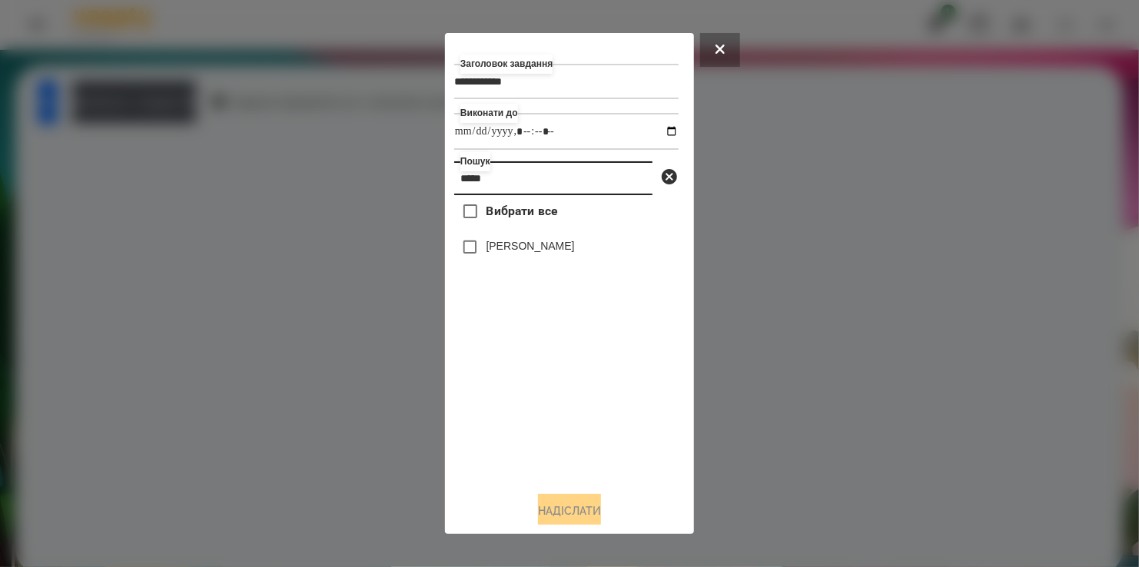
type input "*****"
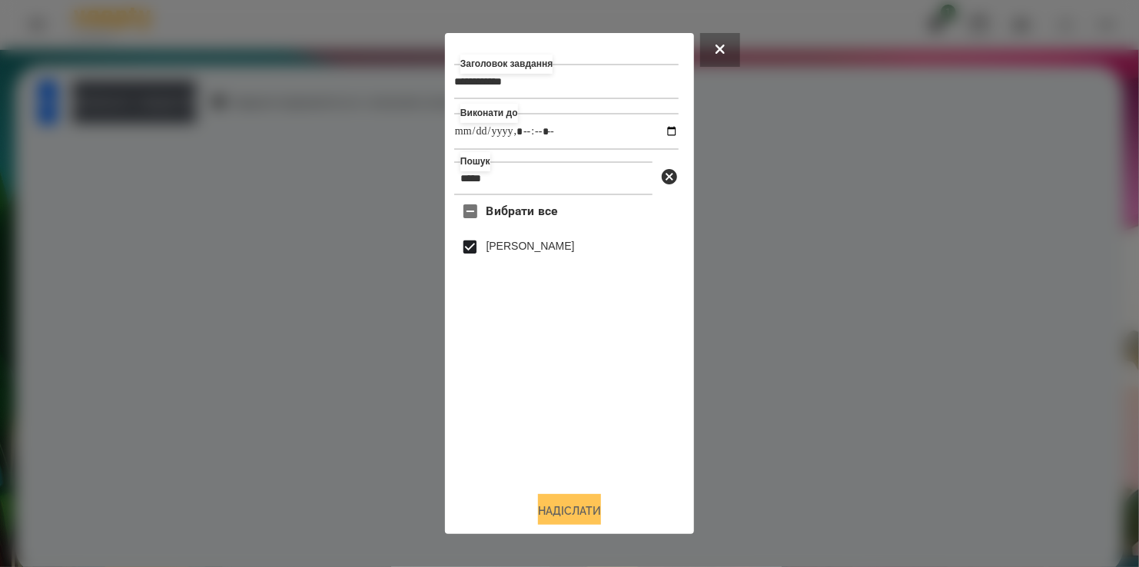
click at [562, 517] on button "Надіслати" at bounding box center [569, 511] width 63 height 34
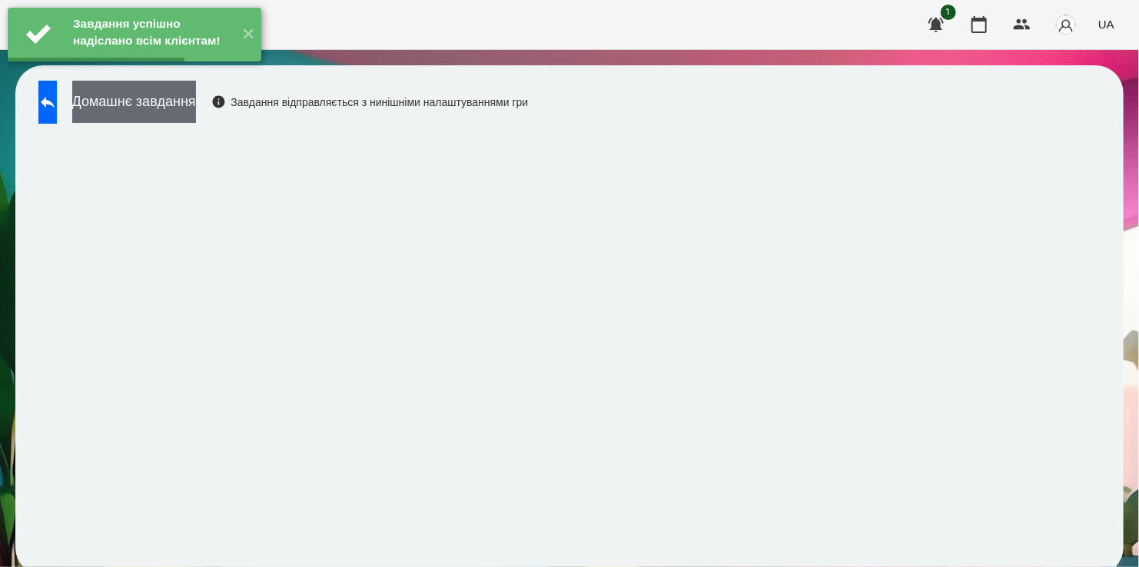
click at [188, 110] on button "Домашнє завдання" at bounding box center [134, 102] width 124 height 42
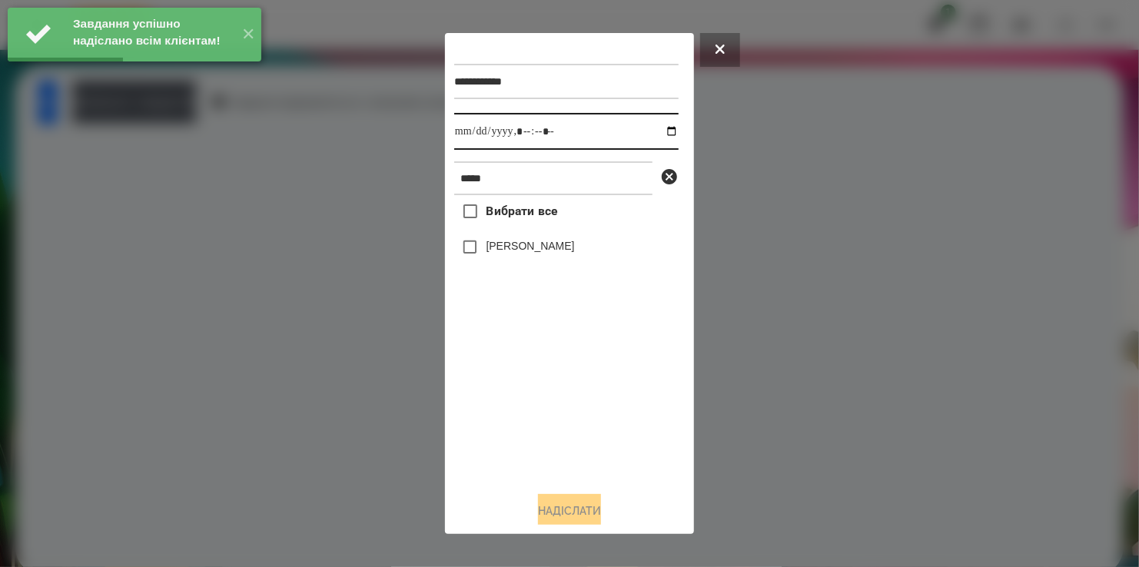
click at [659, 135] on input "datetime-local" at bounding box center [566, 131] width 224 height 37
type input "**********"
drag, startPoint x: 516, startPoint y: 393, endPoint x: 498, endPoint y: 360, distance: 36.8
click at [514, 390] on div "Вибрати все [PERSON_NAME]" at bounding box center [566, 337] width 224 height 284
click at [586, 511] on button "Надіслати" at bounding box center [569, 511] width 63 height 34
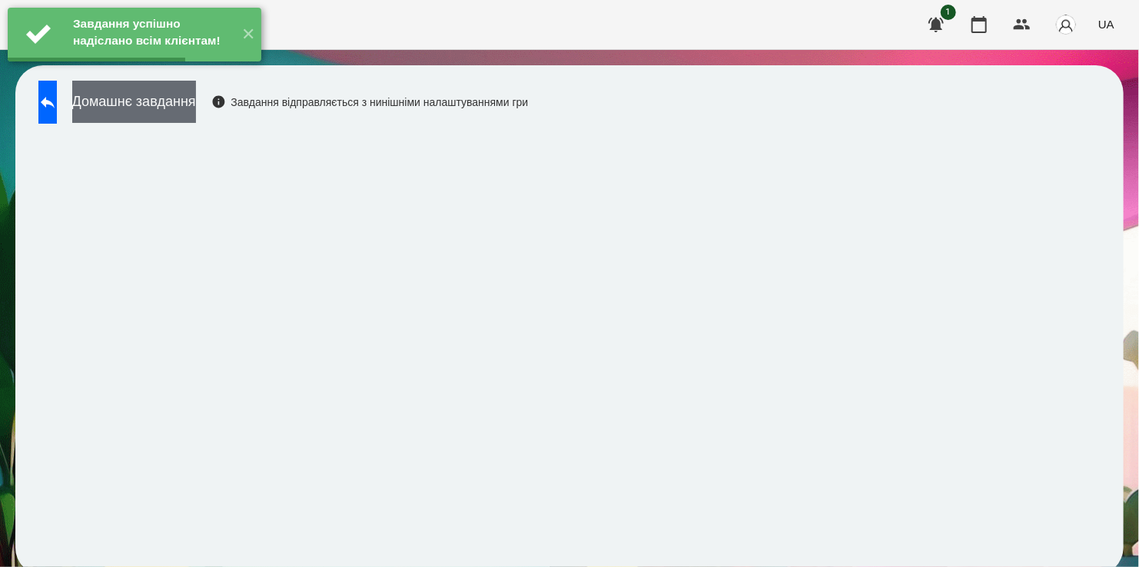
click at [190, 112] on button "Домашнє завдання" at bounding box center [134, 102] width 124 height 42
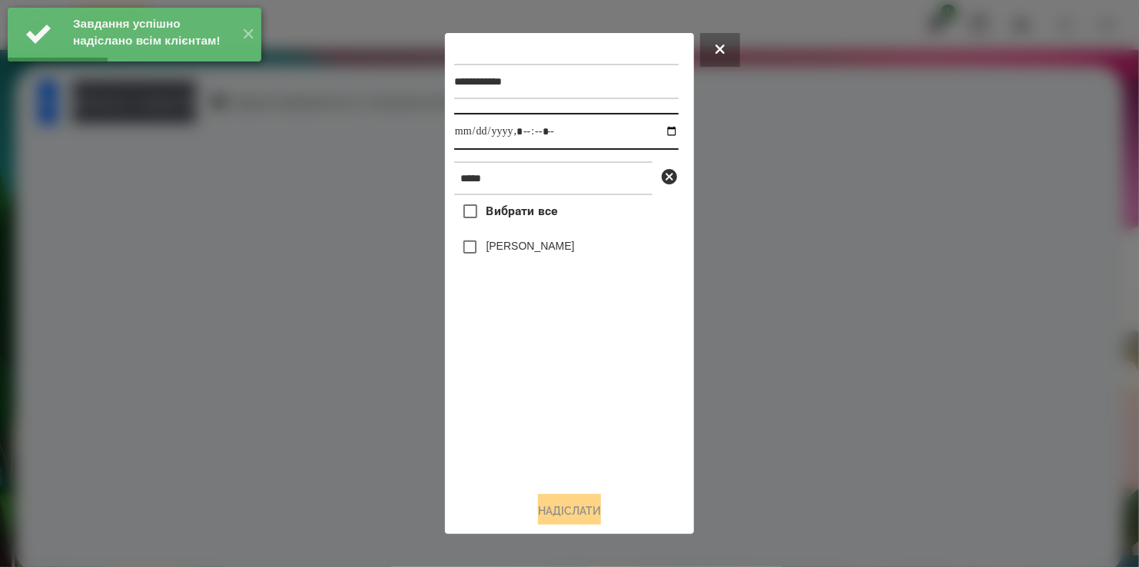
click at [661, 131] on input "datetime-local" at bounding box center [566, 131] width 224 height 37
type input "**********"
drag, startPoint x: 556, startPoint y: 411, endPoint x: 509, endPoint y: 306, distance: 115.6
click at [556, 398] on div "Вибрати все [PERSON_NAME]" at bounding box center [566, 337] width 224 height 284
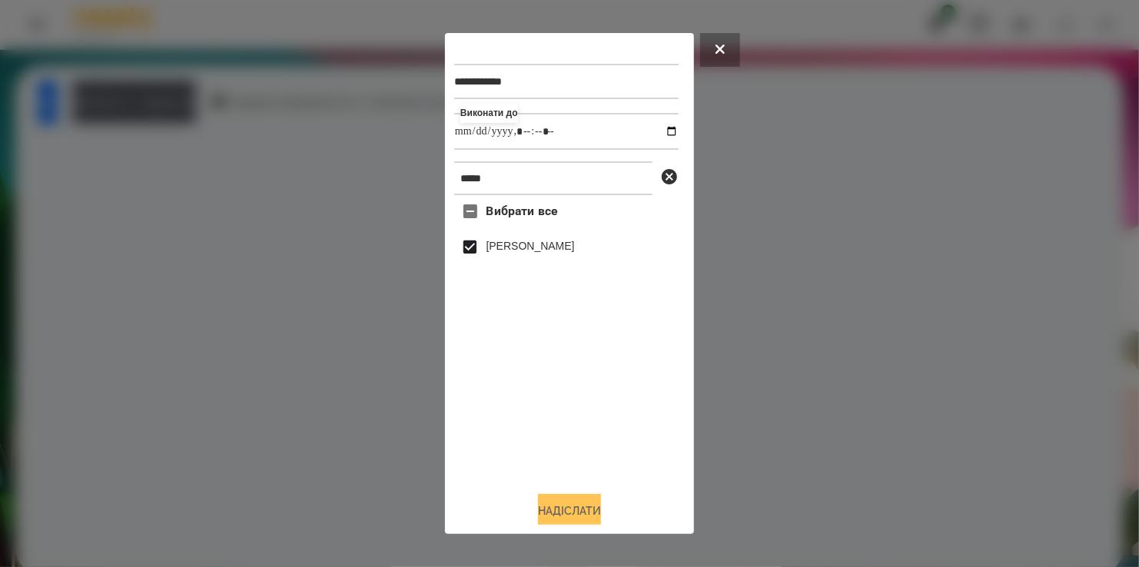
click at [558, 509] on button "Надіслати" at bounding box center [569, 511] width 63 height 34
click at [174, 108] on button "Домашнє завдання" at bounding box center [134, 102] width 124 height 42
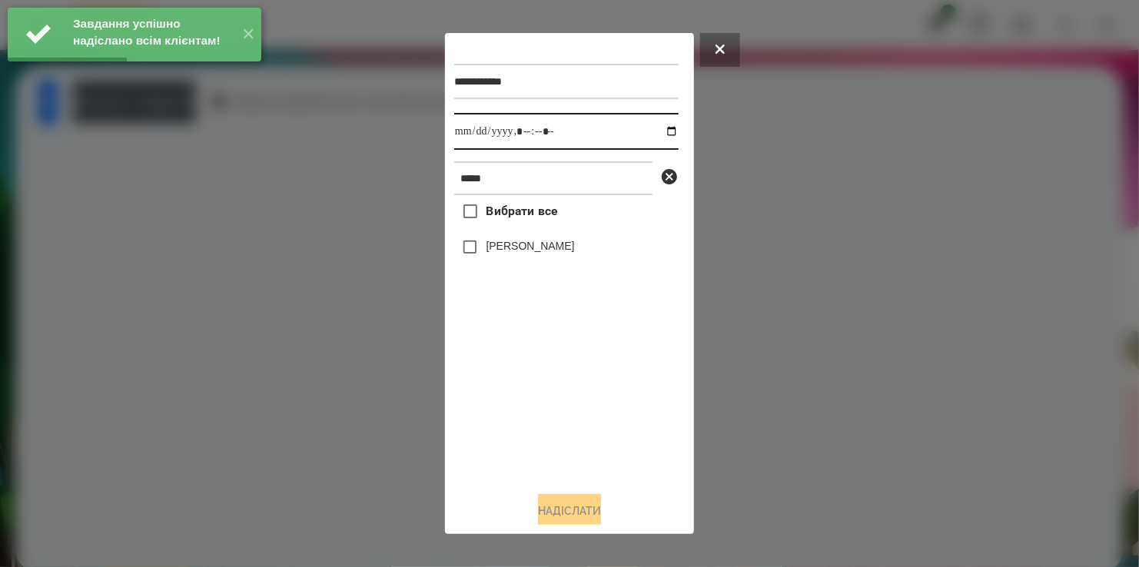
click at [652, 128] on input "datetime-local" at bounding box center [566, 131] width 224 height 37
type input "**********"
drag, startPoint x: 535, startPoint y: 404, endPoint x: 504, endPoint y: 299, distance: 109.7
click at [537, 398] on div "Вибрати все [PERSON_NAME]" at bounding box center [566, 337] width 224 height 284
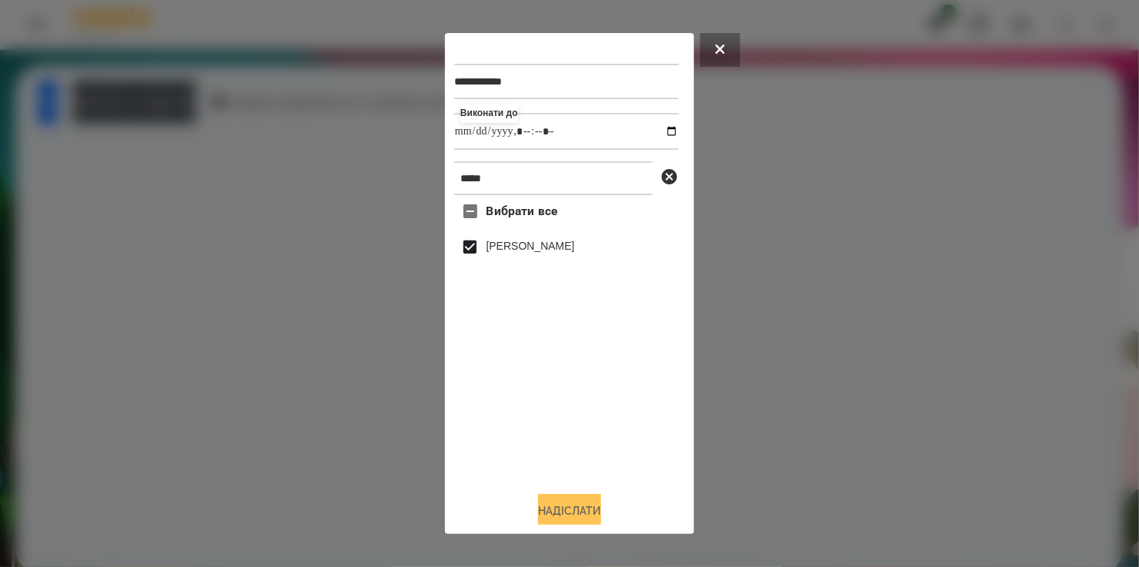
click at [568, 515] on button "Надіслати" at bounding box center [569, 511] width 63 height 34
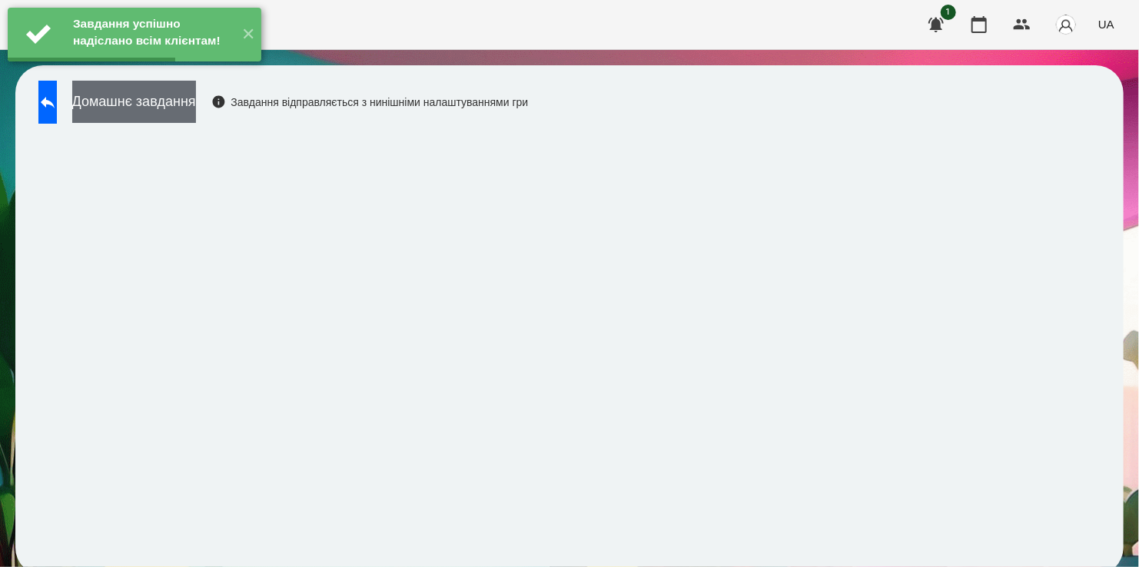
click at [196, 110] on button "Домашнє завдання" at bounding box center [134, 102] width 124 height 42
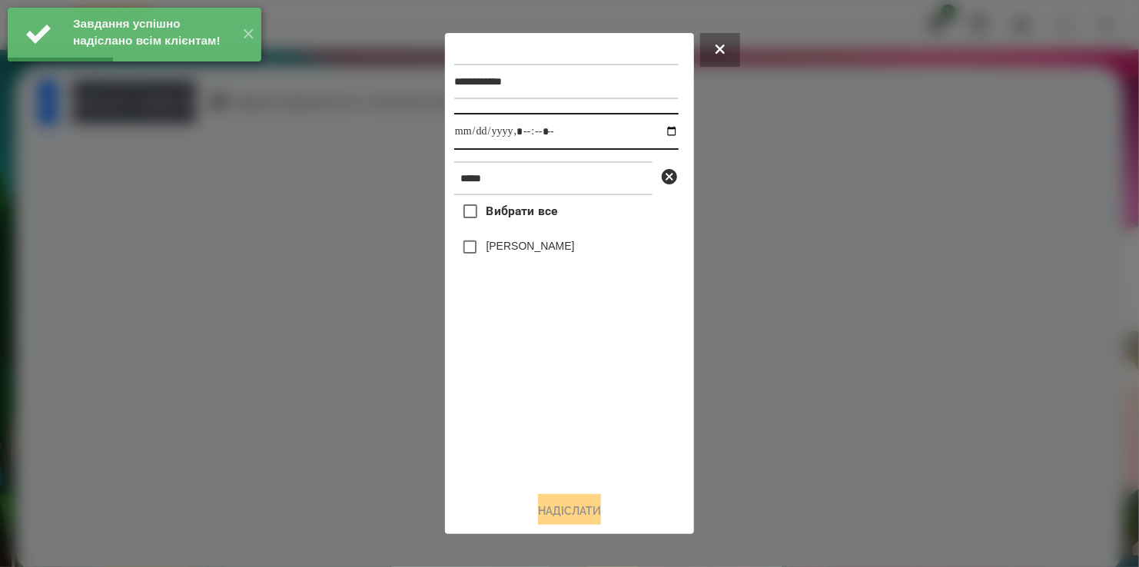
click at [659, 131] on input "datetime-local" at bounding box center [566, 131] width 224 height 37
type input "**********"
drag, startPoint x: 543, startPoint y: 443, endPoint x: 481, endPoint y: 333, distance: 127.0
click at [543, 440] on div "Вибрати все [PERSON_NAME]" at bounding box center [566, 337] width 224 height 284
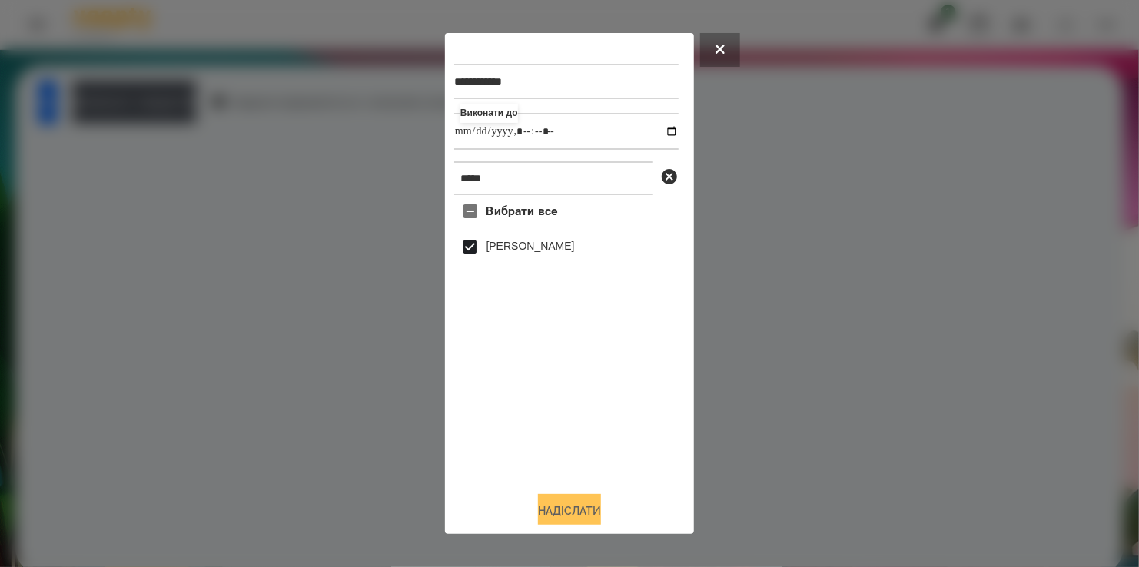
click at [572, 510] on button "Надіслати" at bounding box center [569, 511] width 63 height 34
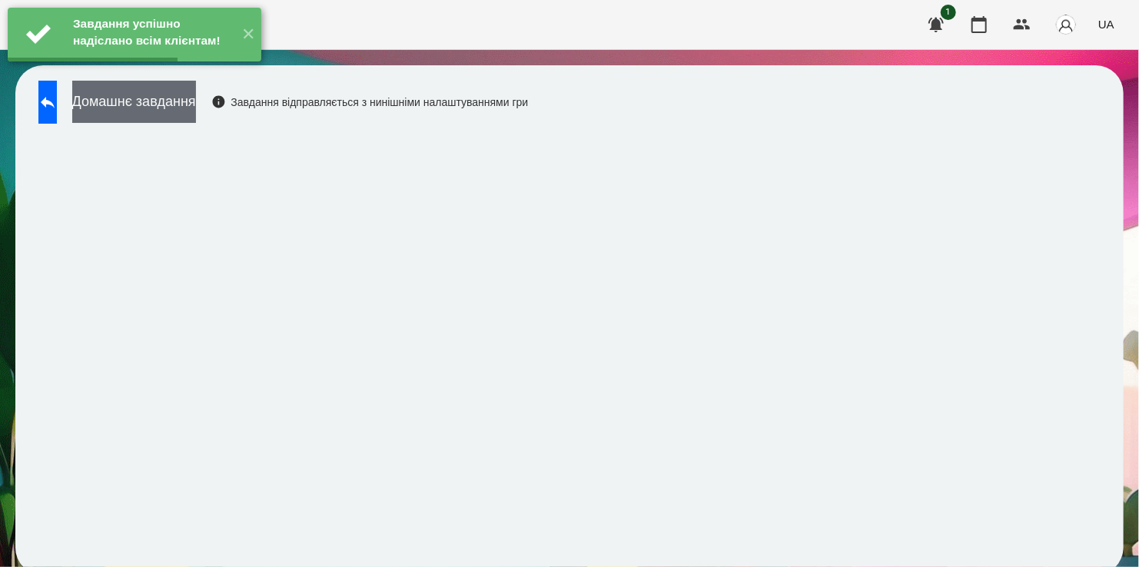
click at [191, 104] on button "Домашнє завдання" at bounding box center [134, 102] width 124 height 42
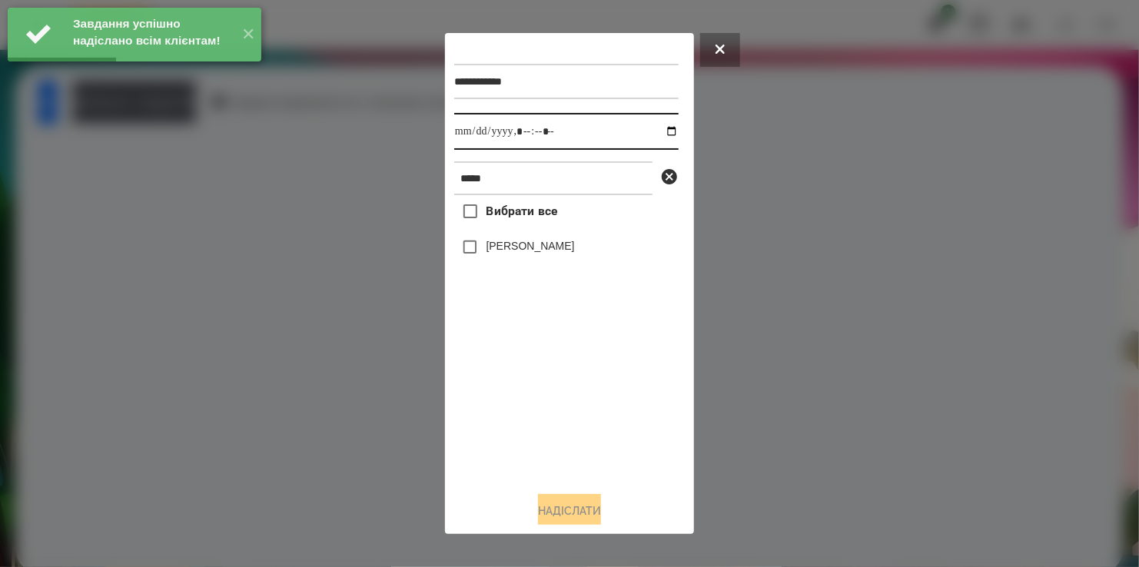
drag, startPoint x: 654, startPoint y: 134, endPoint x: 651, endPoint y: 150, distance: 16.4
click at [655, 135] on input "datetime-local" at bounding box center [566, 131] width 224 height 37
type input "**********"
drag, startPoint x: 507, startPoint y: 424, endPoint x: 500, endPoint y: 337, distance: 87.1
click at [509, 415] on div "Вибрати все [PERSON_NAME]" at bounding box center [566, 337] width 224 height 284
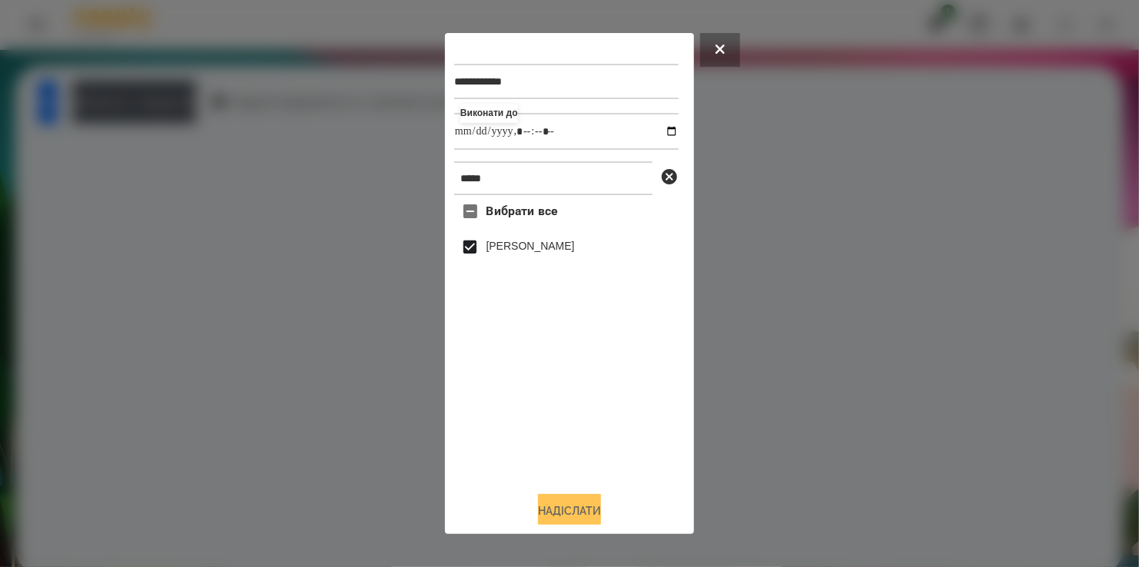
click at [581, 510] on button "Надіслати" at bounding box center [569, 511] width 63 height 34
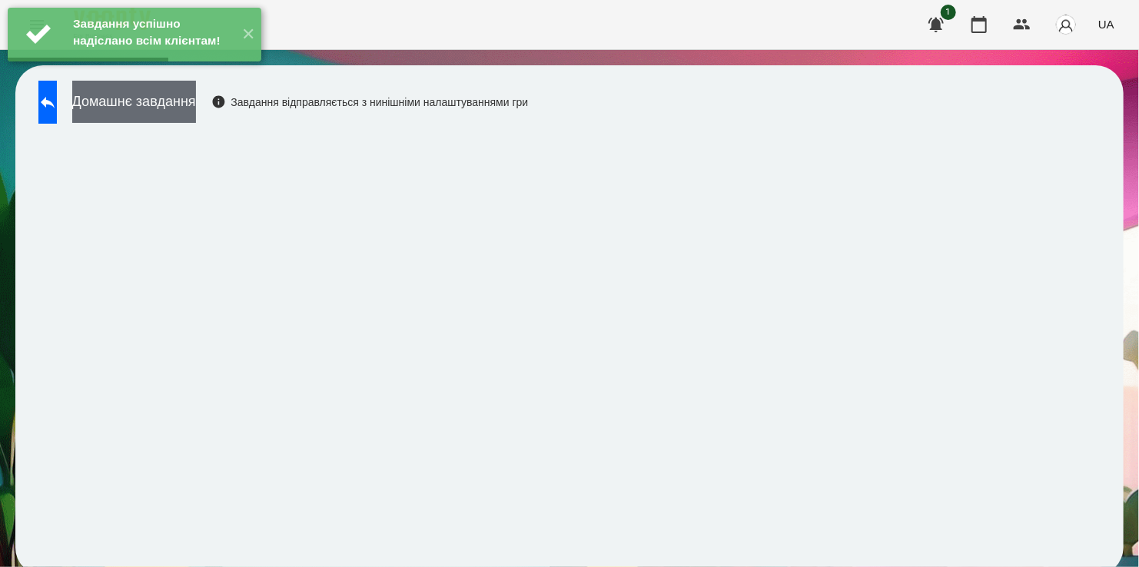
click at [187, 100] on button "Домашнє завдання" at bounding box center [134, 102] width 124 height 42
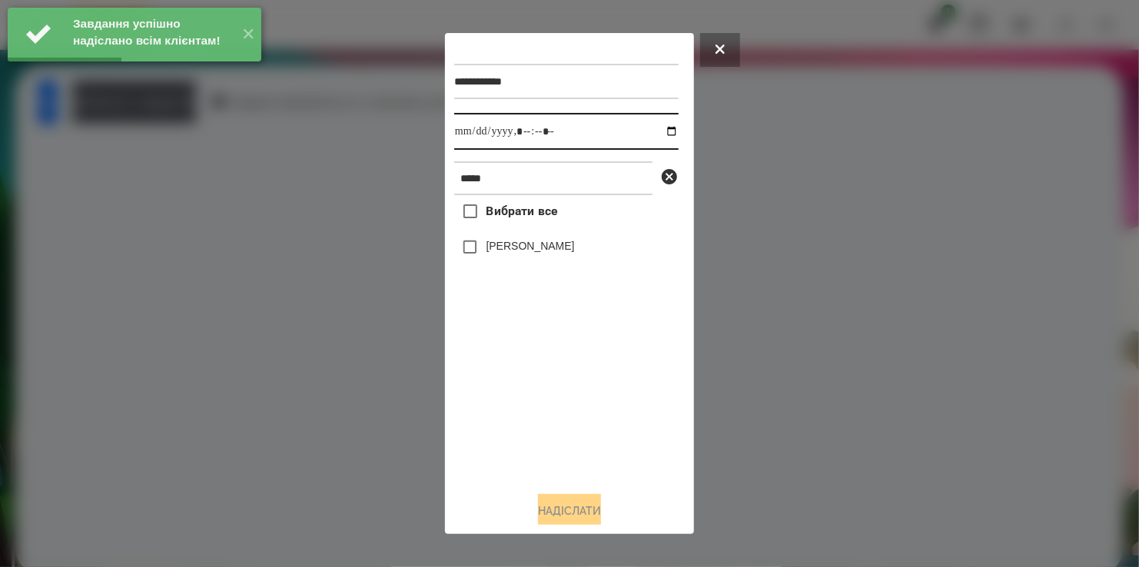
click at [661, 132] on input "datetime-local" at bounding box center [566, 131] width 224 height 37
type input "**********"
drag, startPoint x: 499, startPoint y: 399, endPoint x: 497, endPoint y: 357, distance: 41.5
click at [499, 397] on div "Вибрати все [PERSON_NAME]" at bounding box center [566, 337] width 224 height 284
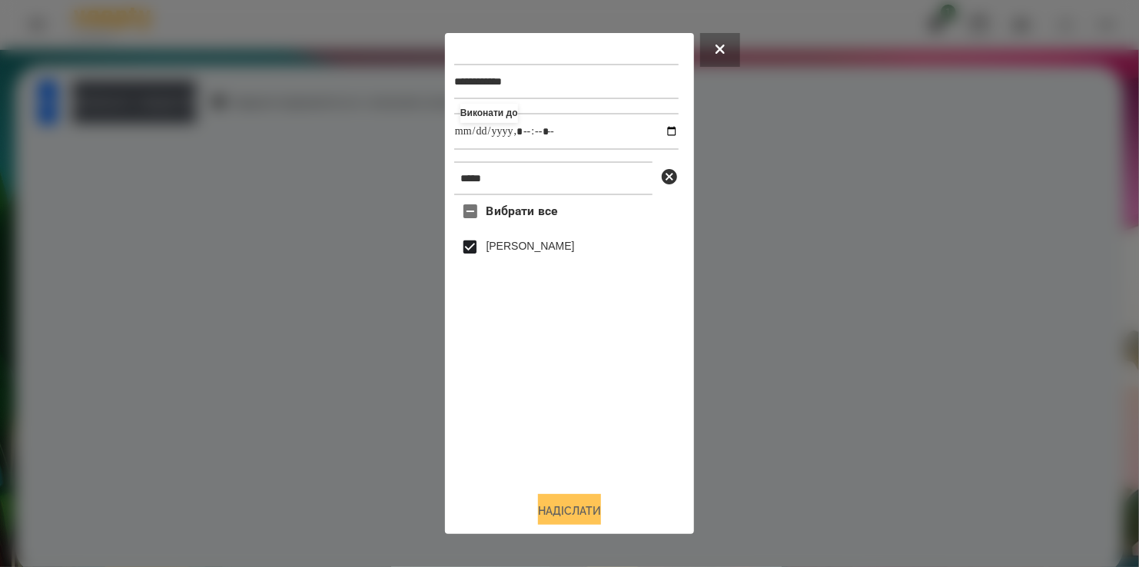
click at [568, 510] on button "Надіслати" at bounding box center [569, 511] width 63 height 34
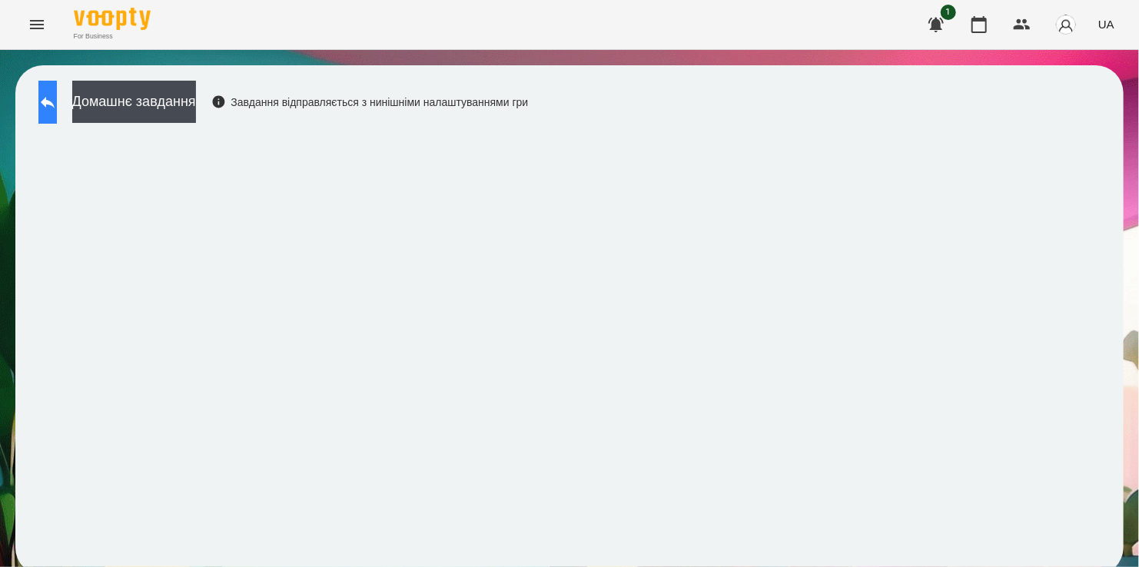
click at [53, 93] on icon at bounding box center [47, 102] width 18 height 18
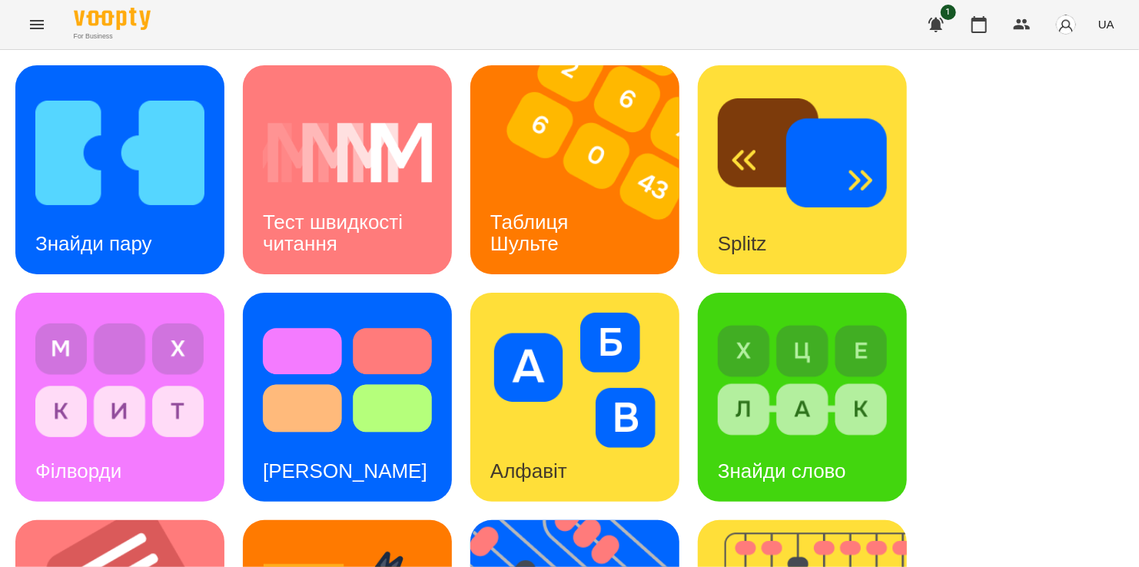
scroll to position [461, 0]
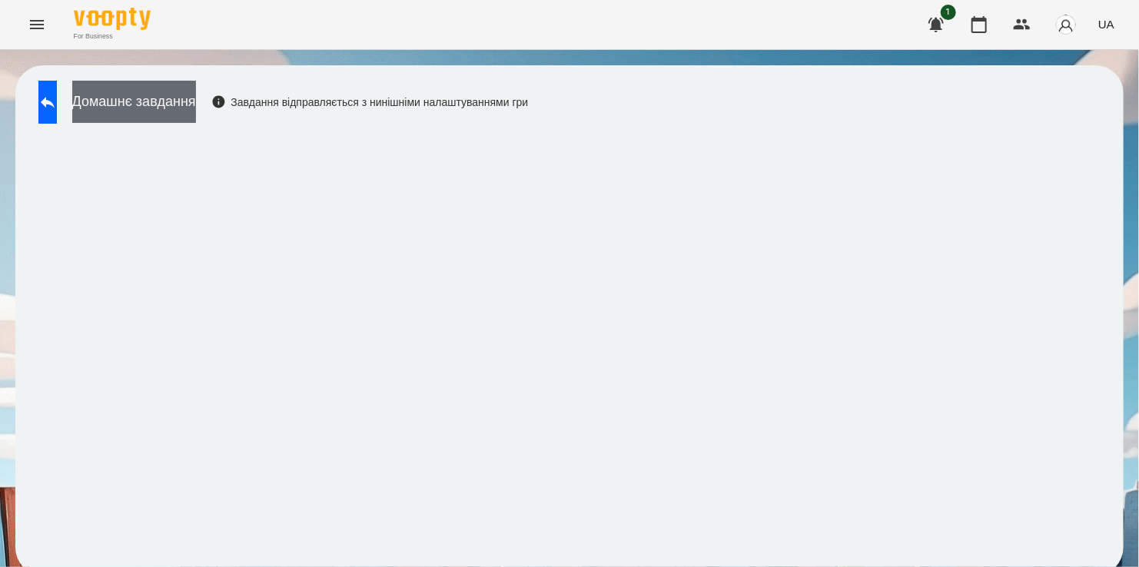
click at [182, 101] on button "Домашнє завдання" at bounding box center [134, 102] width 124 height 42
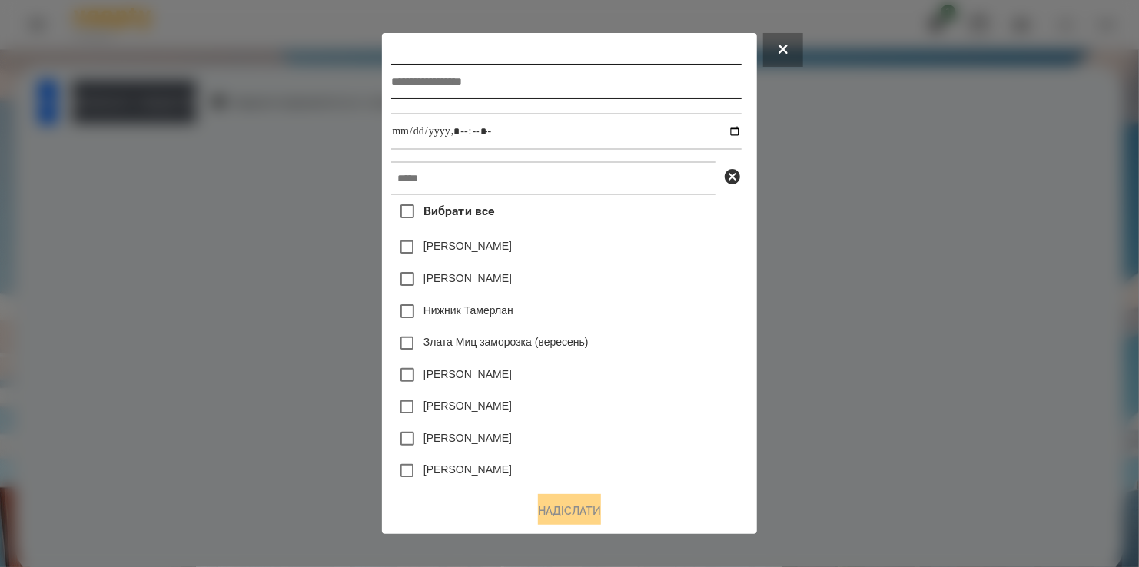
click at [523, 81] on input "text" at bounding box center [566, 81] width 350 height 35
type input "*********"
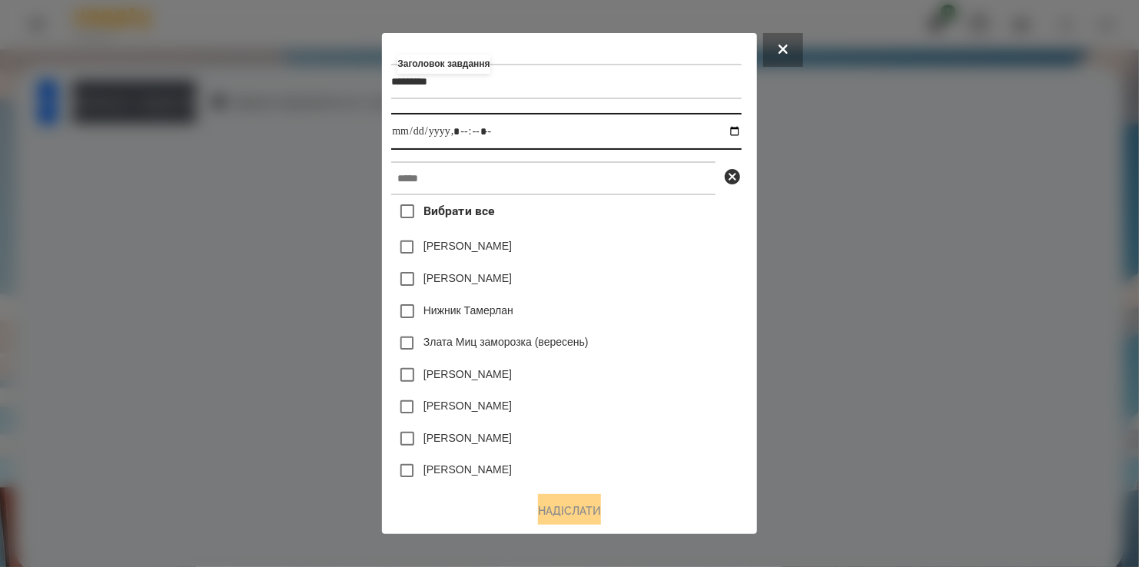
click at [735, 130] on input "datetime-local" at bounding box center [566, 131] width 350 height 37
type input "**********"
drag, startPoint x: 660, startPoint y: 271, endPoint x: 606, endPoint y: 238, distance: 62.7
click at [660, 271] on div "[PERSON_NAME]" at bounding box center [566, 279] width 350 height 32
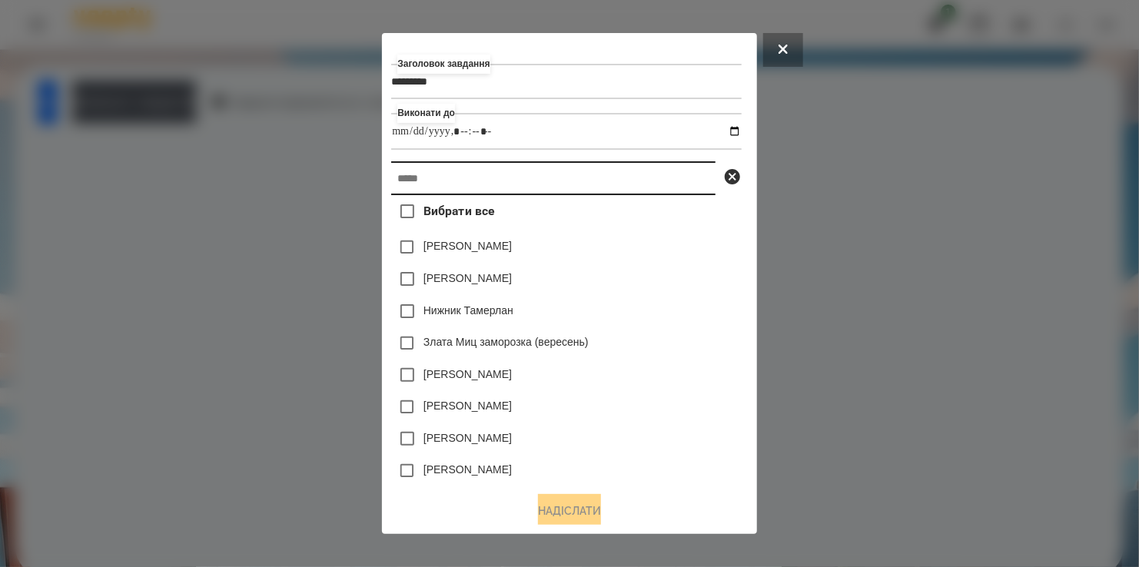
click at [550, 184] on input "text" at bounding box center [553, 178] width 324 height 34
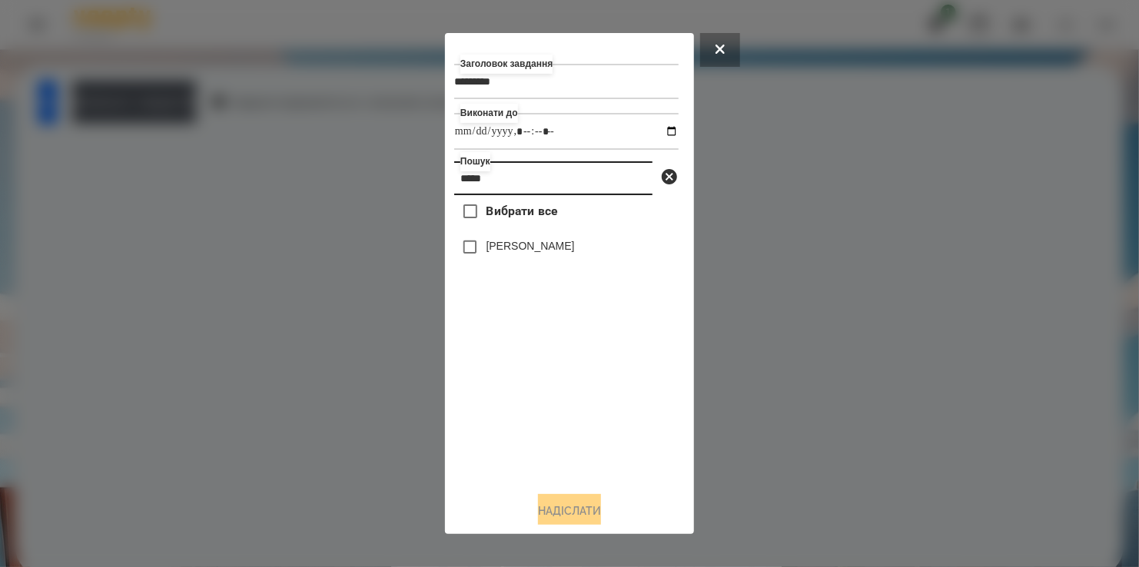
type input "*****"
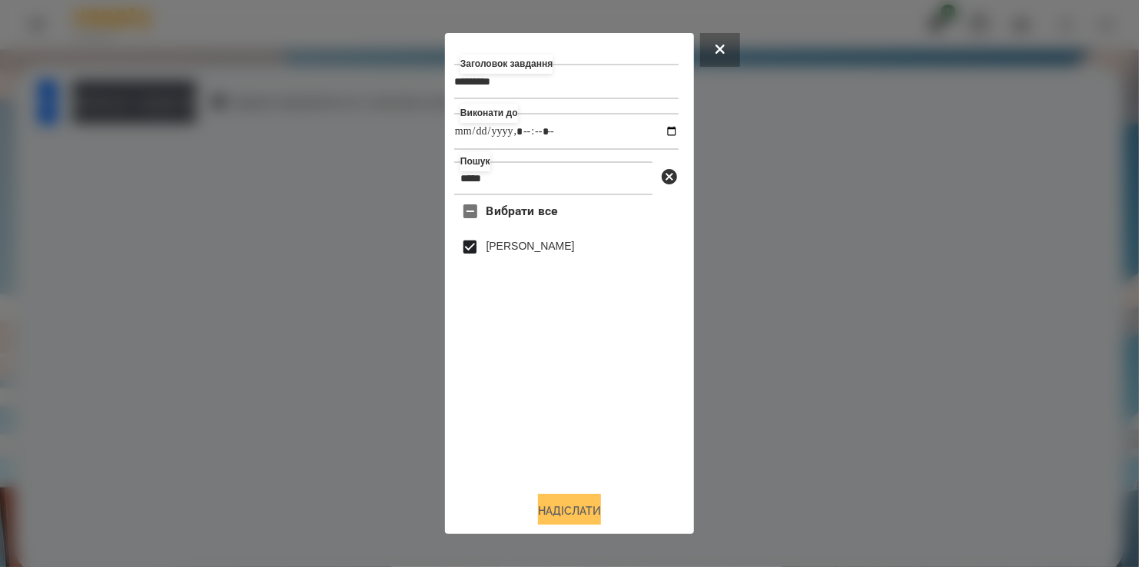
click at [559, 514] on button "Надіслати" at bounding box center [569, 511] width 63 height 34
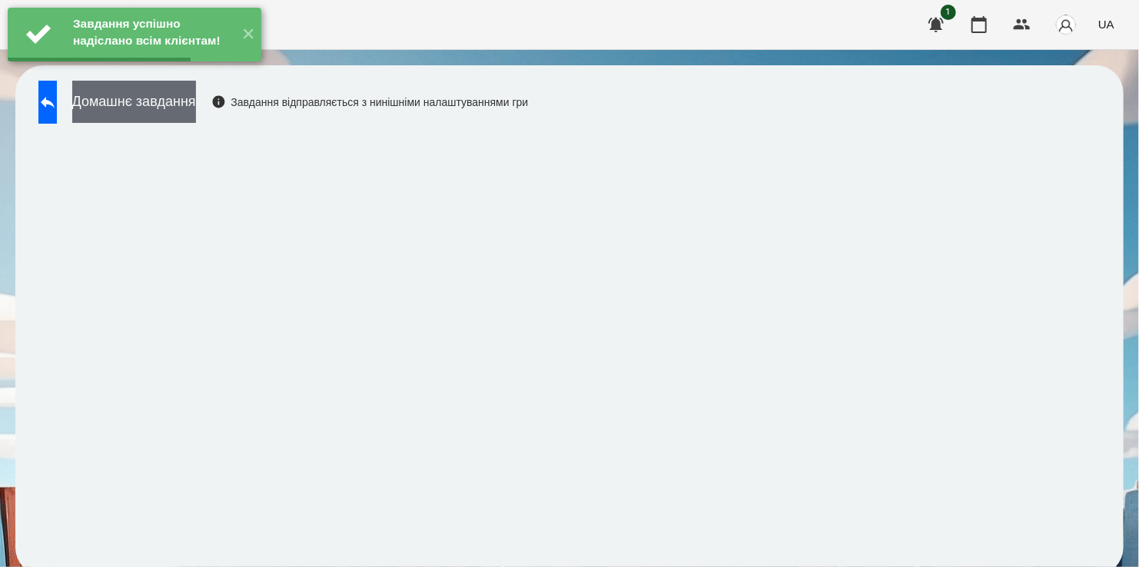
click at [192, 109] on button "Домашнє завдання" at bounding box center [134, 102] width 124 height 42
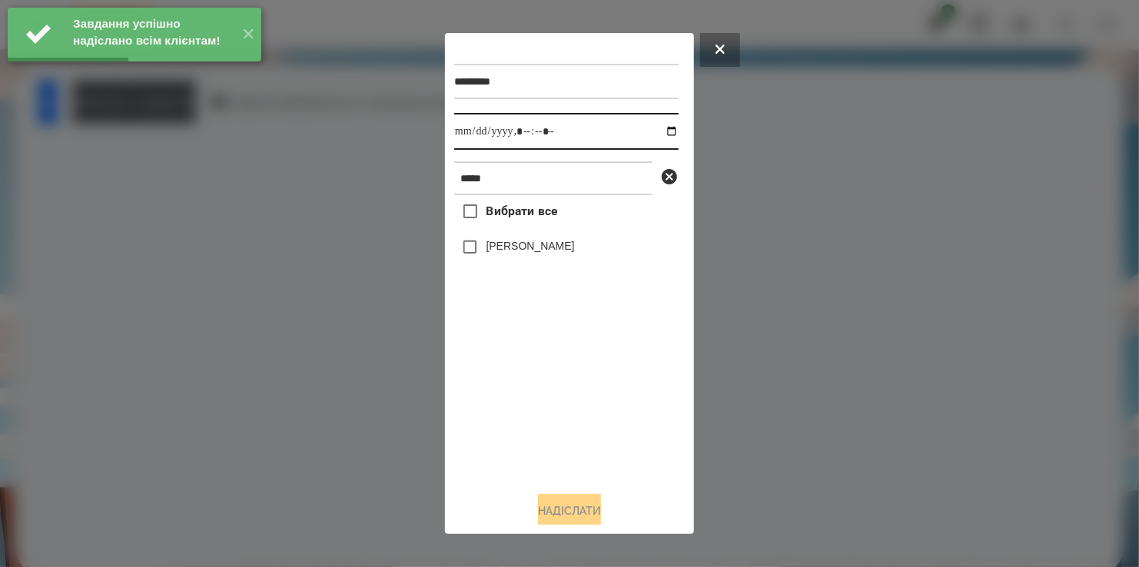
drag, startPoint x: 659, startPoint y: 133, endPoint x: 646, endPoint y: 151, distance: 22.6
click at [658, 135] on input "datetime-local" at bounding box center [566, 131] width 224 height 37
type input "**********"
drag, startPoint x: 550, startPoint y: 411, endPoint x: 513, endPoint y: 327, distance: 92.6
click at [550, 397] on div "Вибрати все [PERSON_NAME]" at bounding box center [566, 337] width 224 height 284
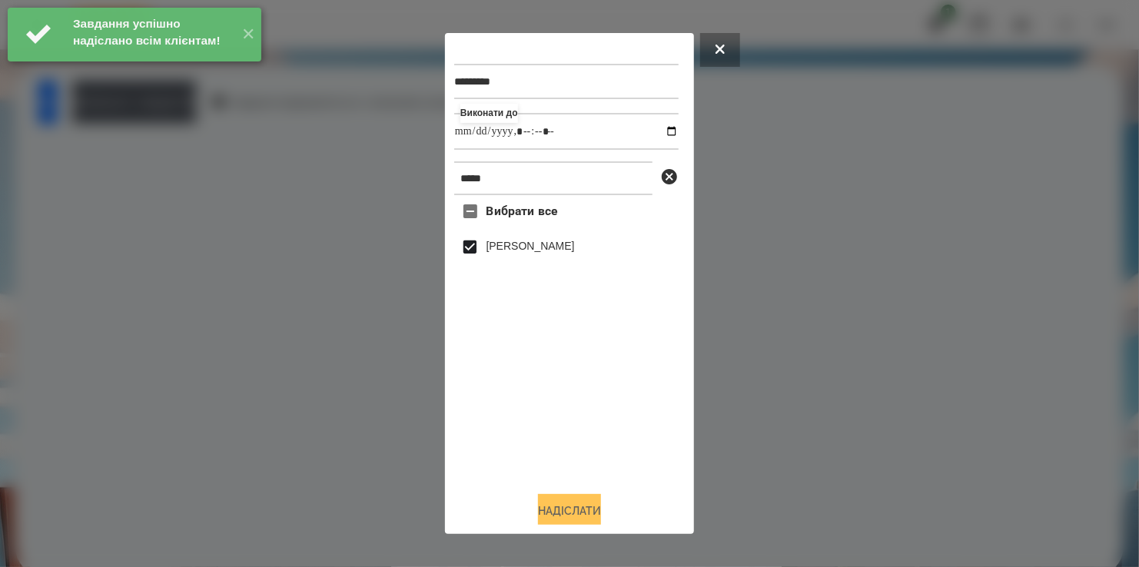
click at [571, 503] on button "Надіслати" at bounding box center [569, 511] width 63 height 34
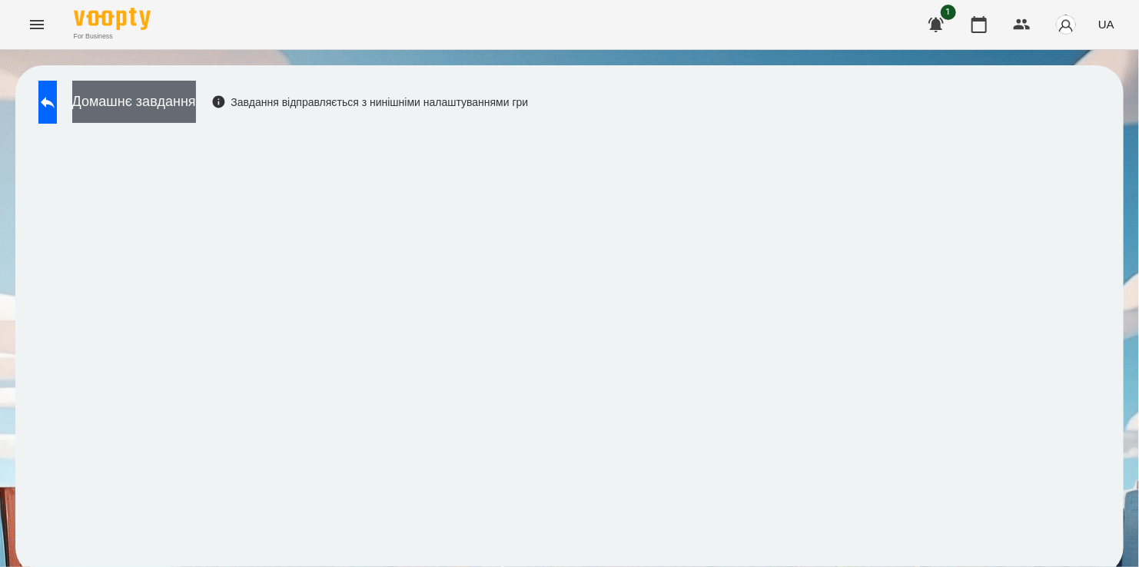
click at [174, 108] on button "Домашнє завдання" at bounding box center [134, 102] width 124 height 42
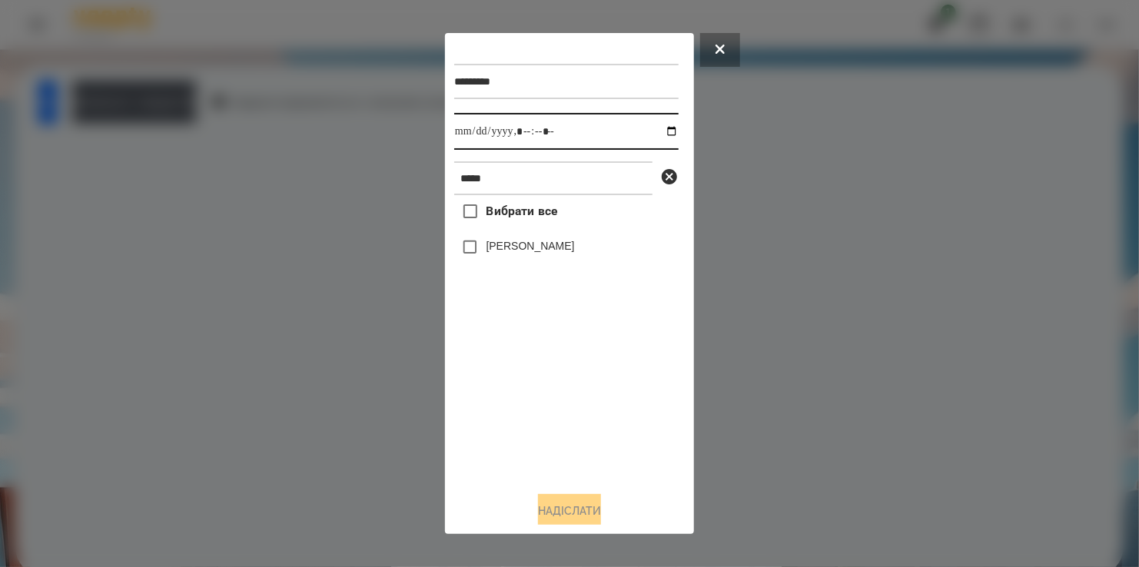
click at [657, 131] on input "datetime-local" at bounding box center [566, 131] width 224 height 37
type input "**********"
drag, startPoint x: 550, startPoint y: 397, endPoint x: 530, endPoint y: 326, distance: 74.2
click at [552, 387] on div "Вибрати все [PERSON_NAME]" at bounding box center [566, 337] width 224 height 284
click at [576, 500] on button "Надіслати" at bounding box center [569, 511] width 63 height 34
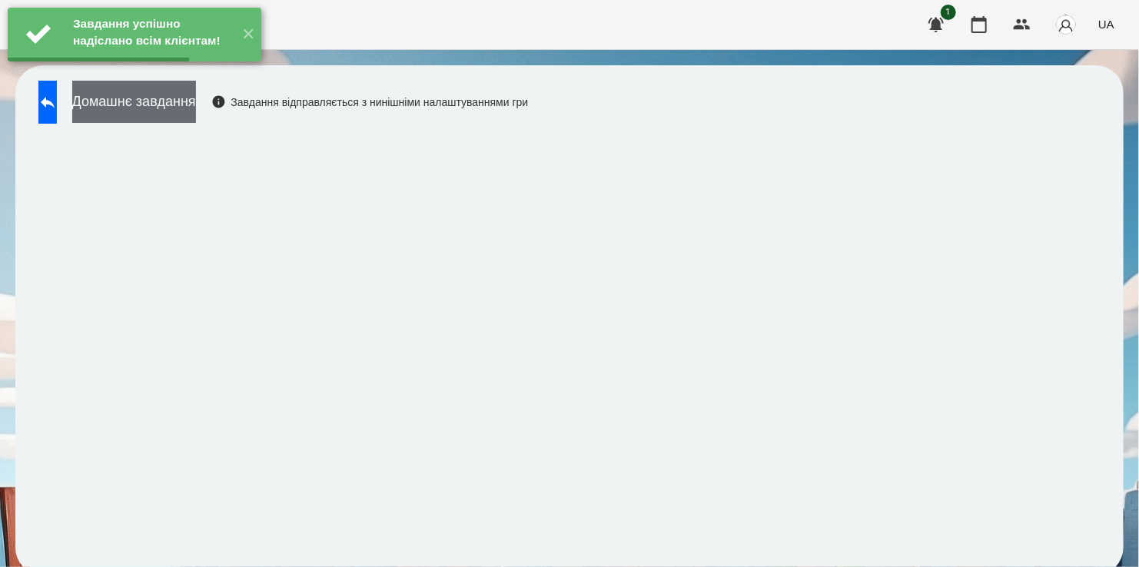
click at [186, 106] on button "Домашнє завдання" at bounding box center [134, 102] width 124 height 42
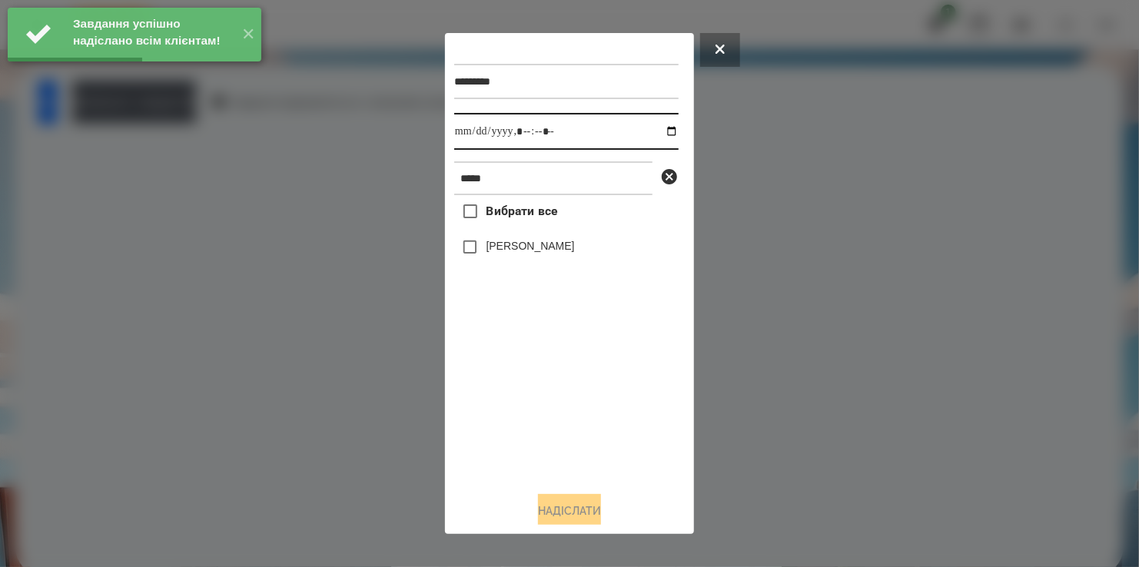
click at [657, 136] on input "datetime-local" at bounding box center [566, 131] width 224 height 37
type input "**********"
drag, startPoint x: 534, startPoint y: 431, endPoint x: 528, endPoint y: 337, distance: 94.0
click at [543, 418] on div "Вибрати все [PERSON_NAME]" at bounding box center [566, 337] width 224 height 284
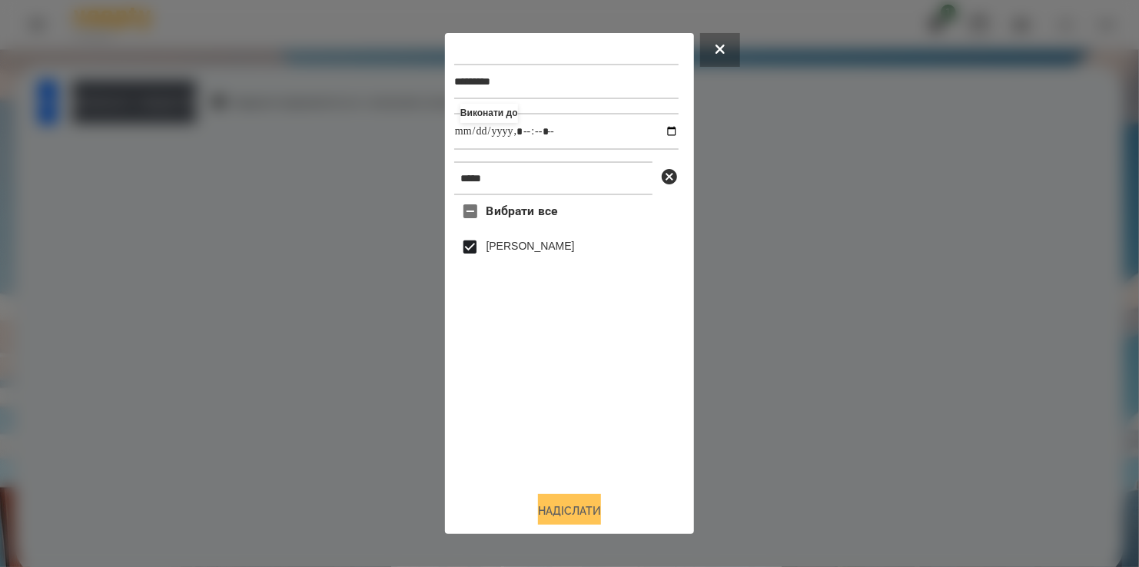
click at [570, 522] on button "Надіслати" at bounding box center [569, 511] width 63 height 34
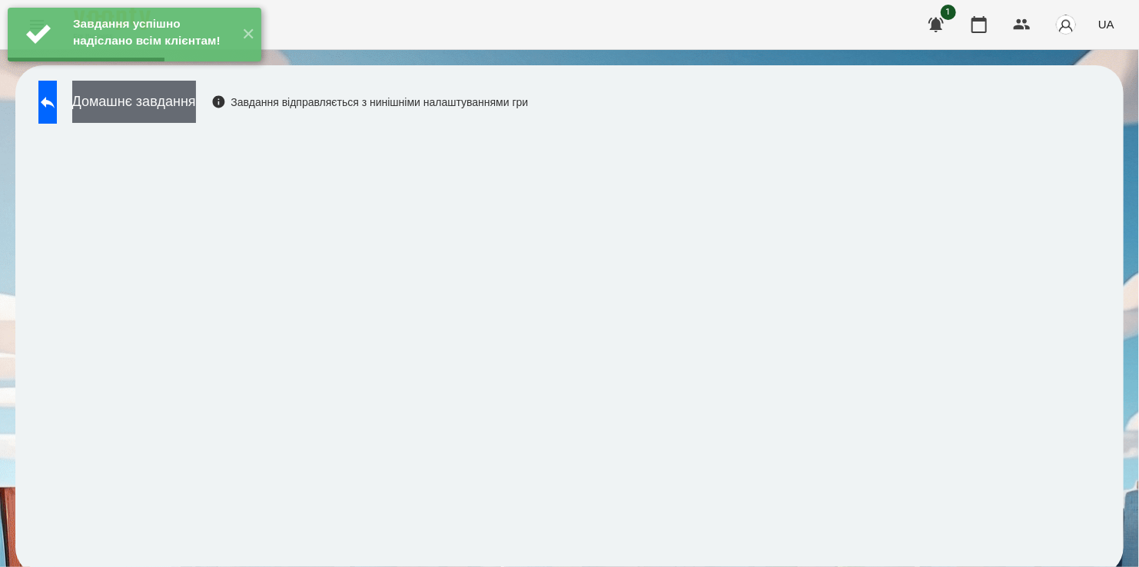
click at [196, 98] on button "Домашнє завдання" at bounding box center [134, 102] width 124 height 42
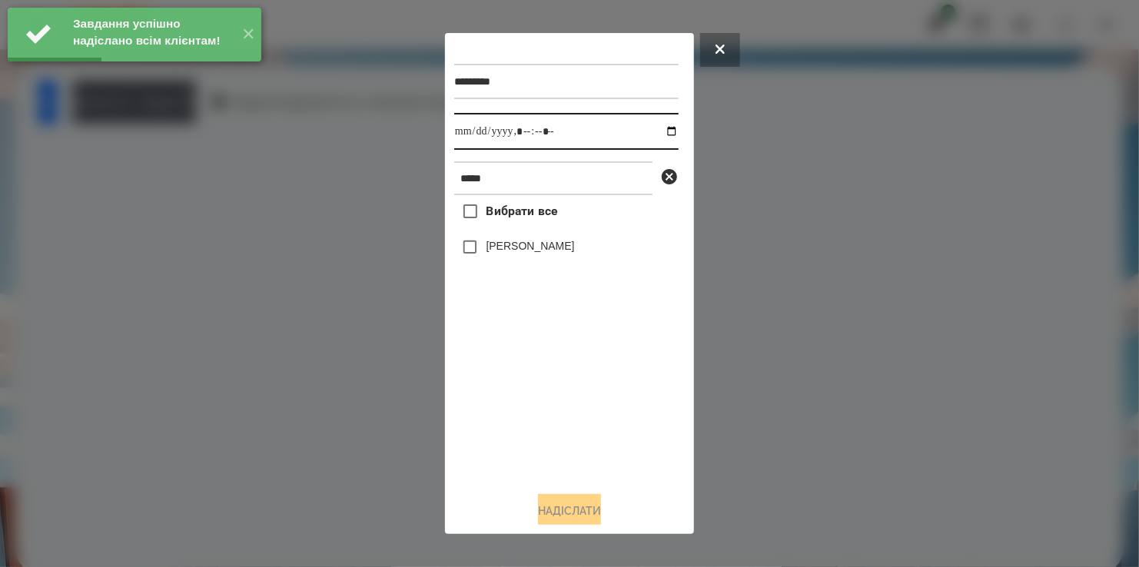
click at [661, 133] on input "datetime-local" at bounding box center [566, 131] width 224 height 37
type input "**********"
drag, startPoint x: 546, startPoint y: 437, endPoint x: 514, endPoint y: 334, distance: 107.0
click at [546, 427] on div "Вибрати все [PERSON_NAME]" at bounding box center [566, 337] width 224 height 284
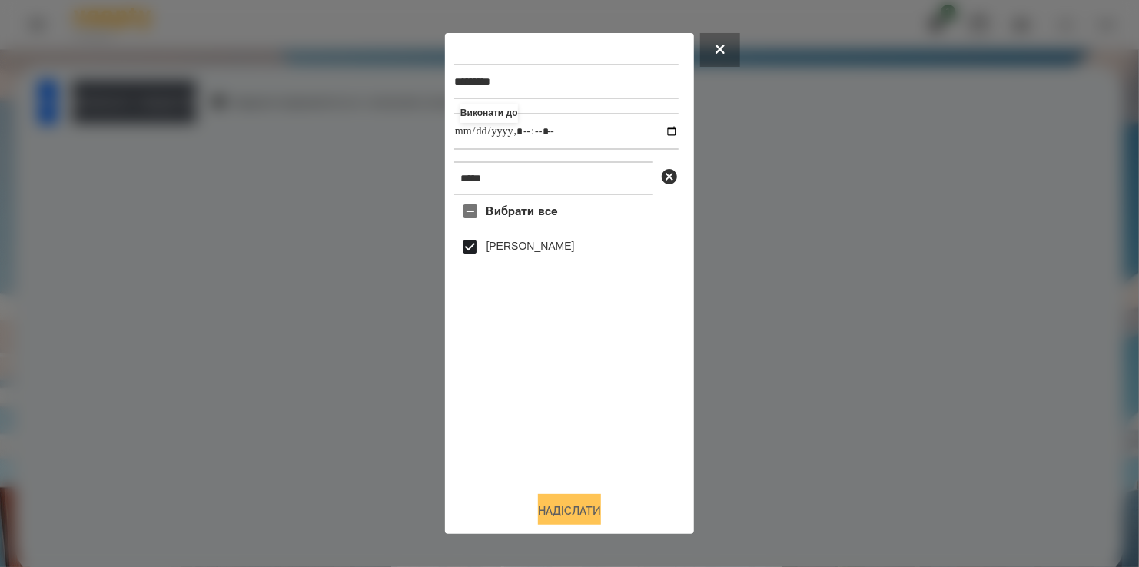
click at [563, 508] on button "Надіслати" at bounding box center [569, 511] width 63 height 34
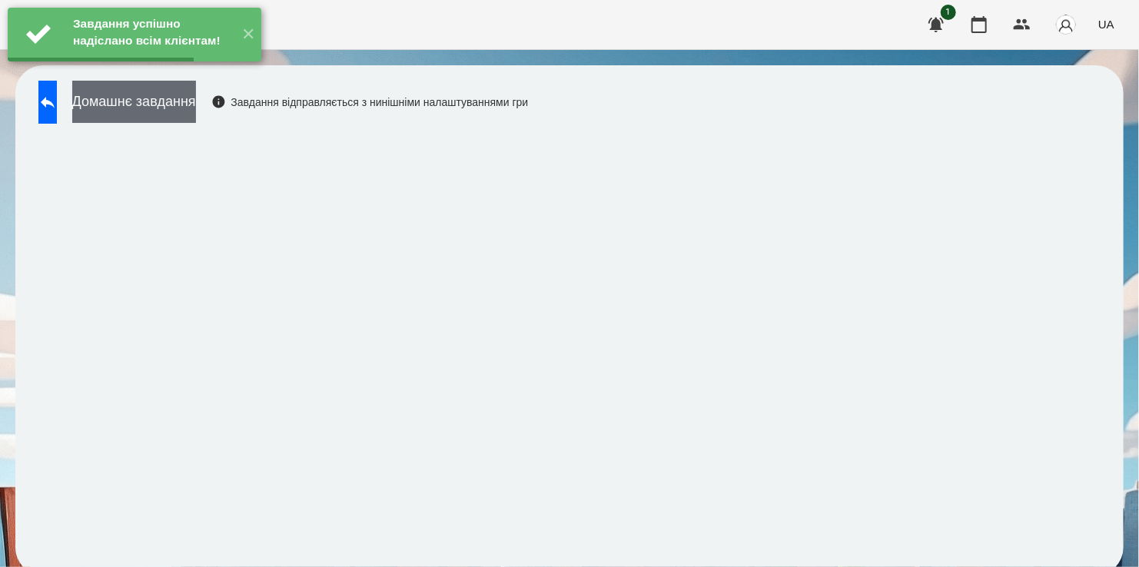
click at [183, 100] on button "Домашнє завдання" at bounding box center [134, 102] width 124 height 42
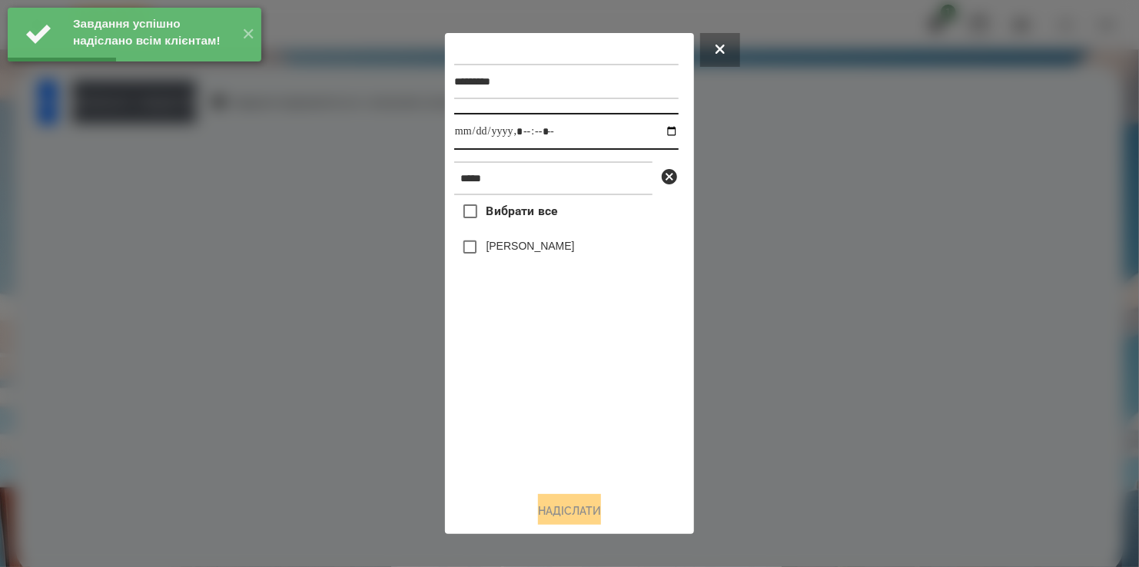
drag, startPoint x: 658, startPoint y: 131, endPoint x: 646, endPoint y: 149, distance: 22.2
click at [658, 131] on input "datetime-local" at bounding box center [566, 131] width 224 height 37
type input "**********"
drag, startPoint x: 504, startPoint y: 426, endPoint x: 497, endPoint y: 342, distance: 84.1
click at [507, 416] on div "Вибрати все [PERSON_NAME]" at bounding box center [566, 337] width 224 height 284
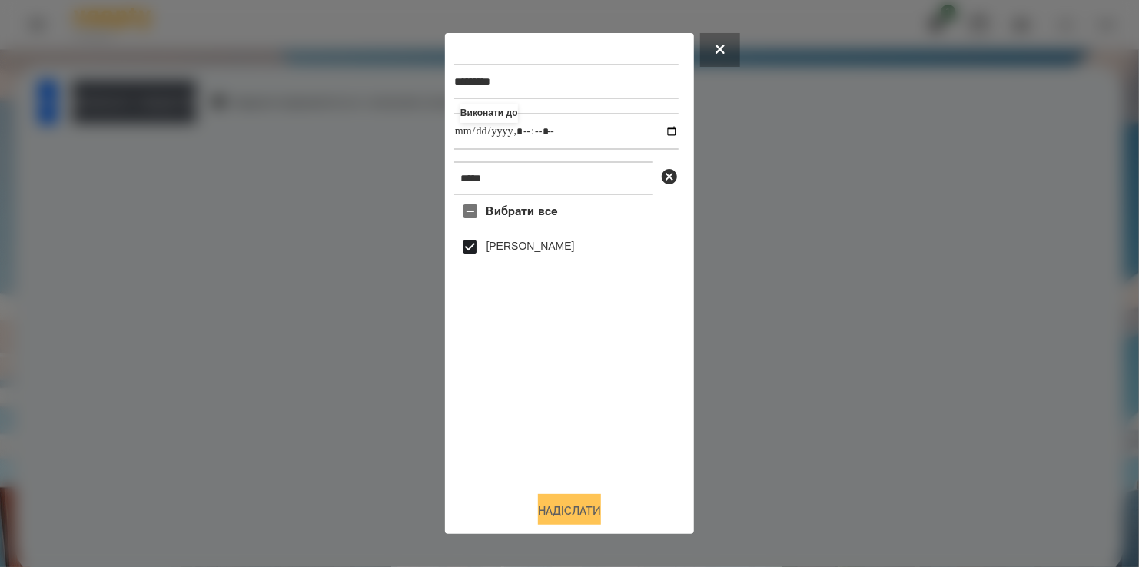
click at [570, 510] on button "Надіслати" at bounding box center [569, 511] width 63 height 34
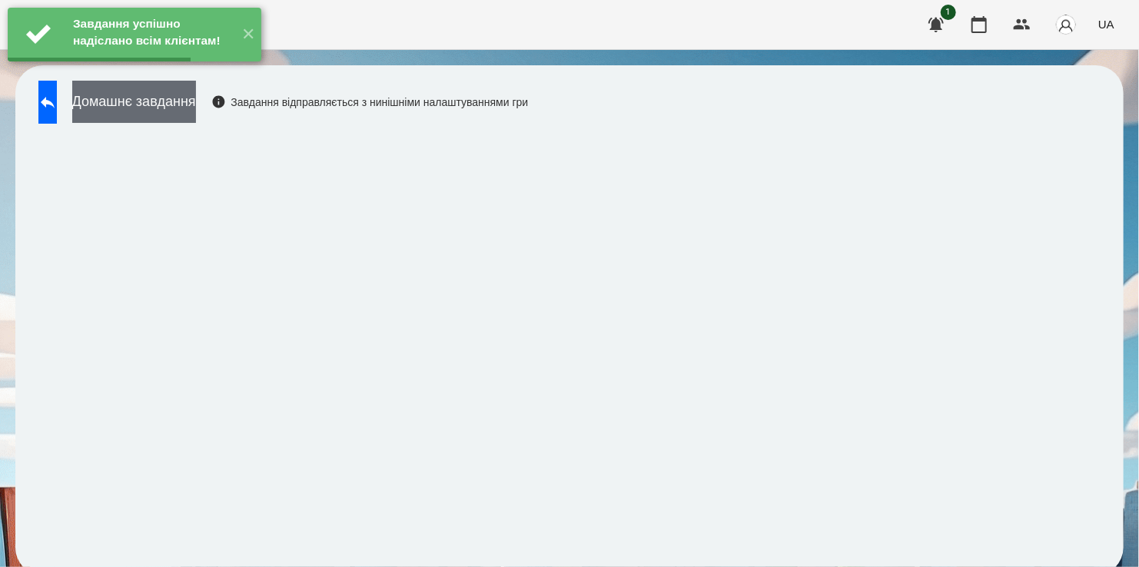
click at [181, 106] on button "Домашнє завдання" at bounding box center [134, 102] width 124 height 42
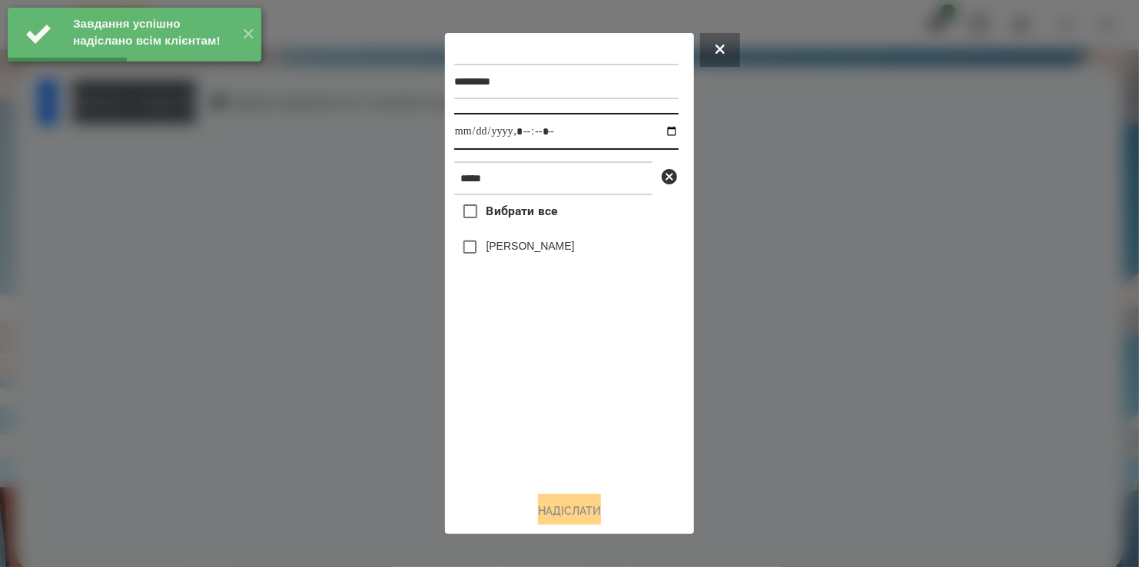
click at [656, 131] on input "datetime-local" at bounding box center [566, 131] width 224 height 37
type input "**********"
drag, startPoint x: 519, startPoint y: 444, endPoint x: 526, endPoint y: 387, distance: 58.1
click at [522, 437] on div "Вибрати все [PERSON_NAME]" at bounding box center [566, 337] width 224 height 284
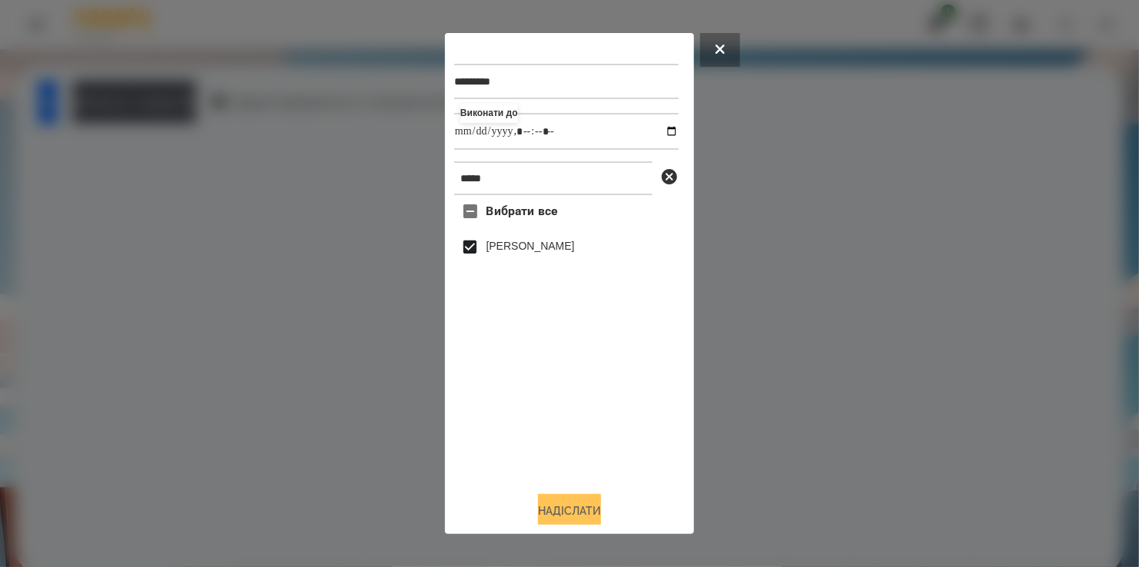
click at [583, 505] on button "Надіслати" at bounding box center [569, 511] width 63 height 34
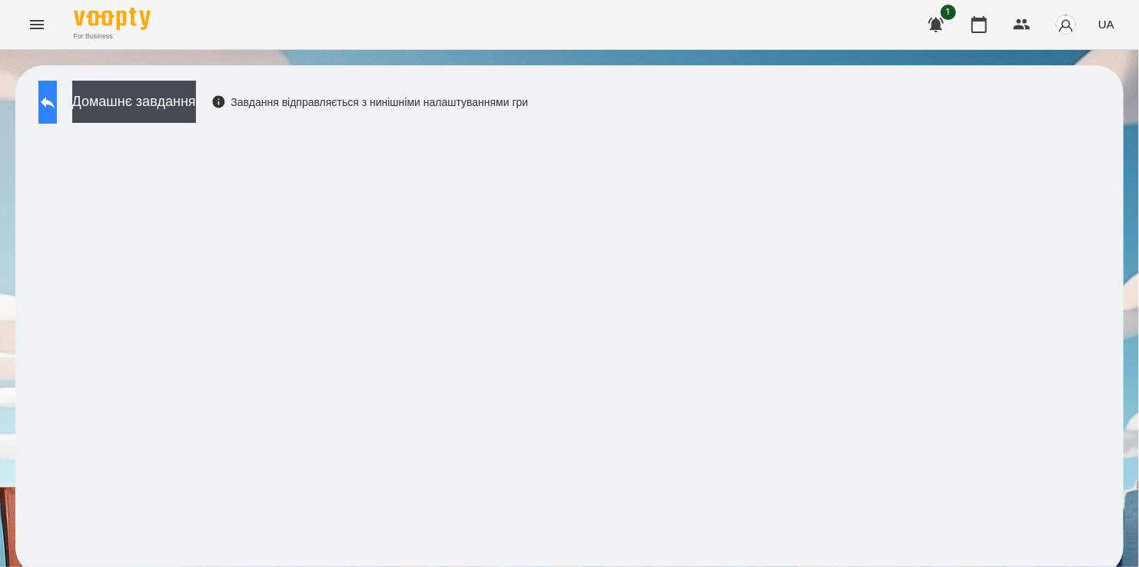
click at [55, 103] on icon at bounding box center [47, 102] width 18 height 18
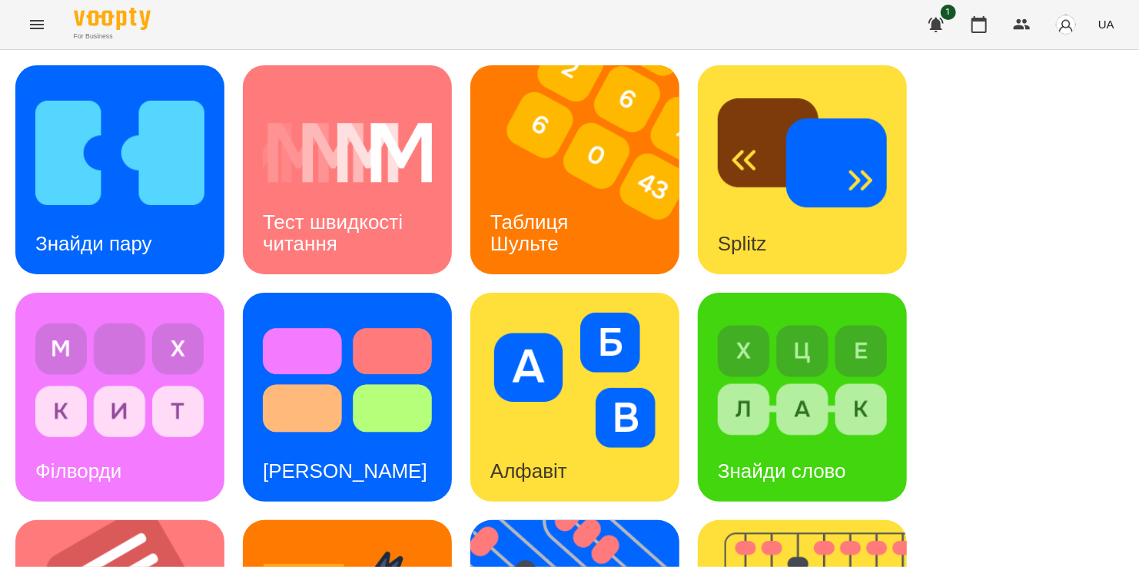
scroll to position [615, 0]
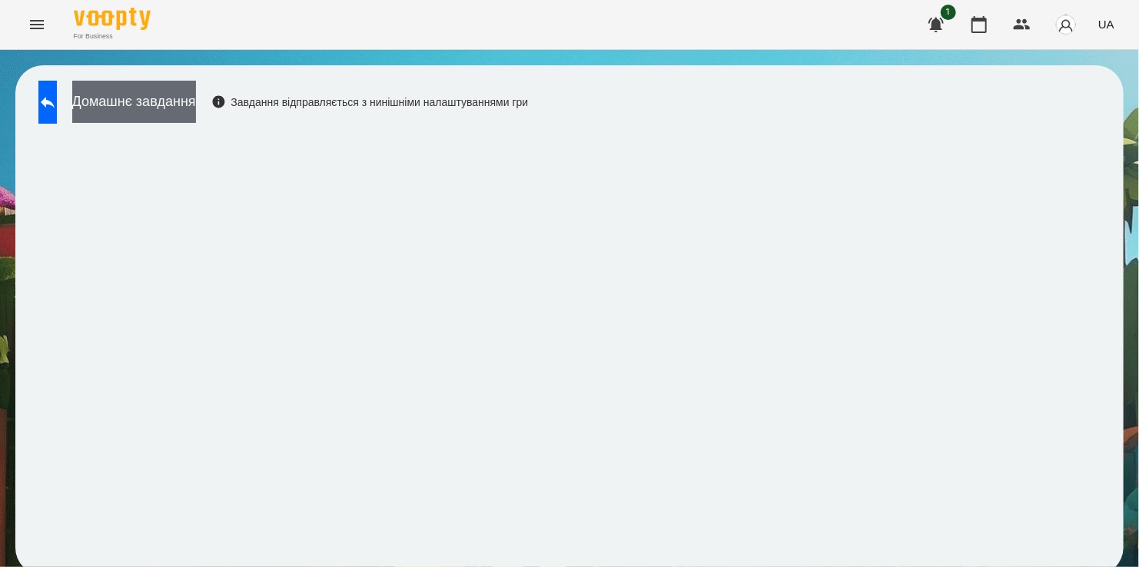
click at [174, 101] on button "Домашнє завдання" at bounding box center [134, 102] width 124 height 42
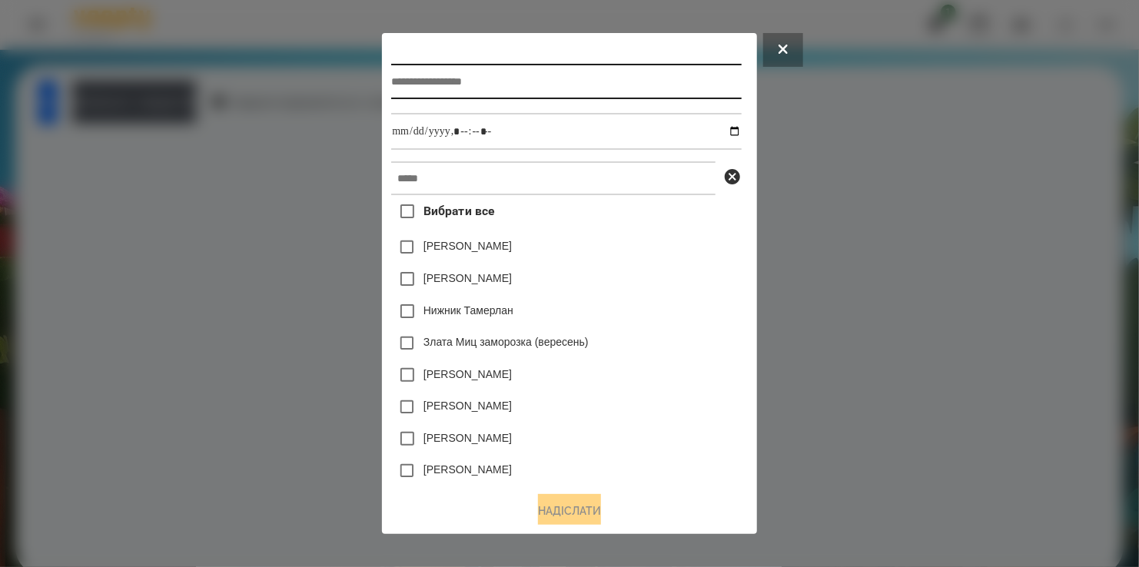
click at [456, 98] on input "text" at bounding box center [566, 81] width 350 height 35
type input "*******"
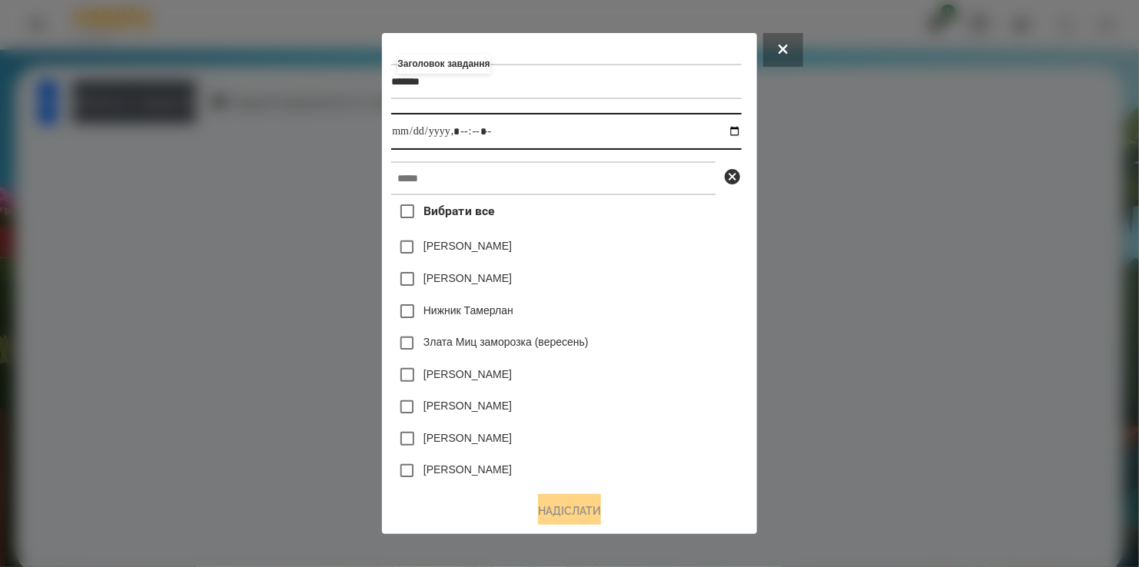
click at [734, 131] on input "datetime-local" at bounding box center [566, 131] width 350 height 37
type input "**********"
drag, startPoint x: 692, startPoint y: 261, endPoint x: 668, endPoint y: 247, distance: 27.9
click at [693, 261] on div "[PERSON_NAME]" at bounding box center [566, 247] width 350 height 32
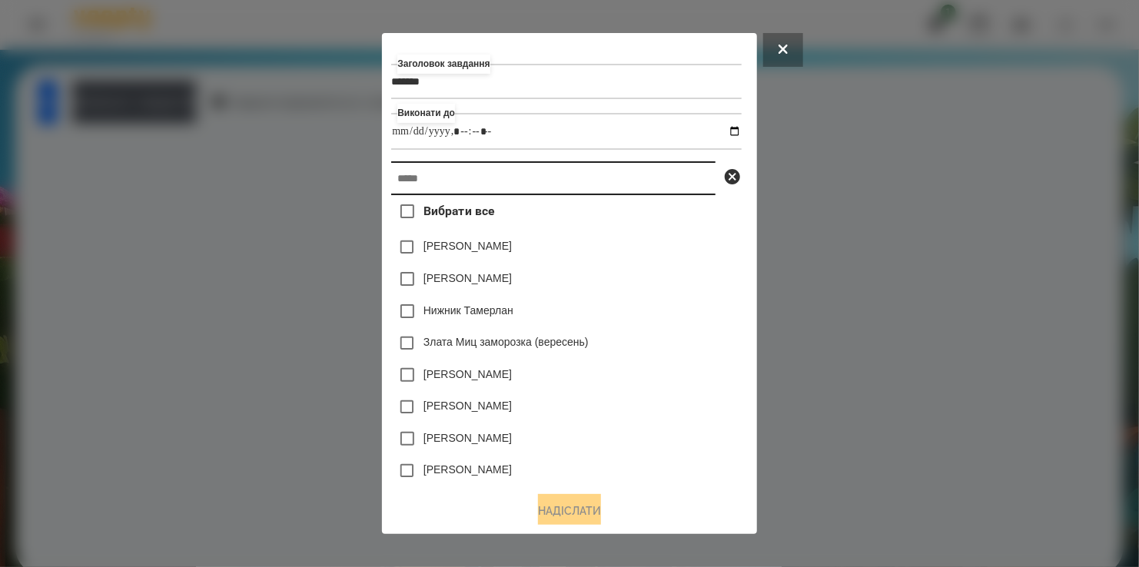
click at [563, 173] on input "text" at bounding box center [553, 178] width 324 height 34
type input "*"
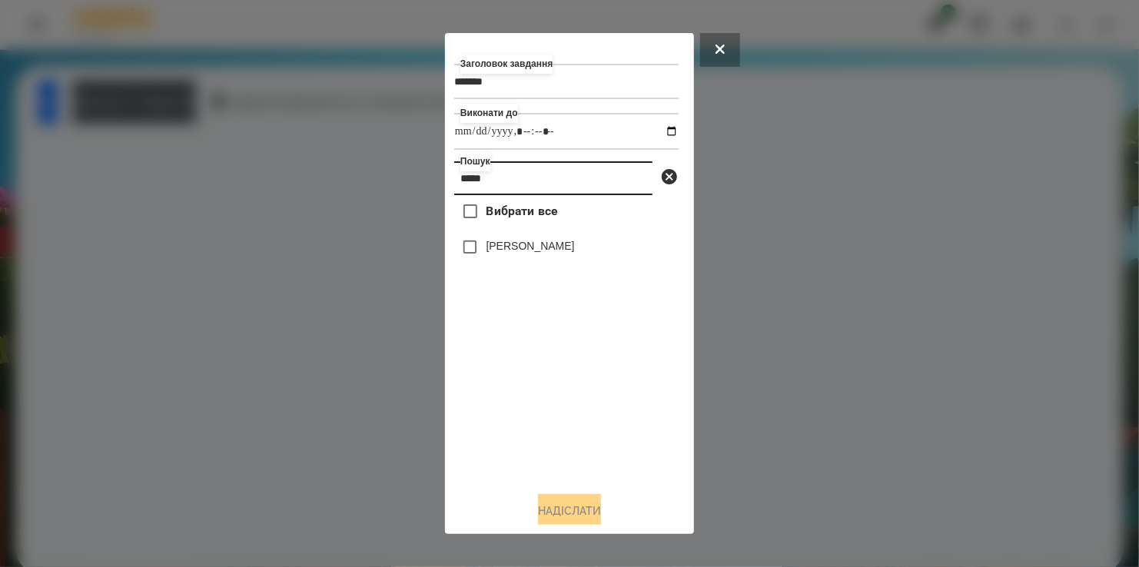
type input "*****"
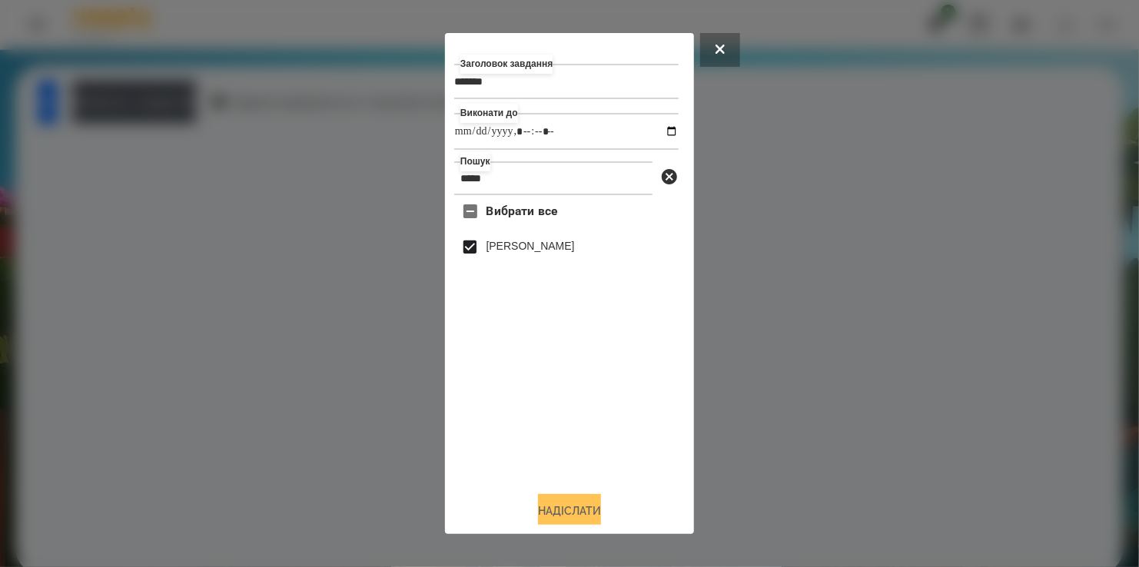
click at [574, 508] on button "Надіслати" at bounding box center [569, 511] width 63 height 34
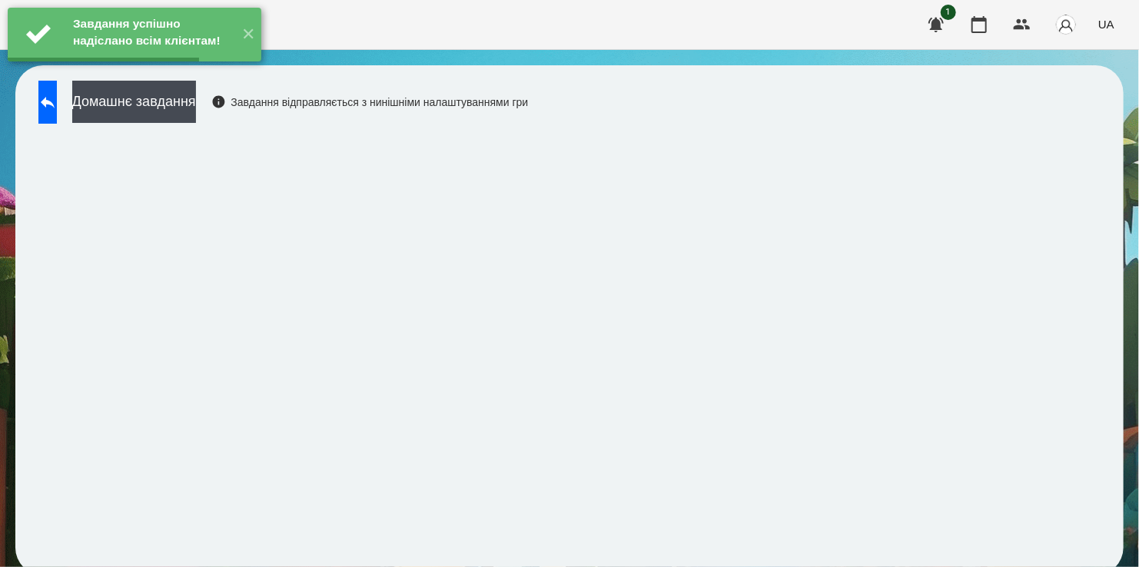
click at [176, 69] on div "Завдання успішно надіслано всім клієнтам! ✕" at bounding box center [134, 34] width 269 height 69
click at [180, 103] on button "Домашнє завдання" at bounding box center [134, 102] width 124 height 42
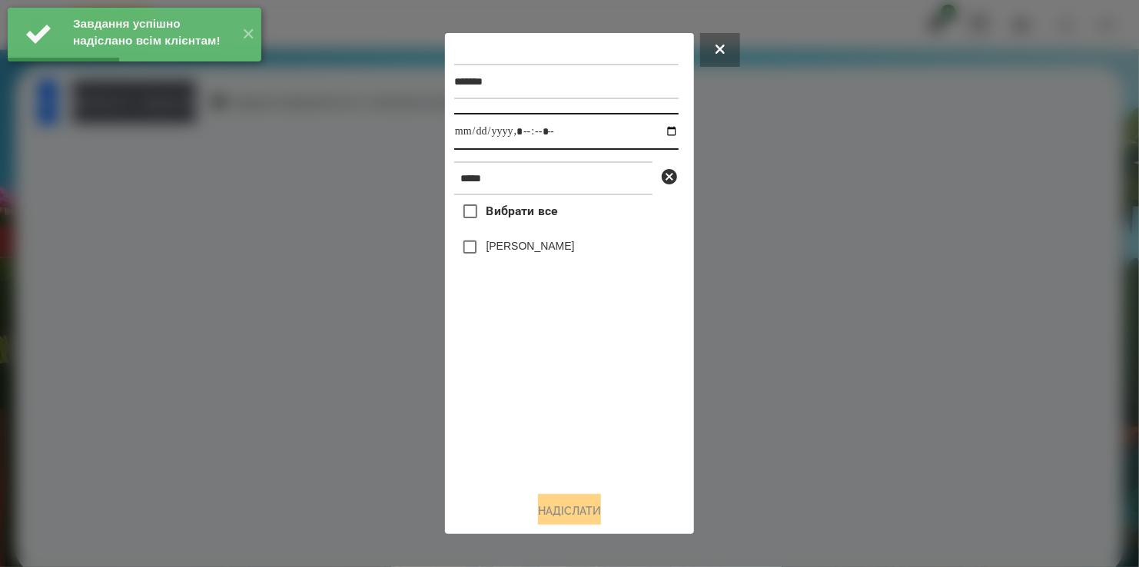
drag, startPoint x: 659, startPoint y: 135, endPoint x: 647, endPoint y: 151, distance: 20.9
click at [659, 136] on input "datetime-local" at bounding box center [566, 131] width 224 height 37
type input "**********"
drag, startPoint x: 528, startPoint y: 439, endPoint x: 523, endPoint y: 373, distance: 66.3
click at [531, 430] on div "Вибрати все [PERSON_NAME]" at bounding box center [566, 337] width 224 height 284
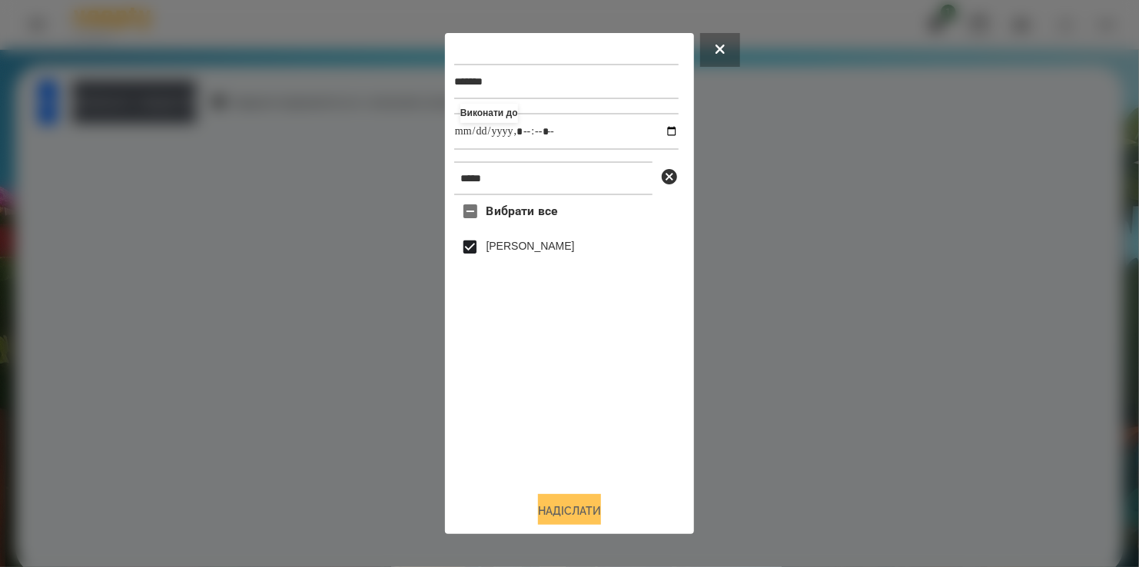
click at [586, 512] on button "Надіслати" at bounding box center [569, 511] width 63 height 34
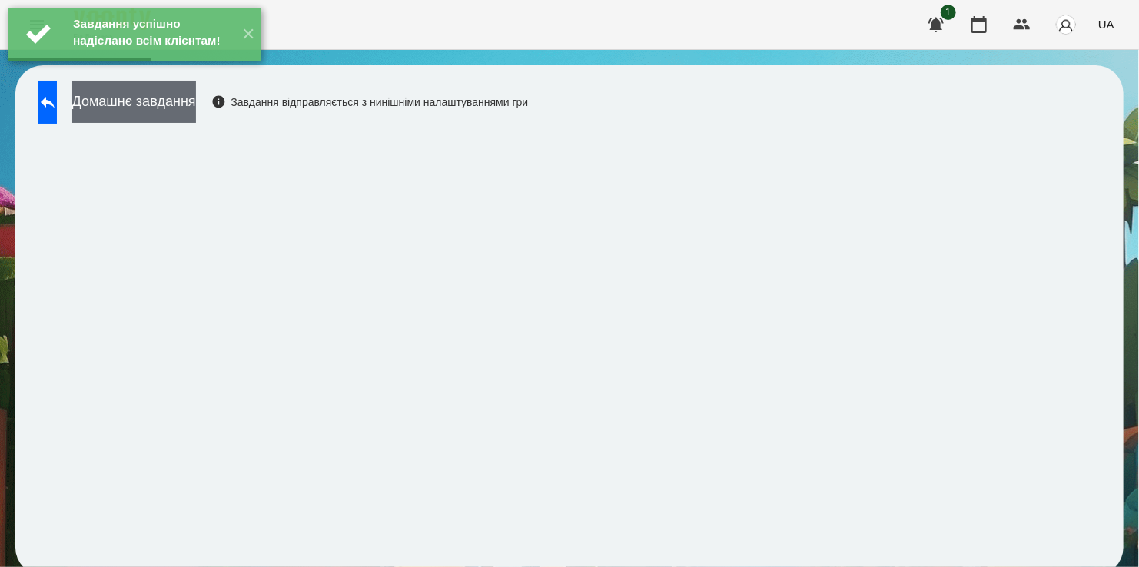
click at [174, 110] on button "Домашнє завдання" at bounding box center [134, 102] width 124 height 42
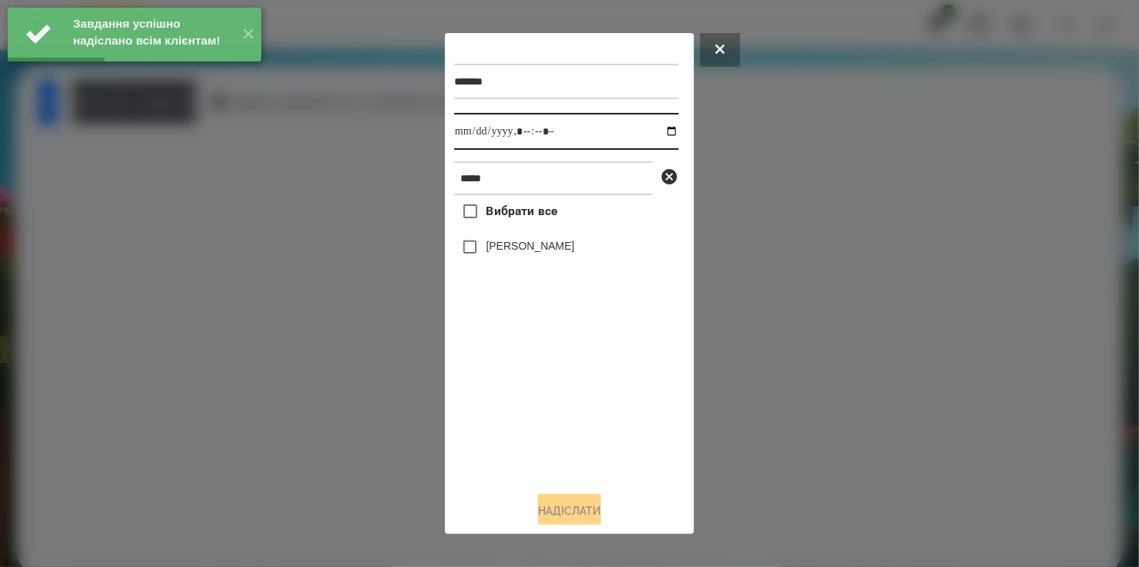
click at [653, 133] on input "datetime-local" at bounding box center [566, 131] width 224 height 37
type input "**********"
drag, startPoint x: 526, startPoint y: 442, endPoint x: 527, endPoint y: 397, distance: 45.4
click at [531, 431] on div "Вибрати все [PERSON_NAME]" at bounding box center [566, 337] width 224 height 284
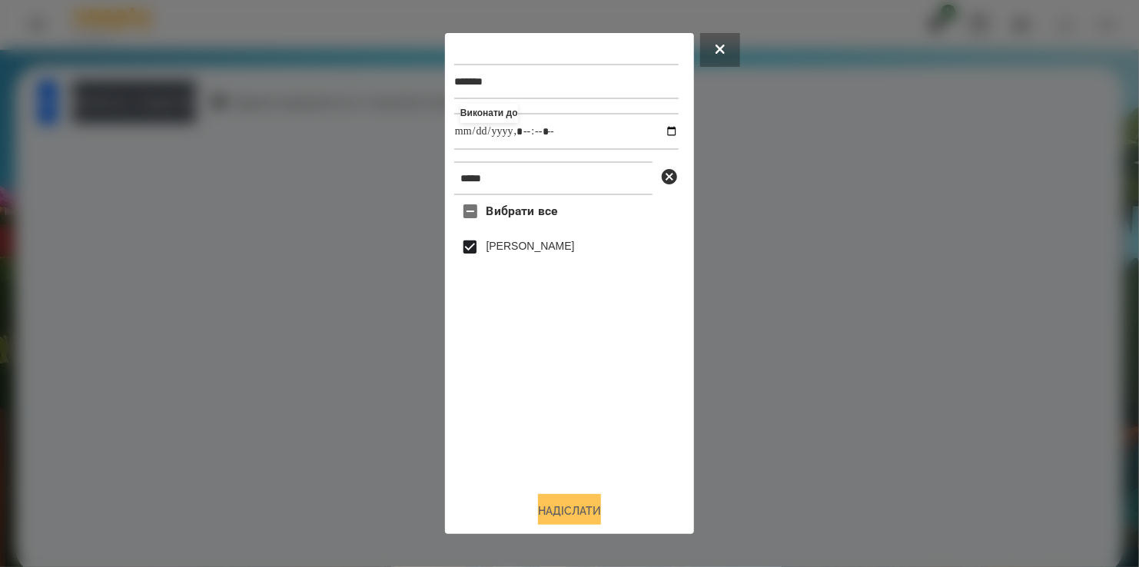
click at [580, 504] on button "Надіслати" at bounding box center [569, 511] width 63 height 34
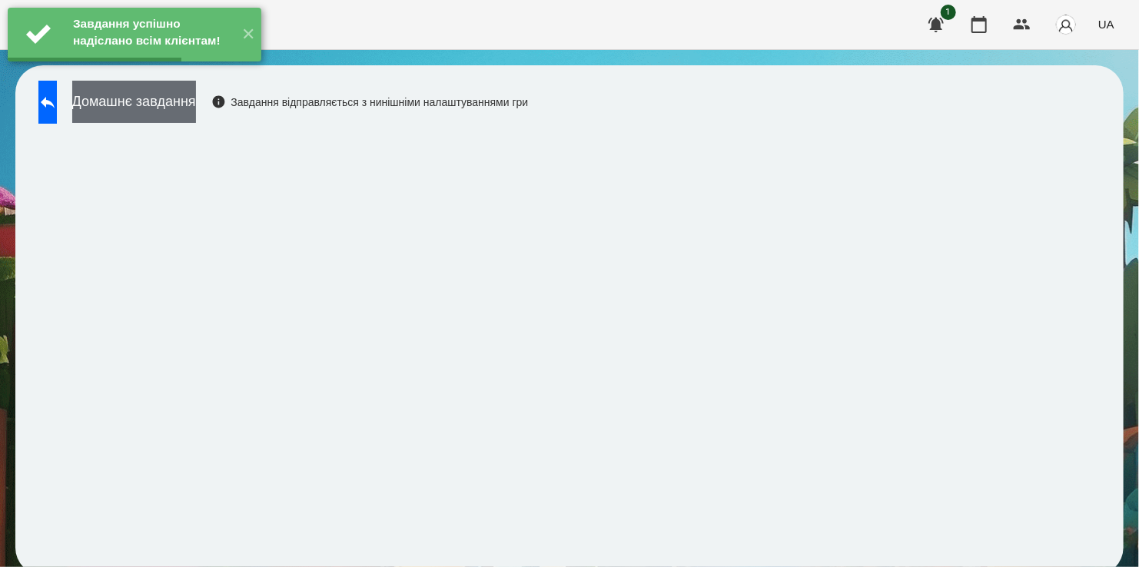
click at [193, 98] on button "Домашнє завдання" at bounding box center [134, 102] width 124 height 42
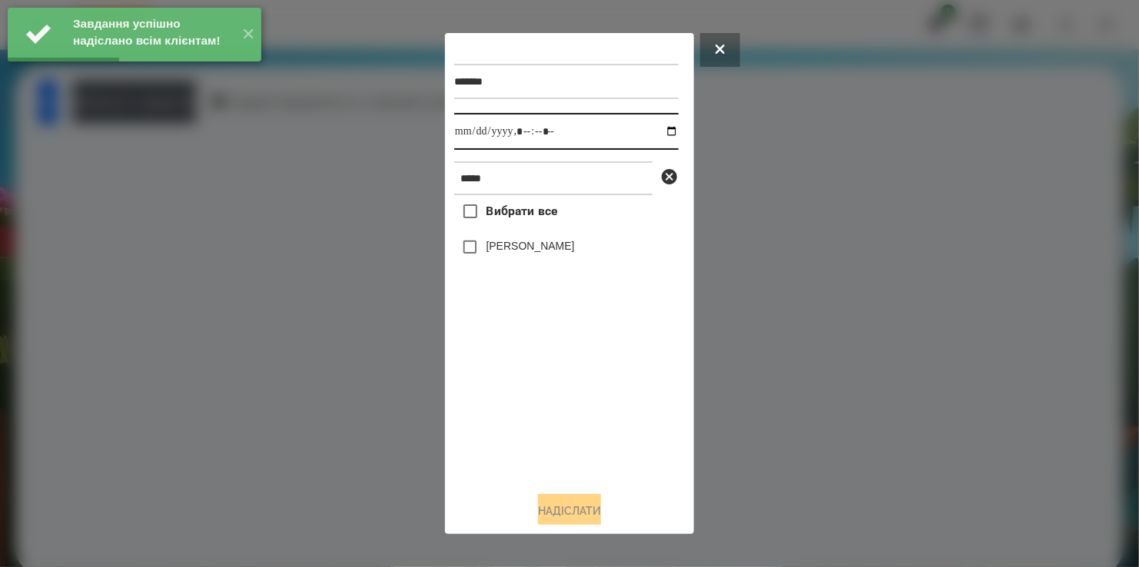
drag, startPoint x: 656, startPoint y: 131, endPoint x: 646, endPoint y: 150, distance: 21.7
click at [656, 131] on input "datetime-local" at bounding box center [566, 131] width 224 height 37
type input "**********"
click at [525, 392] on div "Вибрати все [PERSON_NAME]" at bounding box center [566, 337] width 224 height 284
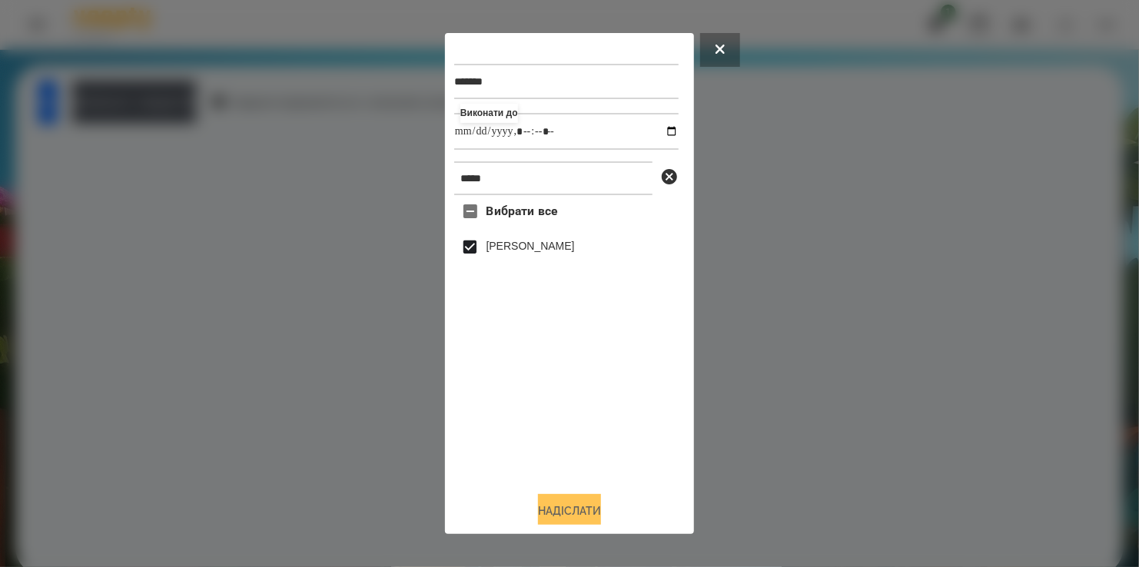
click at [578, 517] on button "Надіслати" at bounding box center [569, 511] width 63 height 34
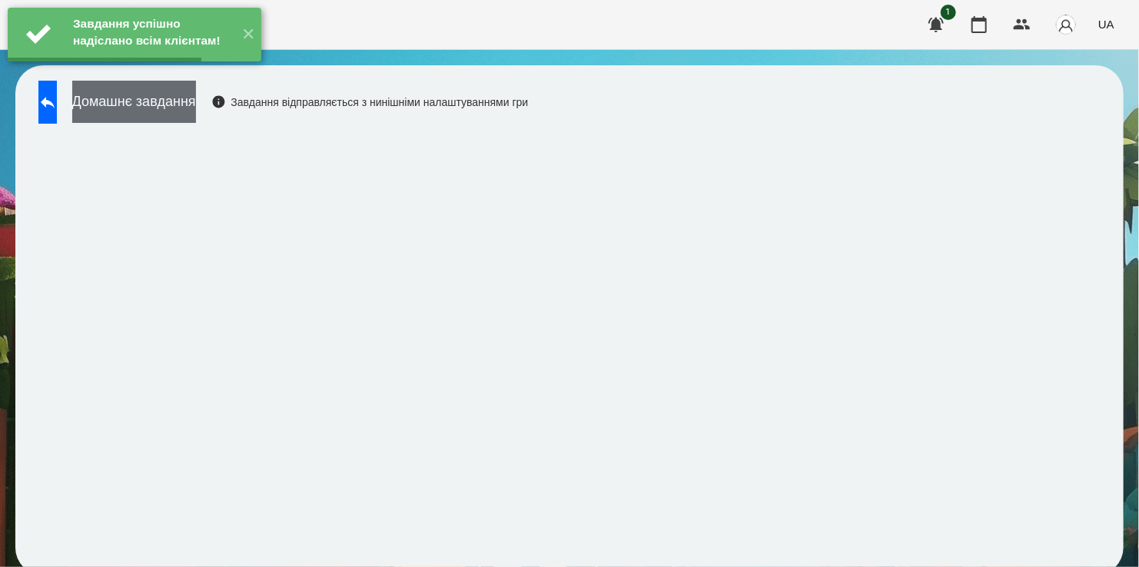
click at [189, 98] on button "Домашнє завдання" at bounding box center [134, 102] width 124 height 42
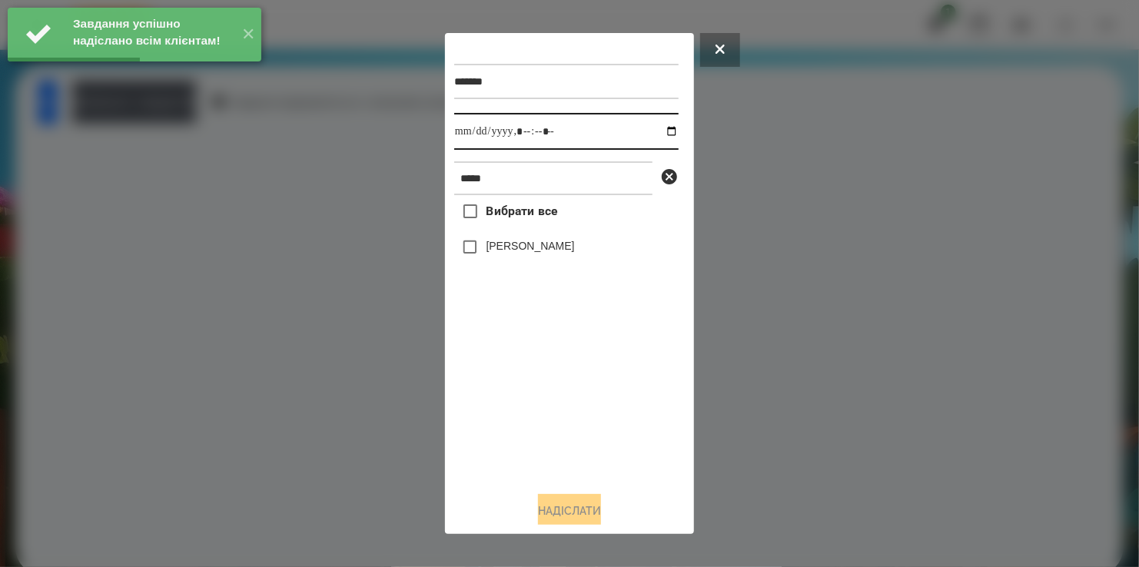
click at [656, 135] on input "datetime-local" at bounding box center [566, 131] width 224 height 37
type input "**********"
drag, startPoint x: 549, startPoint y: 437, endPoint x: 534, endPoint y: 351, distance: 86.6
click at [550, 423] on div "Вибрати все [PERSON_NAME]" at bounding box center [566, 337] width 224 height 284
click at [566, 513] on button "Надіслати" at bounding box center [569, 511] width 63 height 34
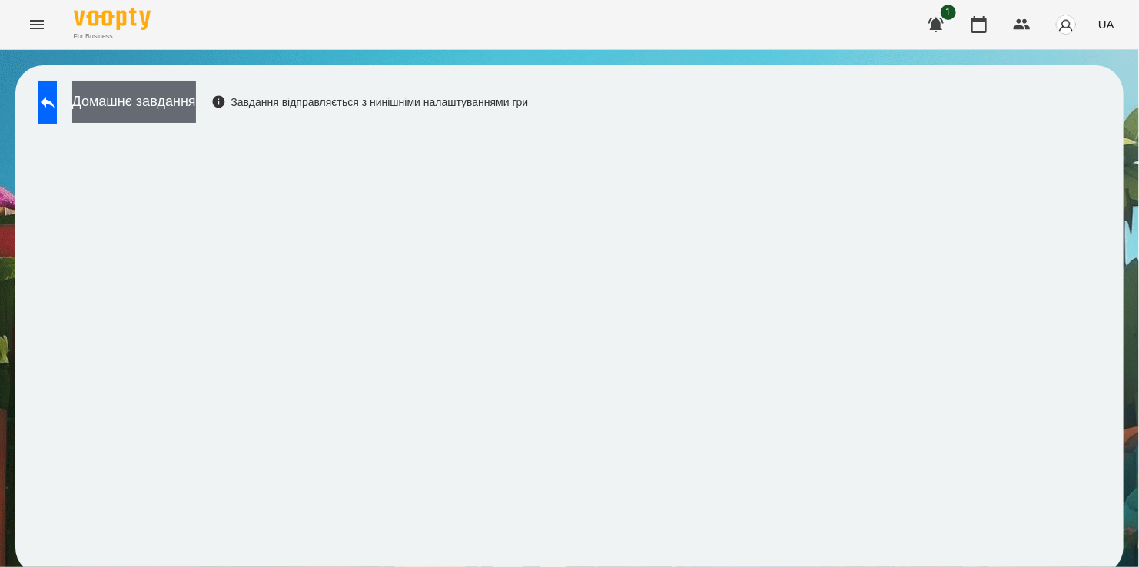
click at [196, 97] on button "Домашнє завдання" at bounding box center [134, 102] width 124 height 42
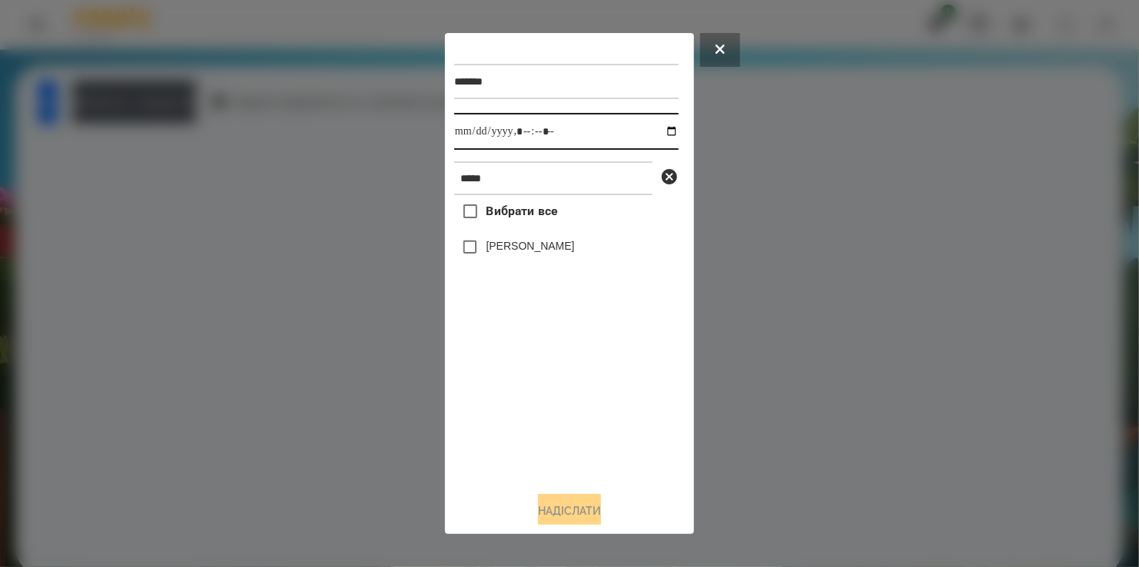
click at [659, 132] on input "datetime-local" at bounding box center [566, 131] width 224 height 37
type input "**********"
drag, startPoint x: 460, startPoint y: 415, endPoint x: 477, endPoint y: 367, distance: 51.3
click at [467, 400] on div "Вибрати все [PERSON_NAME]" at bounding box center [566, 337] width 224 height 284
click at [578, 510] on button "Надіслати" at bounding box center [569, 511] width 63 height 34
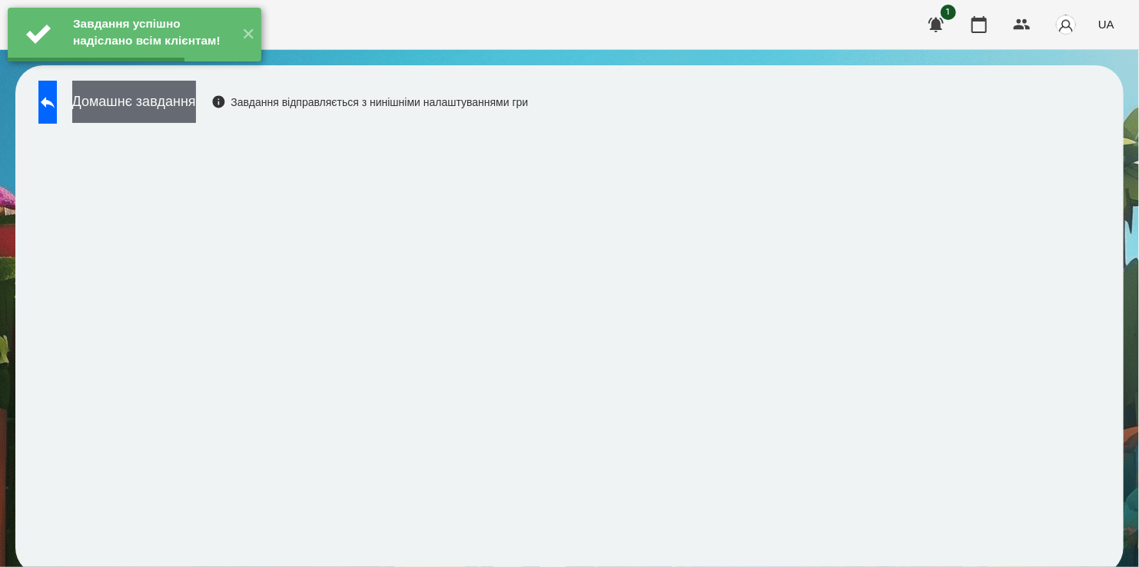
click at [182, 100] on button "Домашнє завдання" at bounding box center [134, 102] width 124 height 42
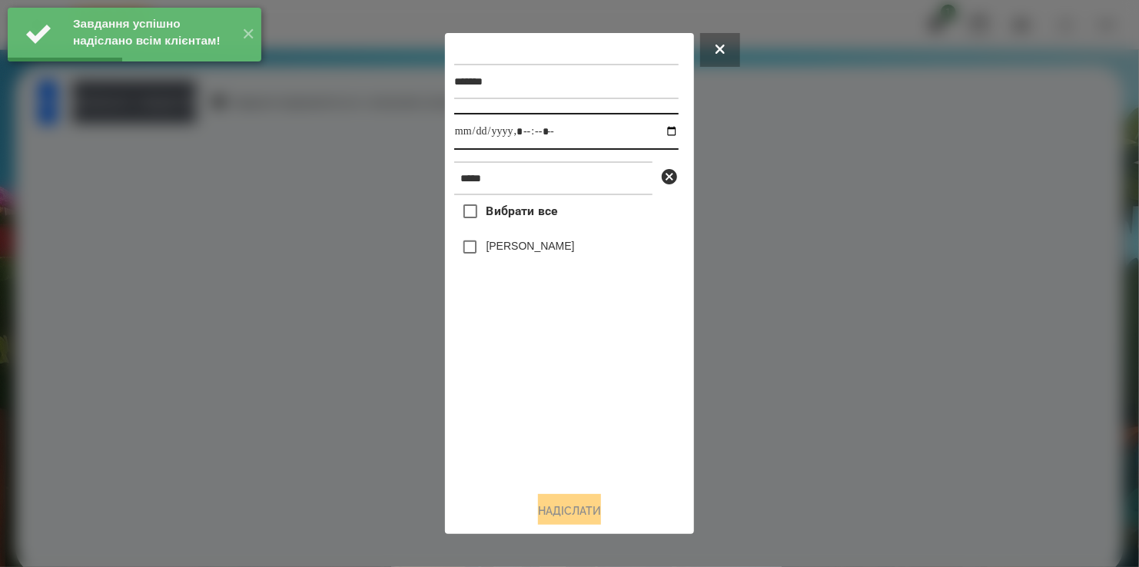
click at [657, 130] on input "datetime-local" at bounding box center [566, 131] width 224 height 37
type input "**********"
drag, startPoint x: 506, startPoint y: 385, endPoint x: 477, endPoint y: 275, distance: 113.7
click at [507, 374] on div "Вибрати все [PERSON_NAME]" at bounding box center [566, 337] width 224 height 284
click at [569, 510] on button "Надіслати" at bounding box center [569, 511] width 63 height 34
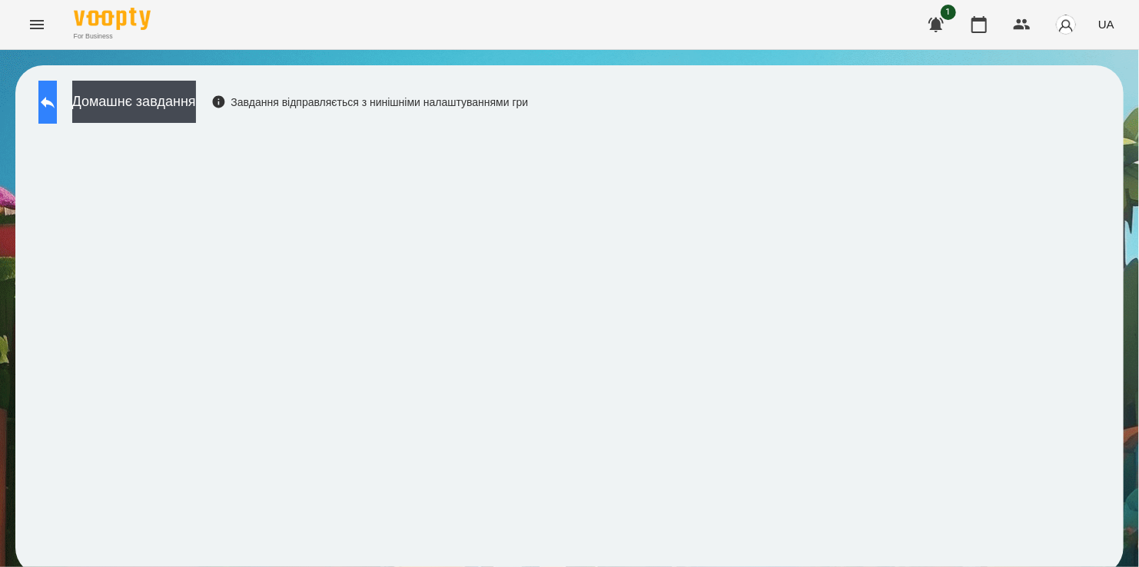
click at [57, 101] on icon at bounding box center [47, 102] width 18 height 18
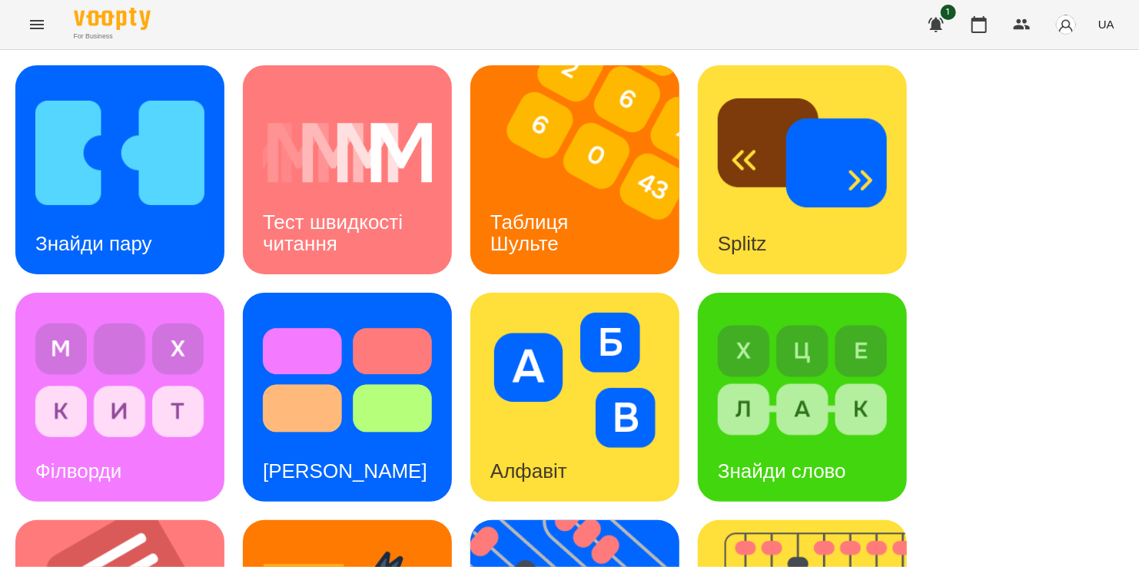
scroll to position [538, 0]
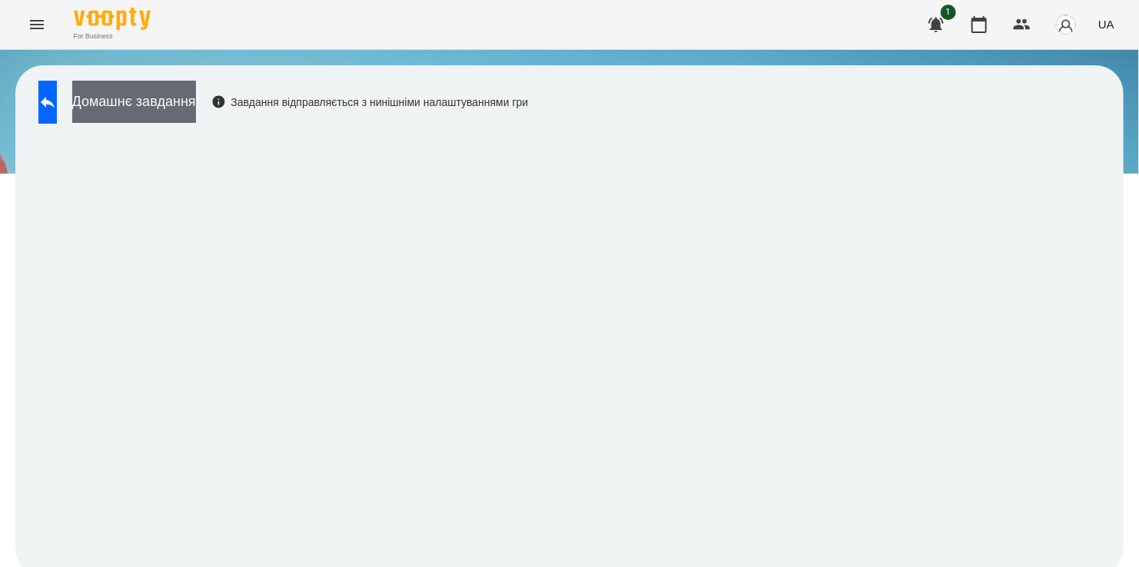
click at [188, 104] on button "Домашнє завдання" at bounding box center [134, 102] width 124 height 42
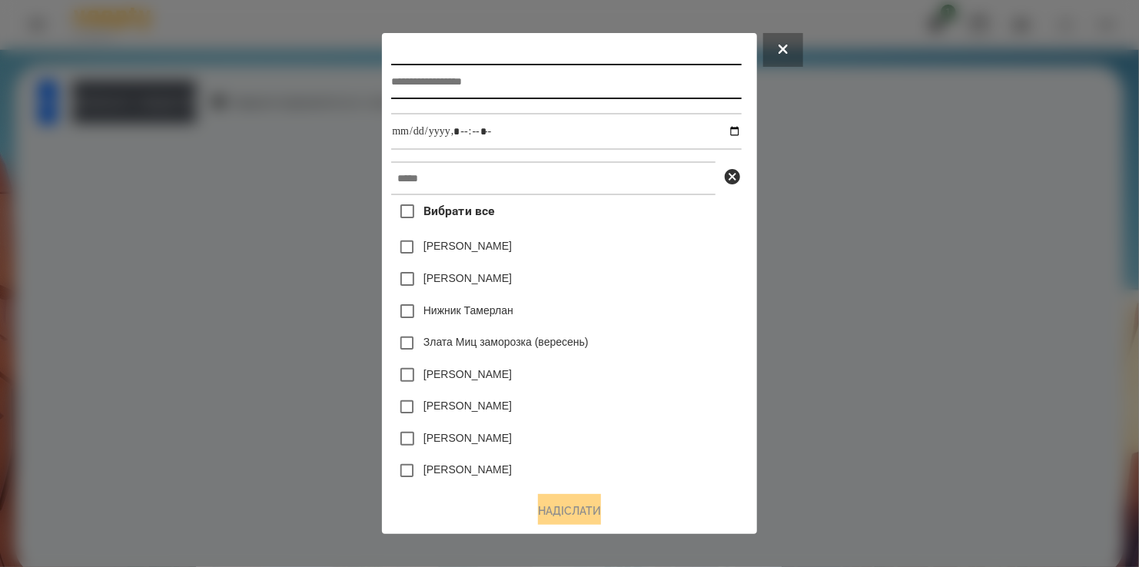
click at [455, 68] on input "text" at bounding box center [566, 81] width 350 height 35
type input "**********"
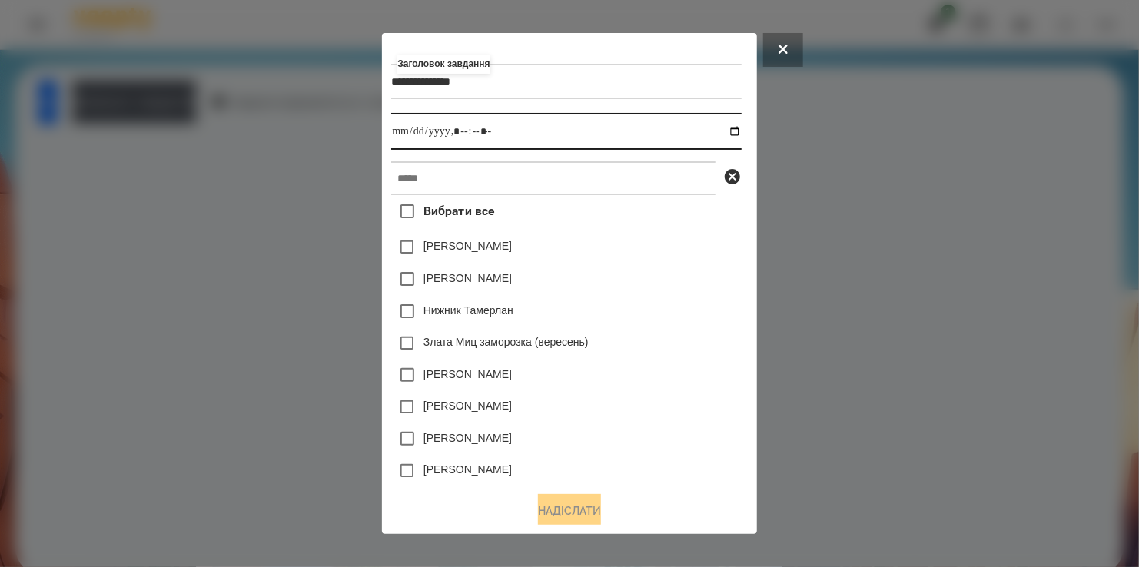
click at [741, 134] on input "datetime-local" at bounding box center [566, 131] width 350 height 37
type input "**********"
click at [666, 271] on div "[PERSON_NAME]" at bounding box center [566, 279] width 350 height 32
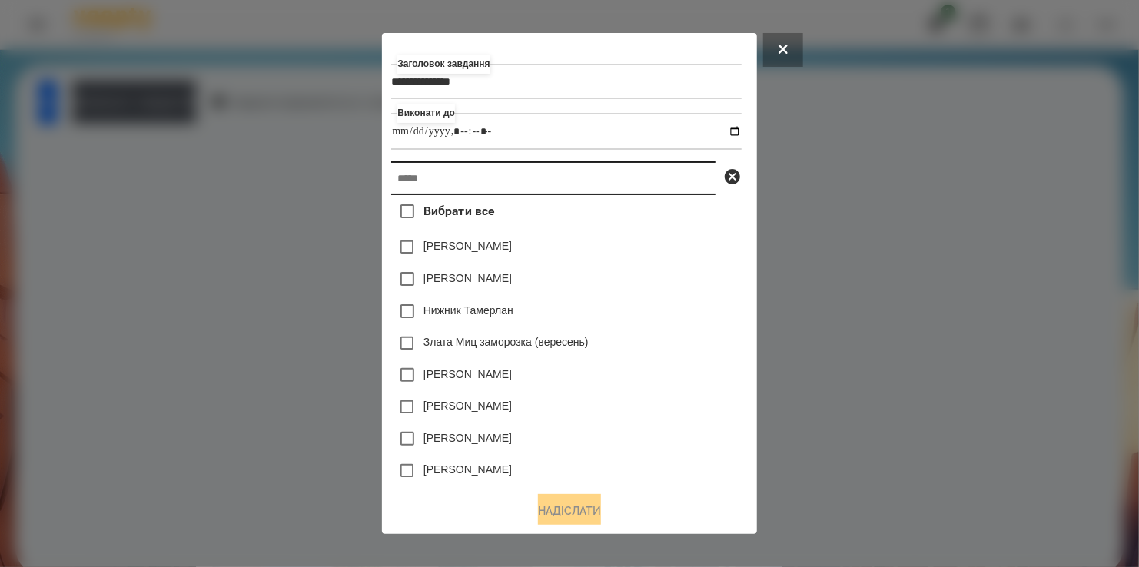
click at [535, 181] on input "text" at bounding box center [553, 178] width 324 height 34
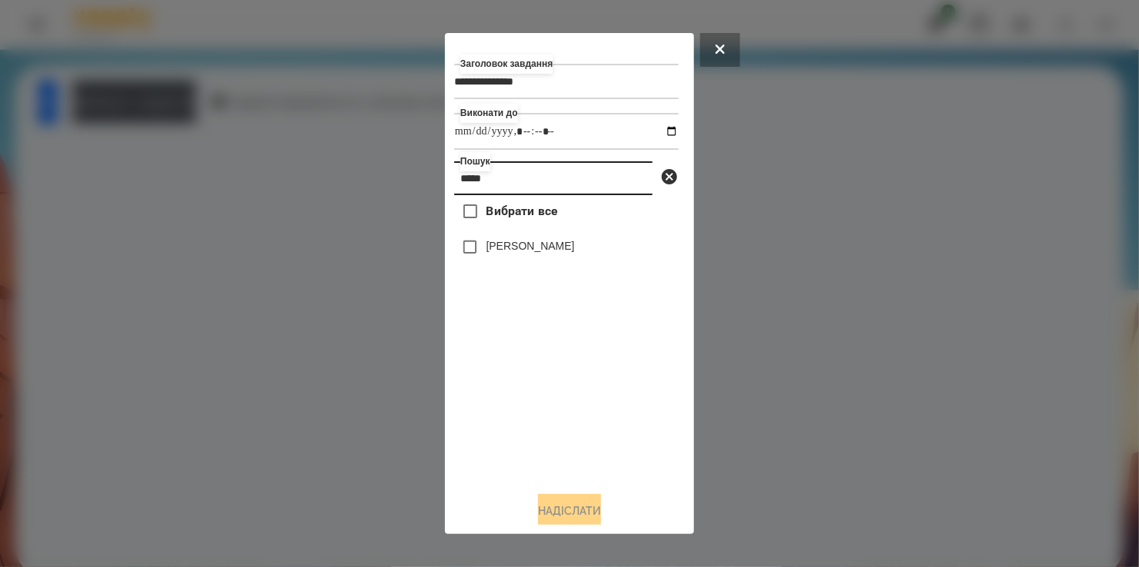
type input "*****"
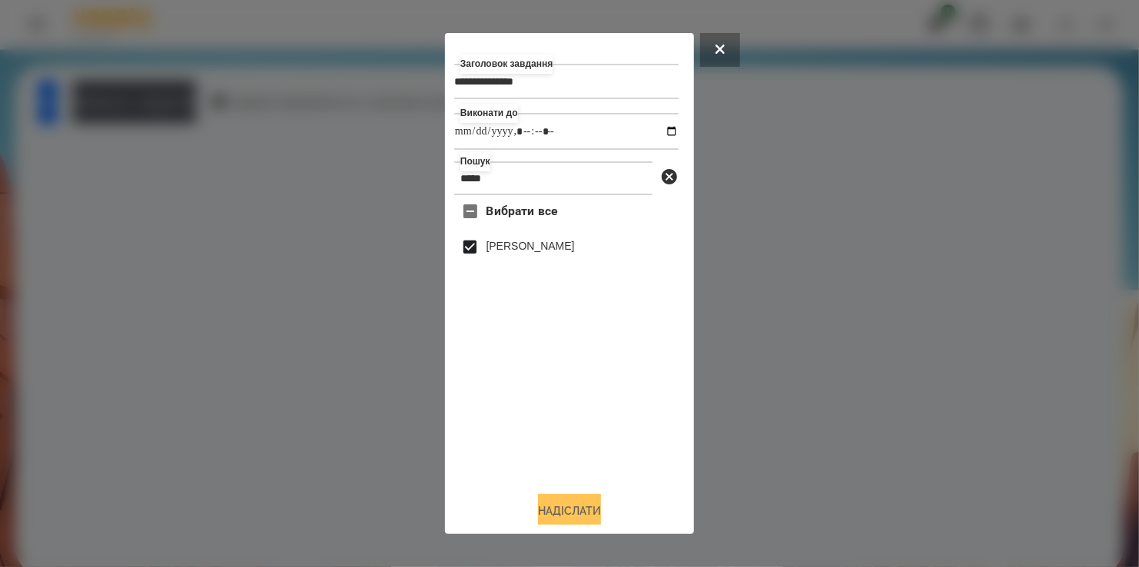
click at [557, 507] on button "Надіслати" at bounding box center [569, 511] width 63 height 34
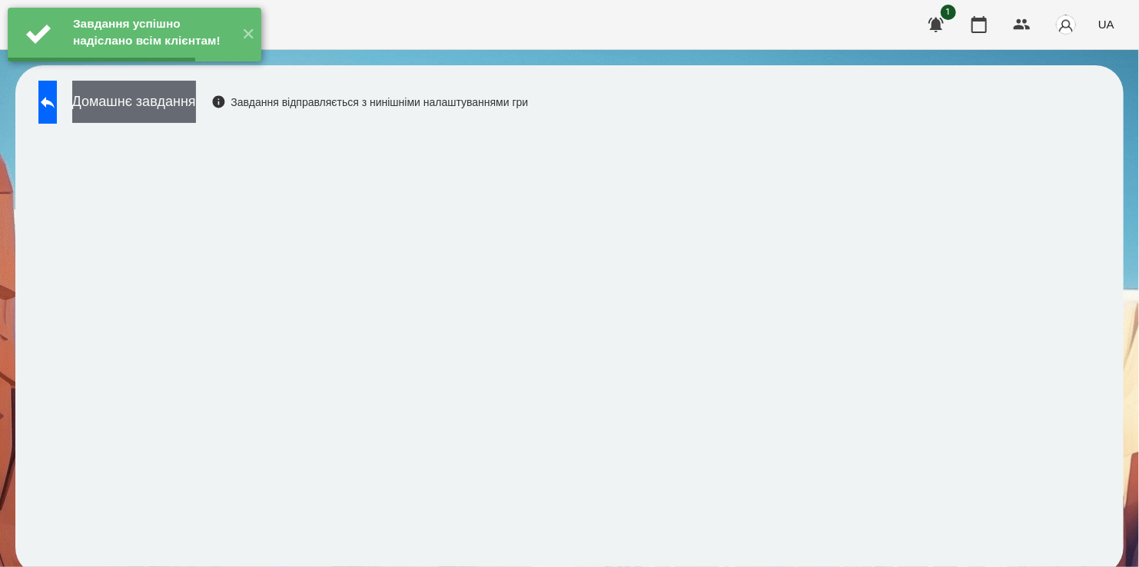
click at [196, 106] on button "Домашнє завдання" at bounding box center [134, 102] width 124 height 42
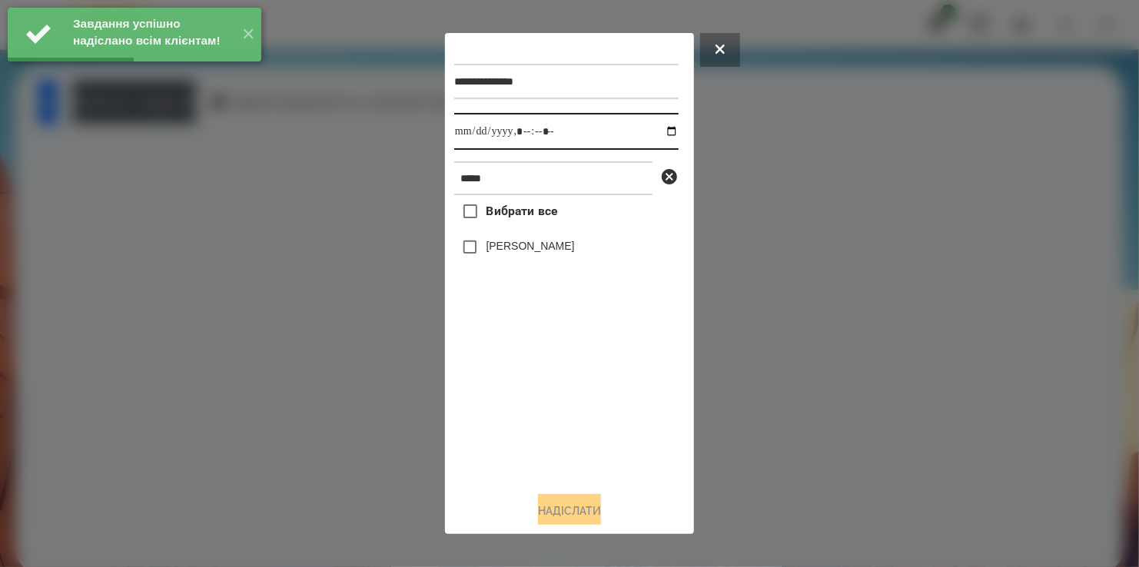
drag, startPoint x: 661, startPoint y: 131, endPoint x: 645, endPoint y: 147, distance: 22.3
click at [660, 131] on input "datetime-local" at bounding box center [566, 131] width 224 height 37
type input "**********"
drag, startPoint x: 544, startPoint y: 437, endPoint x: 545, endPoint y: 424, distance: 13.1
click at [545, 424] on div "Вибрати все [PERSON_NAME]" at bounding box center [566, 337] width 224 height 284
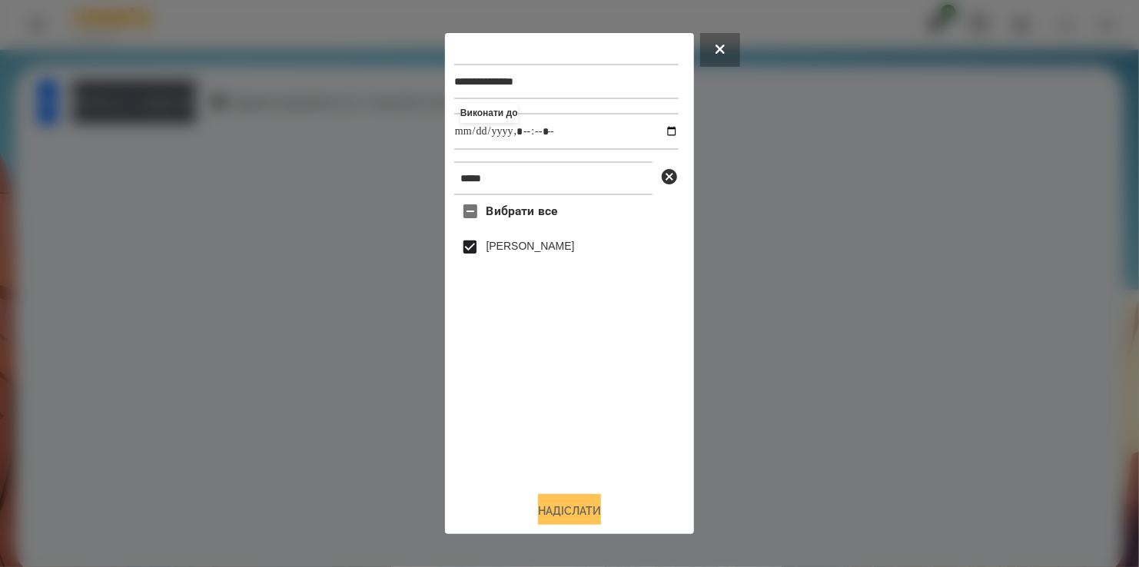
click at [583, 510] on button "Надіслати" at bounding box center [569, 511] width 63 height 34
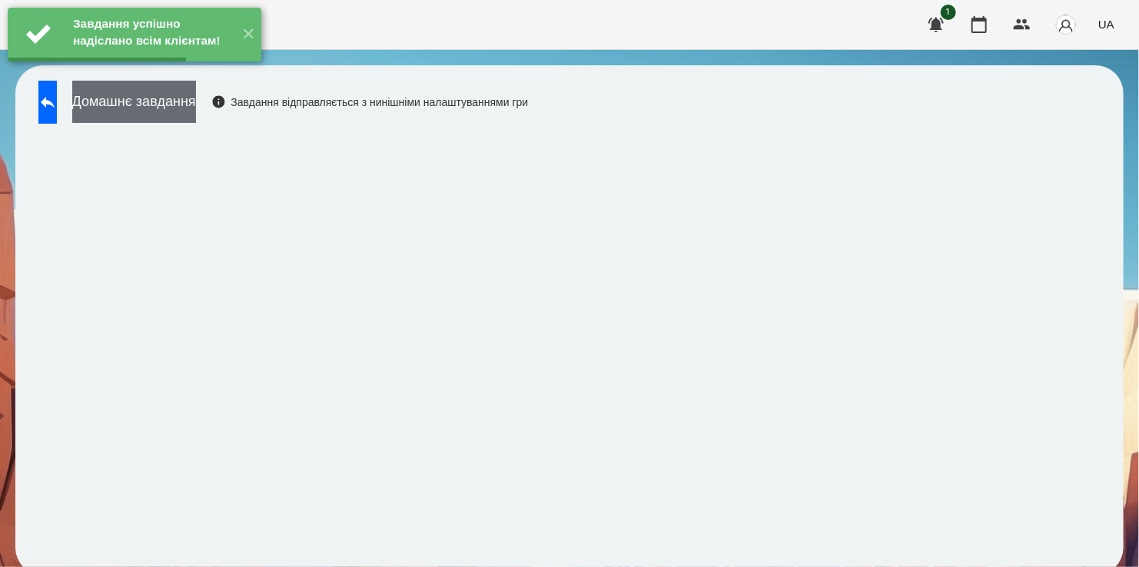
click at [187, 106] on button "Домашнє завдання" at bounding box center [134, 102] width 124 height 42
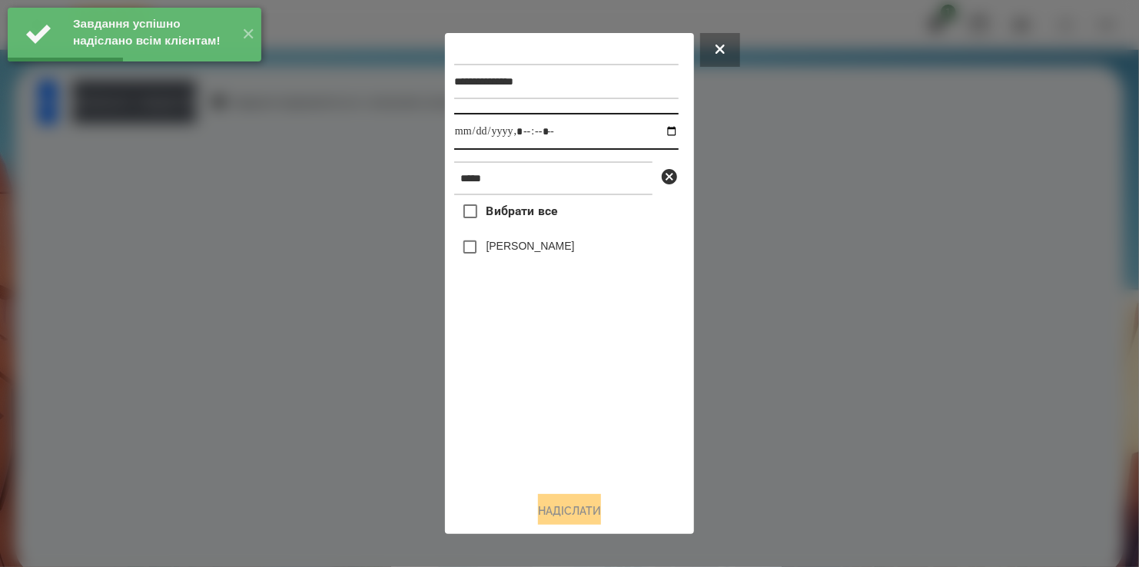
click at [660, 136] on input "datetime-local" at bounding box center [566, 131] width 224 height 37
type input "**********"
drag, startPoint x: 522, startPoint y: 415, endPoint x: 527, endPoint y: 389, distance: 26.7
click at [524, 414] on div "Вибрати все [PERSON_NAME]" at bounding box center [566, 337] width 224 height 284
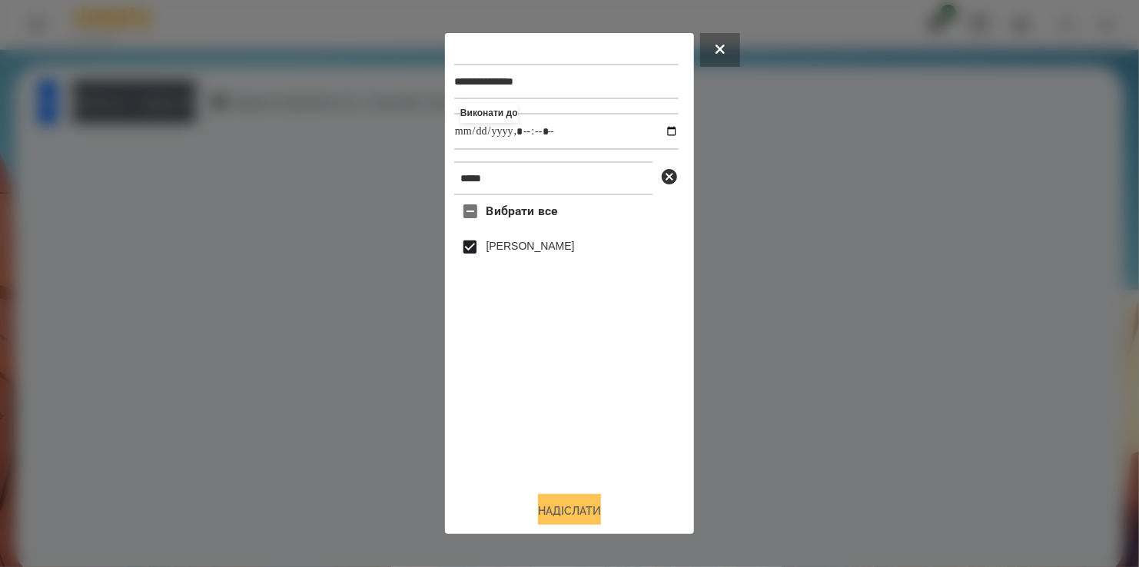
click at [570, 513] on button "Надіслати" at bounding box center [569, 511] width 63 height 34
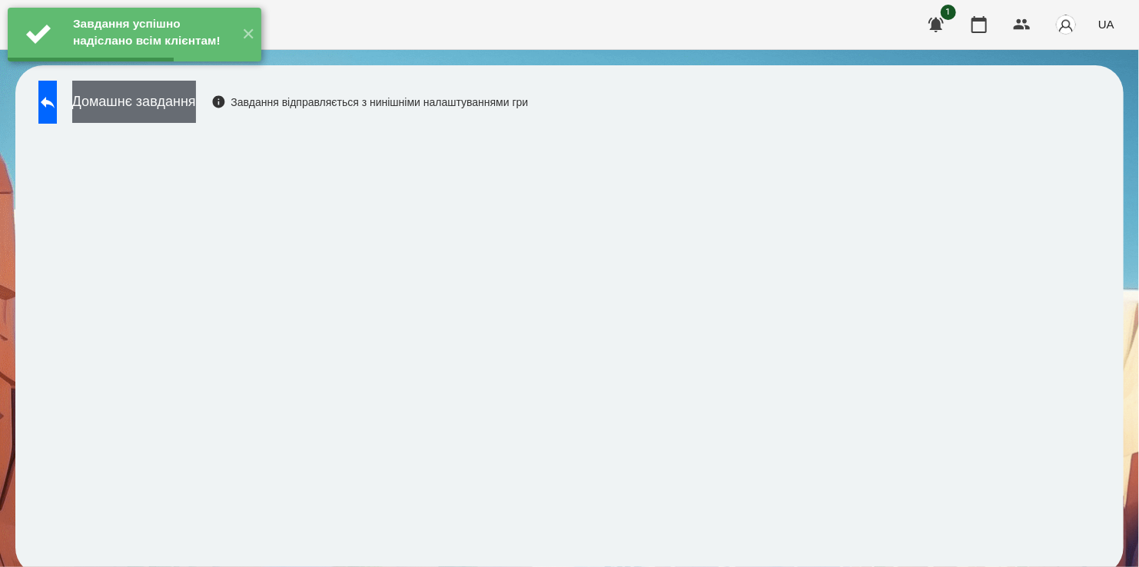
click at [185, 104] on button "Домашнє завдання" at bounding box center [134, 102] width 124 height 42
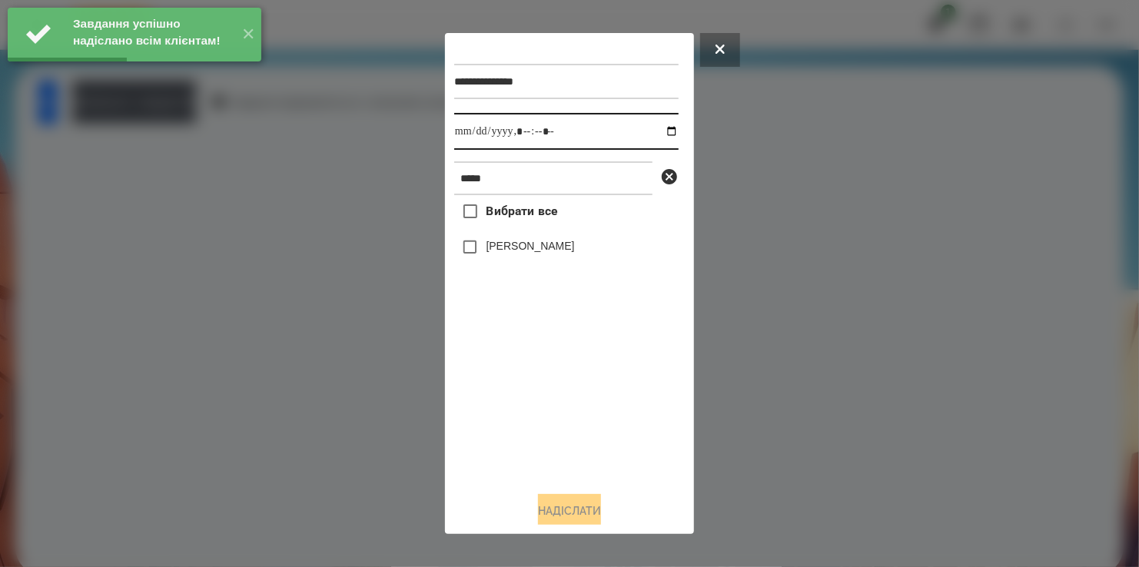
click at [659, 128] on input "datetime-local" at bounding box center [566, 131] width 224 height 37
type input "**********"
drag, startPoint x: 549, startPoint y: 452, endPoint x: 545, endPoint y: 384, distance: 67.7
click at [555, 440] on div "Вибрати все [PERSON_NAME]" at bounding box center [566, 337] width 224 height 284
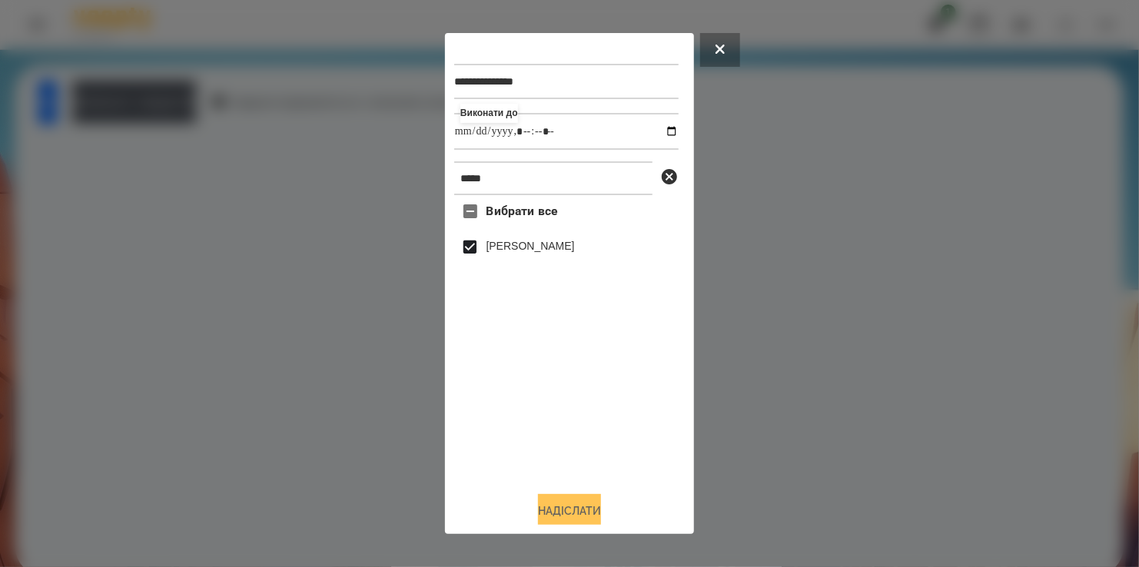
click at [577, 511] on button "Надіслати" at bounding box center [569, 511] width 63 height 34
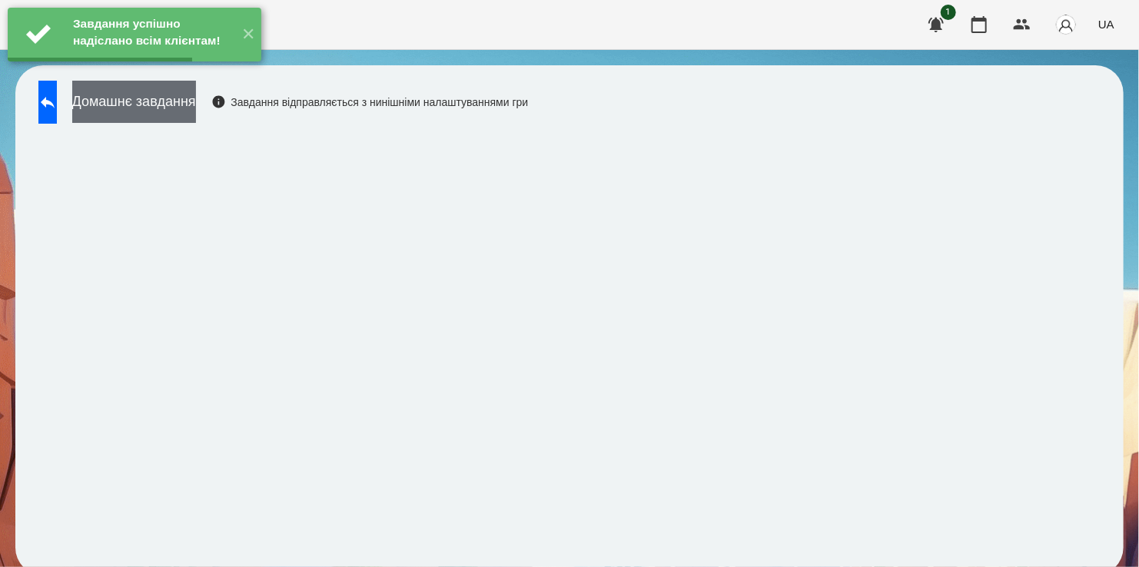
click at [196, 98] on button "Домашнє завдання" at bounding box center [134, 102] width 124 height 42
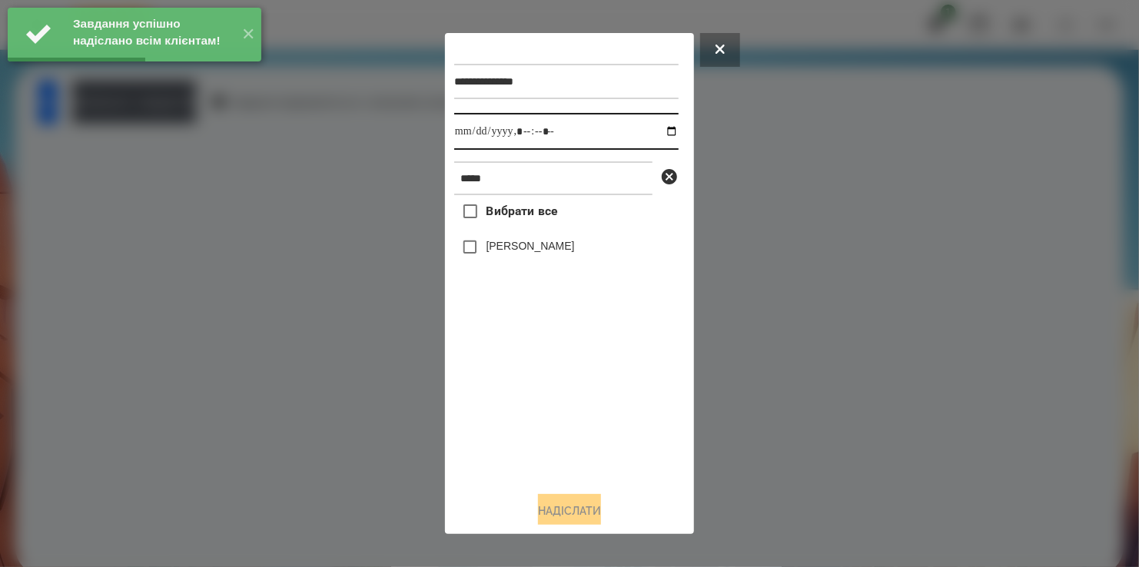
click at [661, 133] on input "datetime-local" at bounding box center [566, 131] width 224 height 37
type input "**********"
drag, startPoint x: 560, startPoint y: 399, endPoint x: 522, endPoint y: 291, distance: 114.0
click at [561, 397] on div "Вибрати все [PERSON_NAME]" at bounding box center [566, 337] width 224 height 284
drag, startPoint x: 574, startPoint y: 513, endPoint x: 586, endPoint y: 509, distance: 12.2
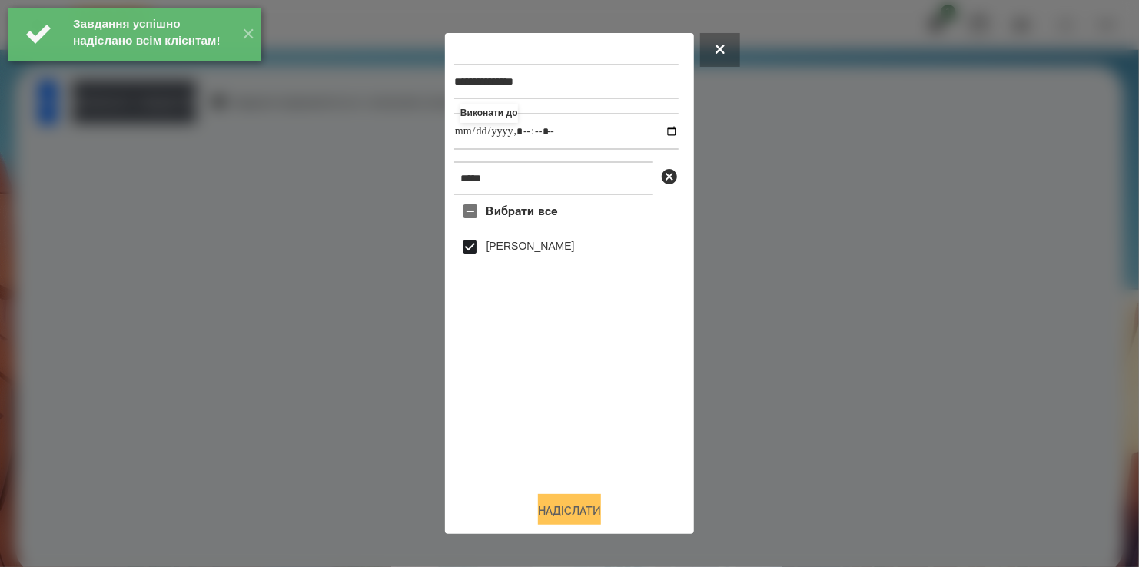
click at [574, 513] on button "Надіслати" at bounding box center [569, 511] width 63 height 34
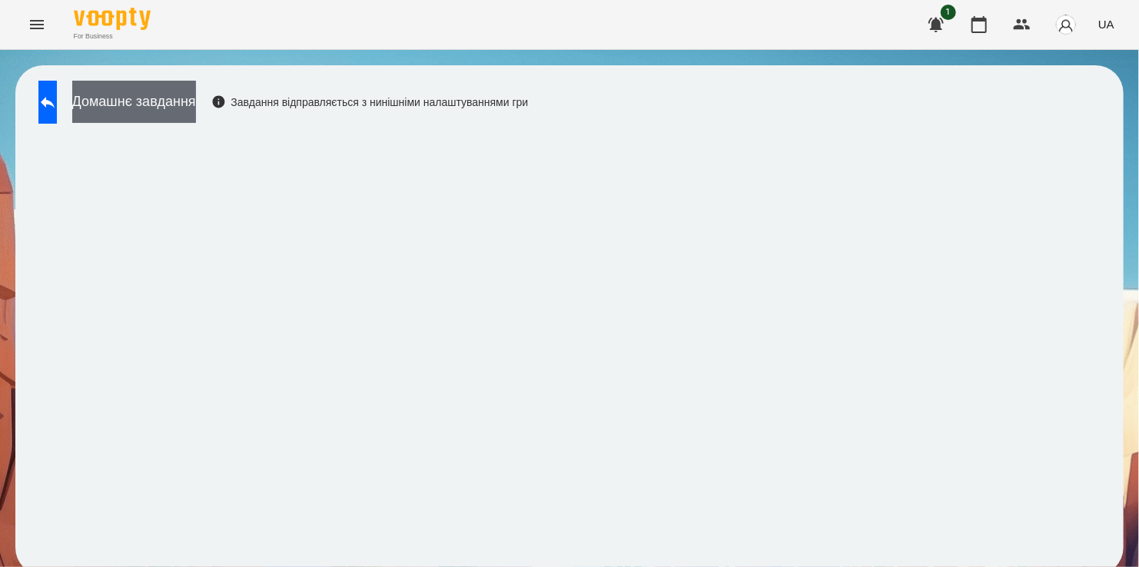
click at [165, 98] on button "Домашнє завдання" at bounding box center [134, 102] width 124 height 42
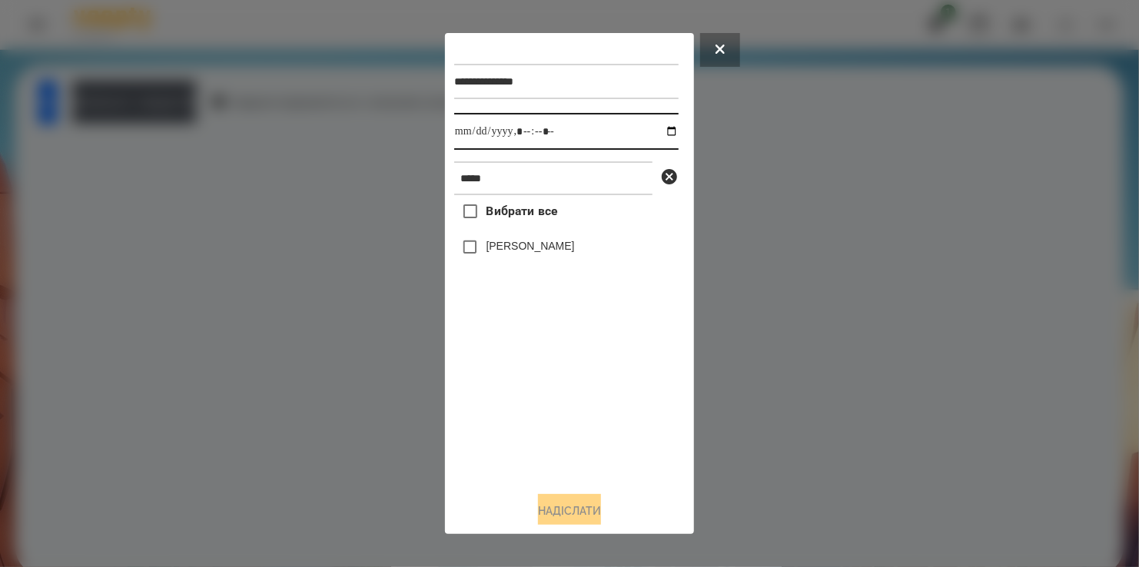
click at [657, 131] on input "datetime-local" at bounding box center [566, 131] width 224 height 37
type input "**********"
drag, startPoint x: 507, startPoint y: 423, endPoint x: 497, endPoint y: 350, distance: 73.6
click at [507, 417] on div "Вибрати все [PERSON_NAME]" at bounding box center [566, 337] width 224 height 284
click at [574, 512] on button "Надіслати" at bounding box center [569, 511] width 63 height 34
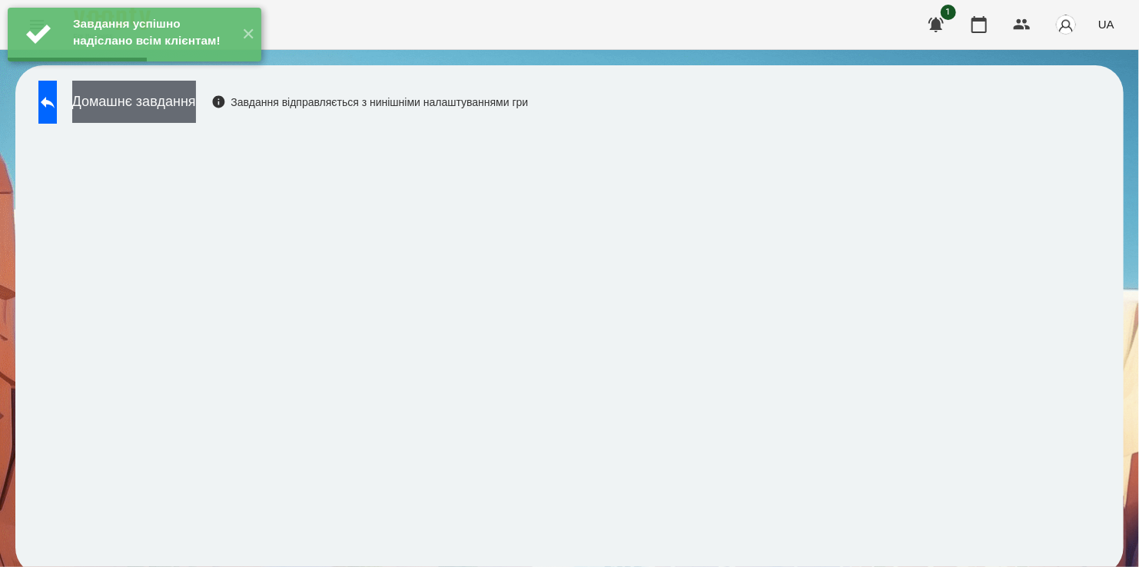
click at [196, 103] on button "Домашнє завдання" at bounding box center [134, 102] width 124 height 42
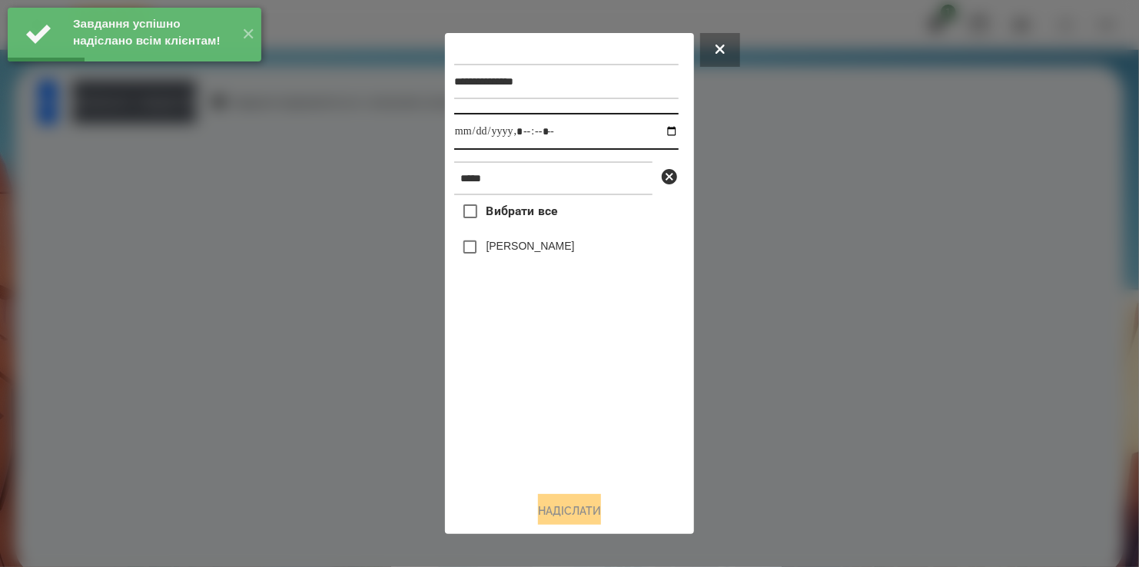
click at [657, 128] on input "datetime-local" at bounding box center [566, 131] width 224 height 37
type input "**********"
drag, startPoint x: 537, startPoint y: 435, endPoint x: 536, endPoint y: 420, distance: 14.7
click at [537, 426] on div "Вибрати все [PERSON_NAME]" at bounding box center [566, 337] width 224 height 284
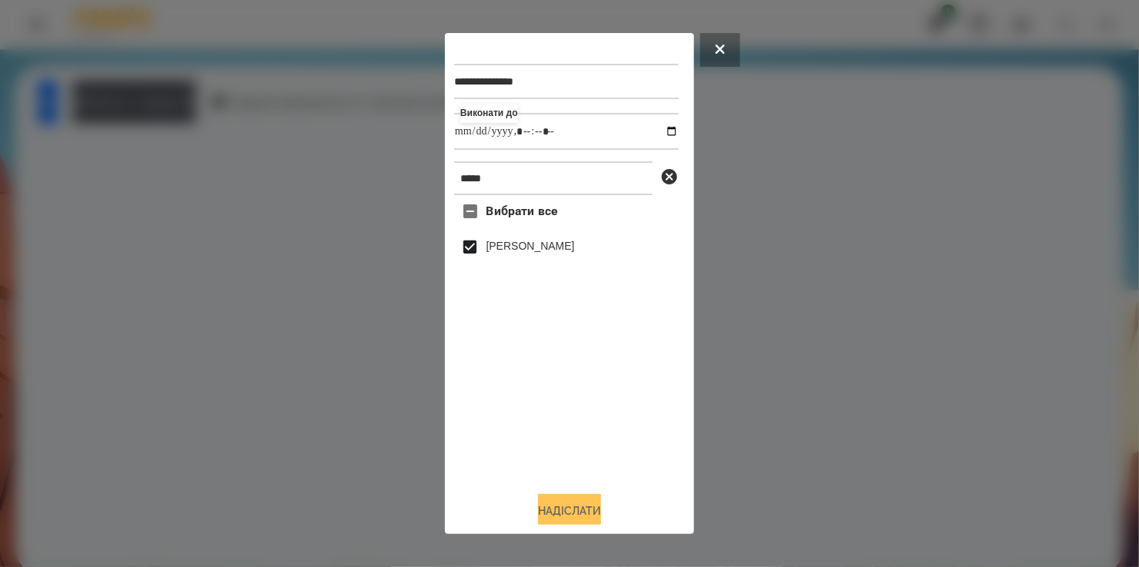
click at [576, 506] on button "Надіслати" at bounding box center [569, 511] width 63 height 34
